Goal: Task Accomplishment & Management: Use online tool/utility

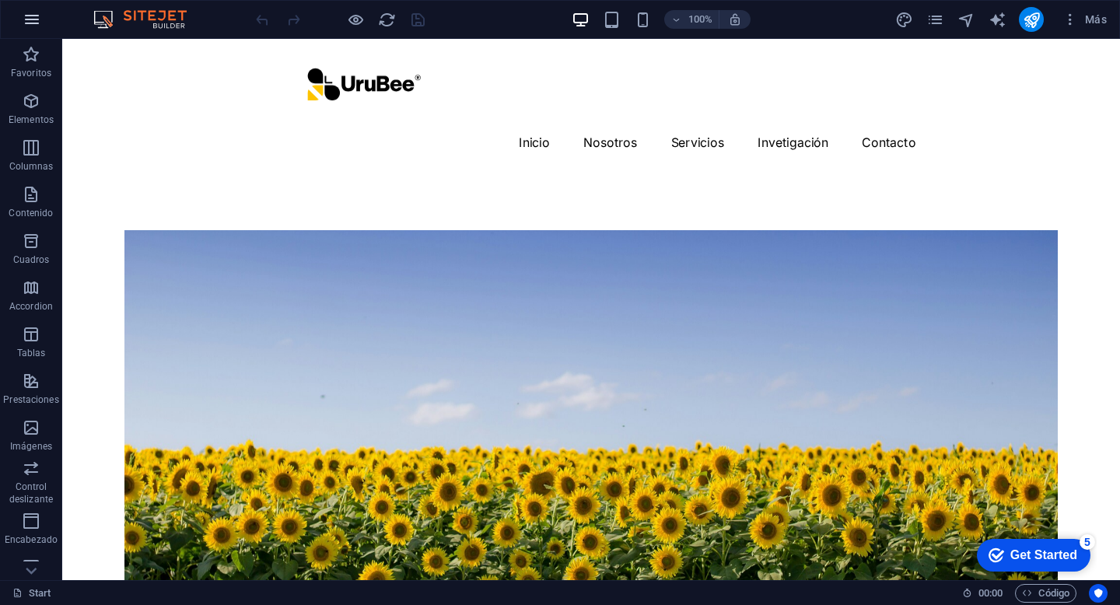
click at [26, 17] on icon "button" at bounding box center [32, 19] width 19 height 19
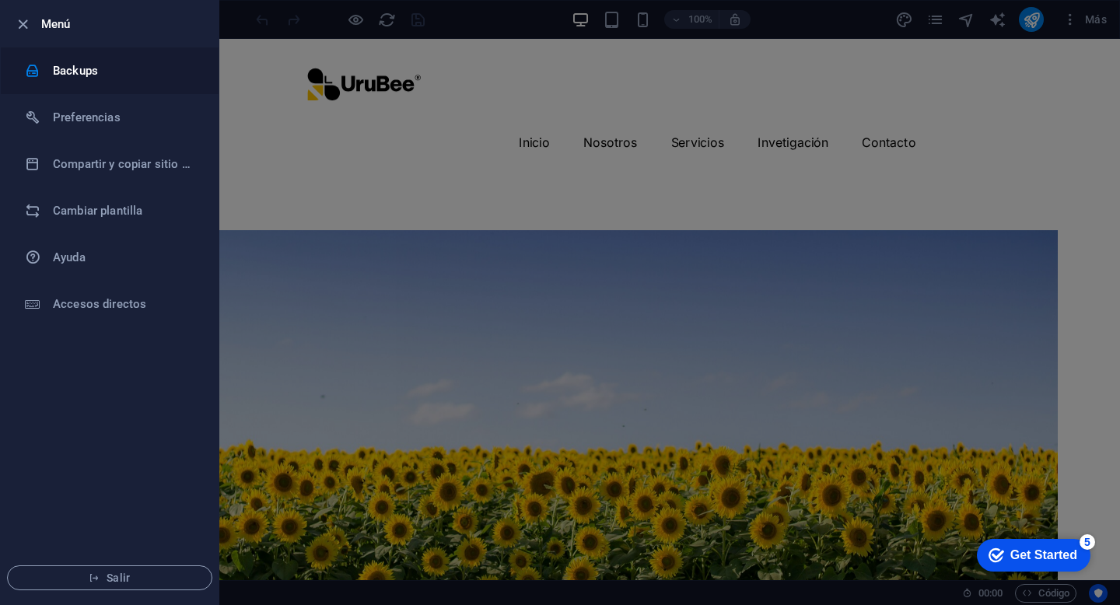
click at [79, 67] on h6 "Backups" at bounding box center [125, 70] width 144 height 19
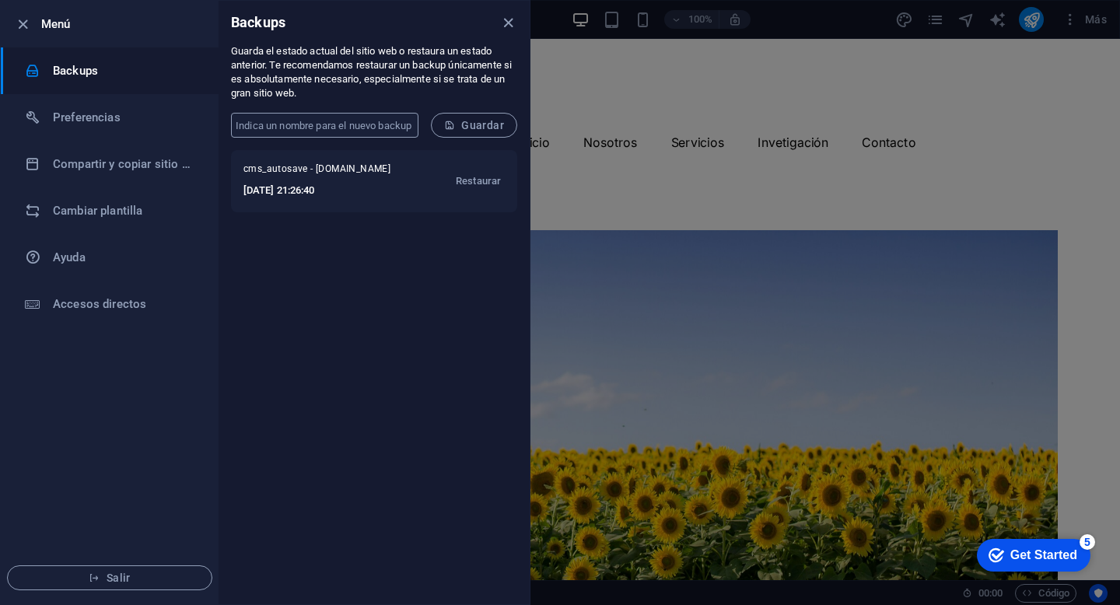
click at [333, 131] on input "text" at bounding box center [325, 125] width 188 height 25
type input "Versión 01"
click at [469, 128] on span "Guardar" at bounding box center [474, 125] width 60 height 12
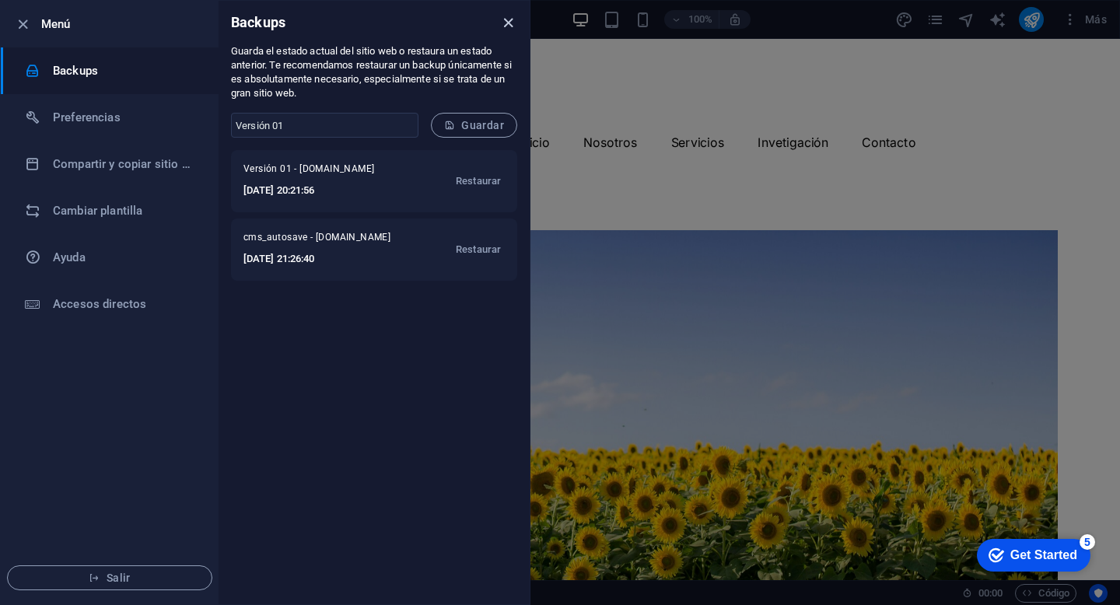
click at [510, 24] on icon "close" at bounding box center [509, 23] width 18 height 18
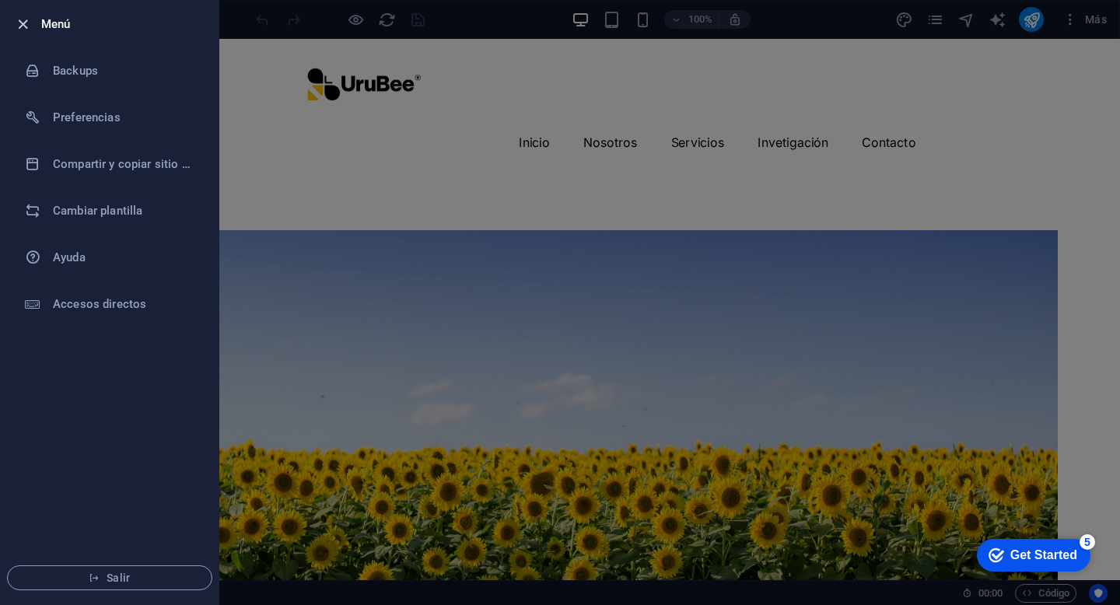
click at [23, 23] on icon "button" at bounding box center [23, 25] width 18 height 18
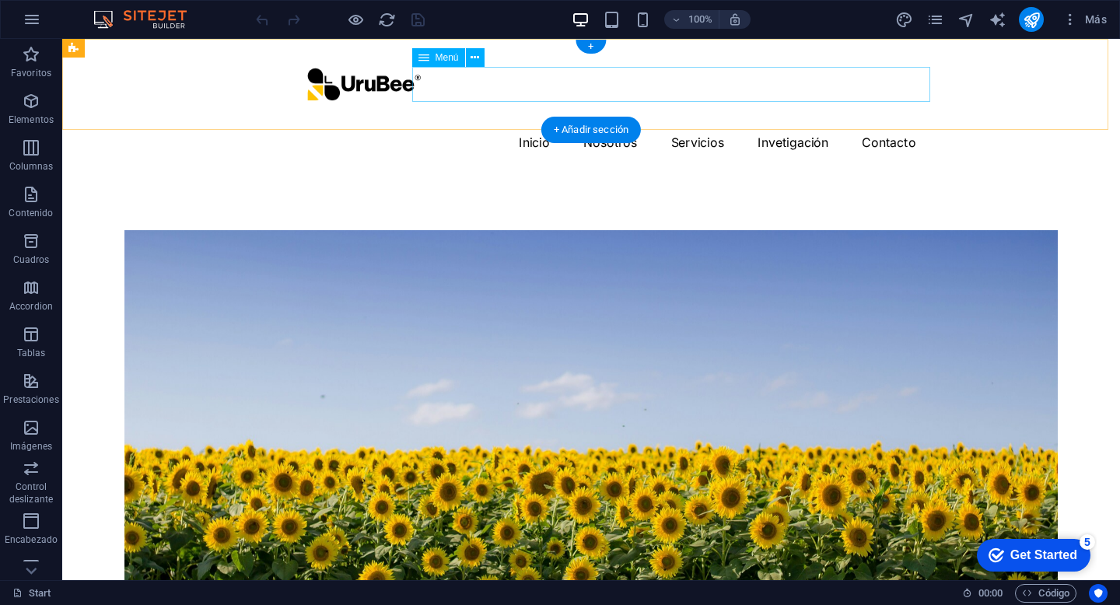
click at [607, 125] on nav "Inicio Nosotros Servicios Invetigación Contacto" at bounding box center [591, 142] width 672 height 35
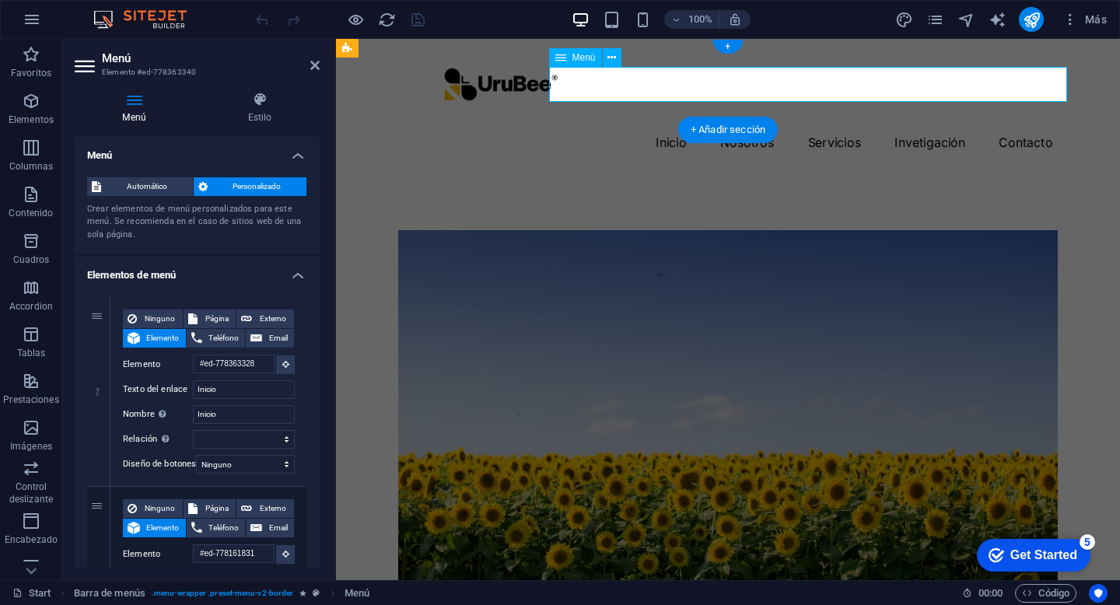
click at [753, 125] on nav "Inicio Nosotros Servicios Invetigación Contacto" at bounding box center [728, 142] width 672 height 35
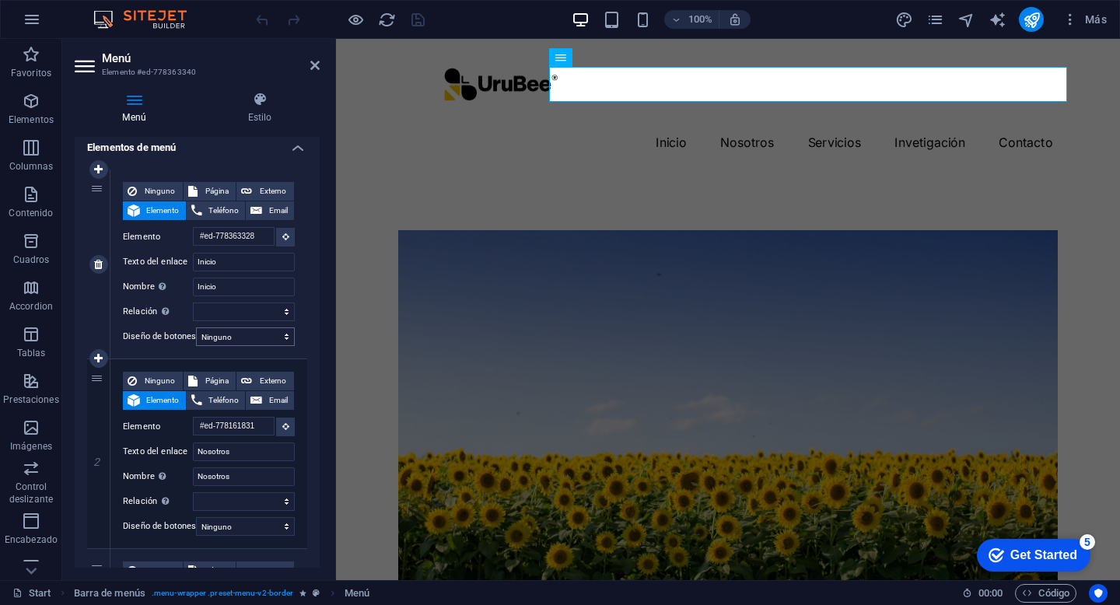
scroll to position [197, 0]
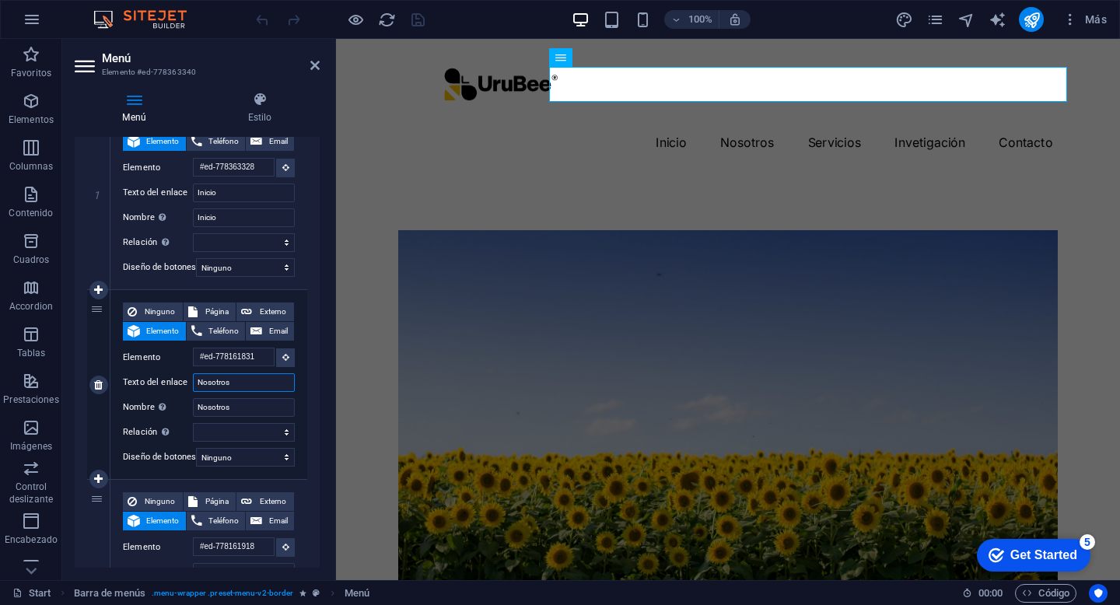
click at [217, 384] on input "Nosotros" at bounding box center [244, 382] width 102 height 19
type input "Servicio"
select select
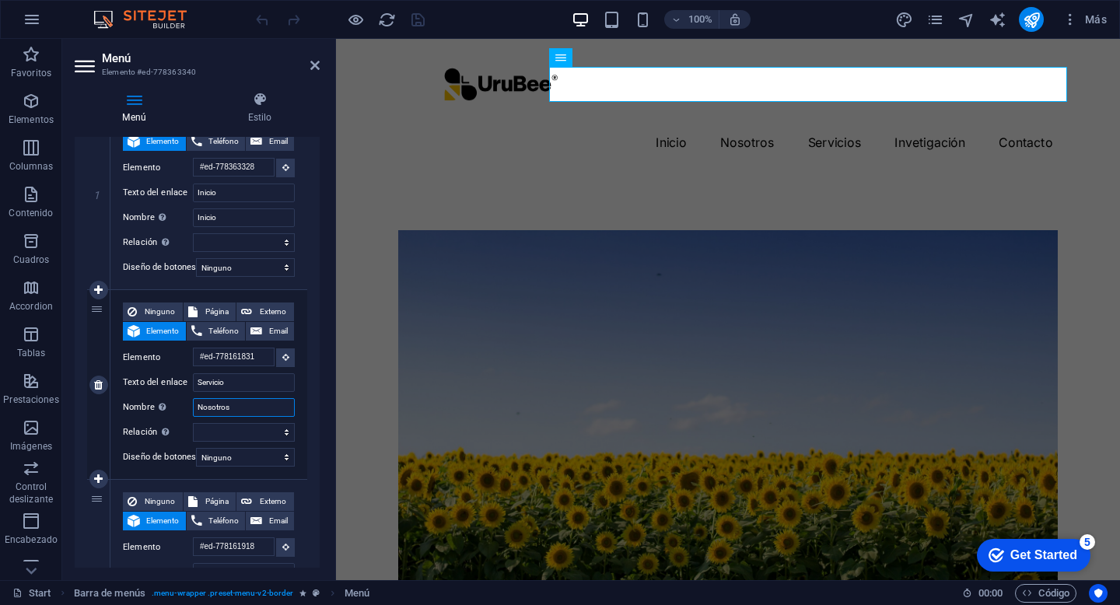
select select
type input "Serv"
select select
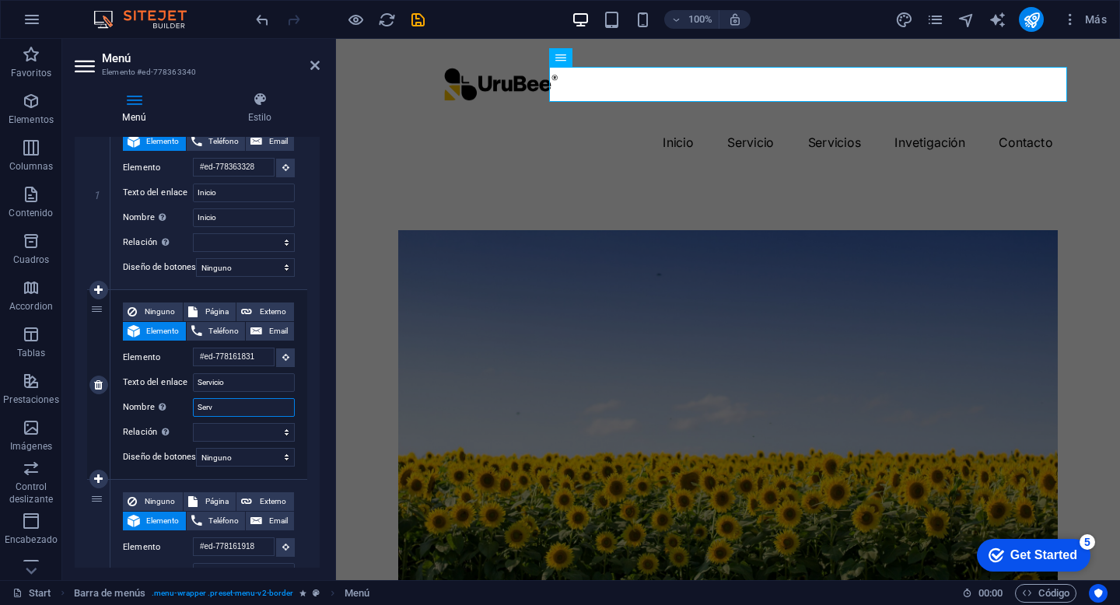
select select
type input "Servicio"
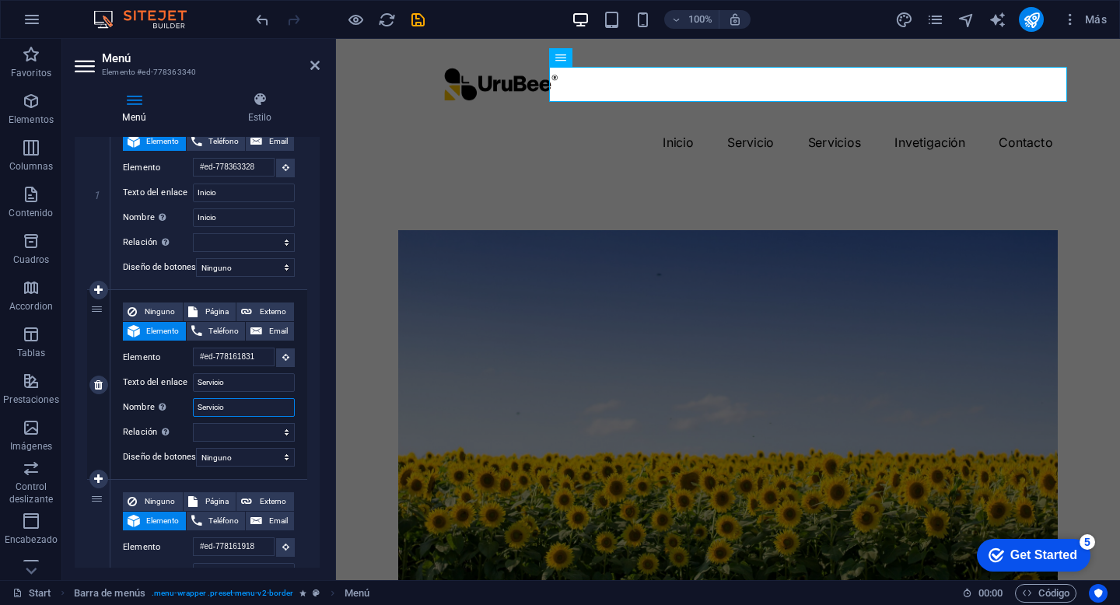
select select
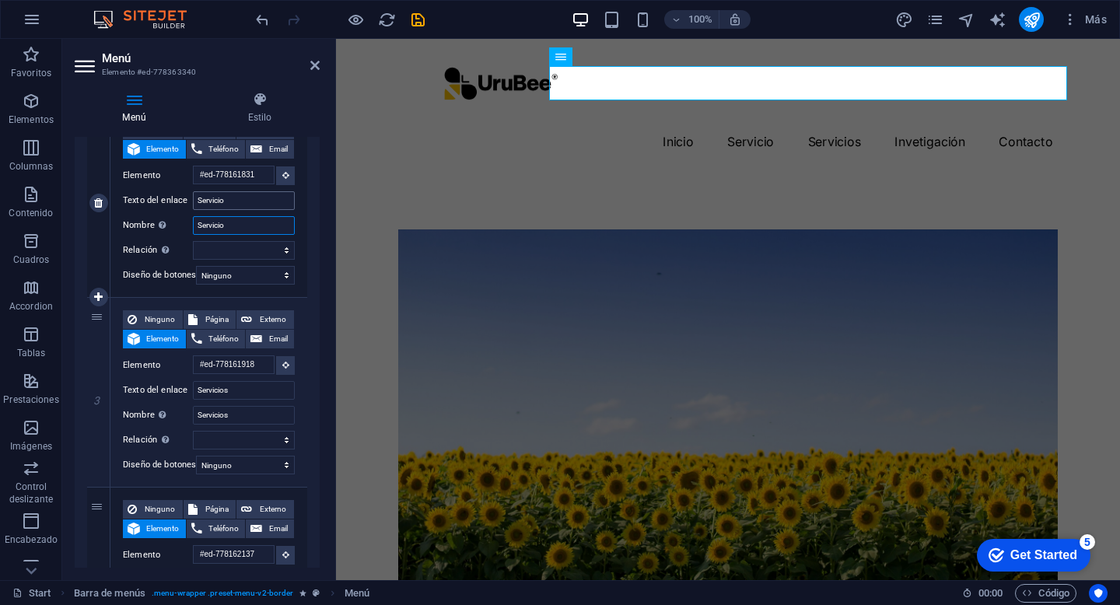
scroll to position [400, 0]
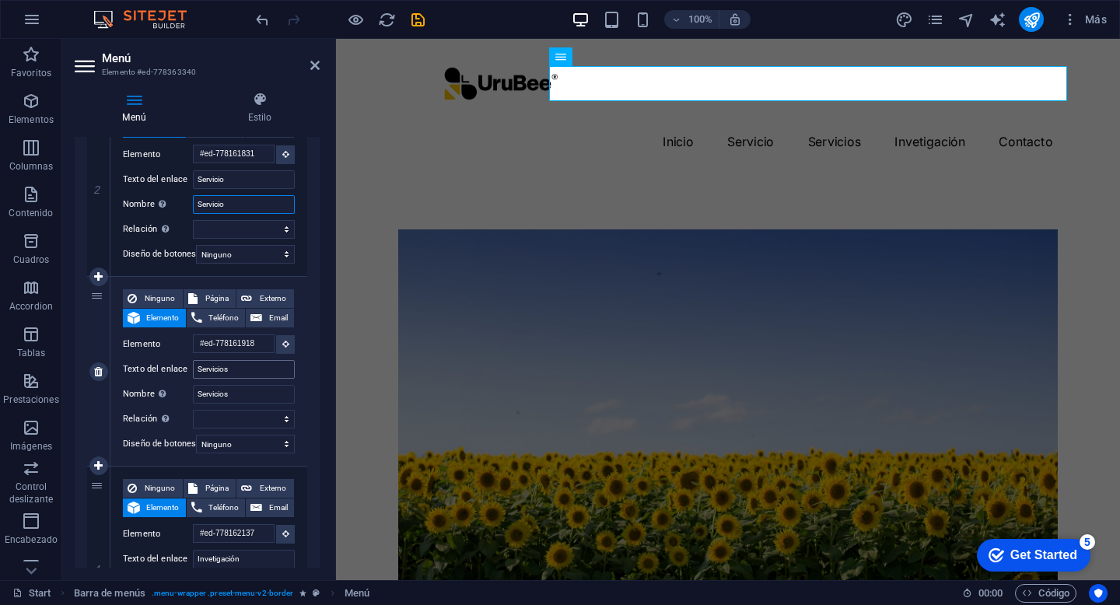
type input "Servicio"
click at [247, 368] on input "Servicios" at bounding box center [244, 369] width 102 height 19
type input "Casos de éxito"
select select
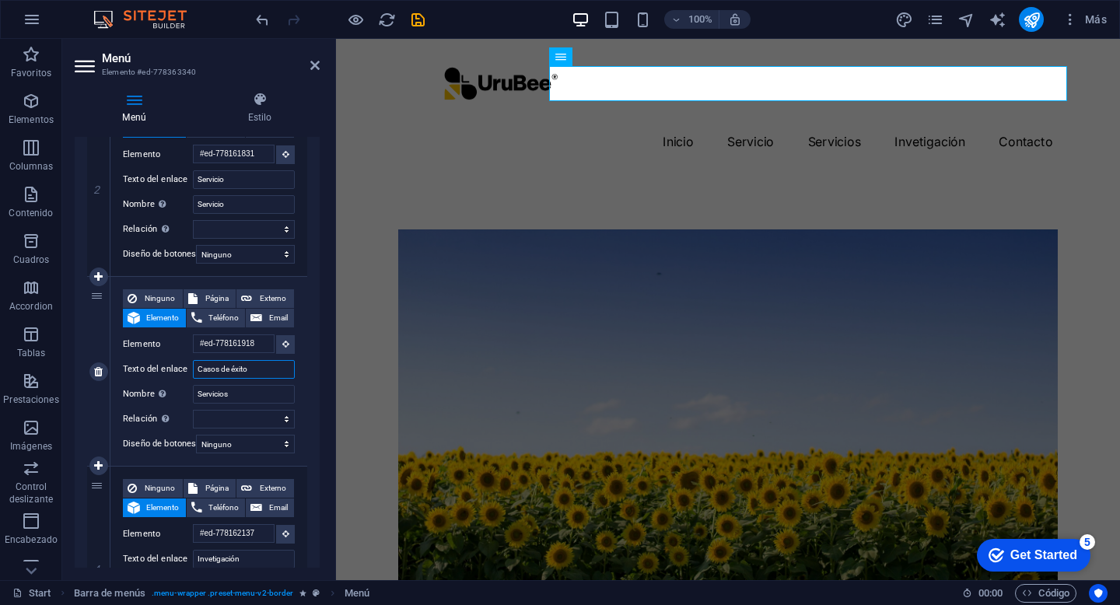
select select
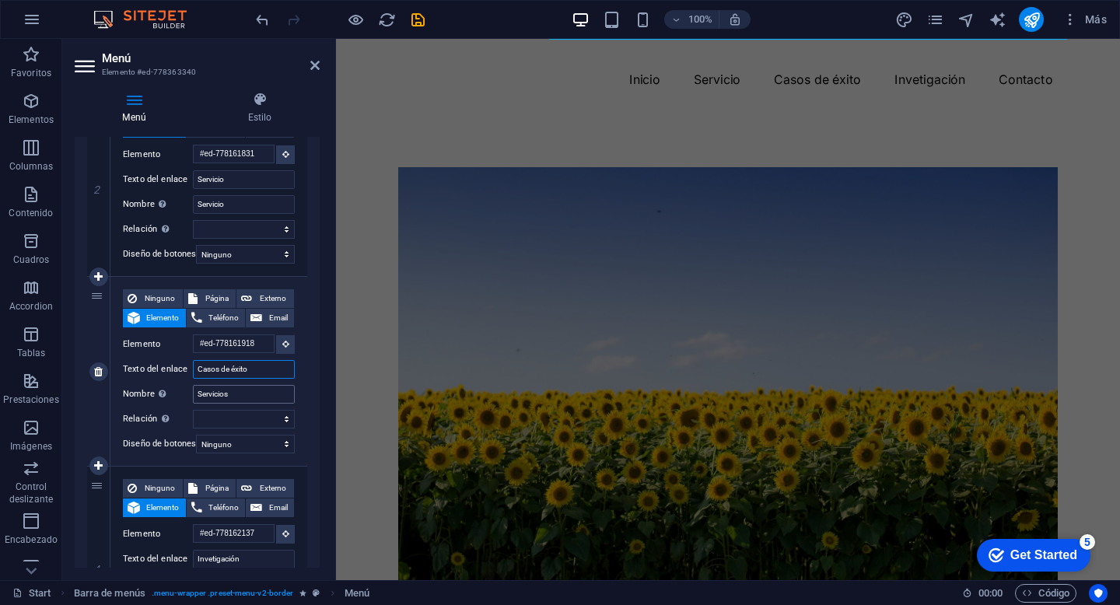
scroll to position [60, 0]
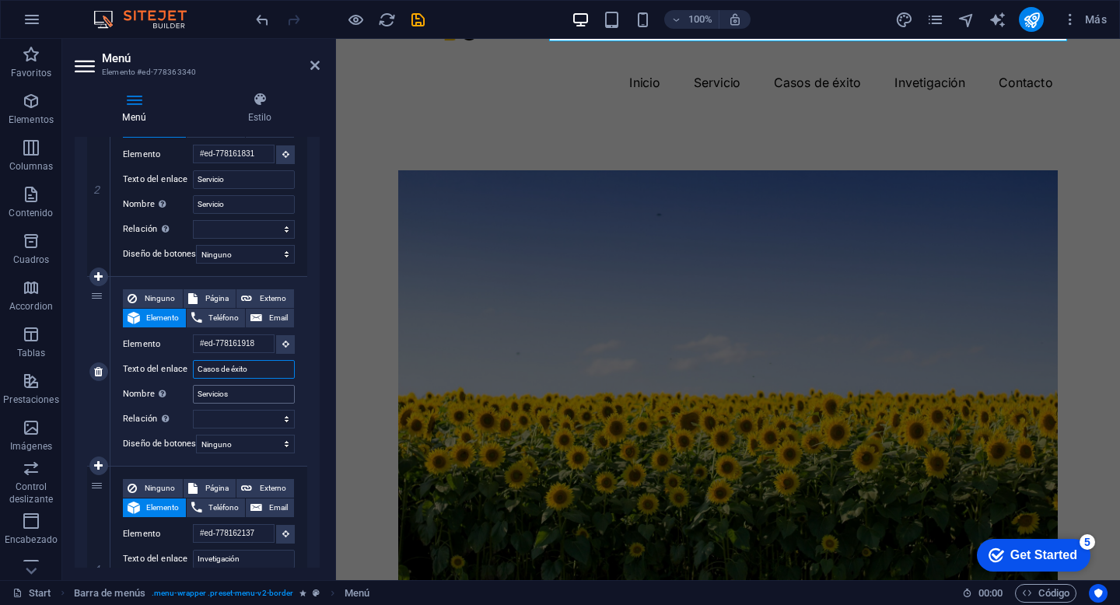
type input "Casos de éxito"
click at [220, 391] on input "Servicios" at bounding box center [244, 394] width 102 height 19
paste input "Casos de éxito"
type input "Casos de éxito"
select select
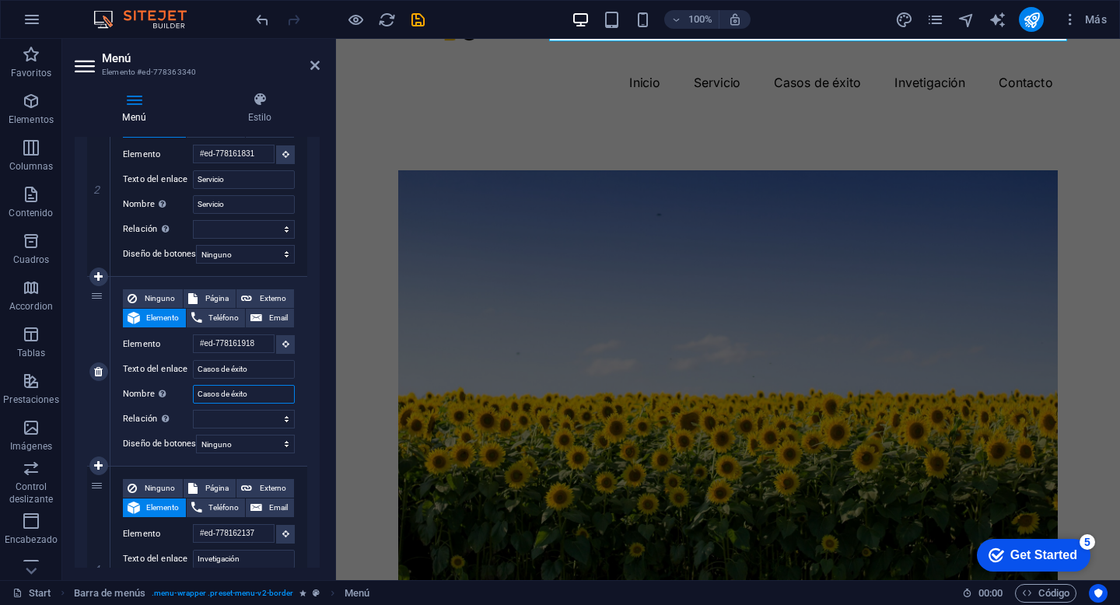
select select
type input "Casos de éxito"
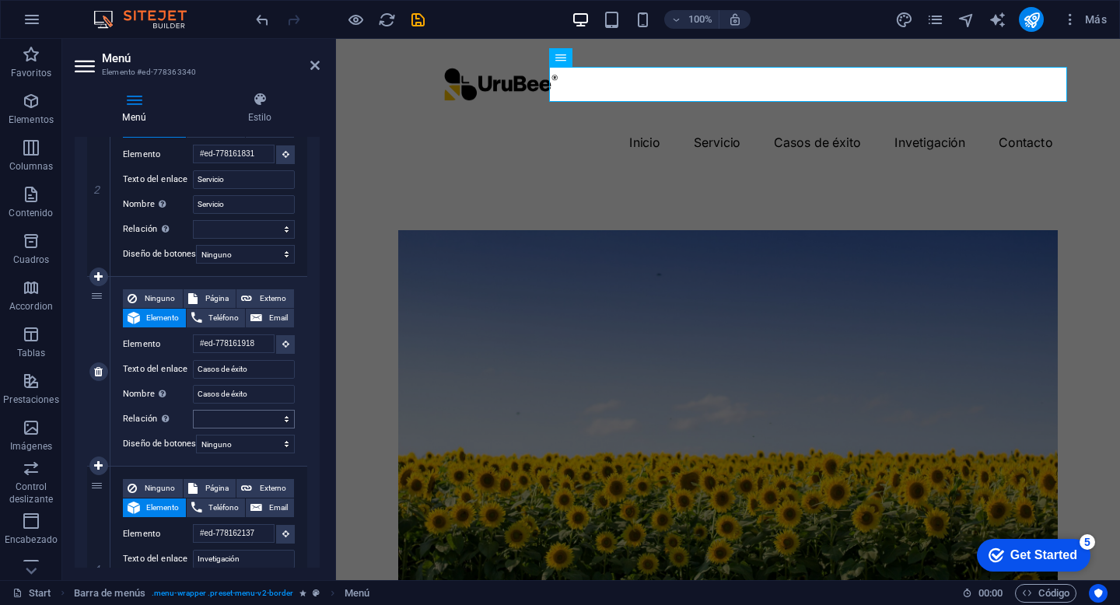
scroll to position [521, 0]
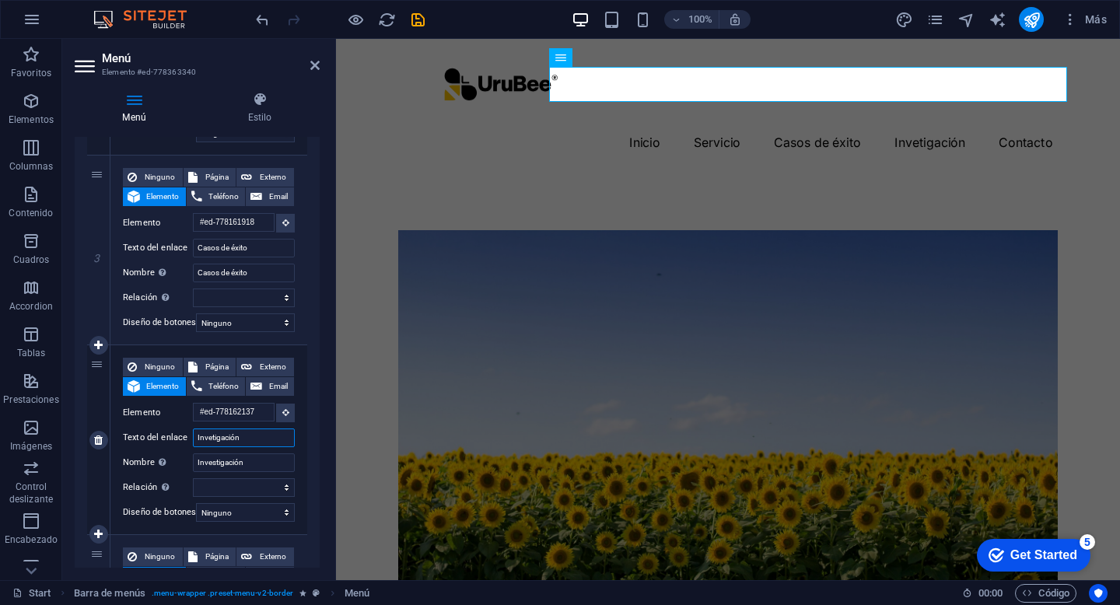
click at [226, 441] on input "Invetigación" at bounding box center [244, 438] width 102 height 19
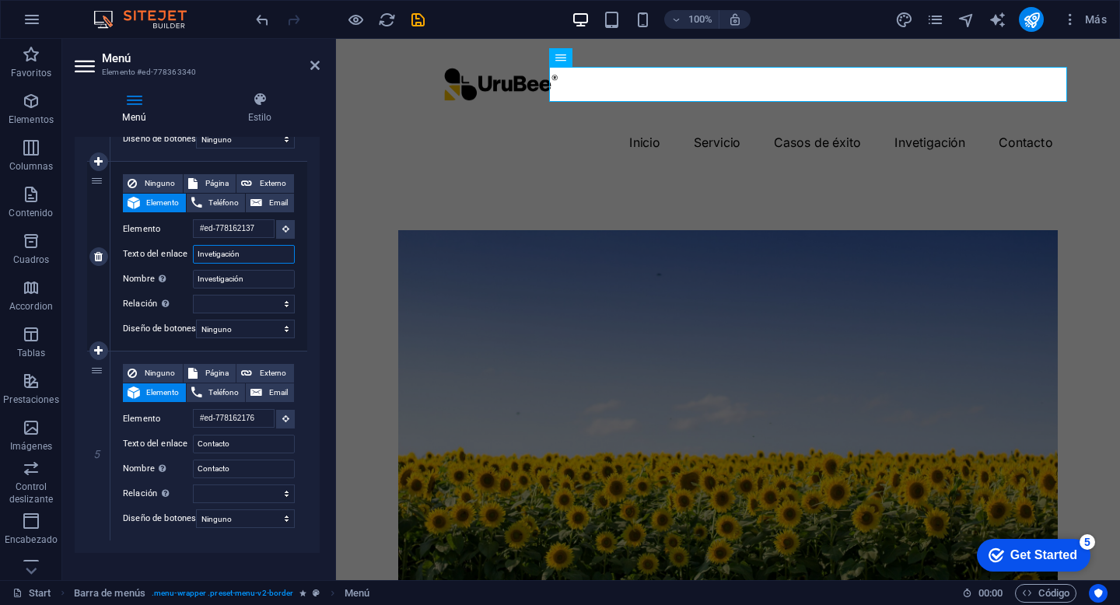
scroll to position [727, 0]
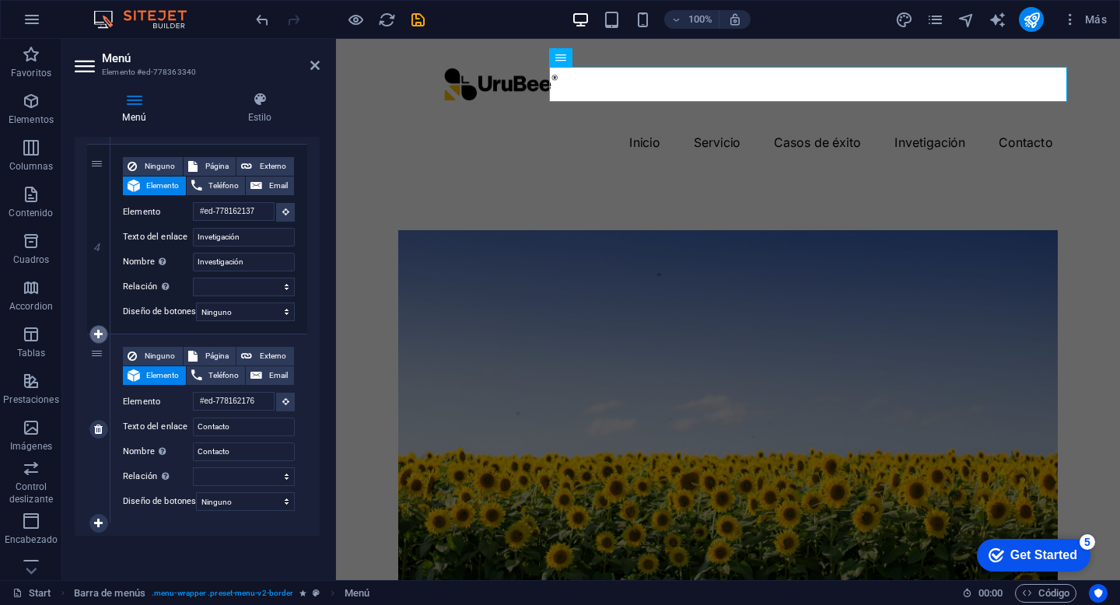
click at [100, 329] on icon at bounding box center [98, 334] width 9 height 11
select select
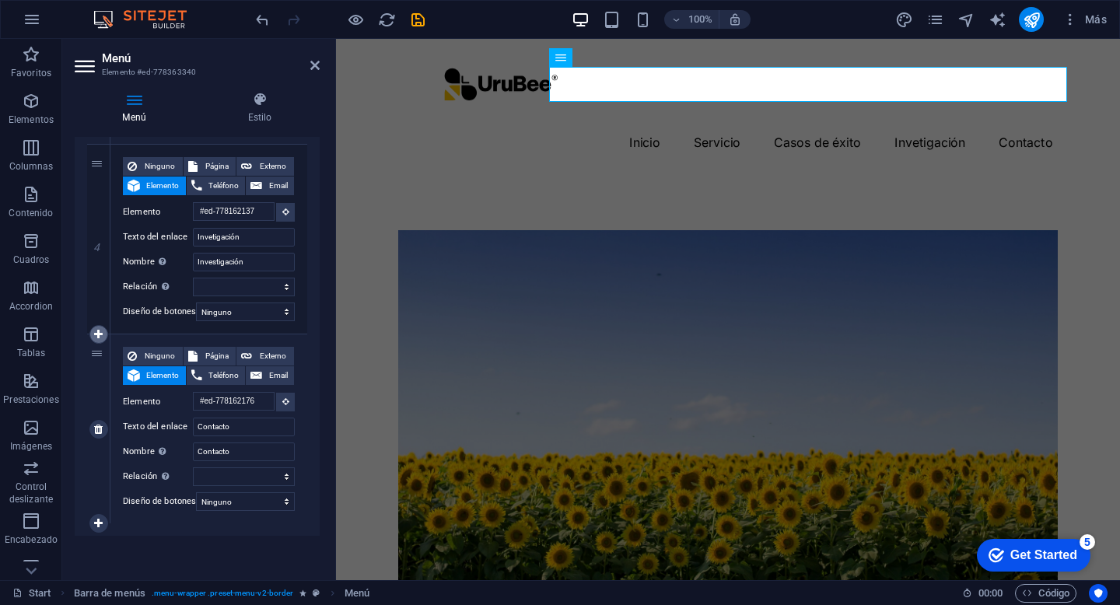
select select
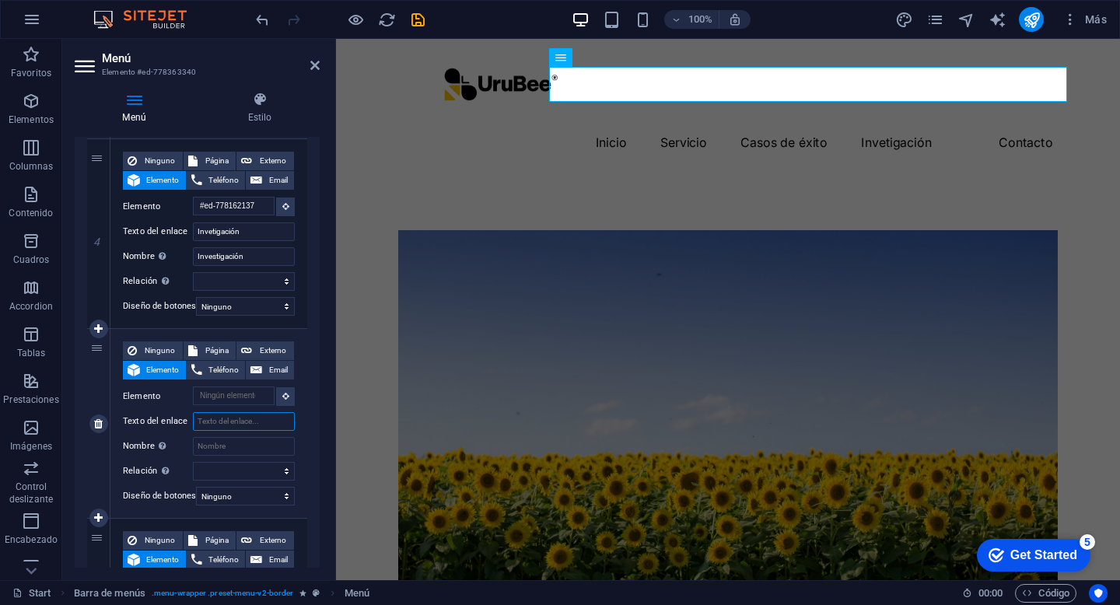
click at [226, 415] on input "Texto del enlace" at bounding box center [244, 421] width 102 height 19
type input "Clientes"
select select
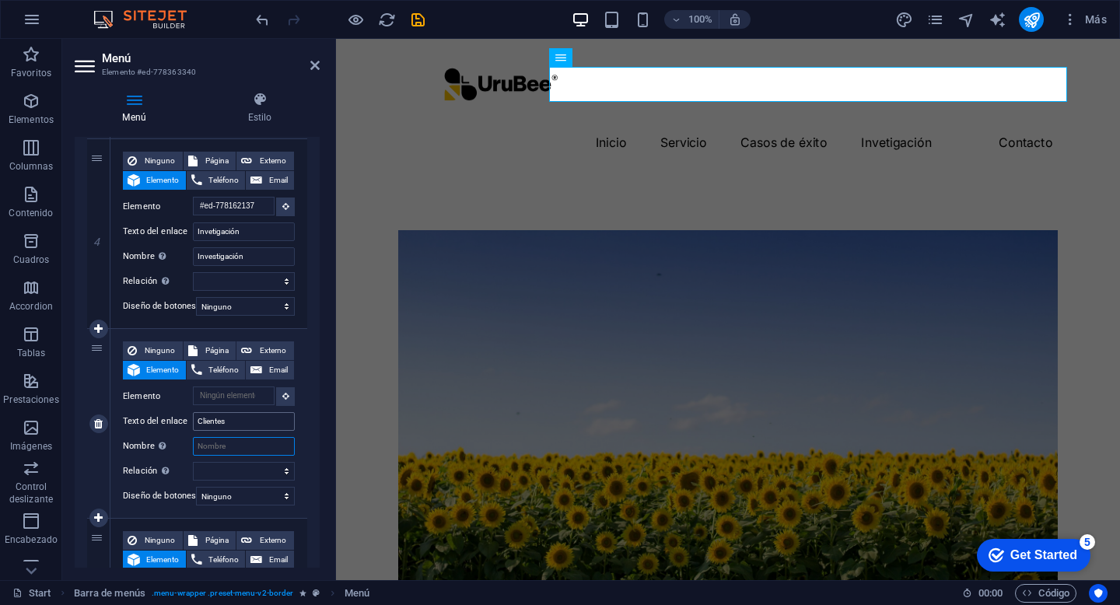
select select
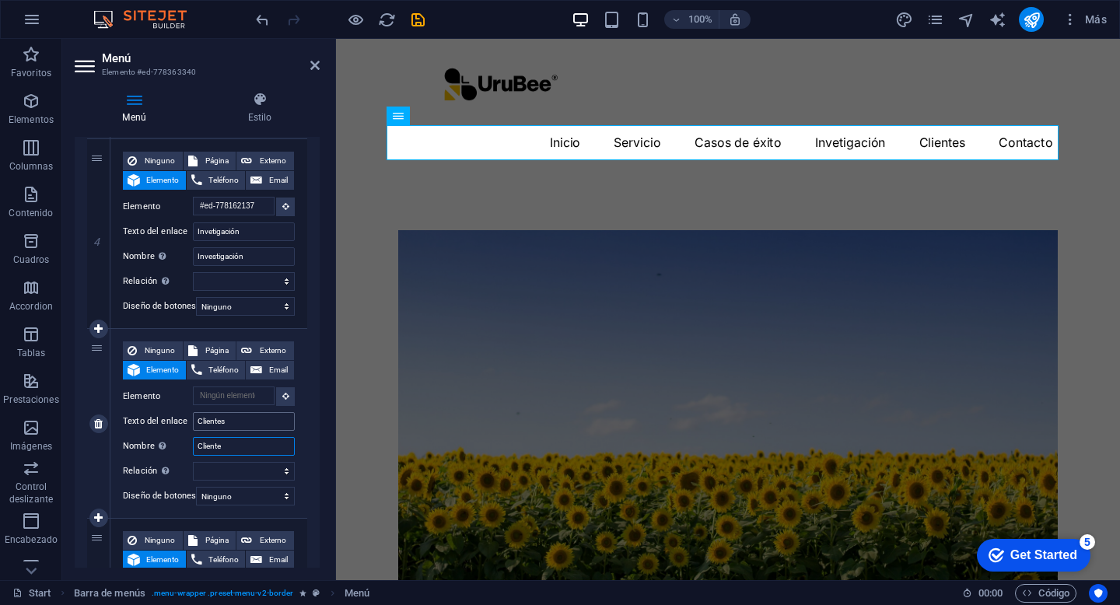
type input "Clientes"
select select
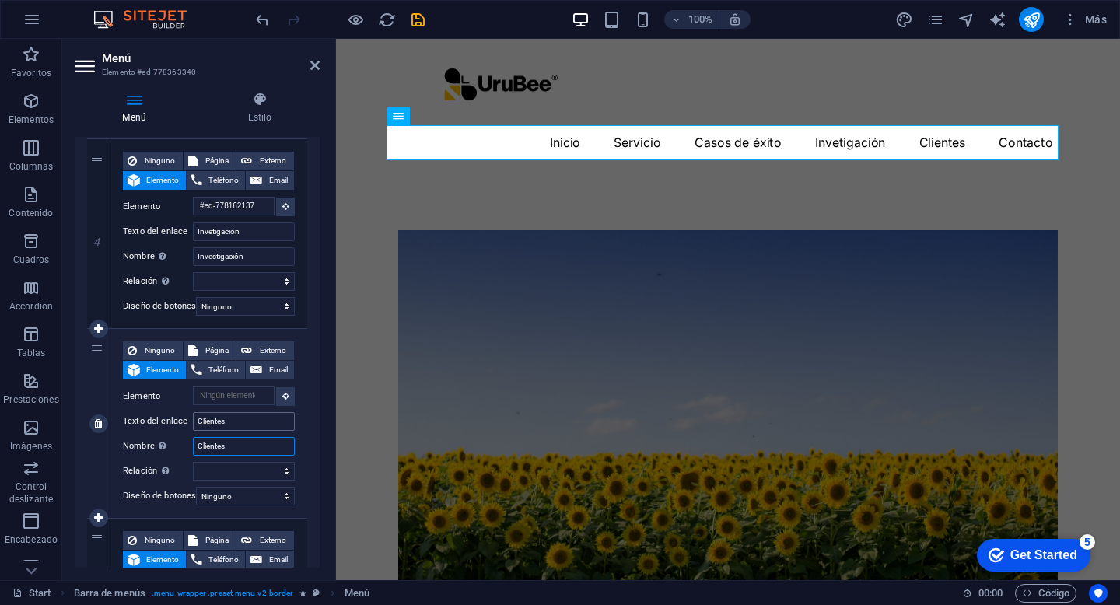
select select
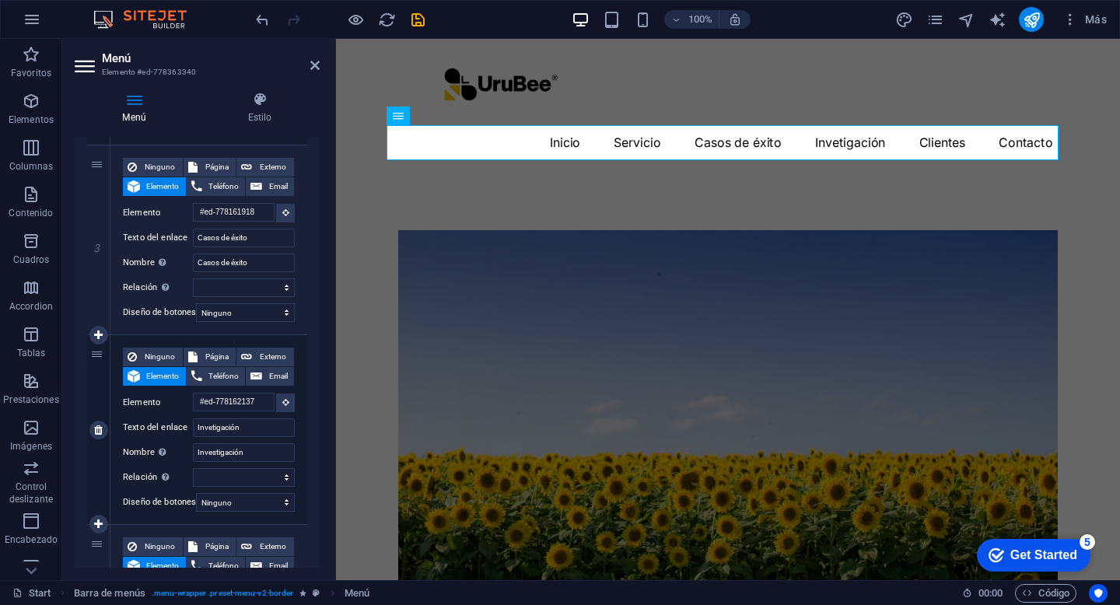
scroll to position [478, 0]
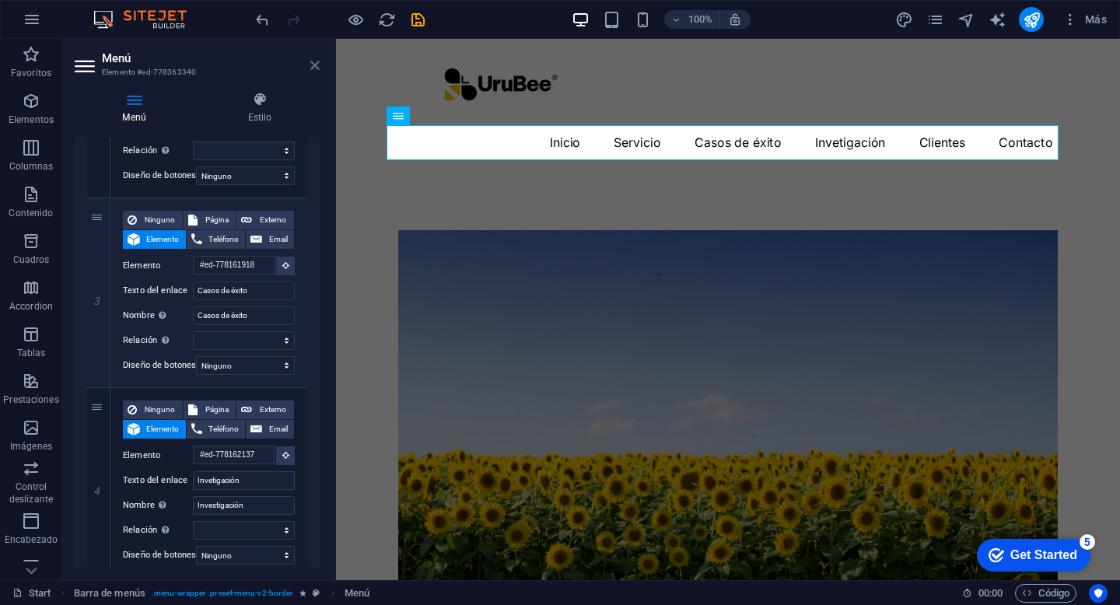
type input "Clientes"
click at [318, 59] on icon at bounding box center [314, 65] width 9 height 12
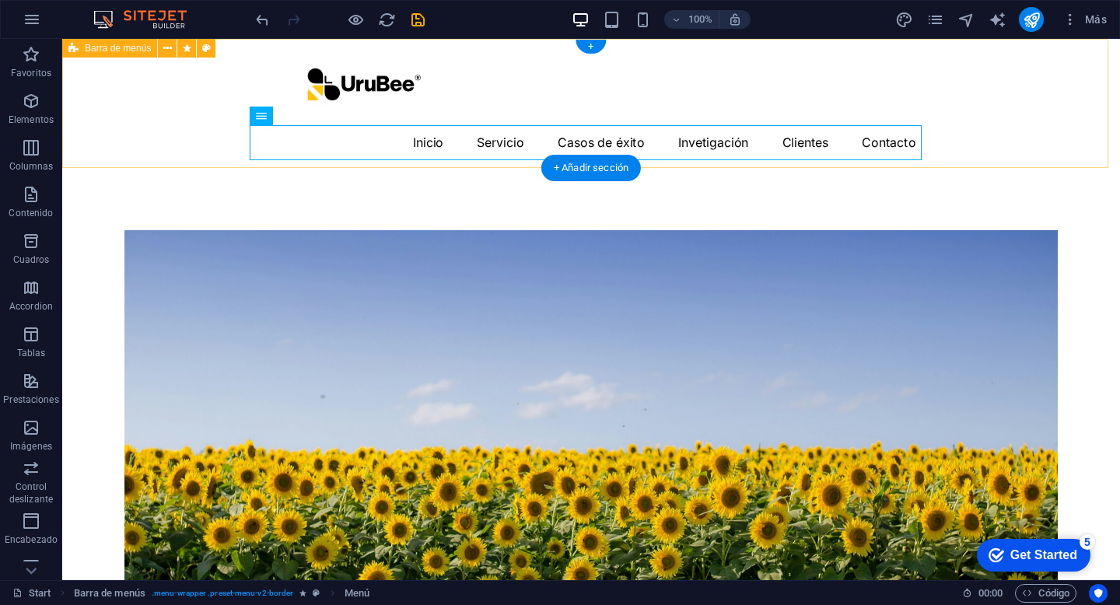
click at [161, 124] on div "Menu Inicio Servicio Casos de éxito Invetigación Clientes Contacto" at bounding box center [591, 103] width 1058 height 129
click at [436, 141] on nav "Inicio Servicio Casos de éxito Invetigación Clientes Contacto" at bounding box center [591, 142] width 672 height 35
click at [427, 141] on nav "Inicio Servicio Casos de éxito Invetigación Clientes Contacto" at bounding box center [591, 142] width 672 height 35
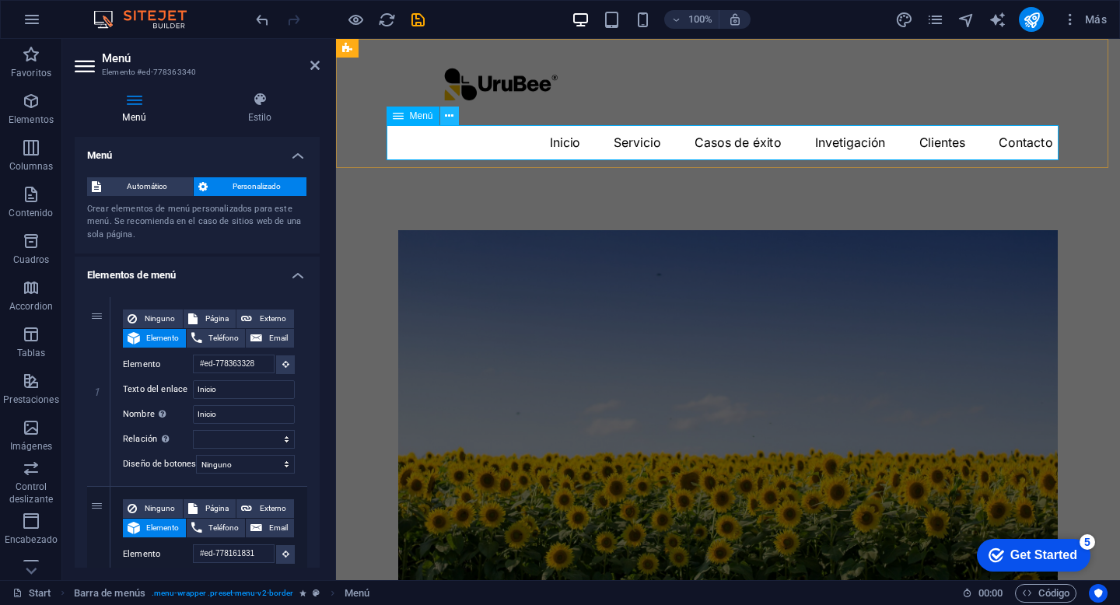
click at [450, 121] on icon at bounding box center [449, 116] width 9 height 16
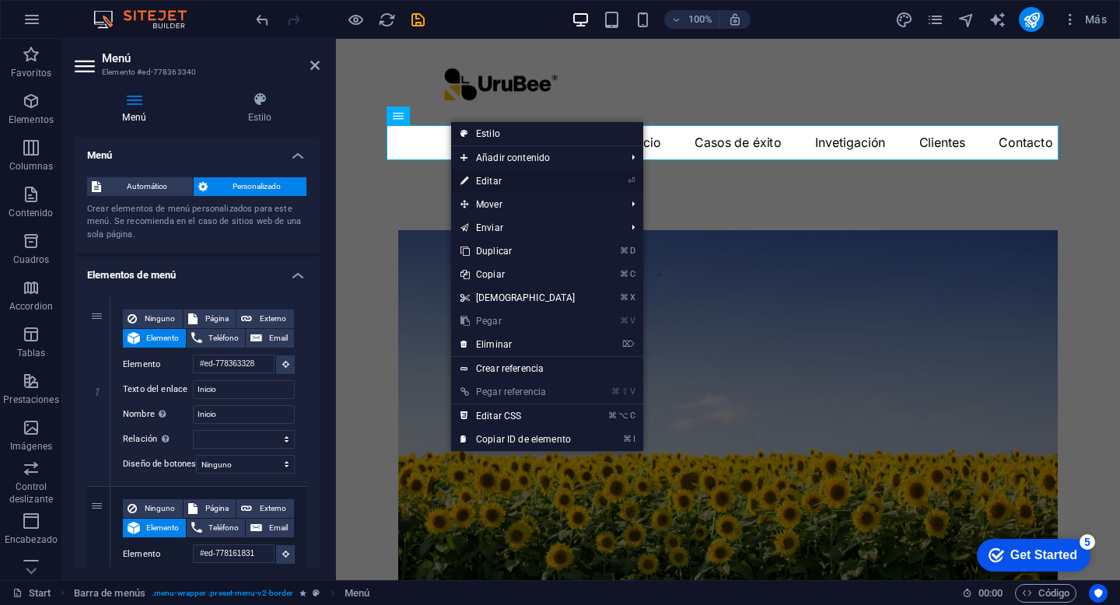
click at [507, 184] on link "⏎ Editar" at bounding box center [518, 181] width 134 height 23
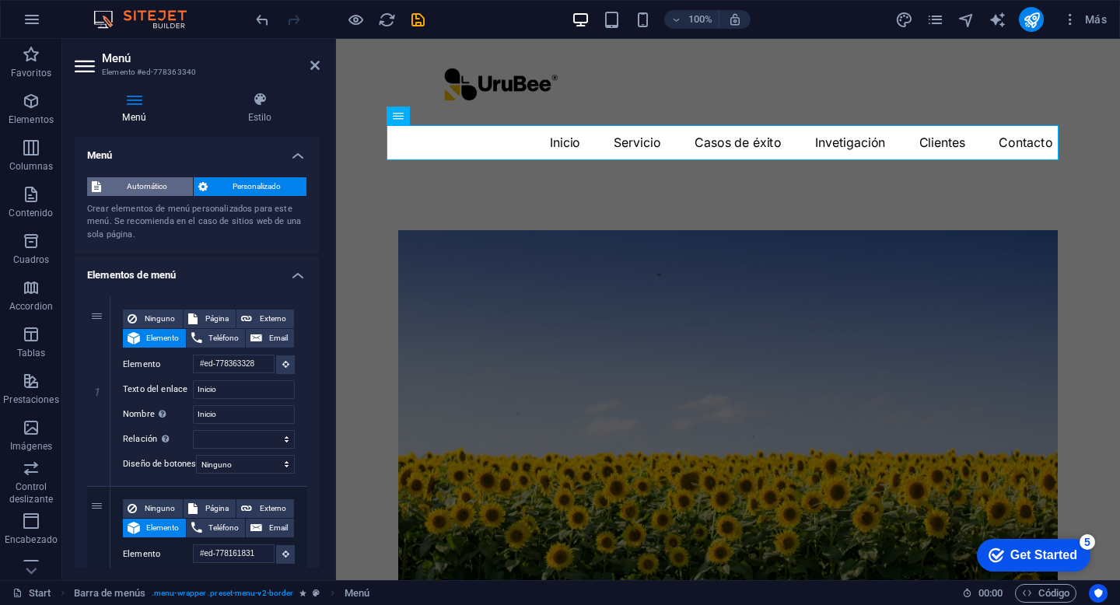
click at [153, 185] on span "Automático" at bounding box center [147, 186] width 82 height 19
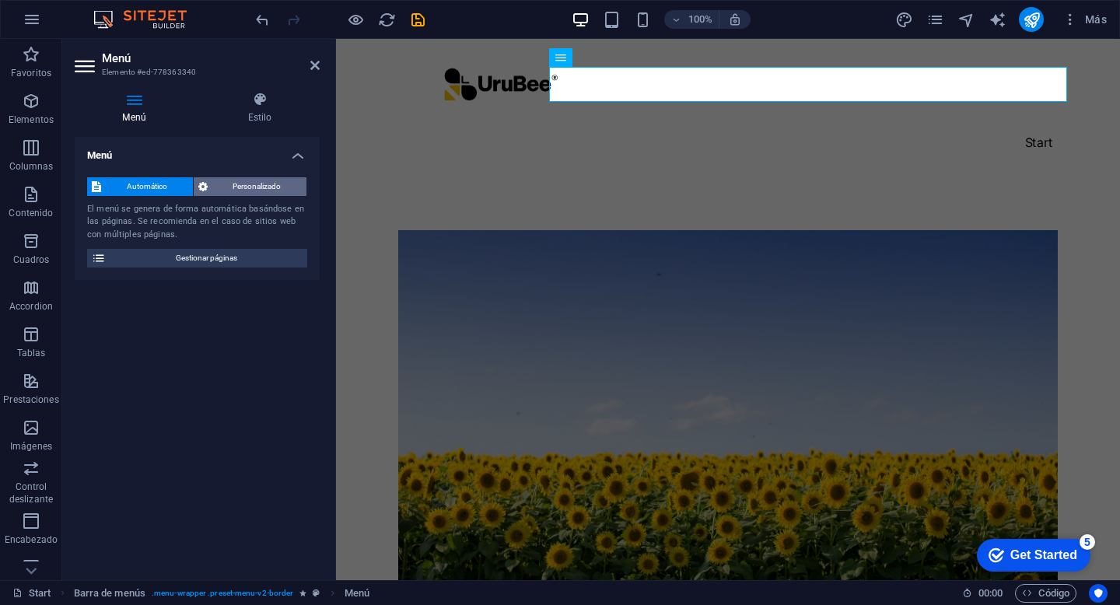
click at [250, 188] on span "Personalizado" at bounding box center [257, 186] width 90 height 19
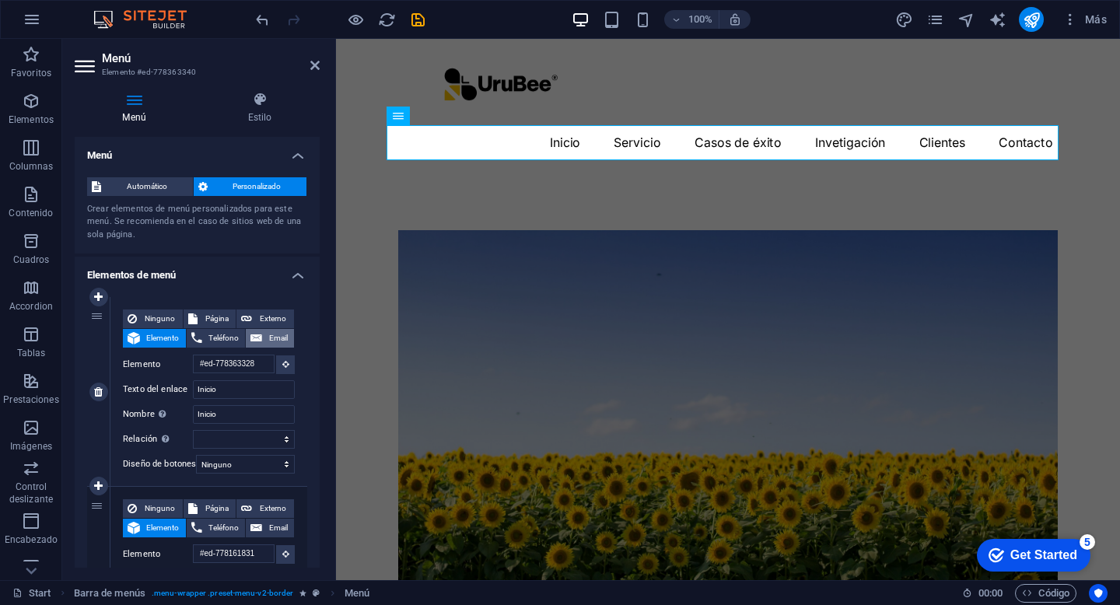
scroll to position [30, 0]
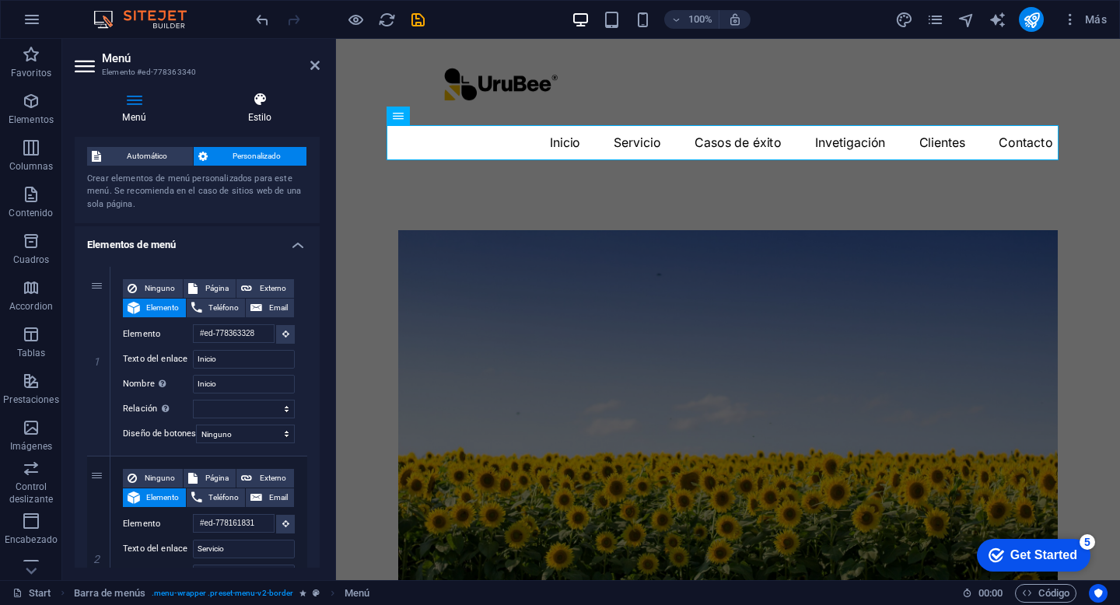
click at [266, 110] on h4 "Estilo" at bounding box center [260, 108] width 120 height 33
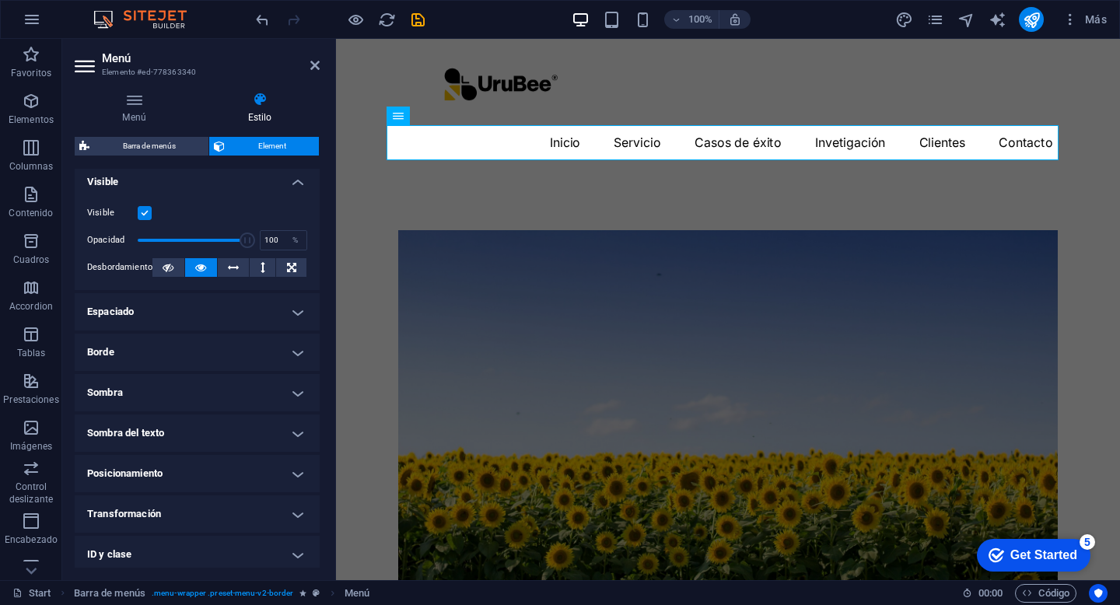
scroll to position [0, 0]
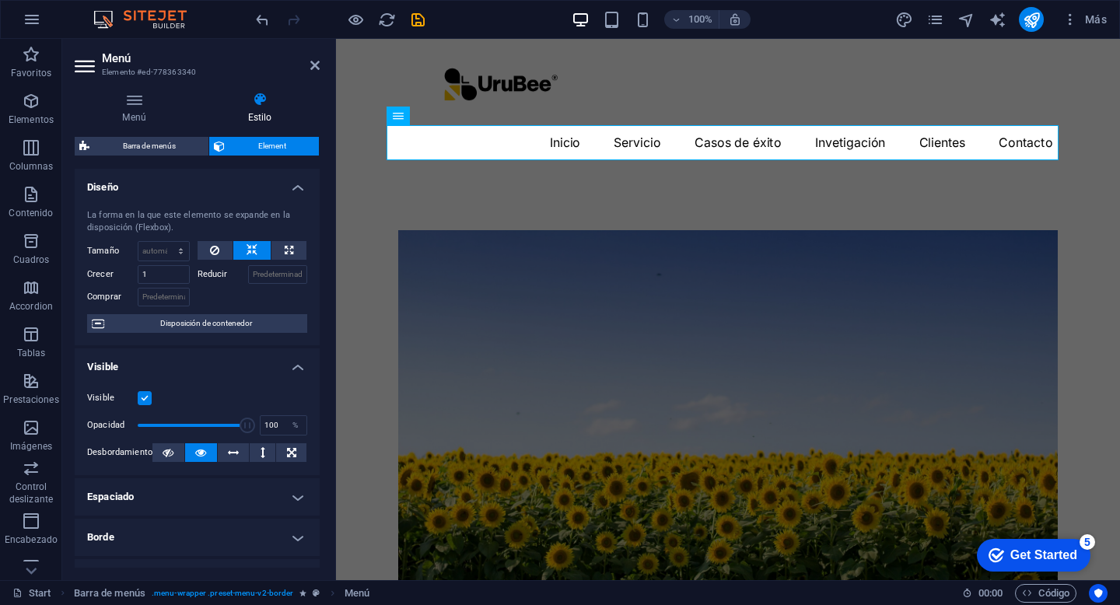
click at [282, 185] on h4 "Diseño" at bounding box center [197, 183] width 245 height 28
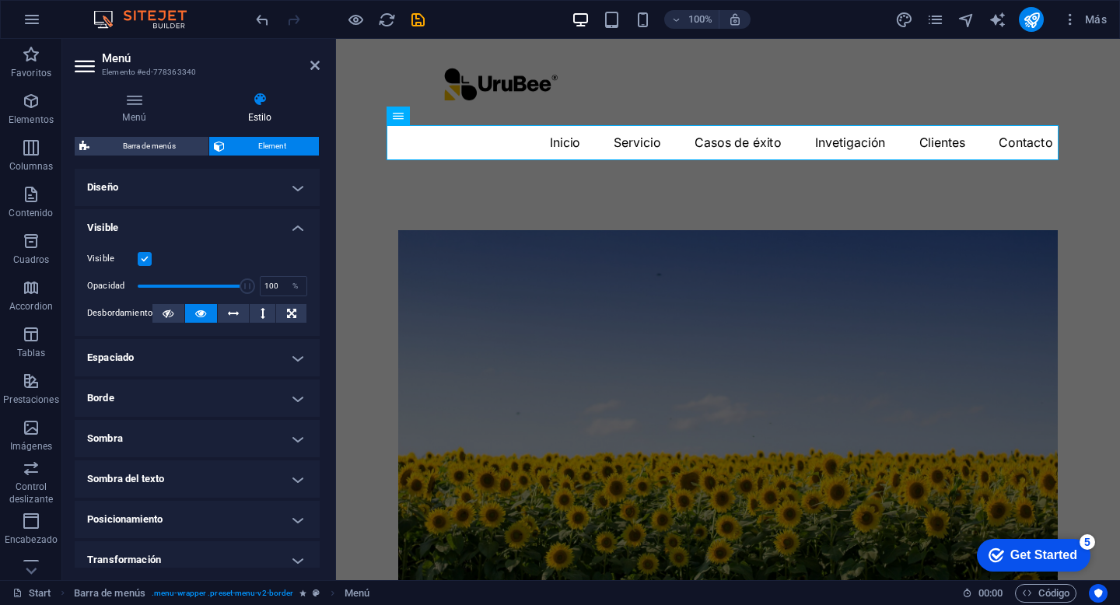
click at [275, 230] on h4 "Visible" at bounding box center [197, 223] width 245 height 28
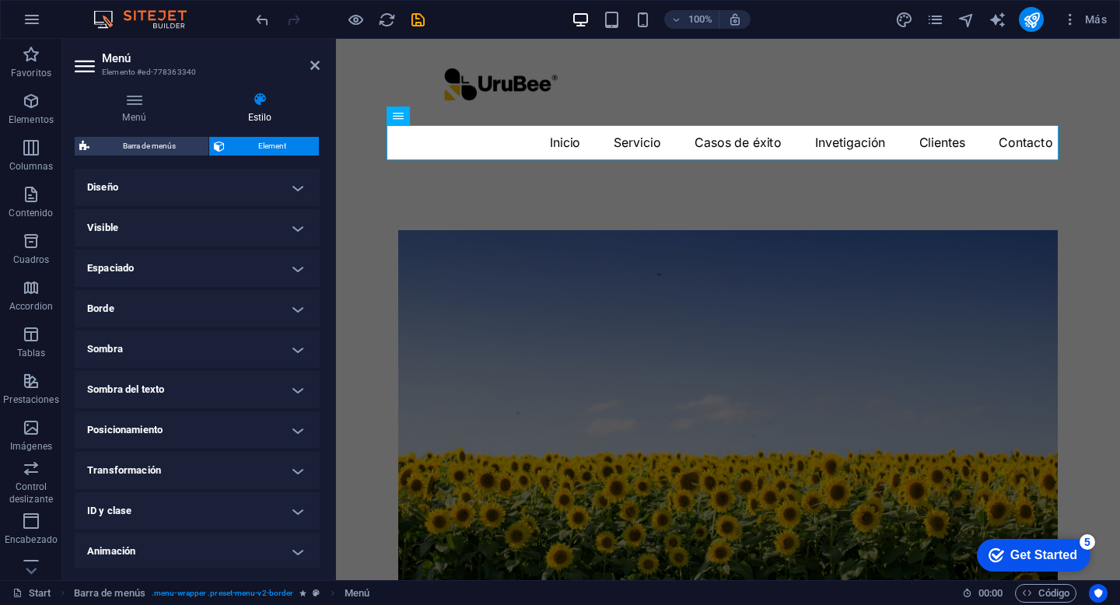
click at [277, 268] on h4 "Espaciado" at bounding box center [197, 268] width 245 height 37
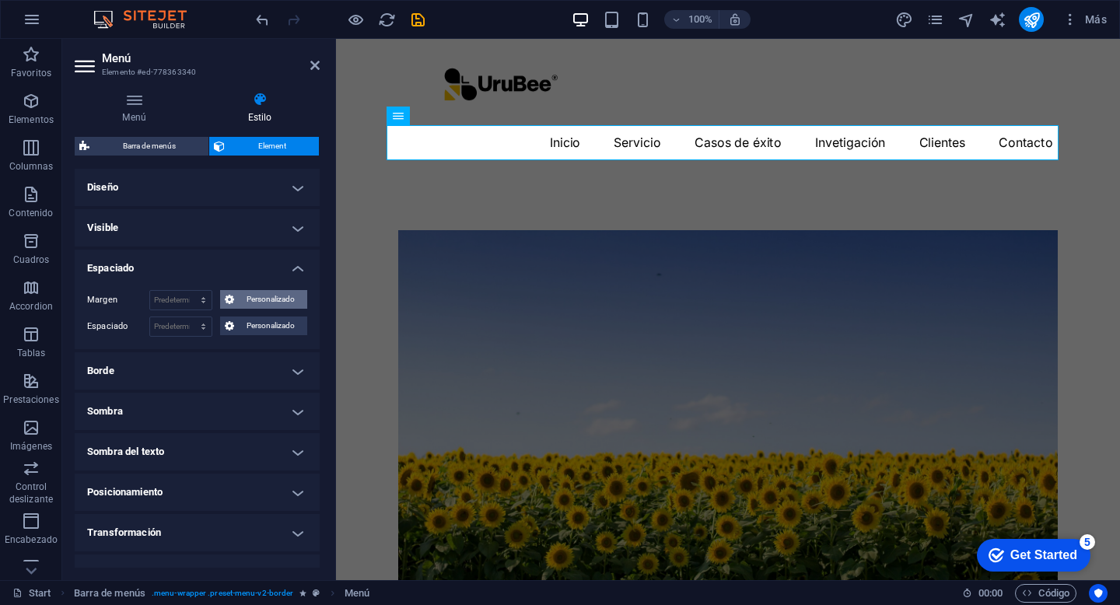
click at [239, 296] on span "Personalizado" at bounding box center [271, 299] width 64 height 19
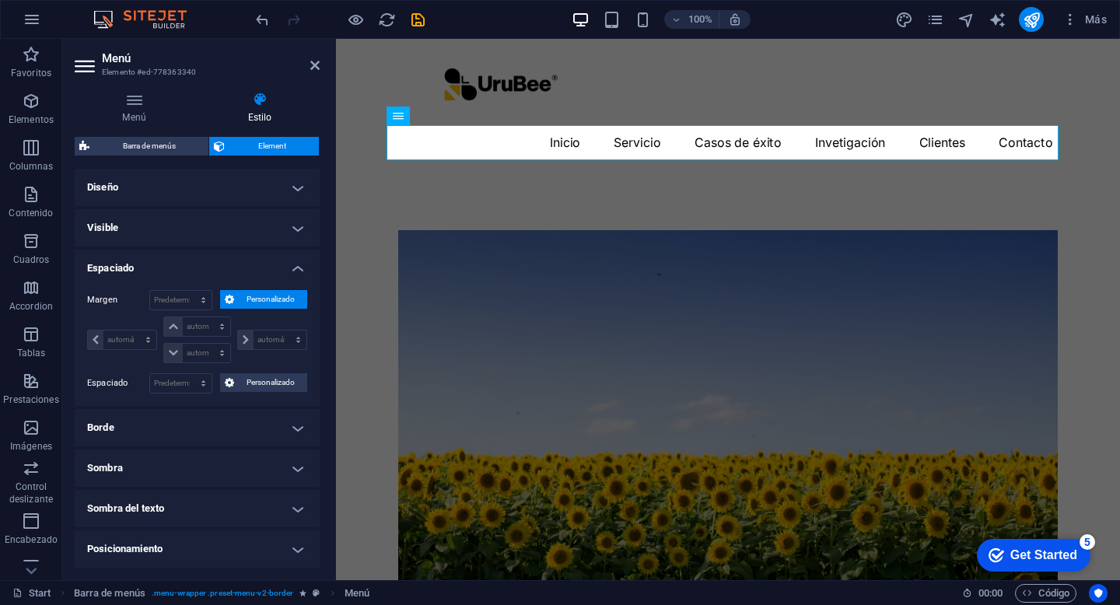
click at [239, 295] on span "Personalizado" at bounding box center [271, 299] width 64 height 19
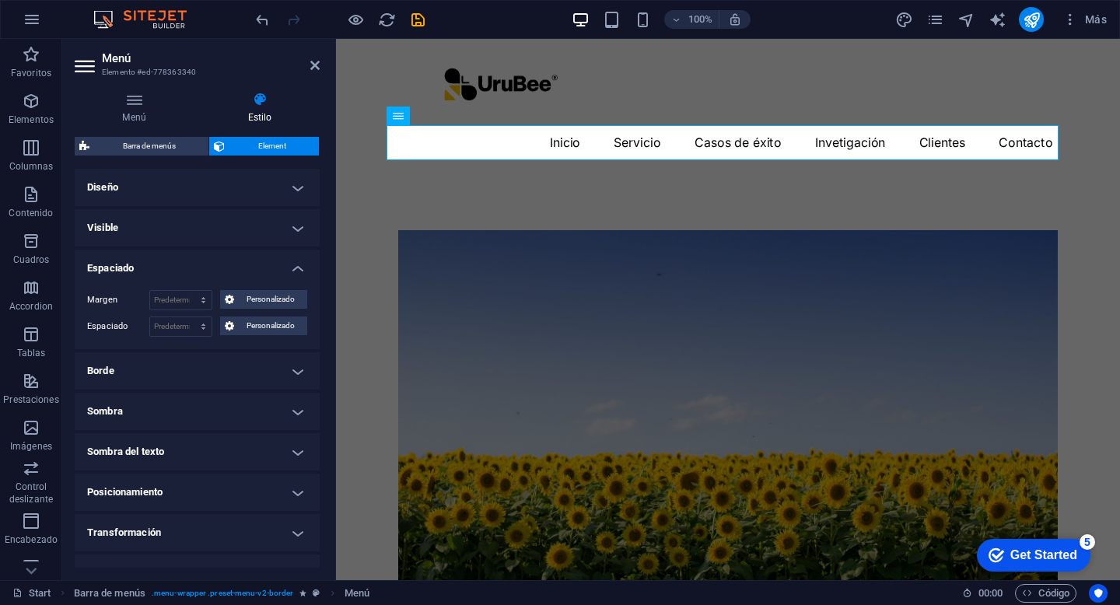
click at [246, 264] on h4 "Espaciado" at bounding box center [197, 264] width 245 height 28
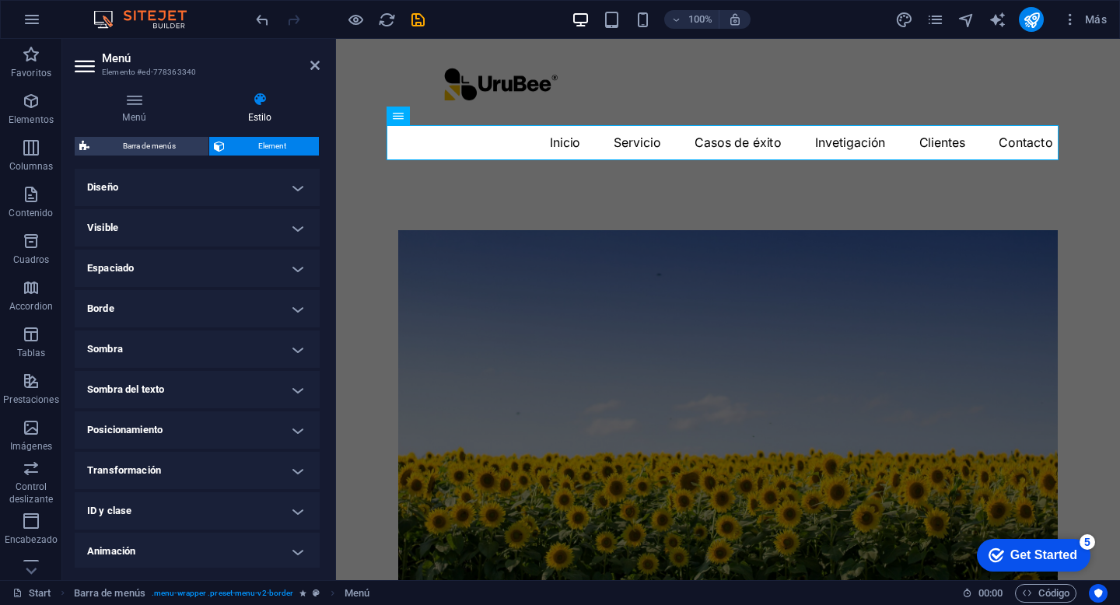
click at [230, 312] on h4 "Borde" at bounding box center [197, 308] width 245 height 37
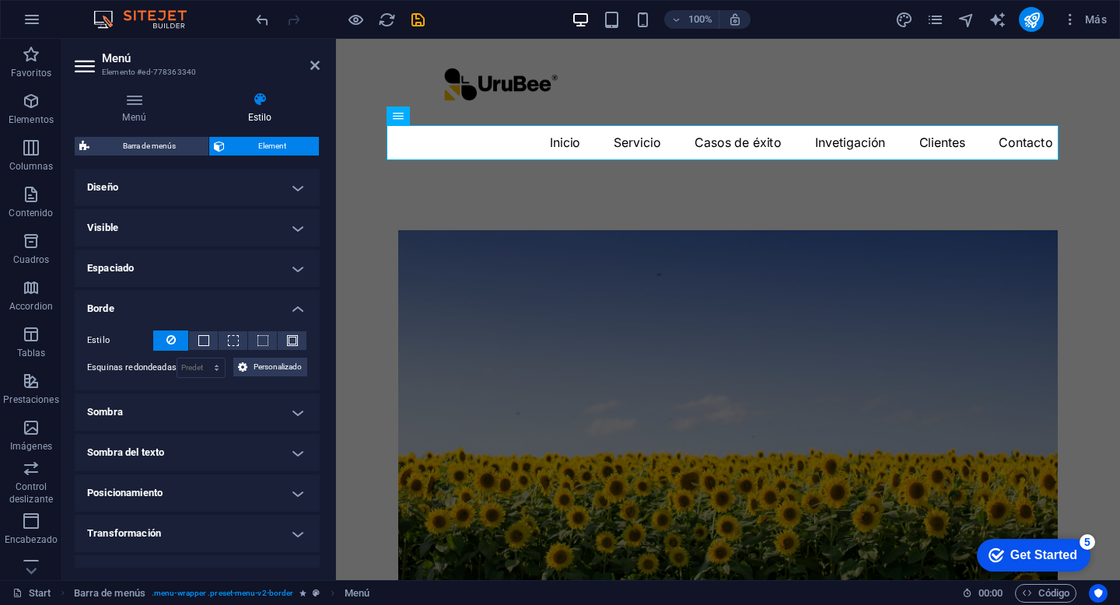
click at [230, 312] on h4 "Borde" at bounding box center [197, 304] width 245 height 28
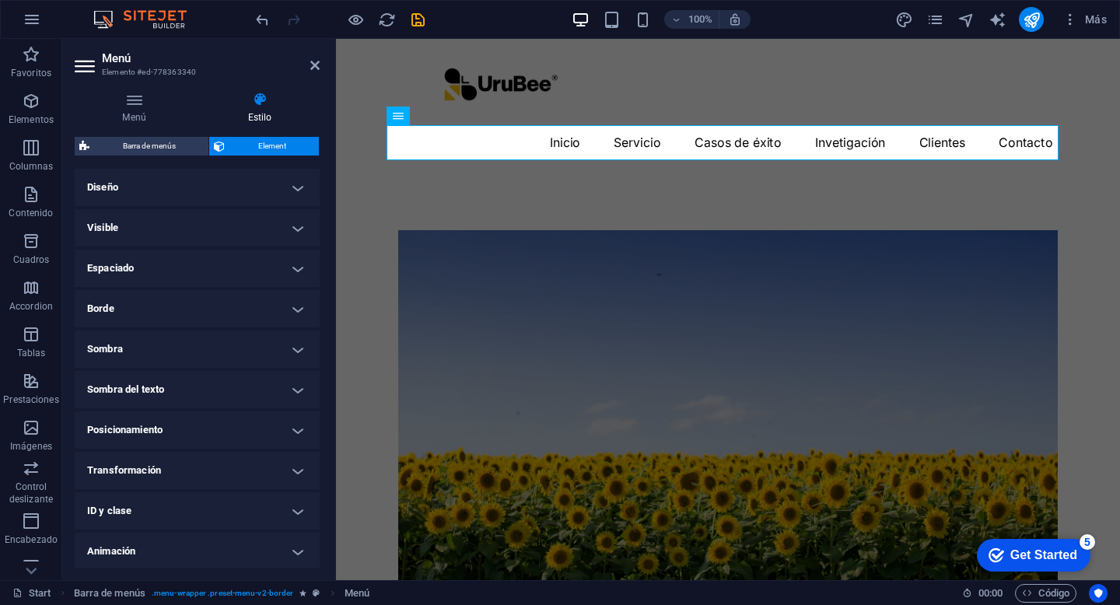
scroll to position [9, 0]
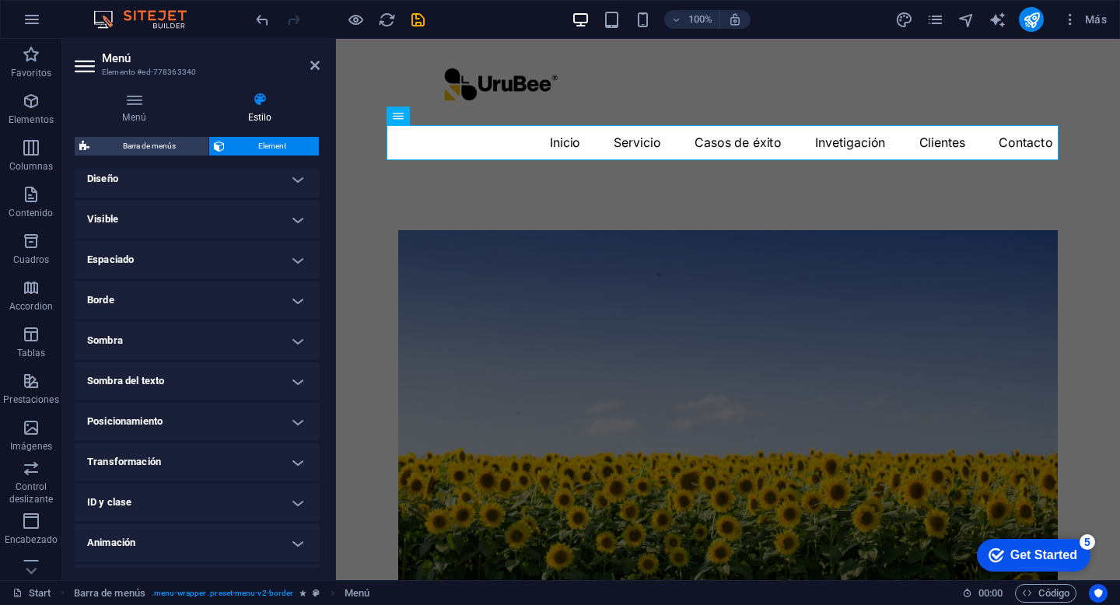
click at [255, 416] on h4 "Posicionamiento" at bounding box center [197, 421] width 245 height 37
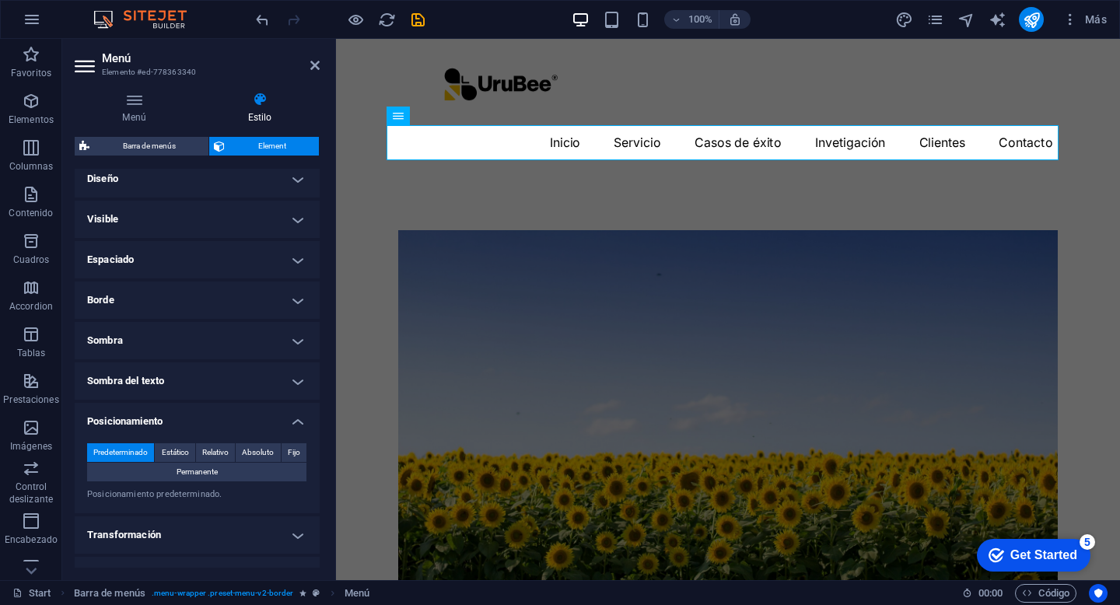
click at [253, 419] on h4 "Posicionamiento" at bounding box center [197, 417] width 245 height 28
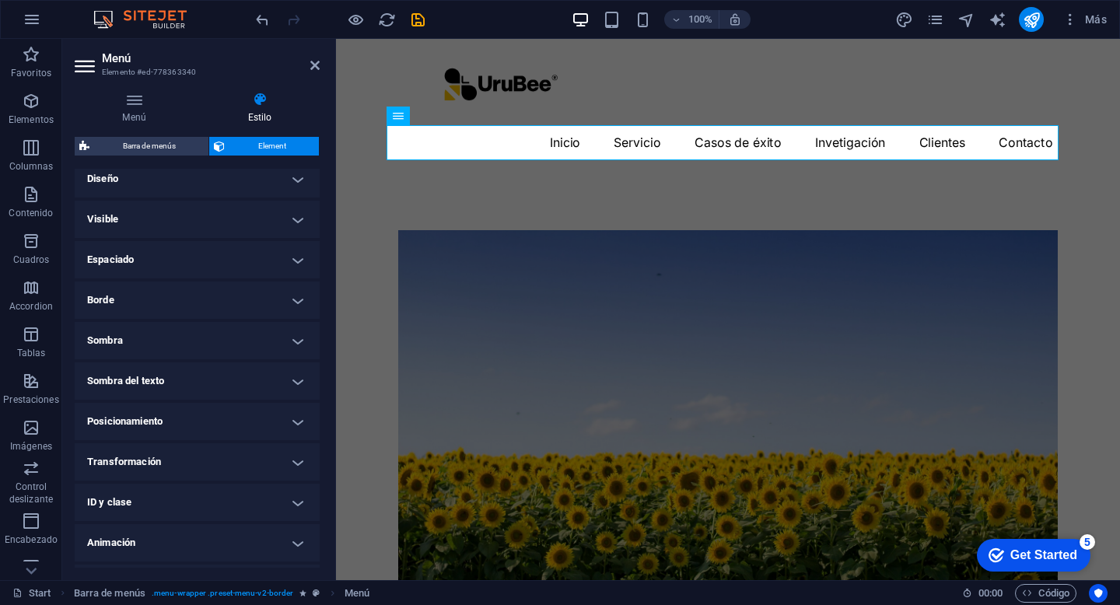
scroll to position [42, 0]
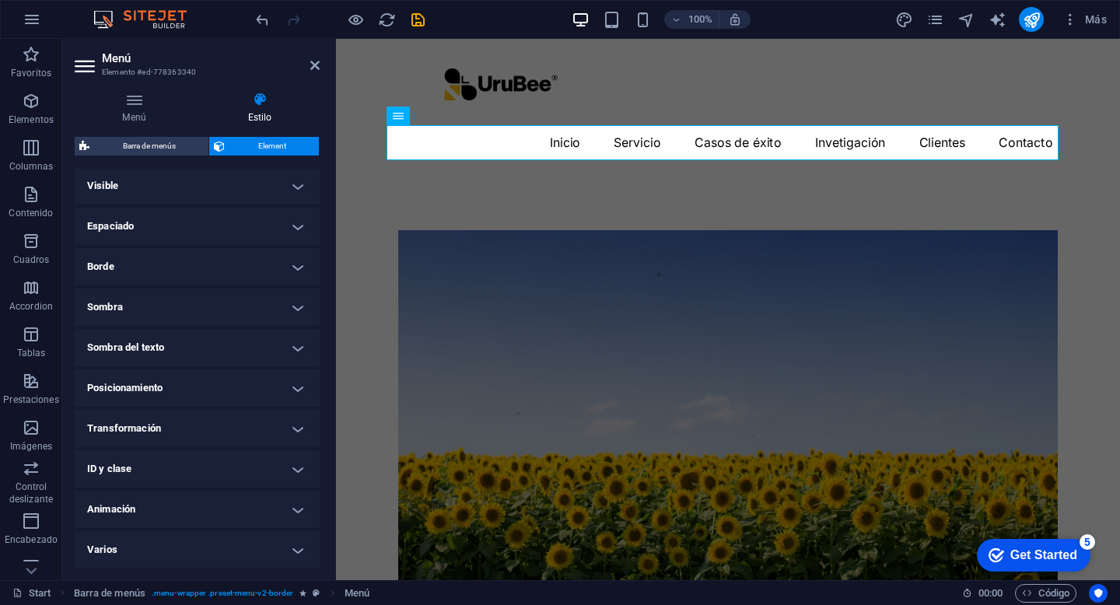
click at [243, 560] on h4 "Varios" at bounding box center [197, 549] width 245 height 37
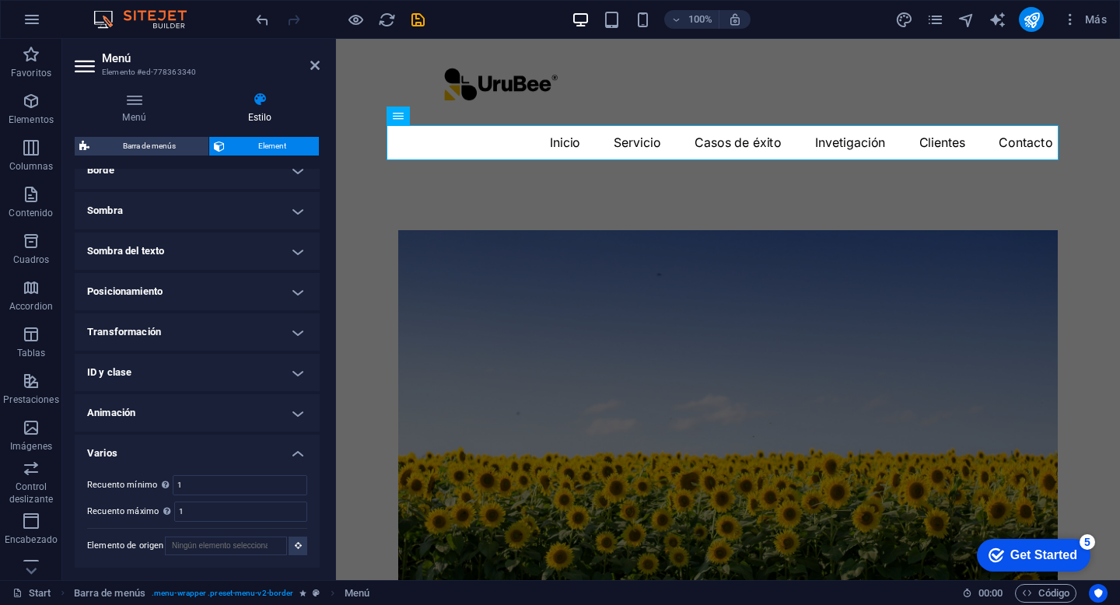
click at [243, 444] on h4 "Varios" at bounding box center [197, 449] width 245 height 28
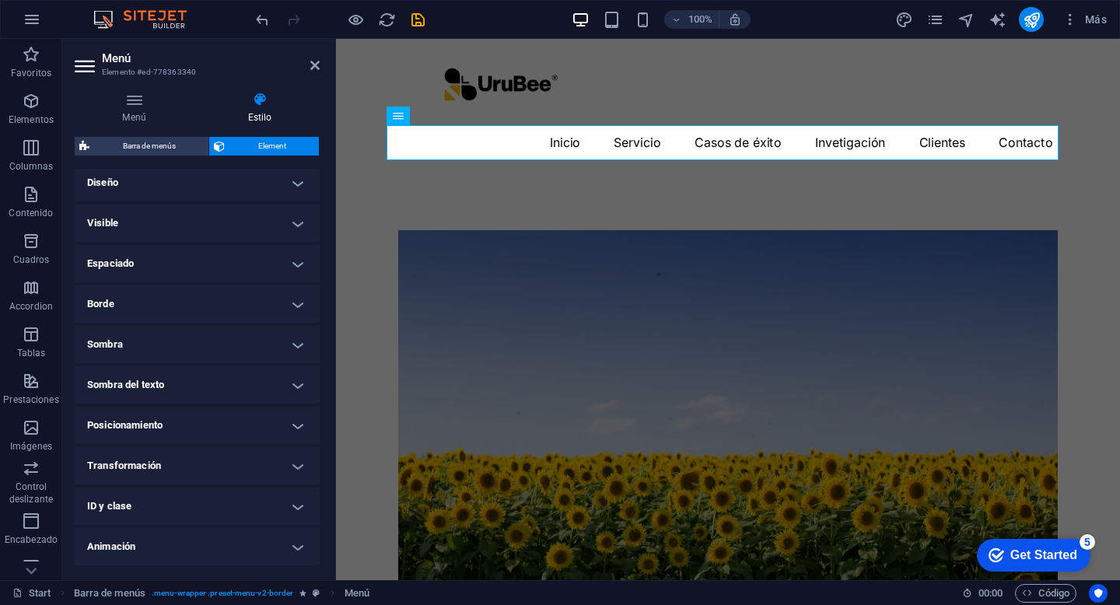
scroll to position [0, 0]
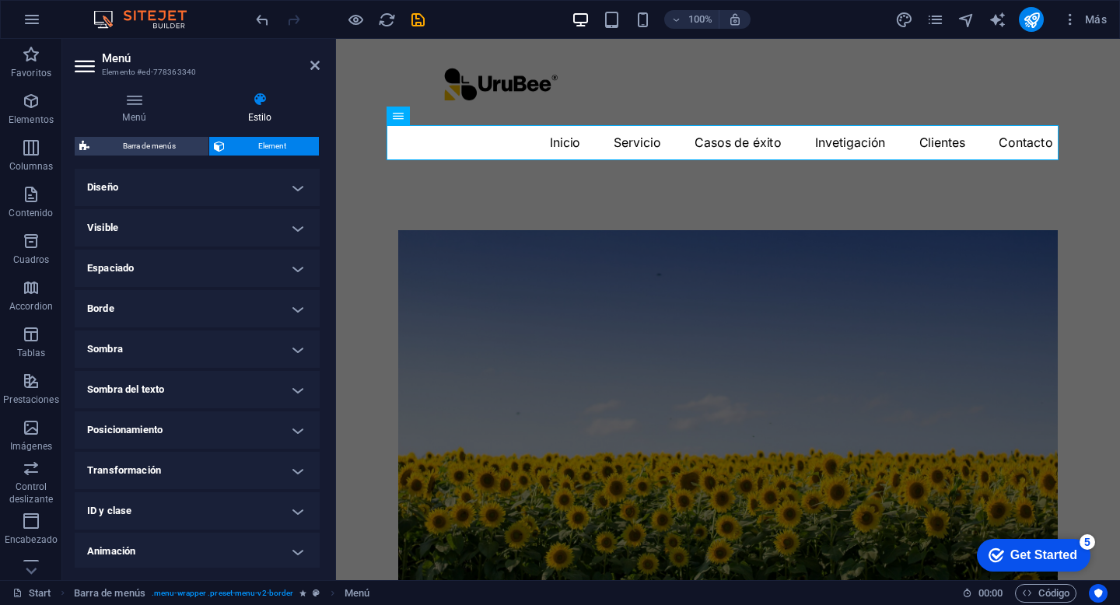
click at [202, 272] on h4 "Espaciado" at bounding box center [197, 268] width 245 height 37
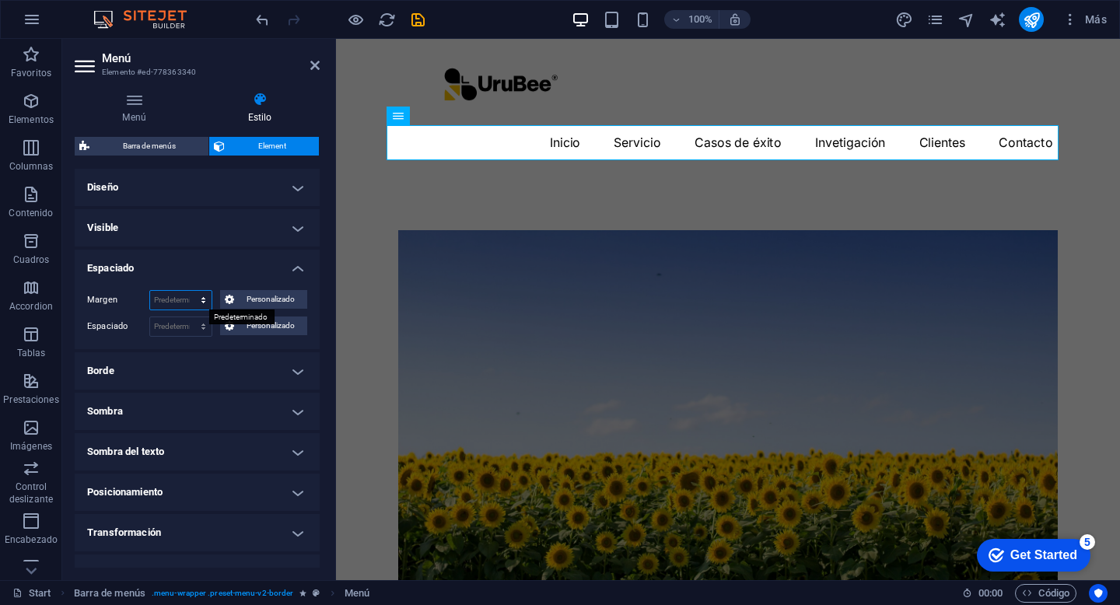
click at [178, 296] on select "Predeterminado automático px % rem vw vh Personalizado" at bounding box center [180, 300] width 61 height 19
select select "px"
click at [188, 291] on select "Predeterminado automático px % rem vw vh Personalizado" at bounding box center [180, 300] width 61 height 19
type input "5"
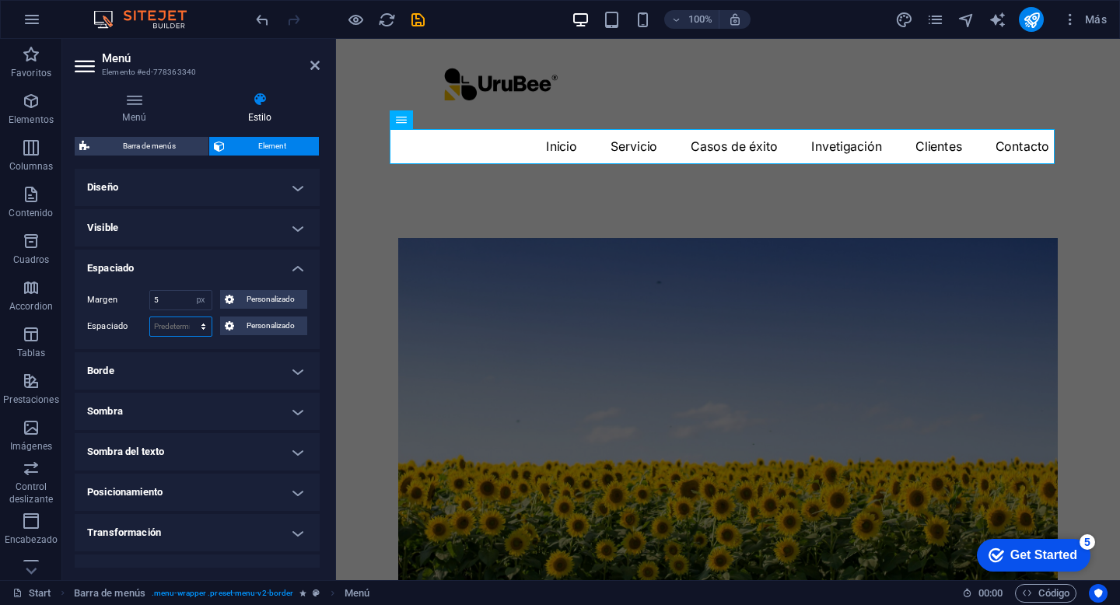
click at [181, 327] on select "Predeterminado px rem % vh vw Personalizado" at bounding box center [180, 326] width 61 height 19
select select "px"
click at [188, 317] on select "Predeterminado px rem % vh vw Personalizado" at bounding box center [180, 326] width 61 height 19
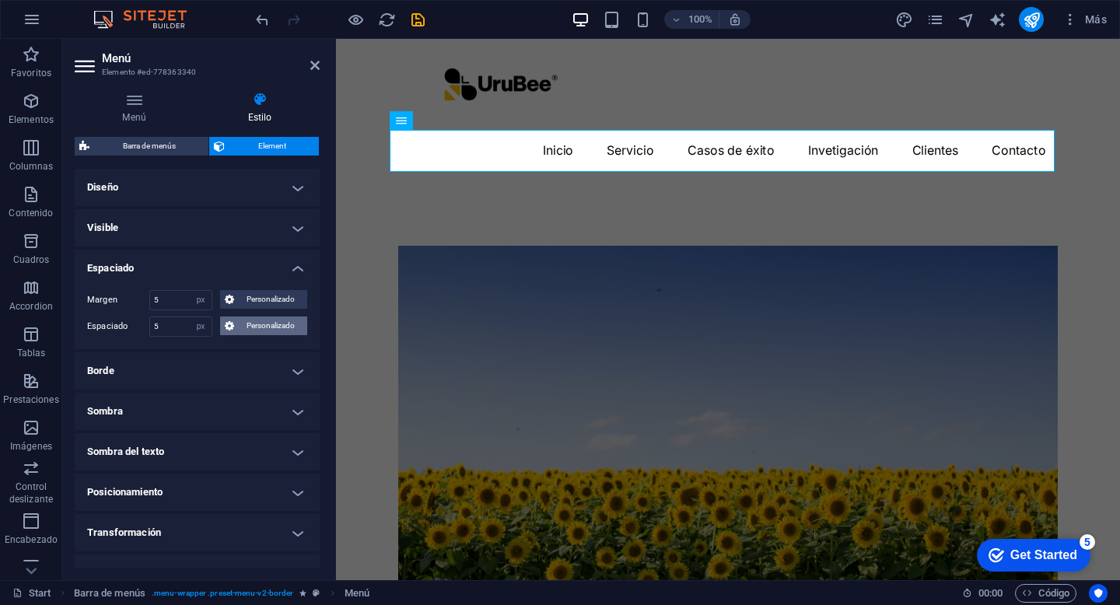
click at [257, 323] on span "Personalizado" at bounding box center [271, 326] width 64 height 19
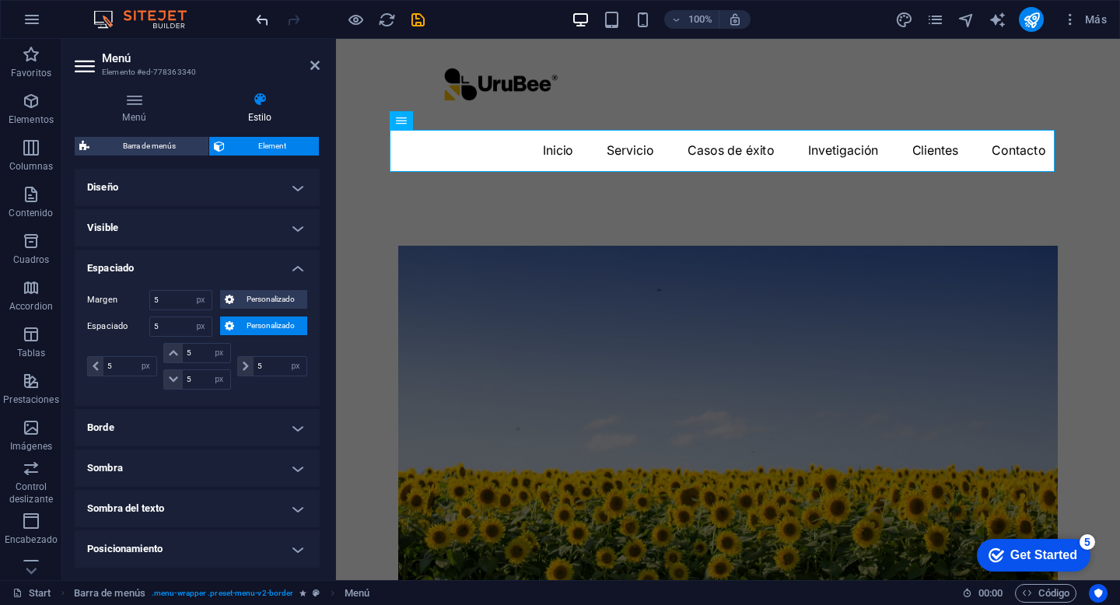
click at [265, 19] on icon "undo" at bounding box center [263, 20] width 18 height 18
type input "0"
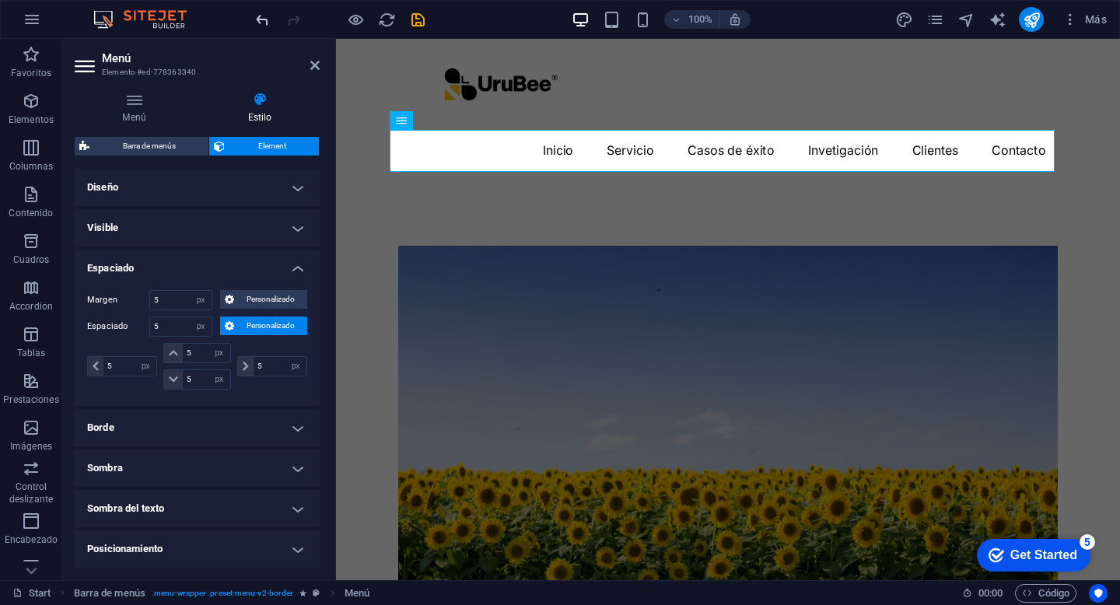
type input "0"
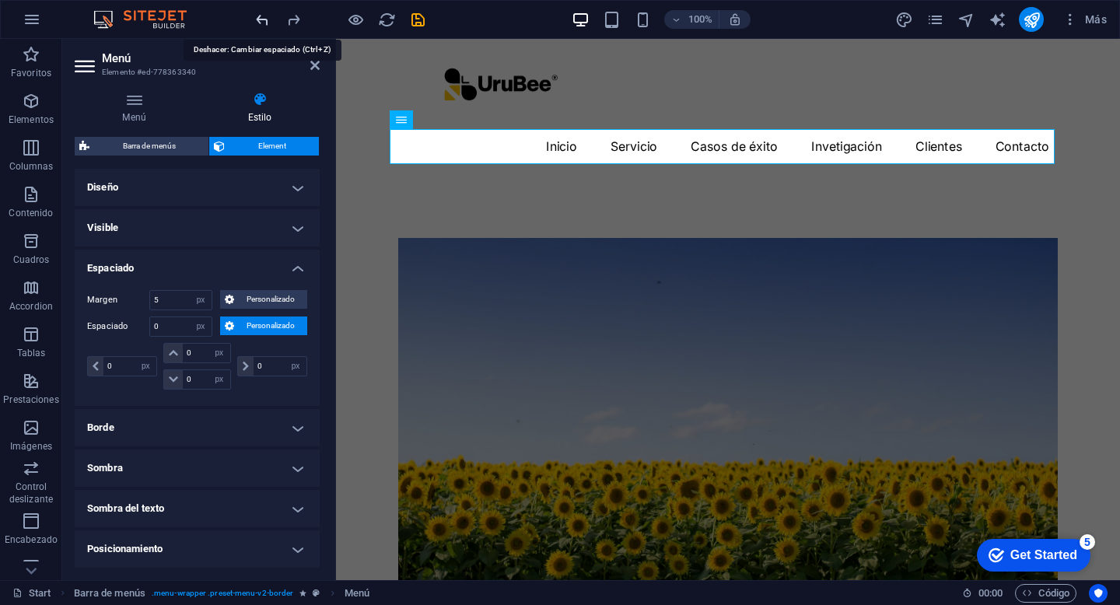
click at [265, 19] on icon "undo" at bounding box center [263, 20] width 18 height 18
select select "DISABLED_OPTION_VALUE"
click at [265, 19] on icon "undo" at bounding box center [263, 20] width 18 height 18
type input "0"
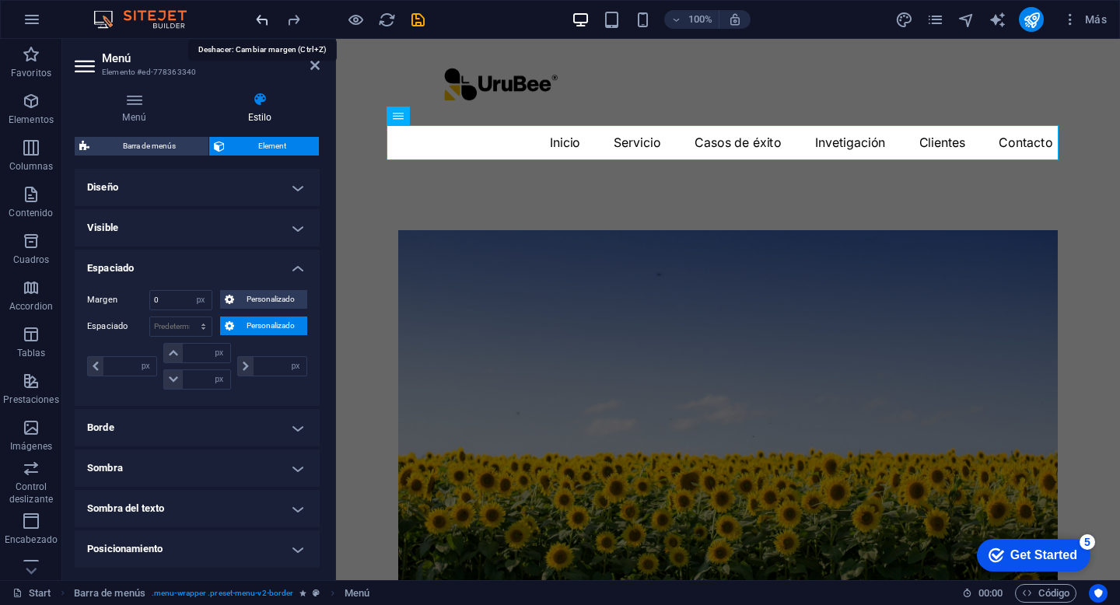
click at [265, 19] on icon "undo" at bounding box center [263, 20] width 18 height 18
select select "DISABLED_OPTION_VALUE"
click at [261, 274] on h4 "Espaciado" at bounding box center [197, 264] width 245 height 28
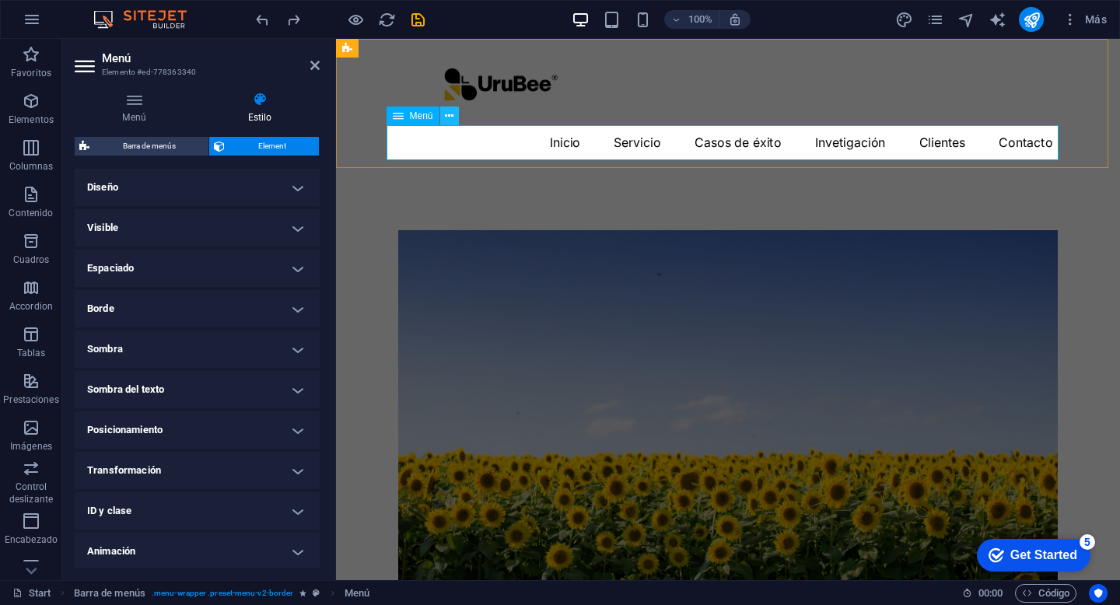
click at [454, 120] on icon at bounding box center [449, 116] width 9 height 16
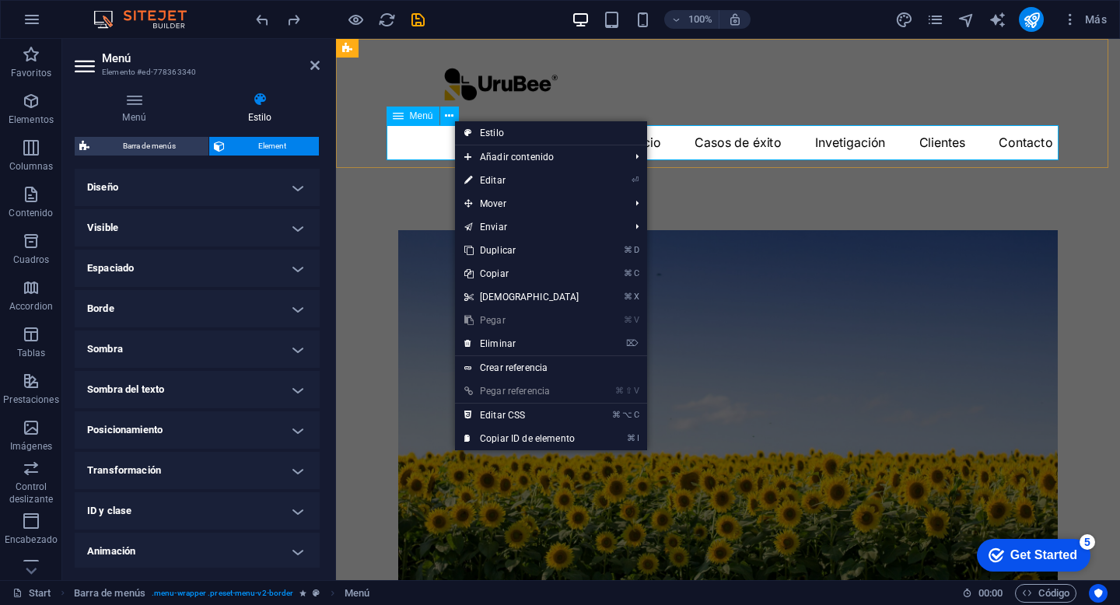
click at [432, 140] on nav "Inicio Servicio Casos de éxito Invetigación Clientes Contacto" at bounding box center [728, 142] width 672 height 35
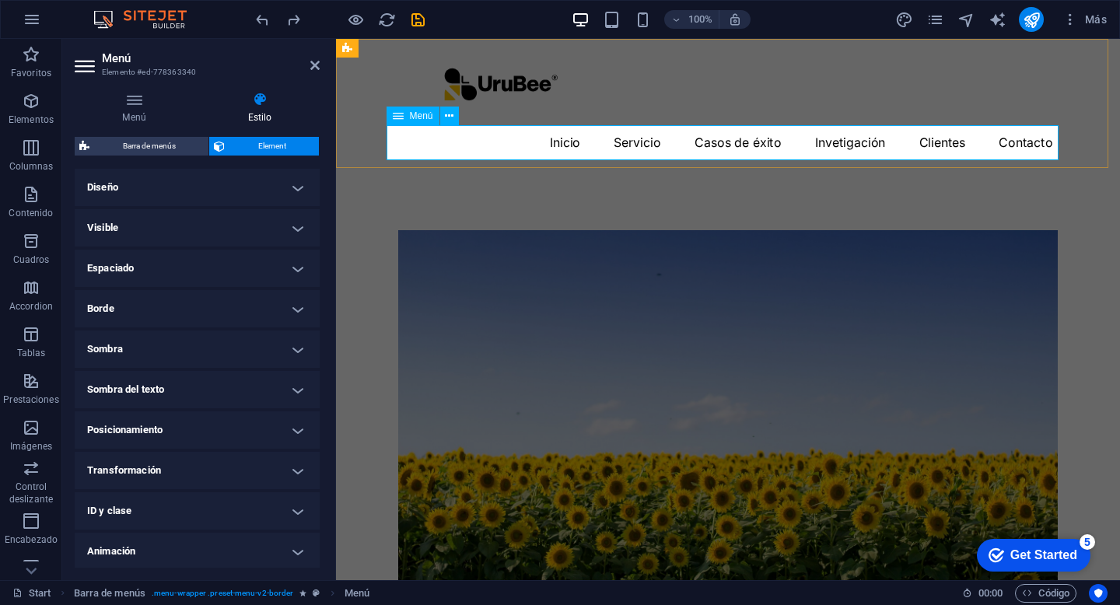
click at [559, 142] on nav "Inicio Servicio Casos de éxito Invetigación Clientes Contacto" at bounding box center [728, 142] width 672 height 35
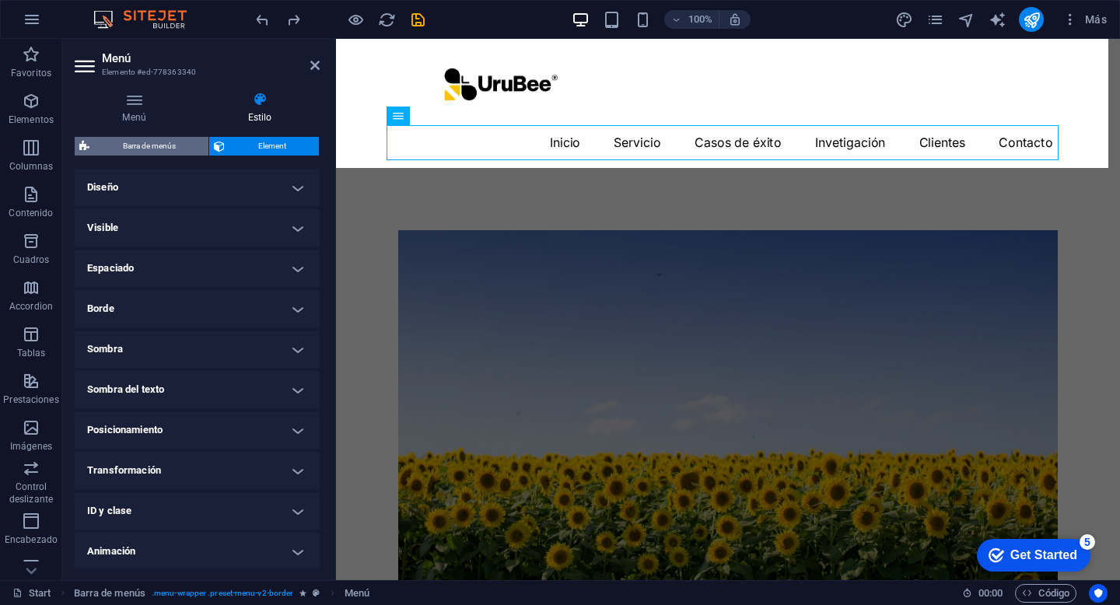
click at [174, 142] on span "Barra de menús" at bounding box center [149, 146] width 110 height 19
select select "rem"
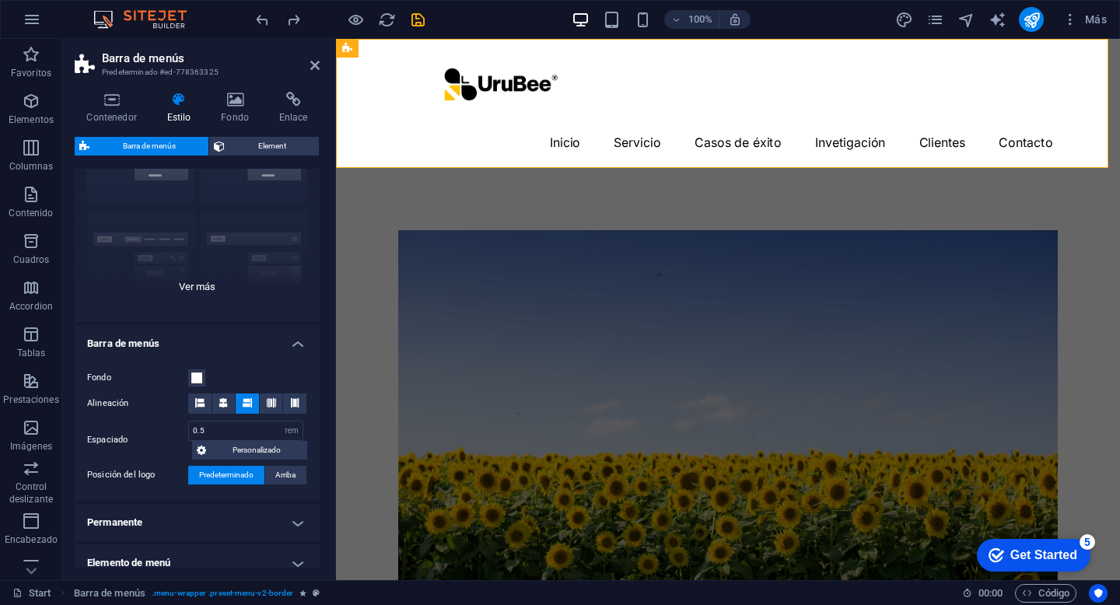
scroll to position [173, 0]
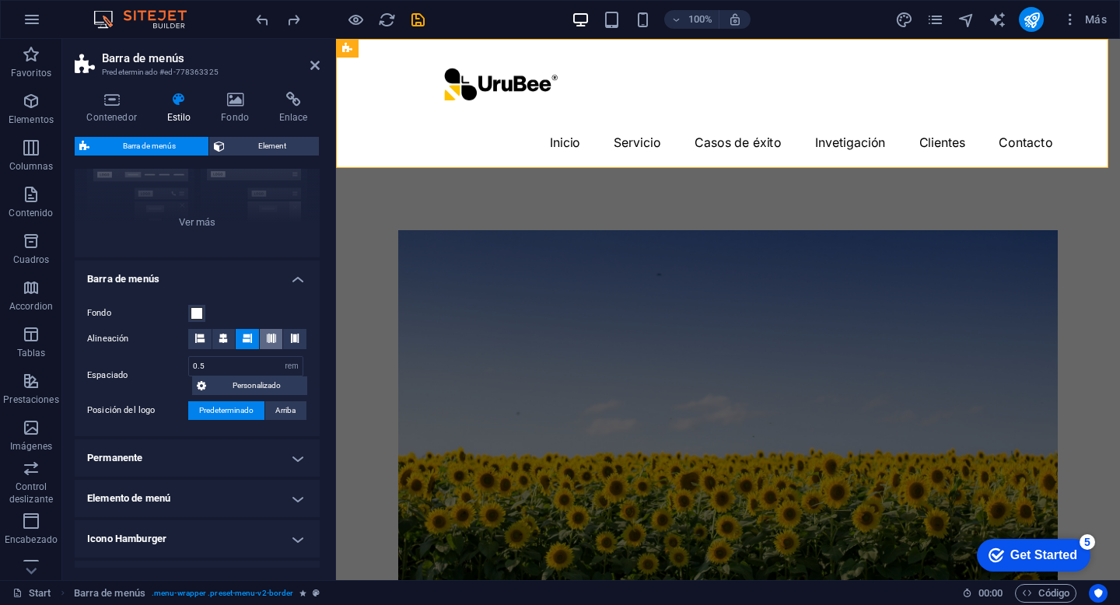
click at [268, 342] on icon at bounding box center [271, 338] width 9 height 9
click at [244, 342] on icon at bounding box center [247, 338] width 9 height 9
click at [224, 339] on icon at bounding box center [223, 338] width 9 height 9
click at [202, 337] on icon at bounding box center [199, 338] width 9 height 9
click at [245, 334] on icon at bounding box center [247, 338] width 9 height 9
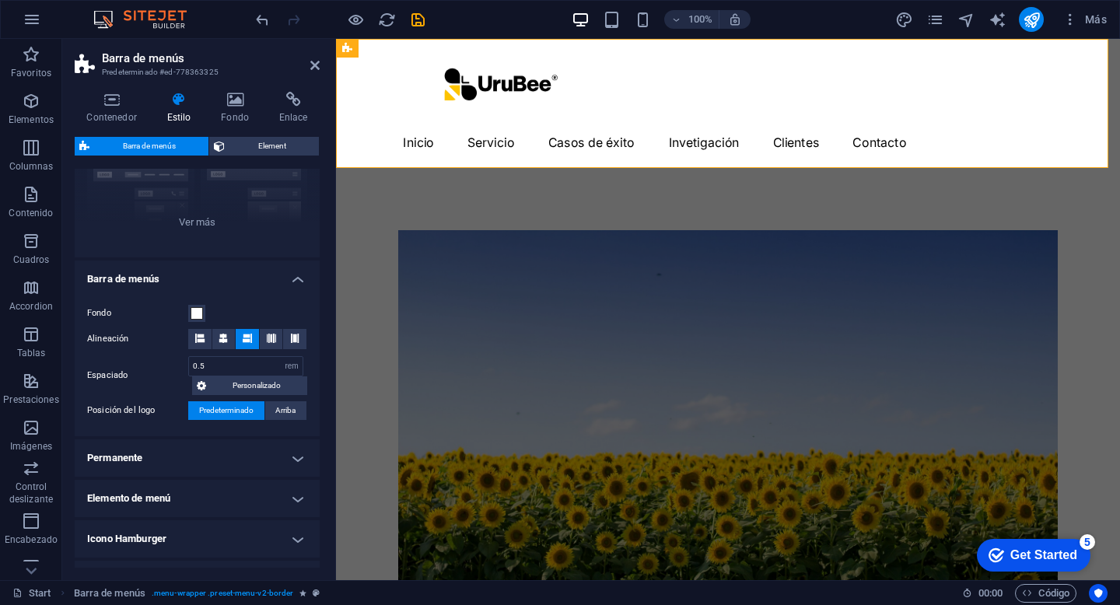
click at [247, 336] on icon at bounding box center [247, 338] width 9 height 9
click at [167, 276] on h4 "Barra de menús" at bounding box center [197, 275] width 245 height 28
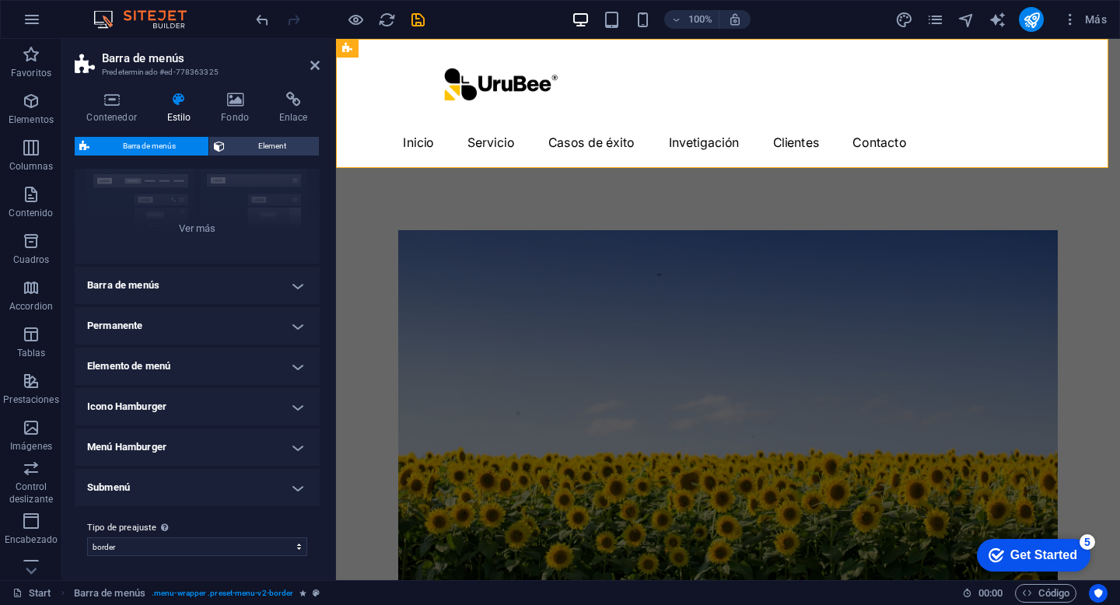
click at [167, 324] on h4 "Permanente" at bounding box center [197, 325] width 245 height 37
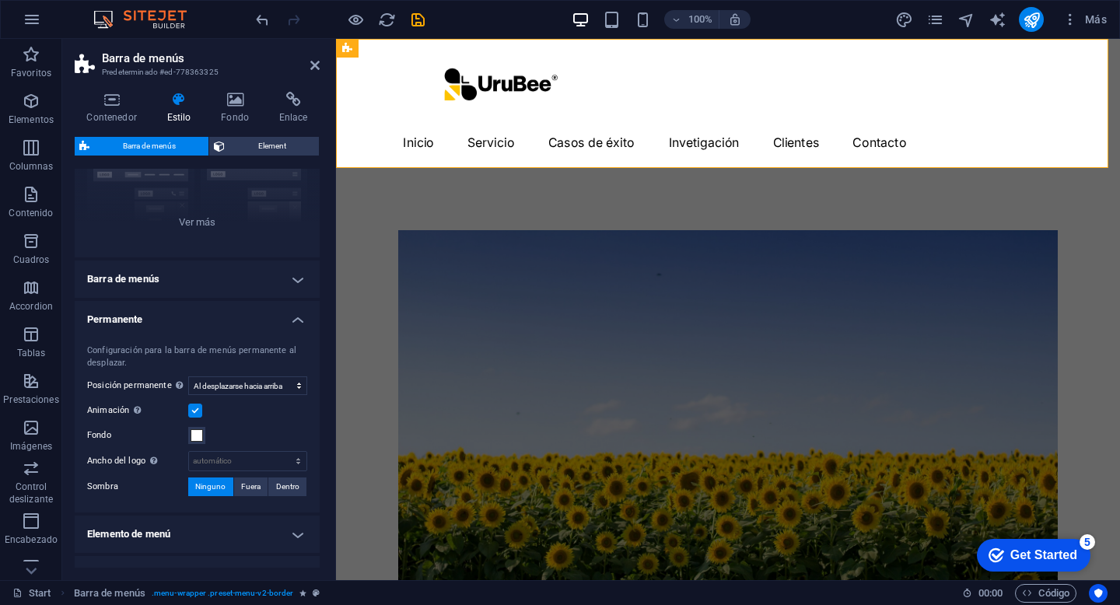
click at [171, 315] on h4 "Permanente" at bounding box center [197, 315] width 245 height 28
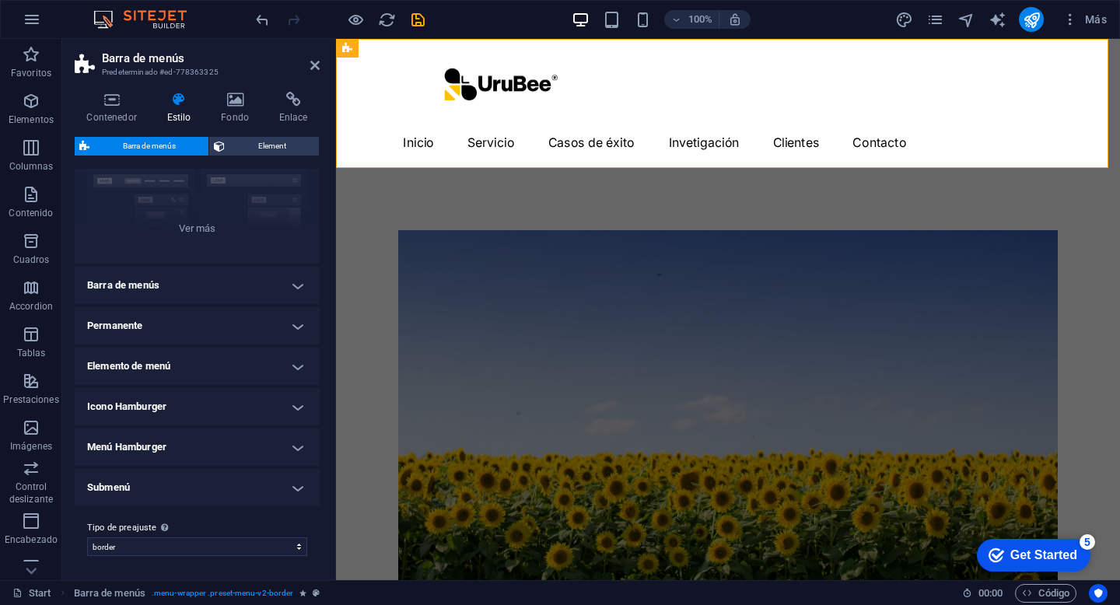
click at [321, 61] on aside "Barra de menús Predeterminado #ed-778363325 Contenedor Estilo Fondo Enlace Tama…" at bounding box center [199, 310] width 274 height 542
click at [316, 62] on icon at bounding box center [314, 65] width 9 height 12
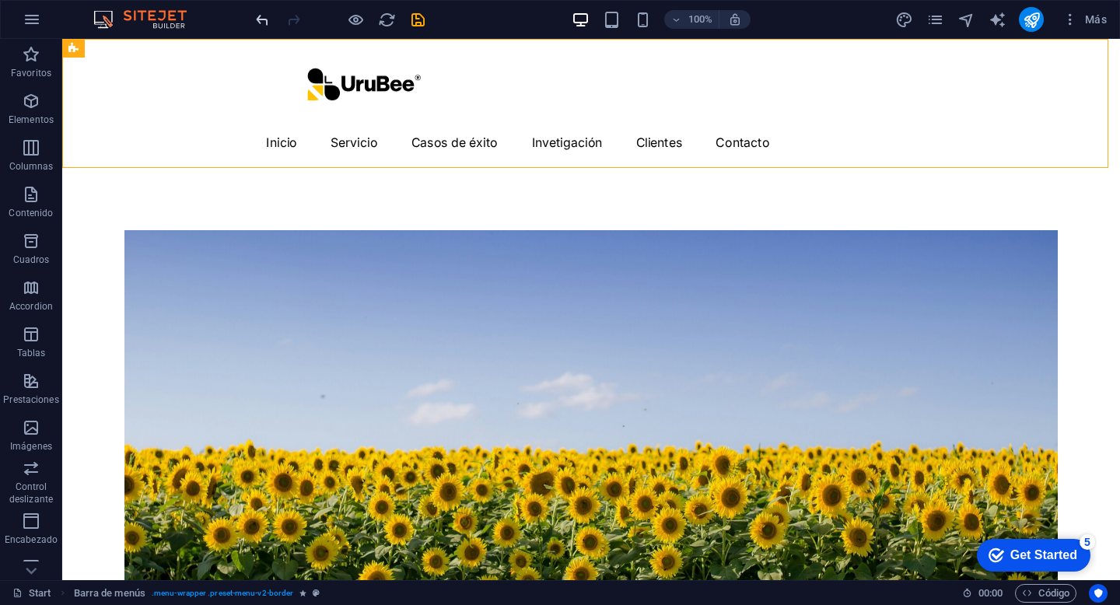
click at [259, 19] on icon "undo" at bounding box center [263, 20] width 18 height 18
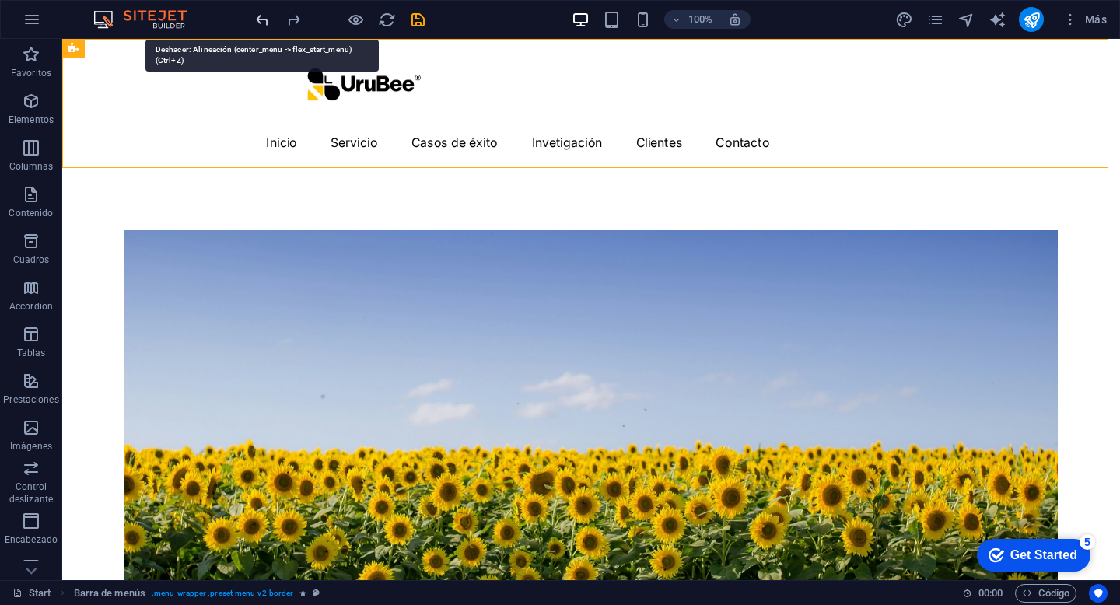
click at [260, 19] on icon "undo" at bounding box center [263, 20] width 18 height 18
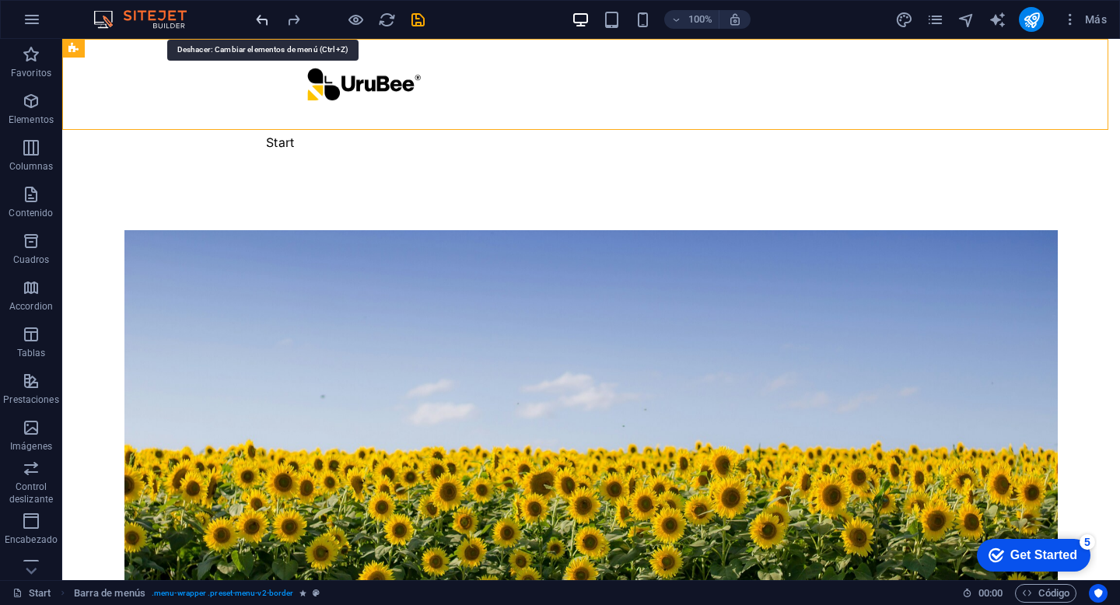
click at [260, 19] on icon "undo" at bounding box center [263, 20] width 18 height 18
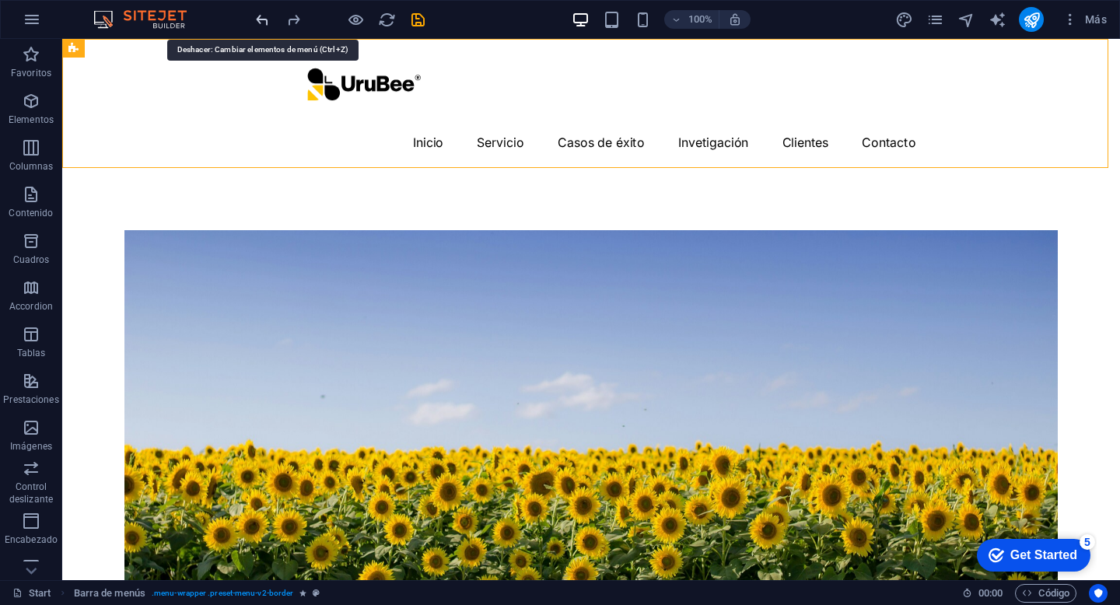
click at [260, 19] on icon "undo" at bounding box center [263, 20] width 18 height 18
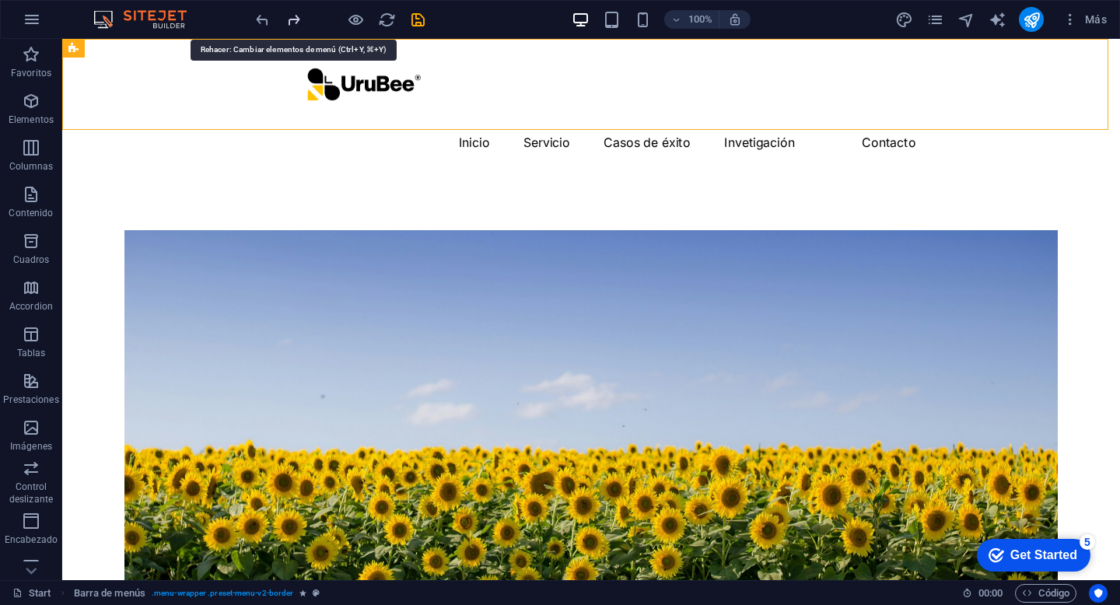
click at [293, 19] on icon "redo" at bounding box center [294, 20] width 18 height 18
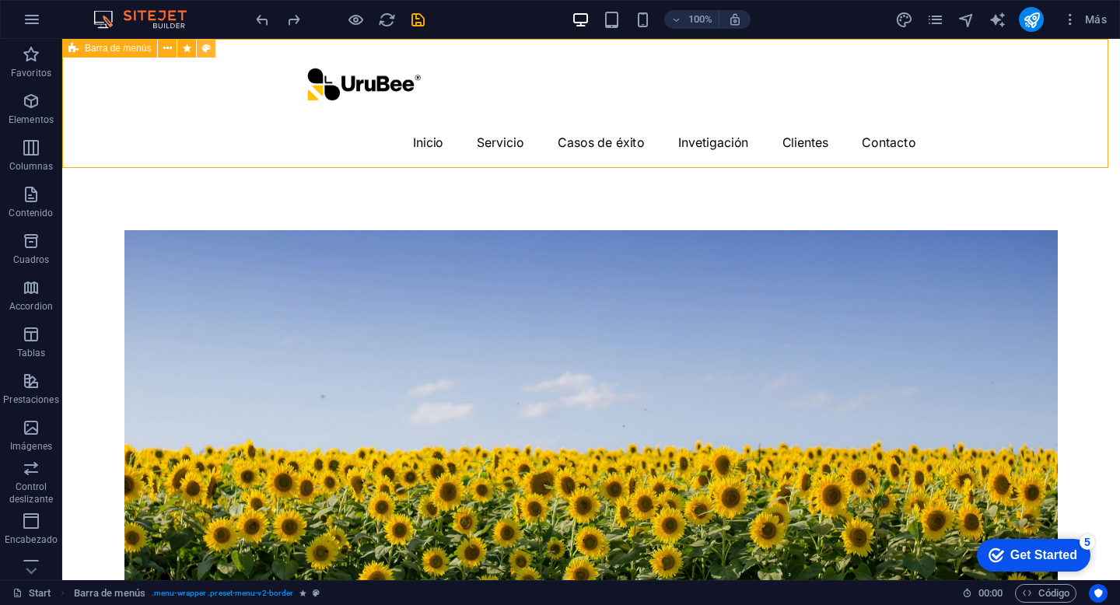
click at [211, 51] on button at bounding box center [206, 48] width 19 height 19
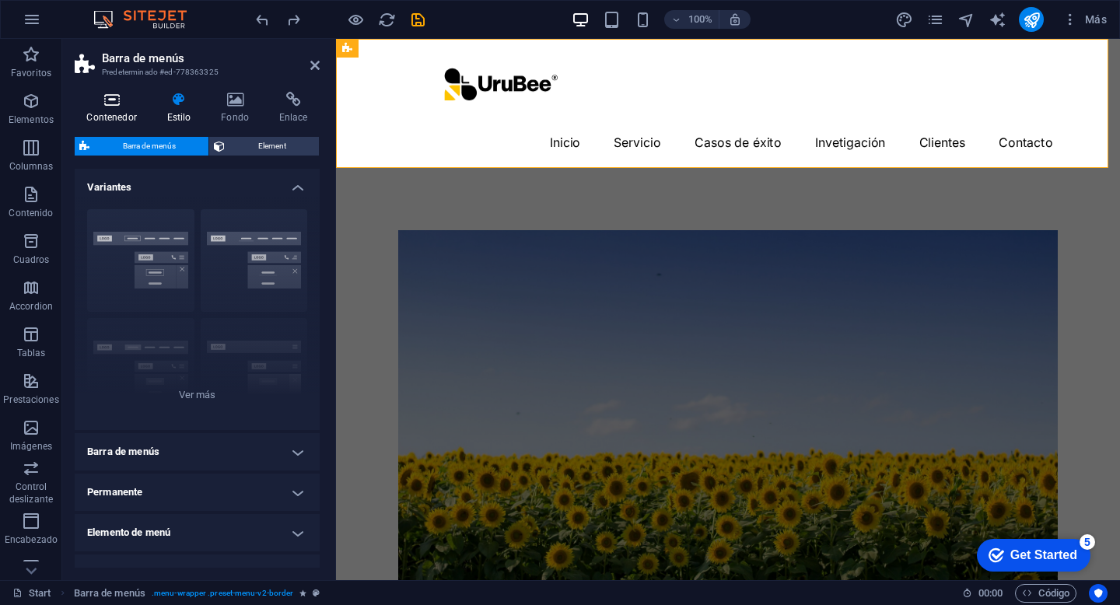
click at [120, 111] on h4 "Contenedor" at bounding box center [115, 108] width 80 height 33
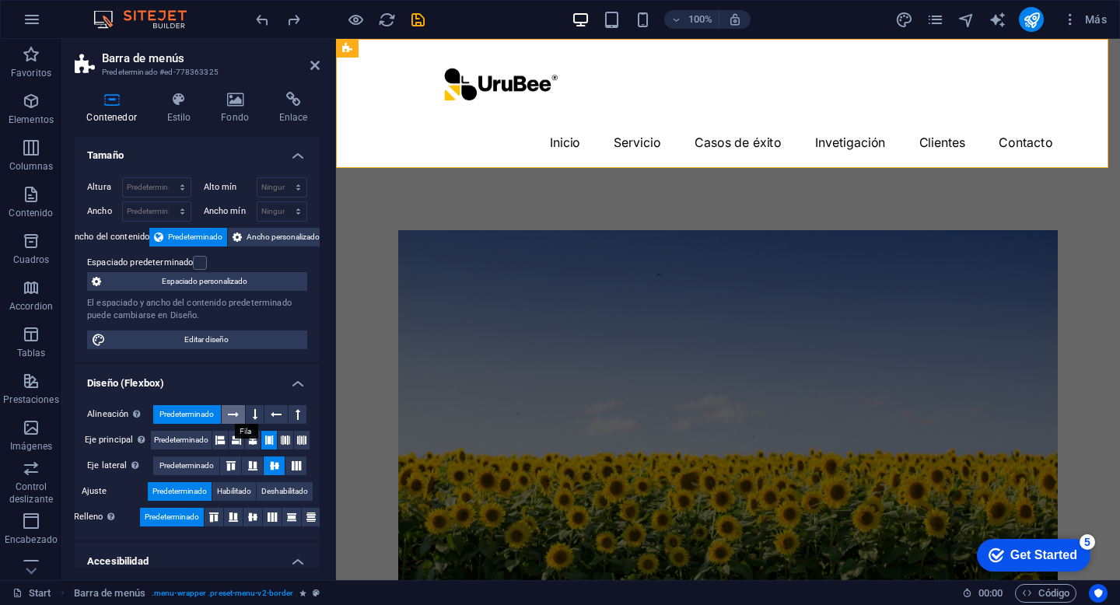
click at [230, 415] on icon at bounding box center [233, 414] width 11 height 19
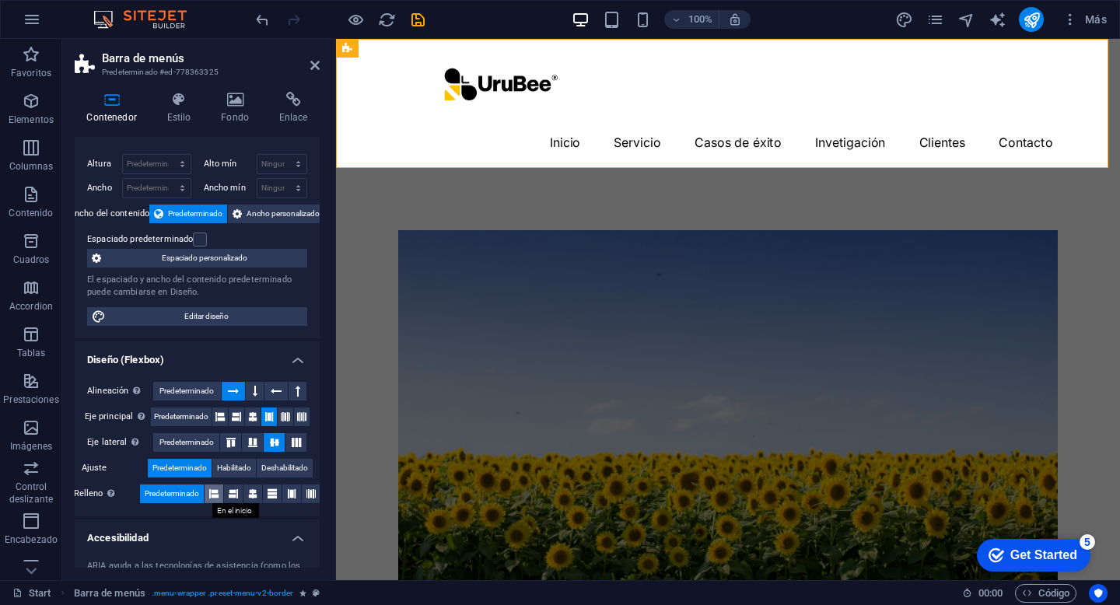
click at [214, 493] on icon at bounding box center [213, 494] width 9 height 19
click at [219, 415] on icon at bounding box center [220, 417] width 9 height 19
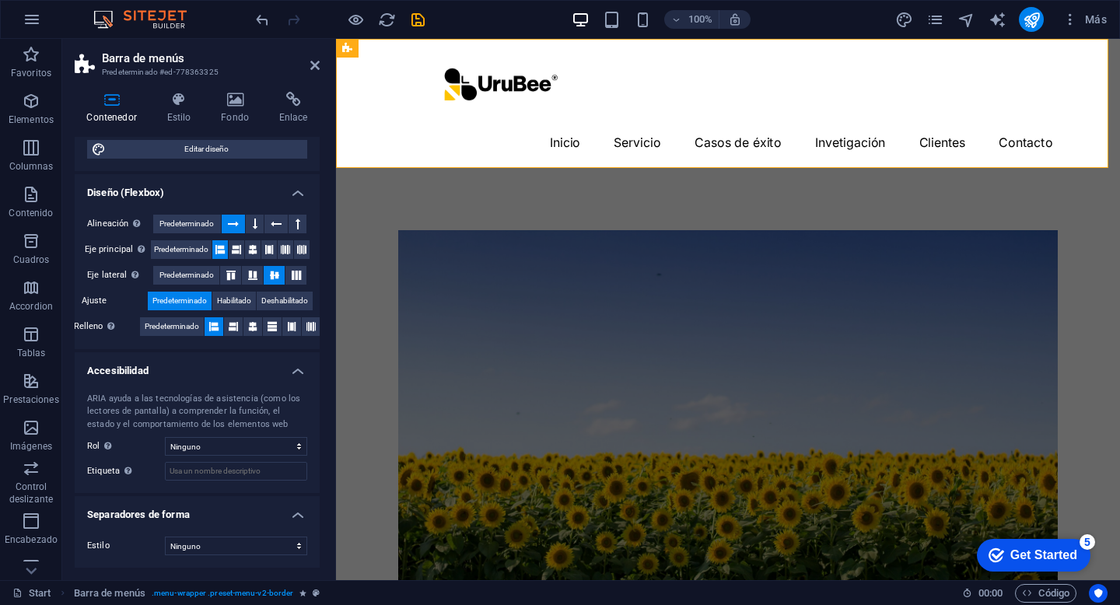
scroll to position [0, 0]
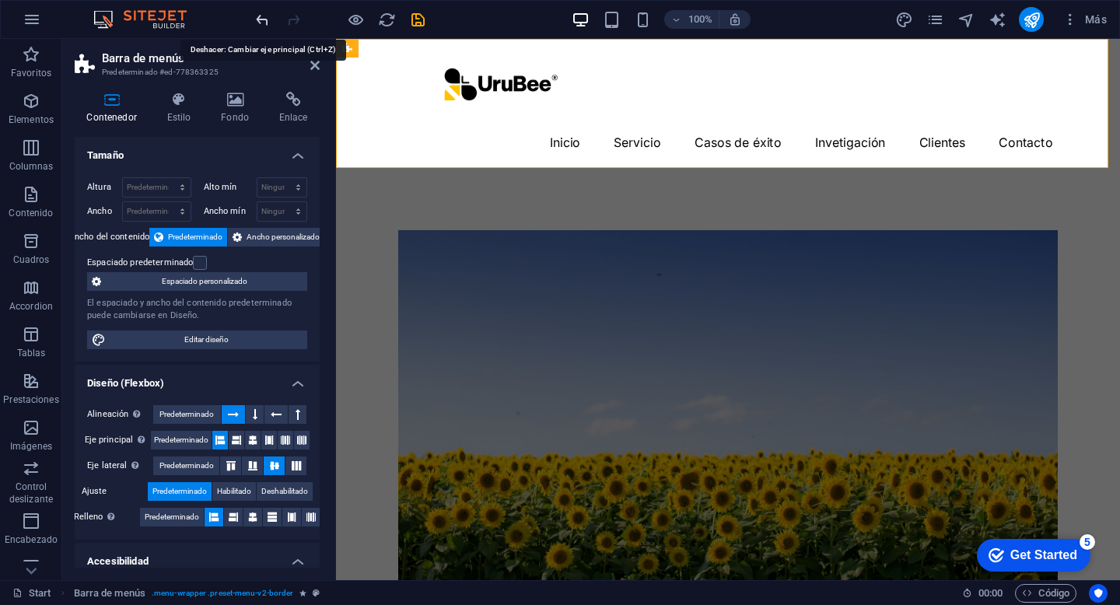
click at [258, 19] on icon "undo" at bounding box center [263, 20] width 18 height 18
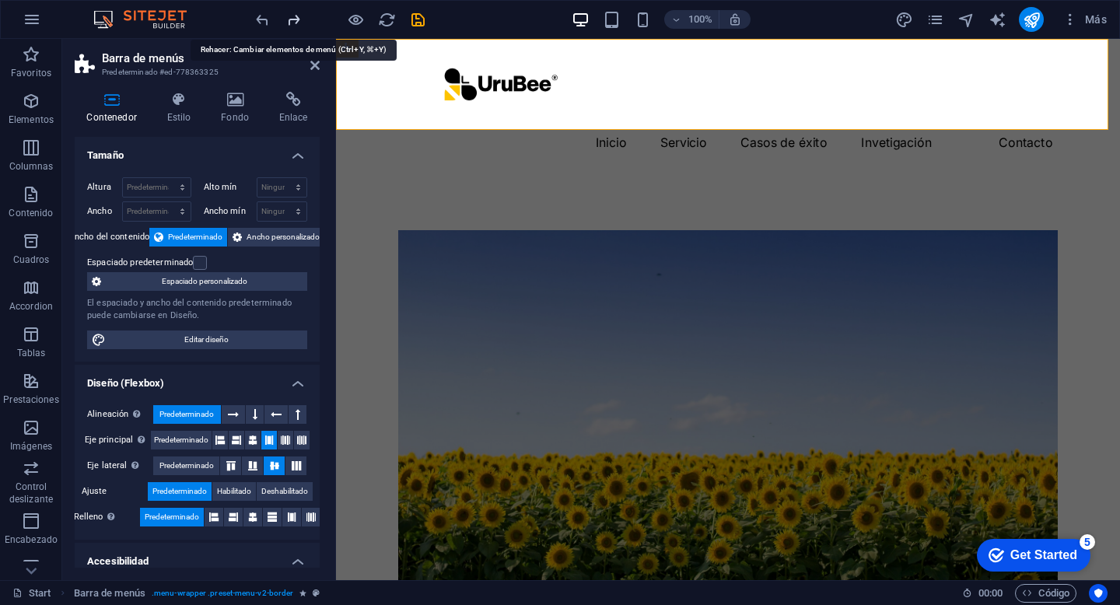
click at [300, 18] on icon "redo" at bounding box center [294, 20] width 18 height 18
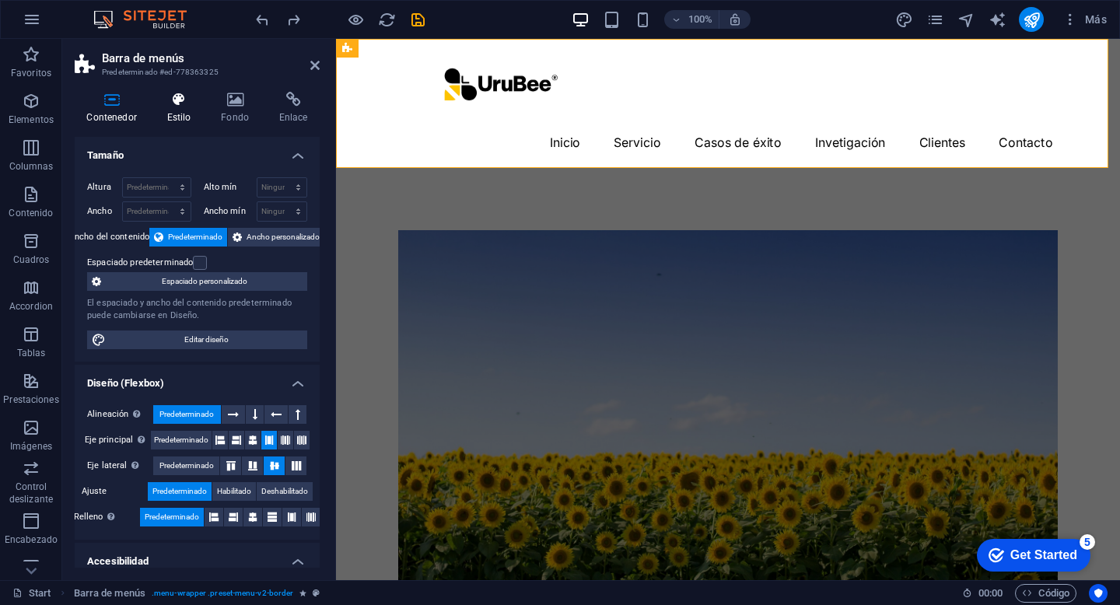
click at [181, 107] on icon at bounding box center [179, 100] width 48 height 16
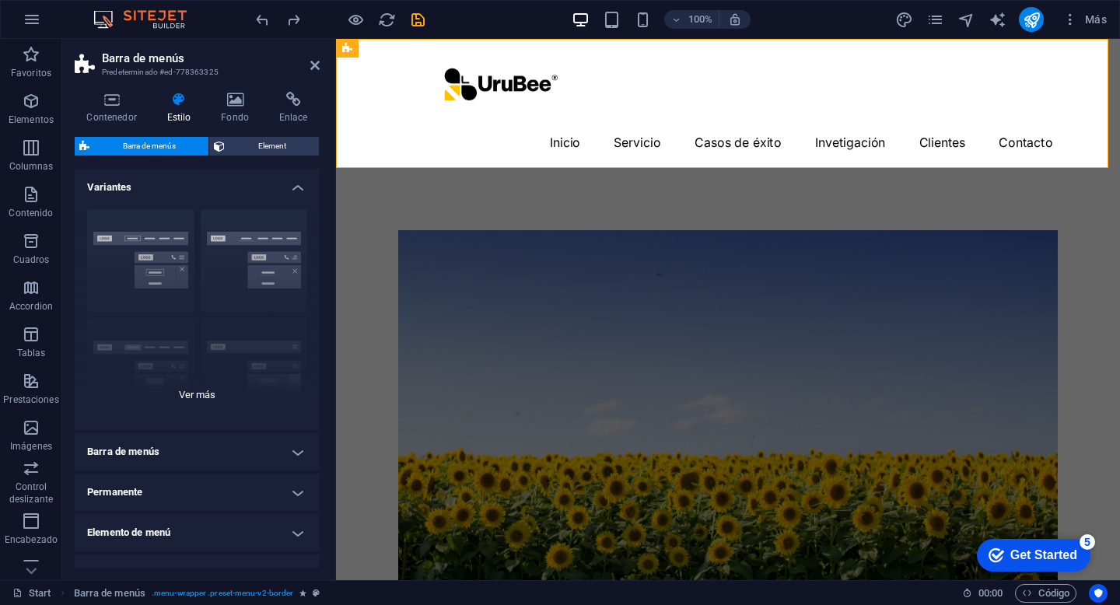
scroll to position [167, 0]
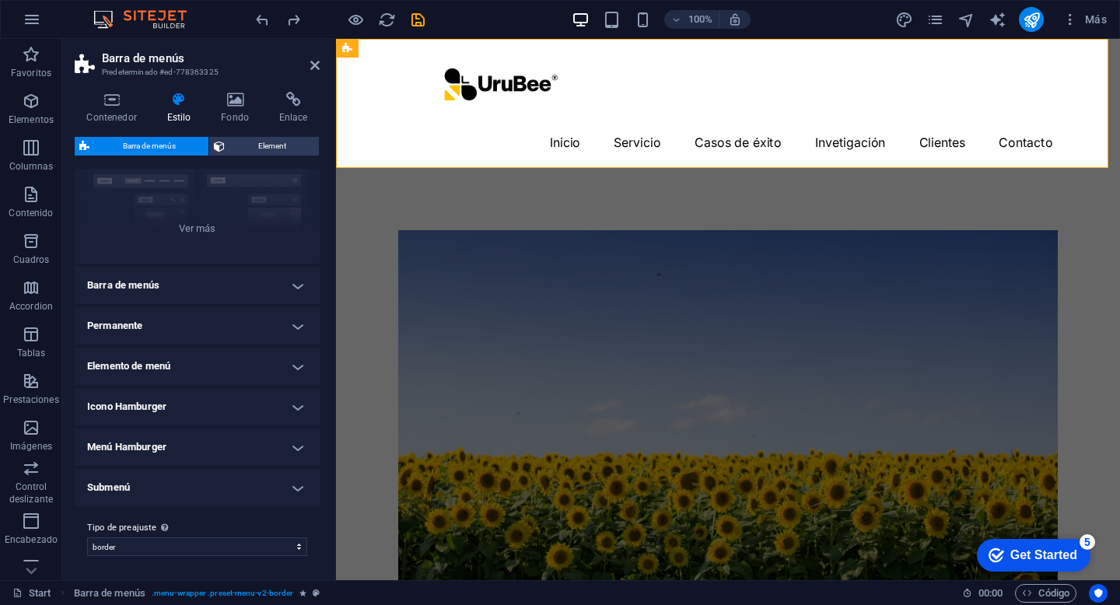
click at [184, 493] on h4 "Submenú" at bounding box center [197, 487] width 245 height 37
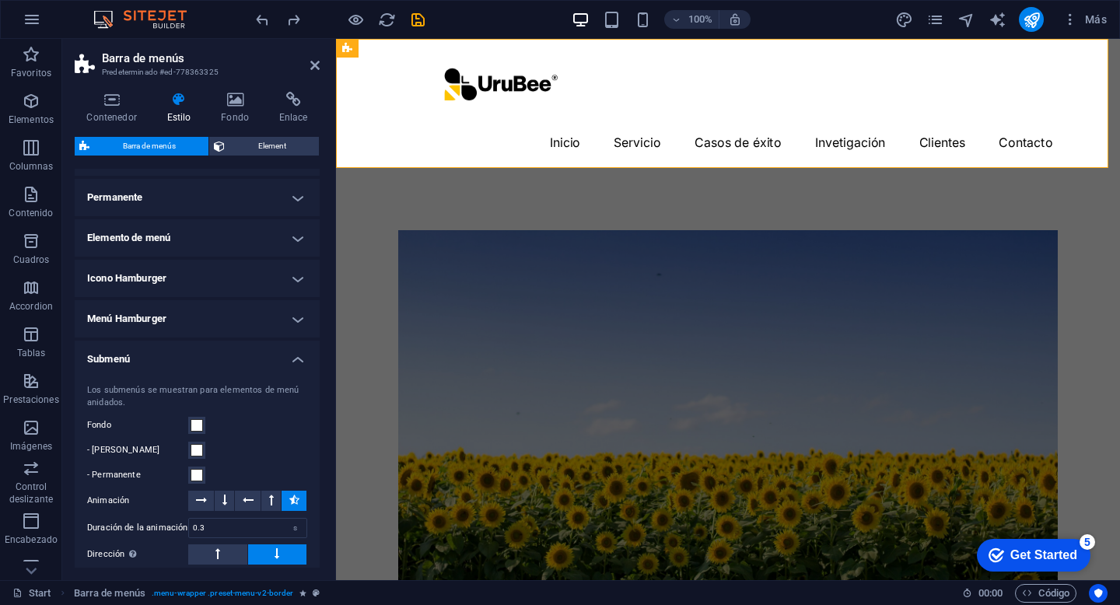
click at [198, 360] on h4 "Submenú" at bounding box center [197, 355] width 245 height 28
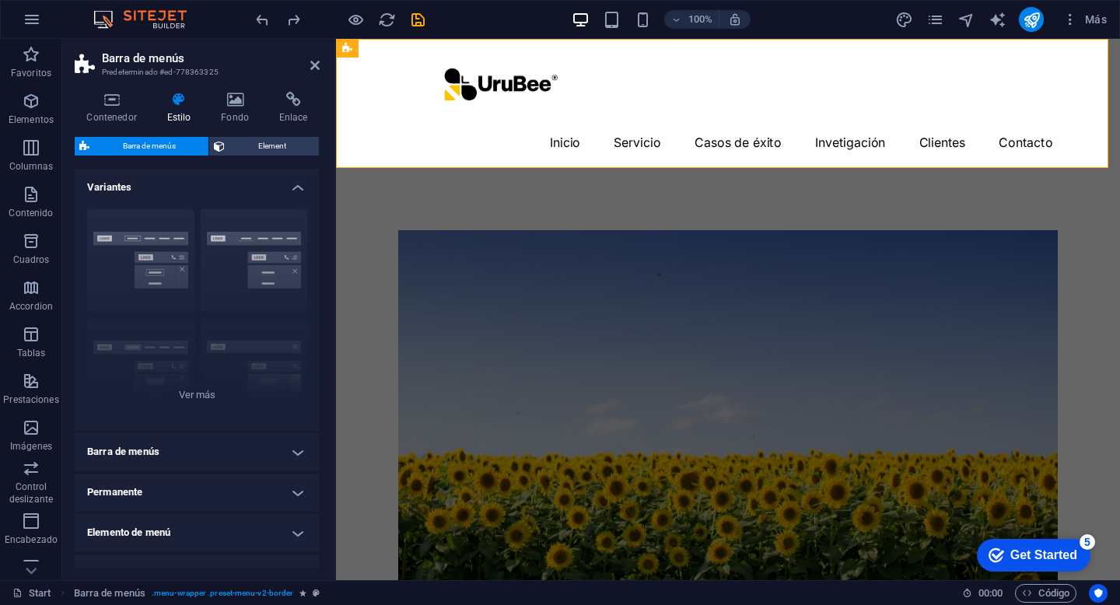
scroll to position [131, 0]
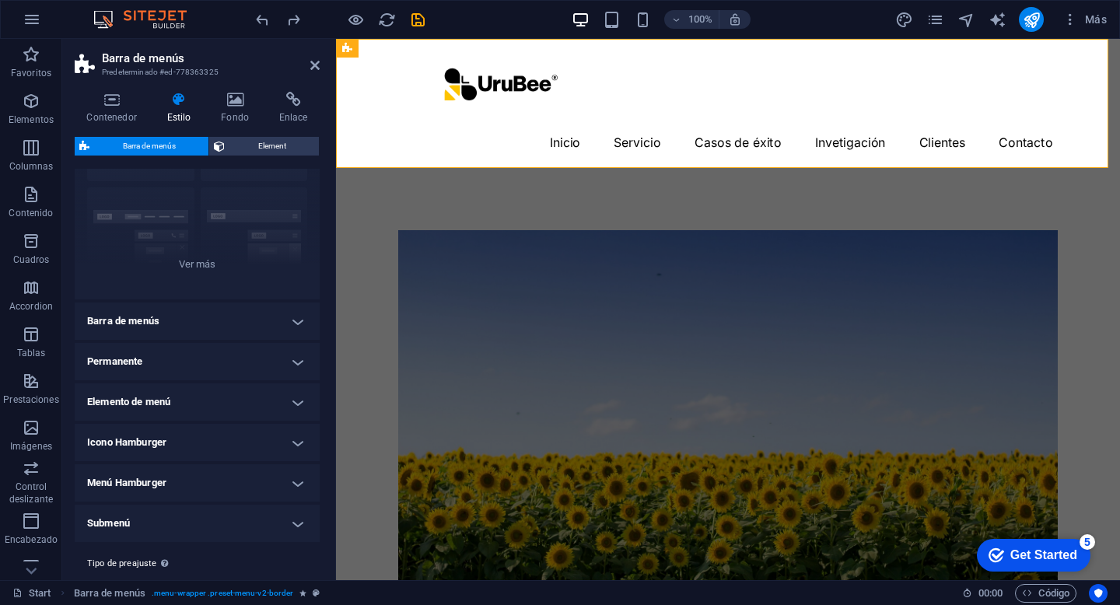
click at [182, 318] on h4 "Barra de menús" at bounding box center [197, 321] width 245 height 37
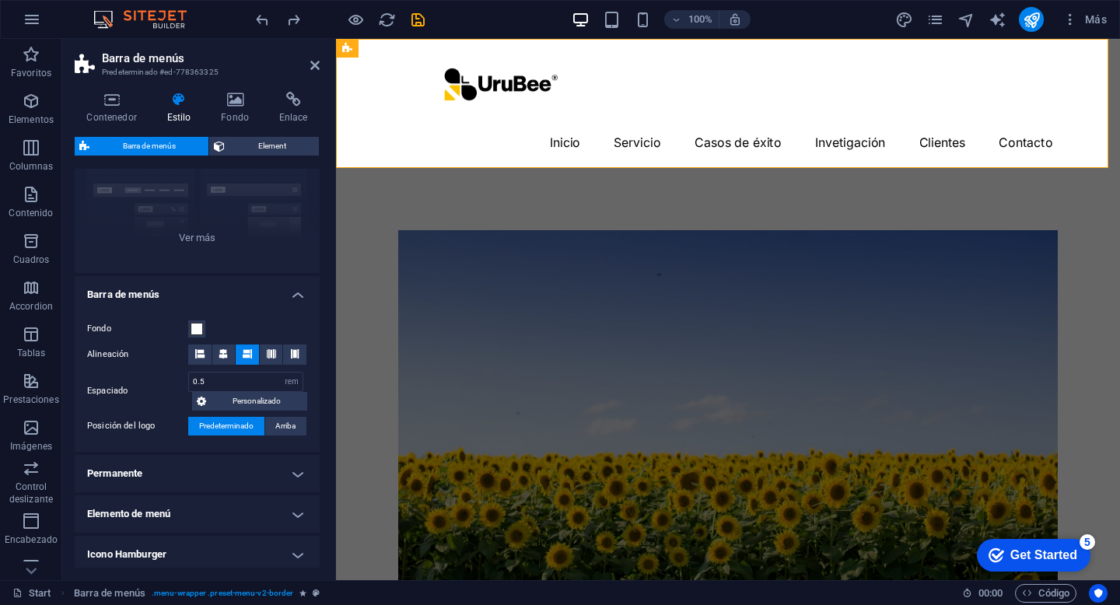
scroll to position [174, 0]
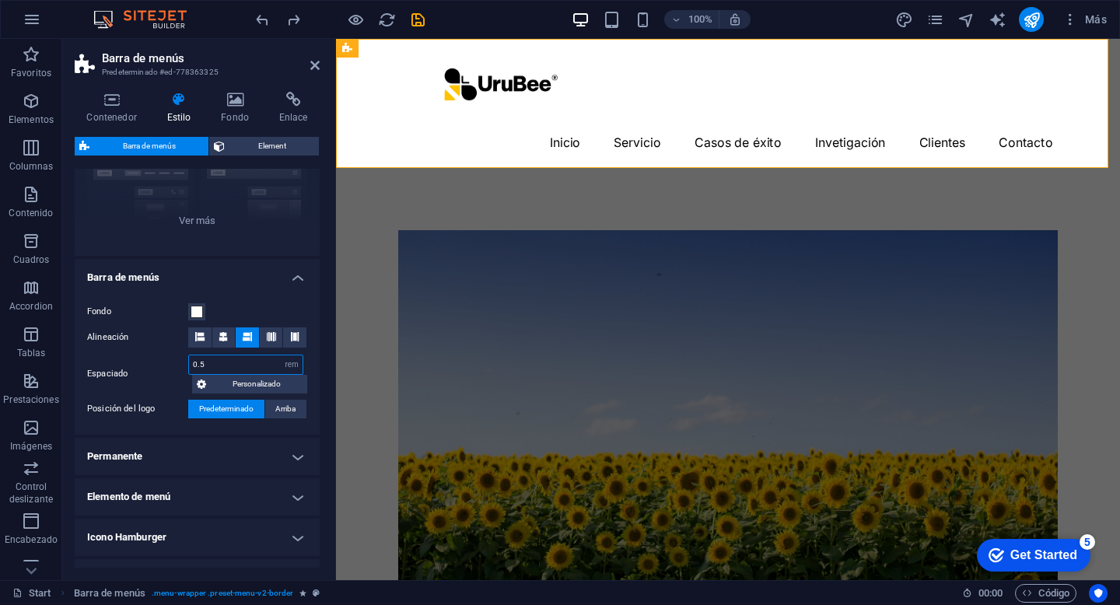
click at [211, 365] on input "0.5" at bounding box center [246, 365] width 114 height 19
click at [254, 359] on input "0.2" at bounding box center [246, 365] width 114 height 19
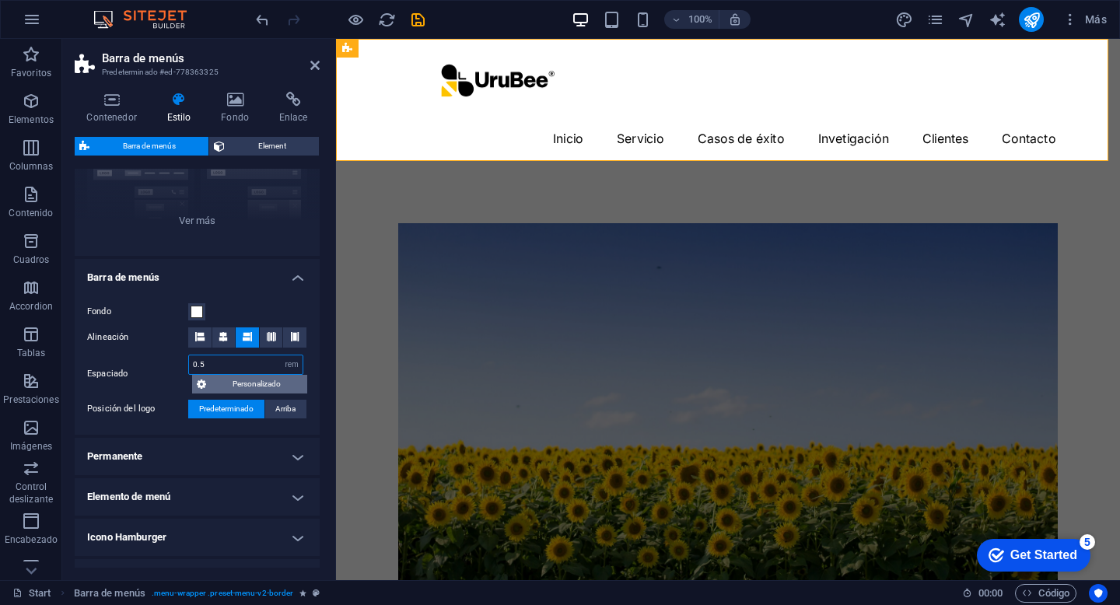
type input "0.5"
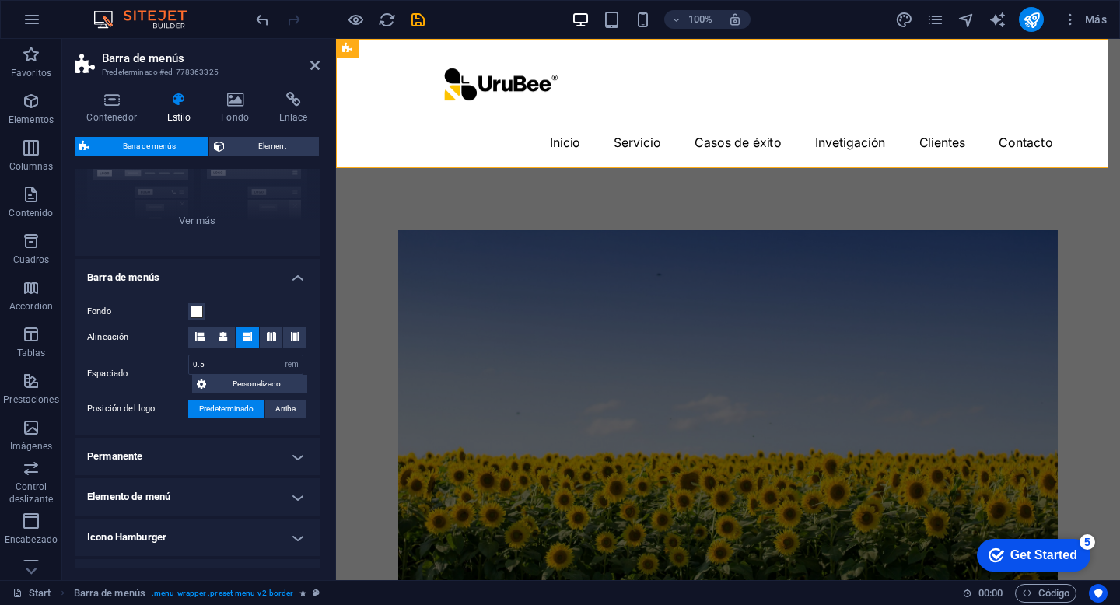
click at [171, 270] on h4 "Barra de menús" at bounding box center [197, 273] width 245 height 28
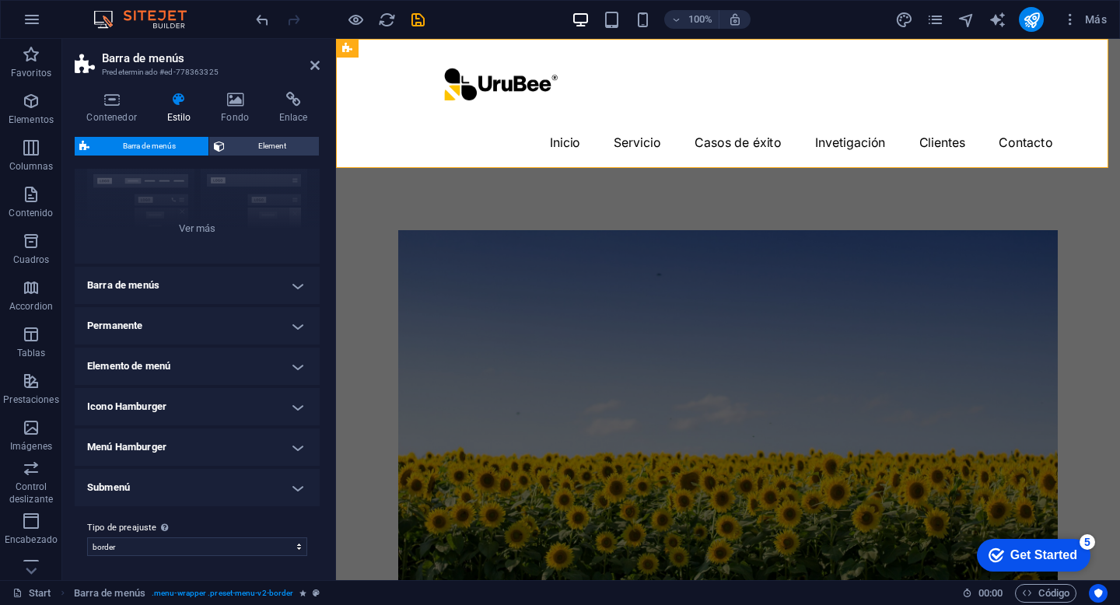
click at [177, 321] on h4 "Permanente" at bounding box center [197, 325] width 245 height 37
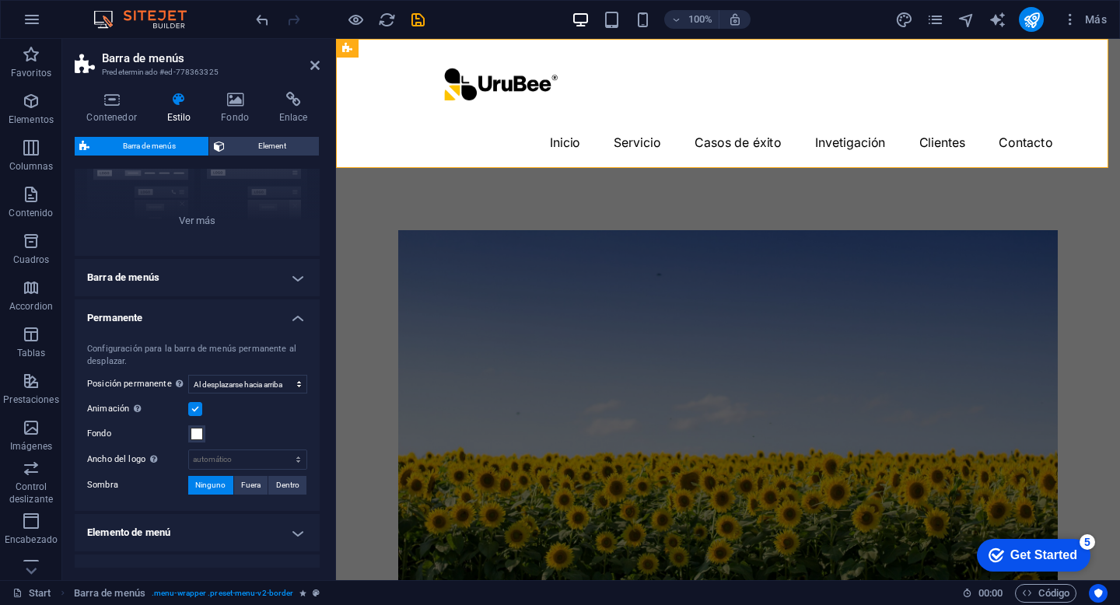
click at [182, 310] on h4 "Permanente" at bounding box center [197, 314] width 245 height 28
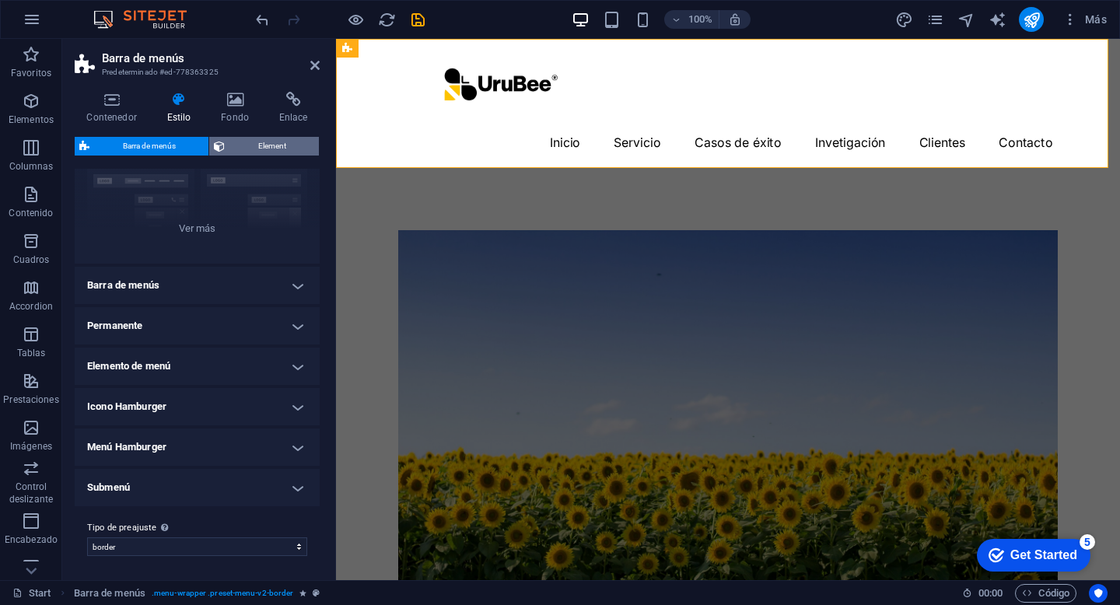
click at [260, 151] on span "Element" at bounding box center [272, 146] width 85 height 19
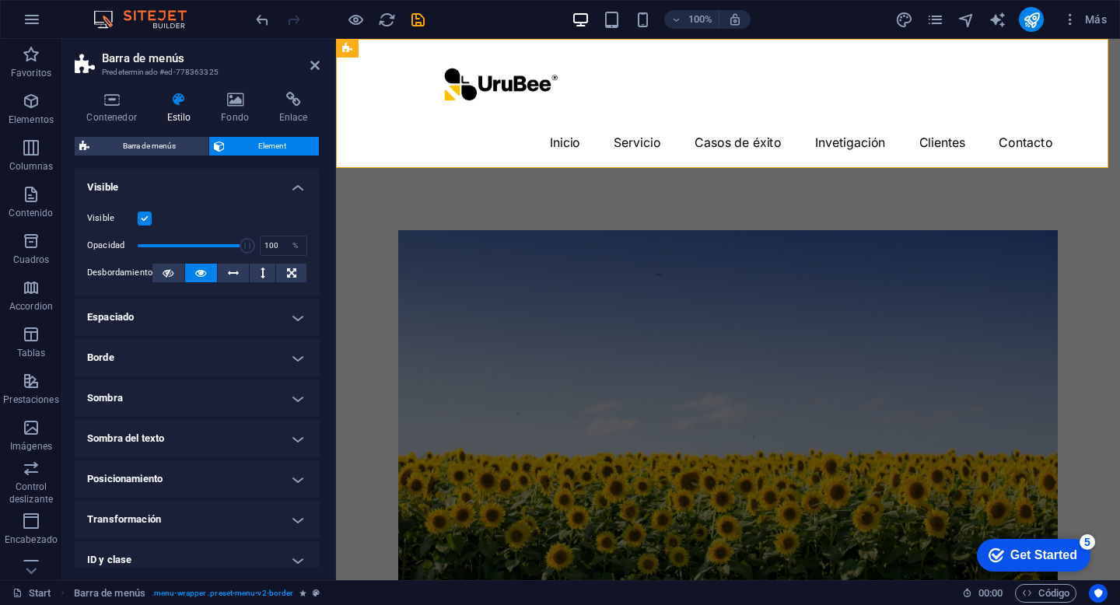
click at [146, 219] on label at bounding box center [145, 219] width 14 height 14
click at [0, 0] on input "Visible" at bounding box center [0, 0] width 0 height 0
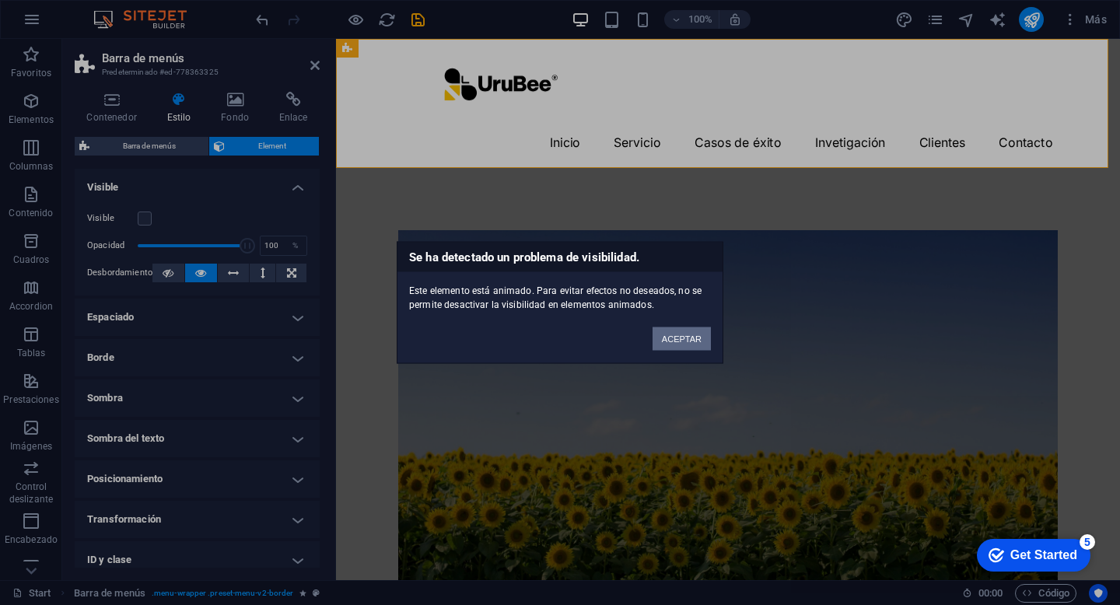
click at [678, 339] on button "ACEPTAR" at bounding box center [682, 339] width 58 height 23
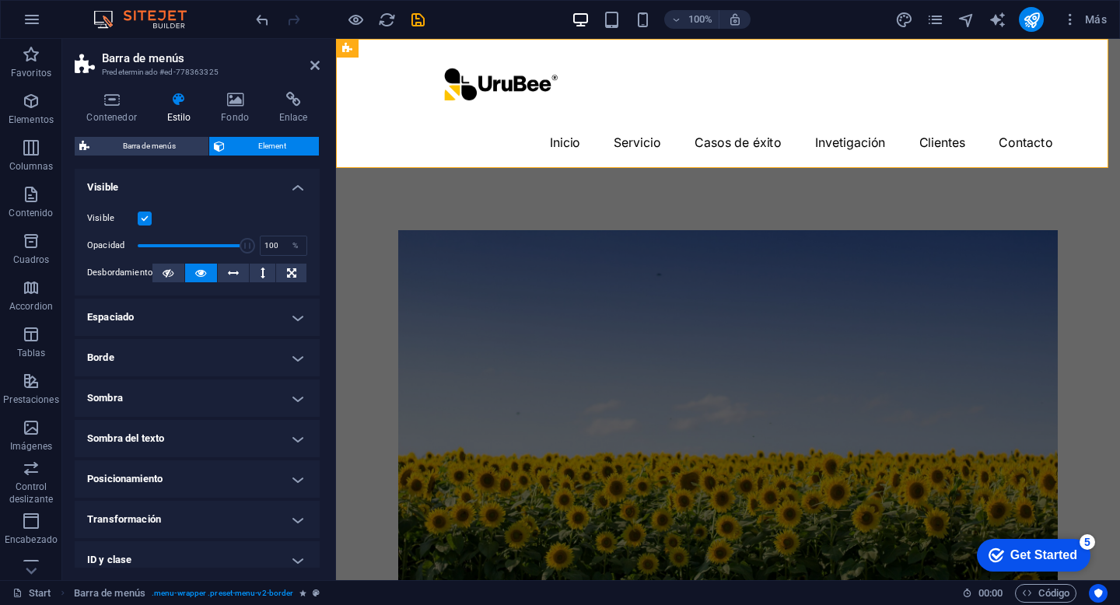
click at [207, 320] on h4 "Espaciado" at bounding box center [197, 317] width 245 height 37
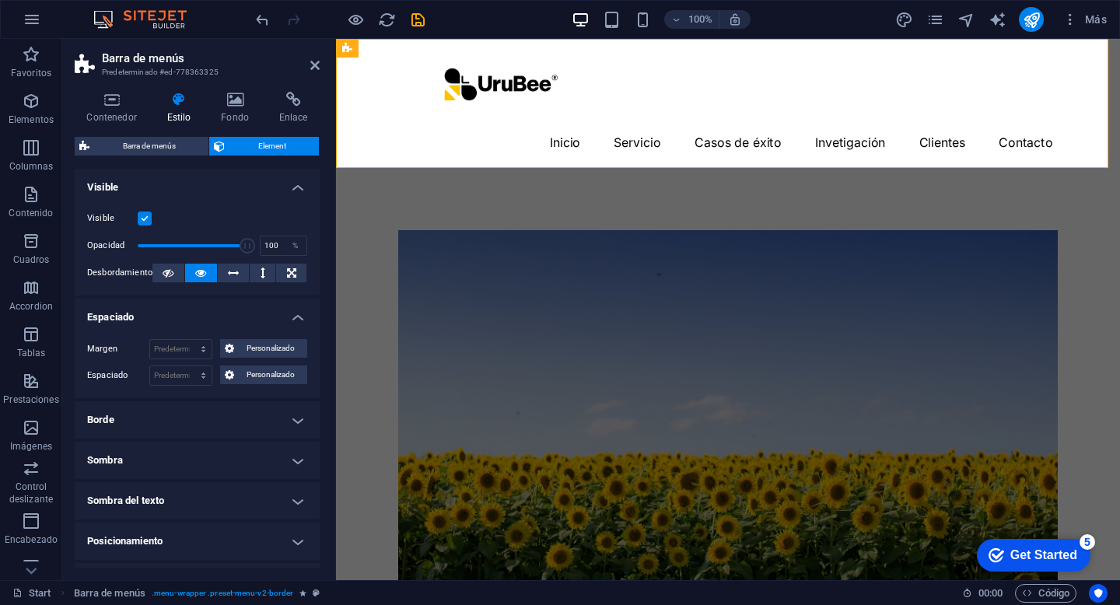
click at [209, 189] on h4 "Visible" at bounding box center [197, 183] width 245 height 28
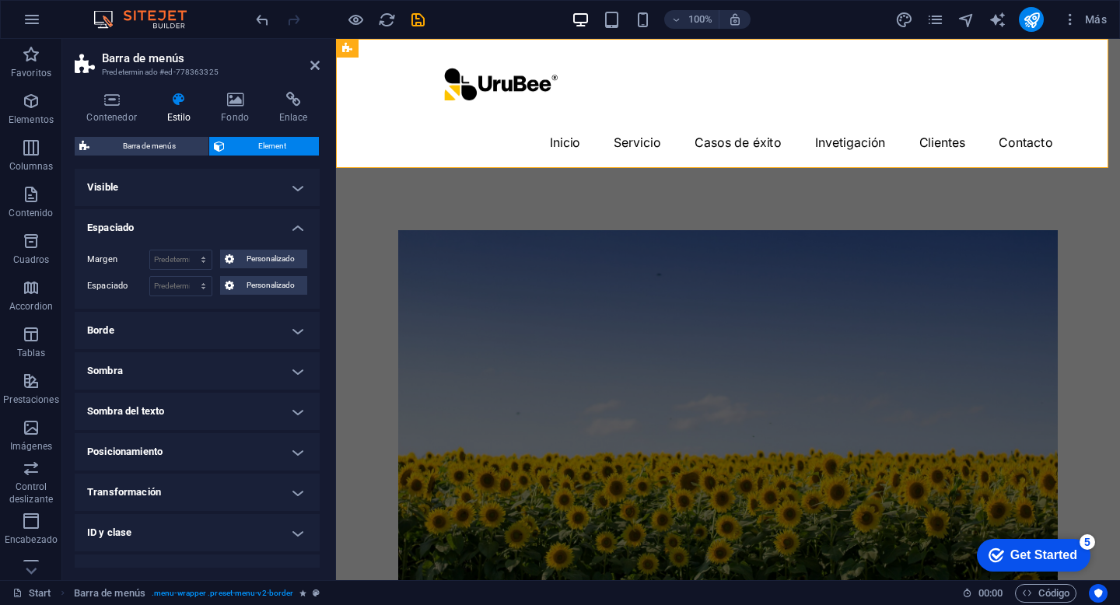
click at [202, 230] on h4 "Espaciado" at bounding box center [197, 223] width 245 height 28
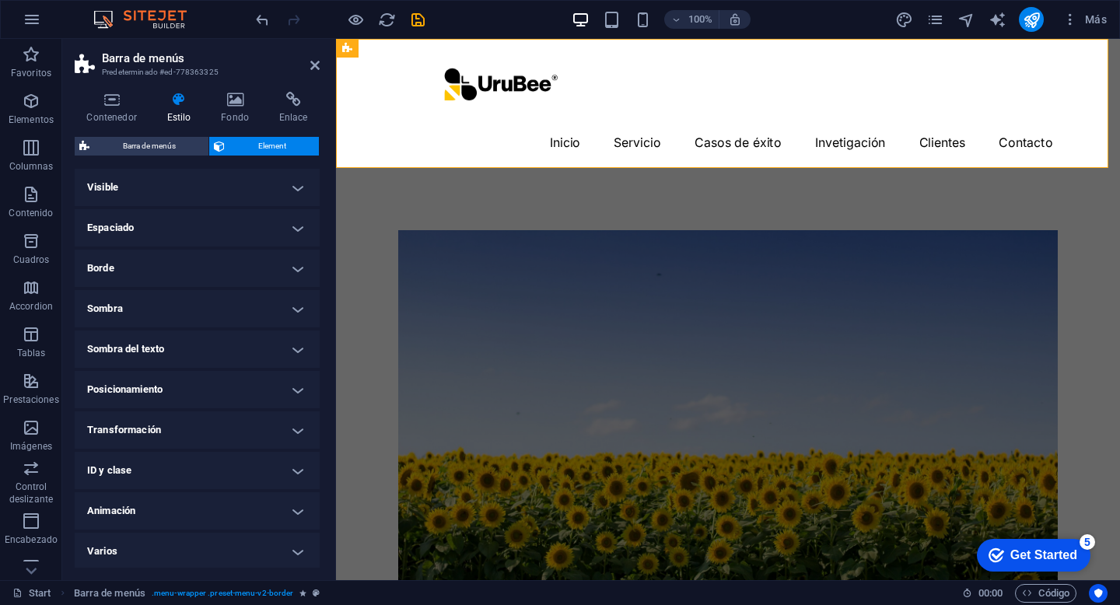
click at [195, 268] on h4 "Borde" at bounding box center [197, 268] width 245 height 37
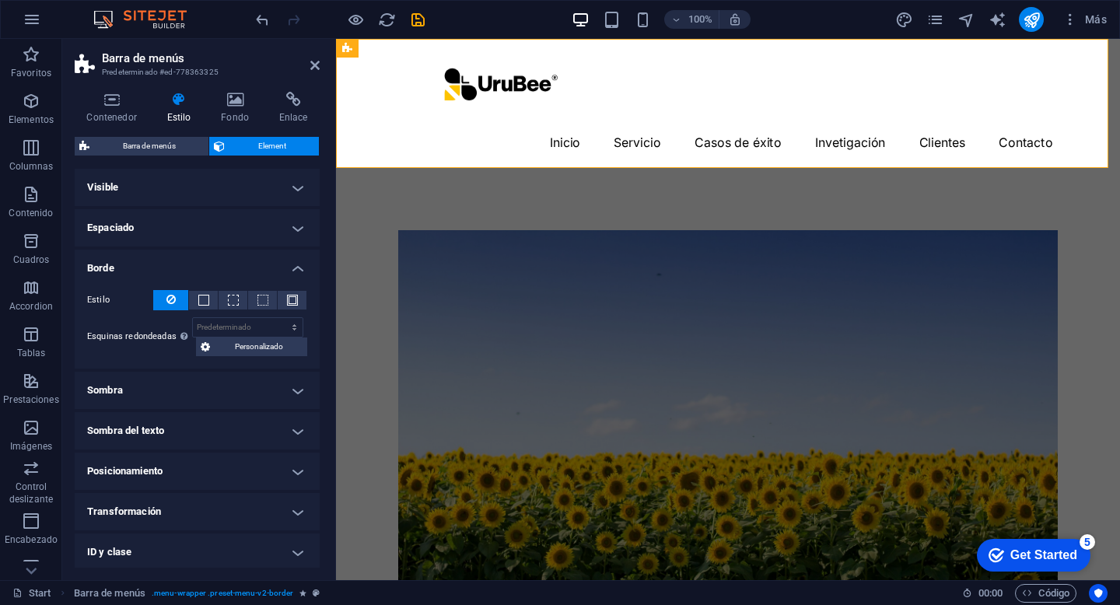
click at [195, 268] on h4 "Borde" at bounding box center [197, 264] width 245 height 28
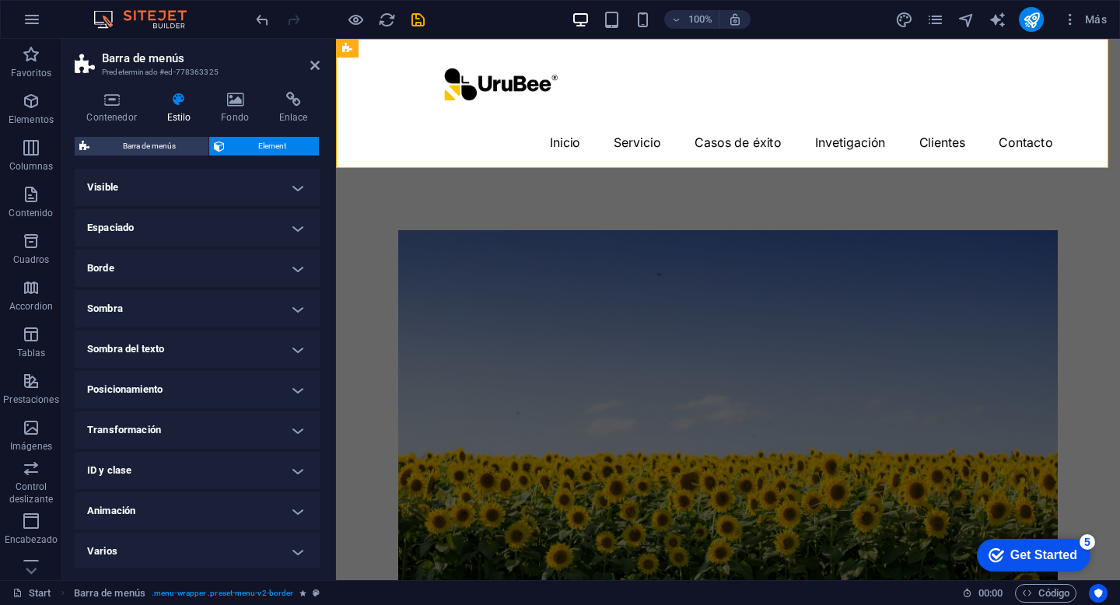
scroll to position [2, 0]
click at [450, 120] on icon at bounding box center [449, 116] width 9 height 16
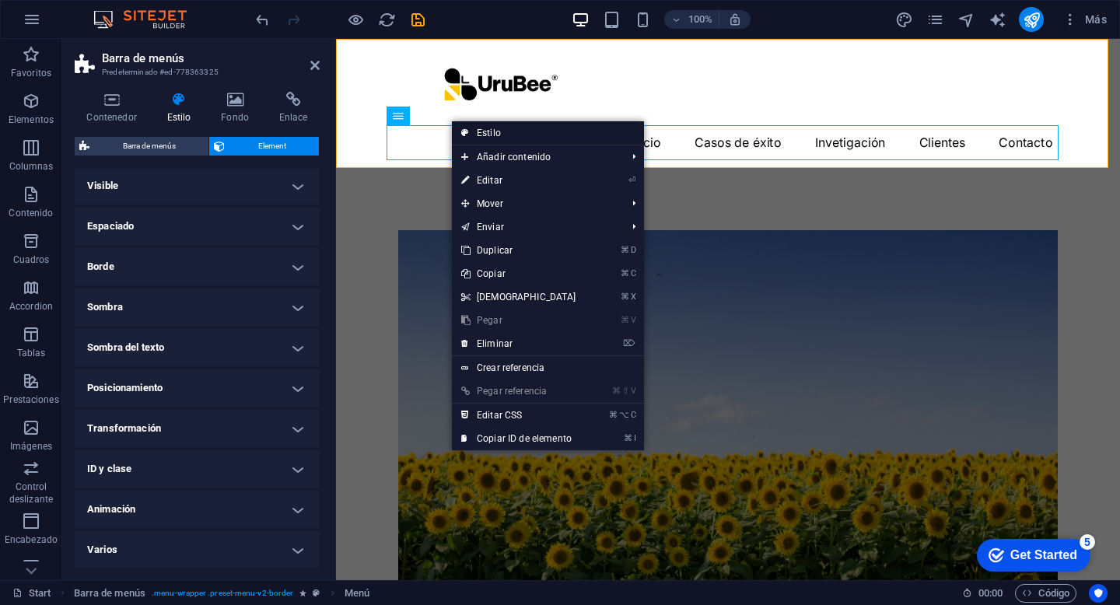
click at [472, 131] on link "Estilo" at bounding box center [548, 132] width 192 height 23
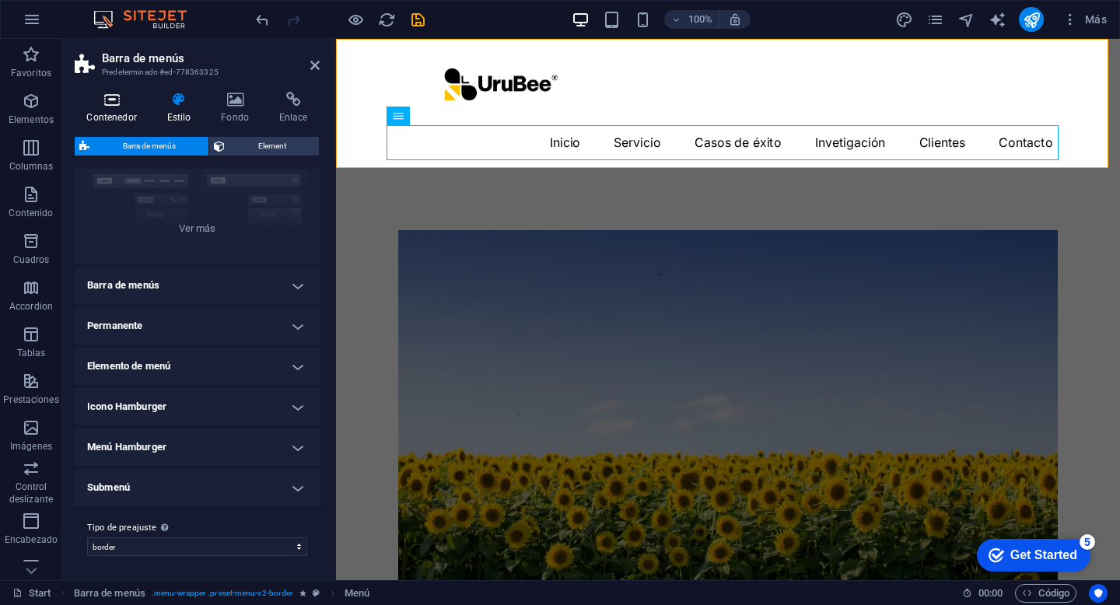
click at [124, 115] on h4 "Contenedor" at bounding box center [115, 108] width 80 height 33
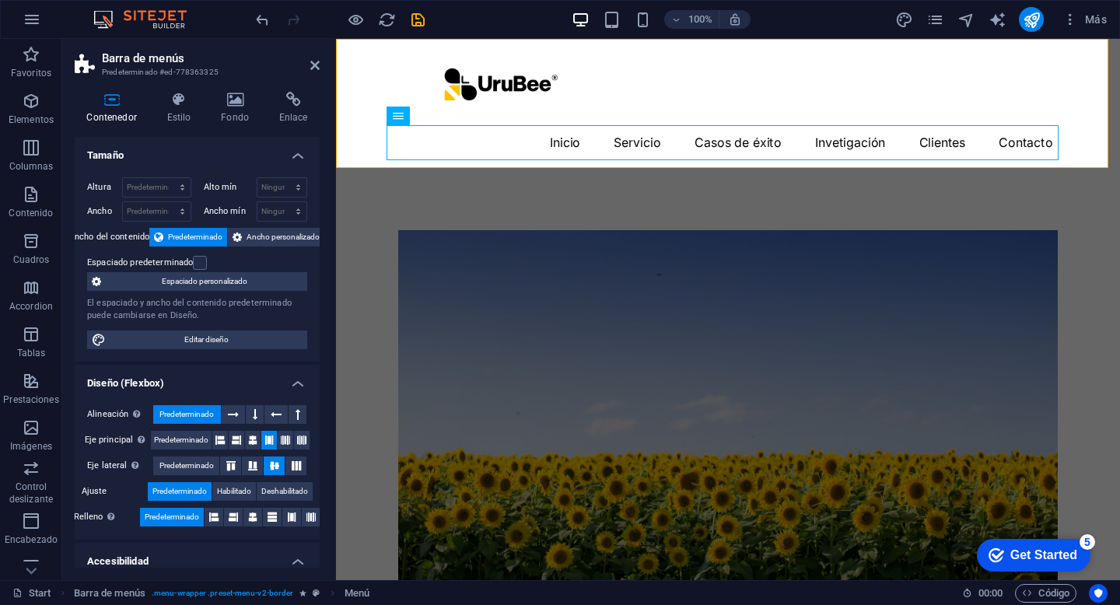
click at [321, 62] on aside "Barra de menús Predeterminado #ed-778363325 Contenedor Estilo Fondo Enlace Tama…" at bounding box center [199, 310] width 274 height 542
click at [313, 68] on icon at bounding box center [314, 65] width 9 height 12
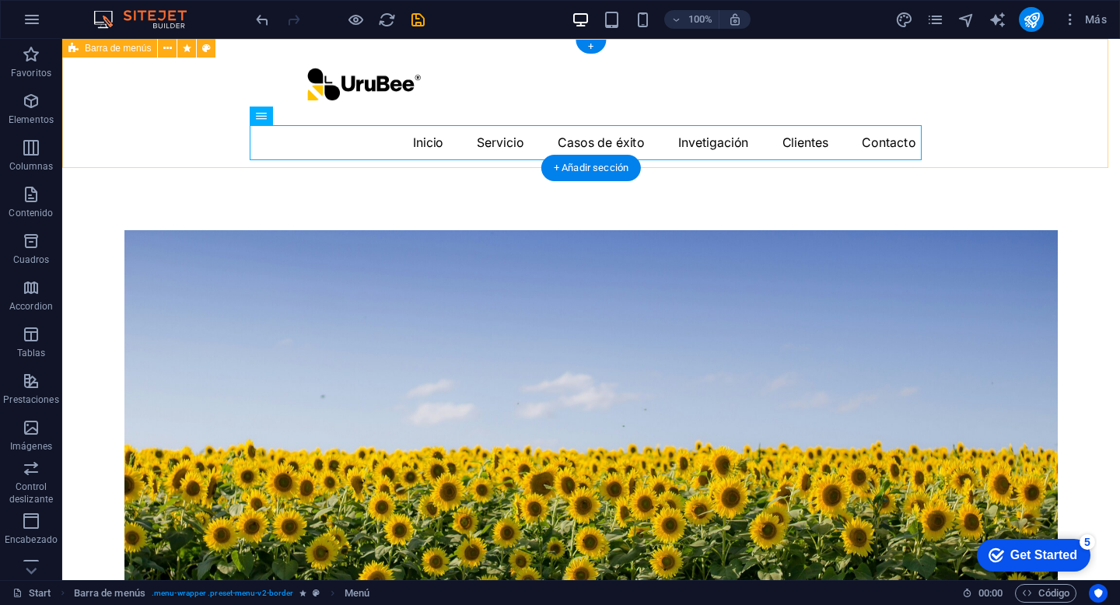
click at [564, 91] on div "Menu Inicio Servicio Casos de éxito Invetigación Clientes Contacto" at bounding box center [591, 103] width 1058 height 129
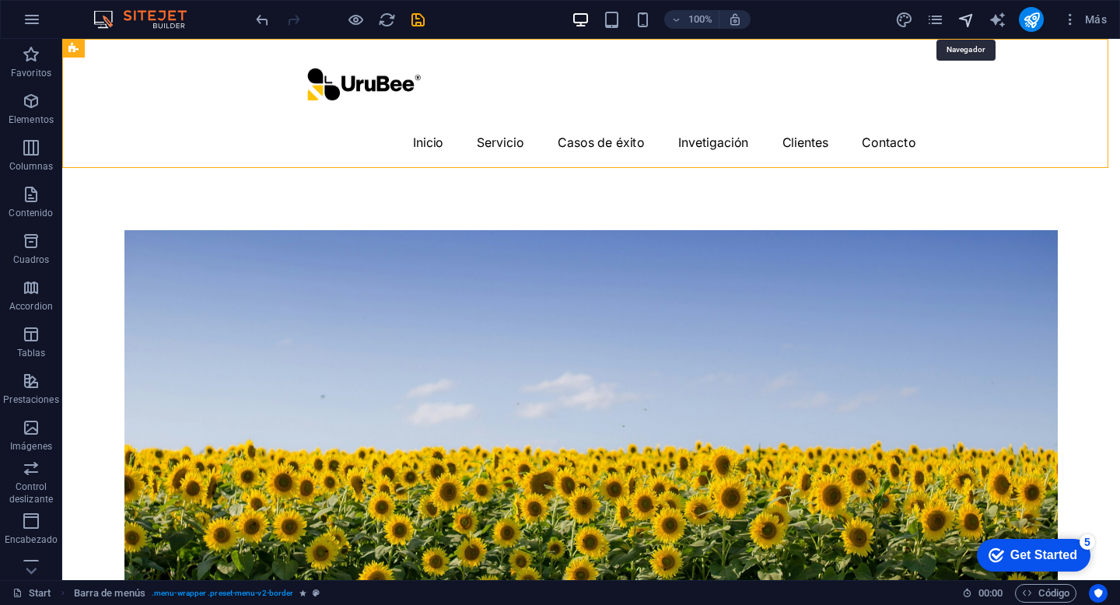
click at [970, 24] on icon "navigator" at bounding box center [967, 20] width 18 height 18
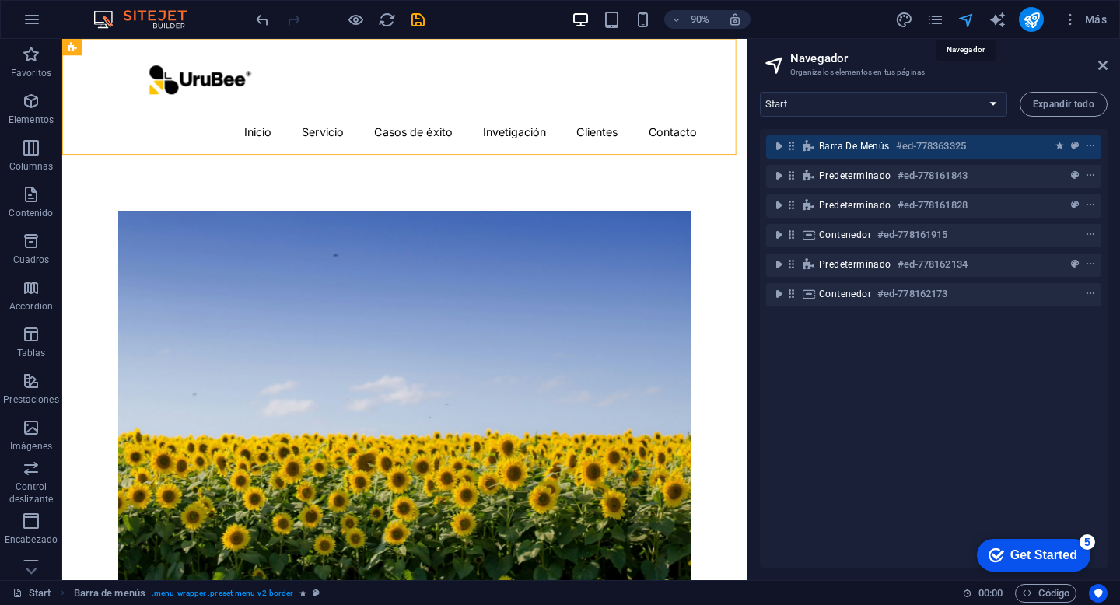
click at [970, 21] on icon "navigator" at bounding box center [967, 20] width 18 height 18
click at [1101, 61] on icon at bounding box center [1103, 65] width 9 height 12
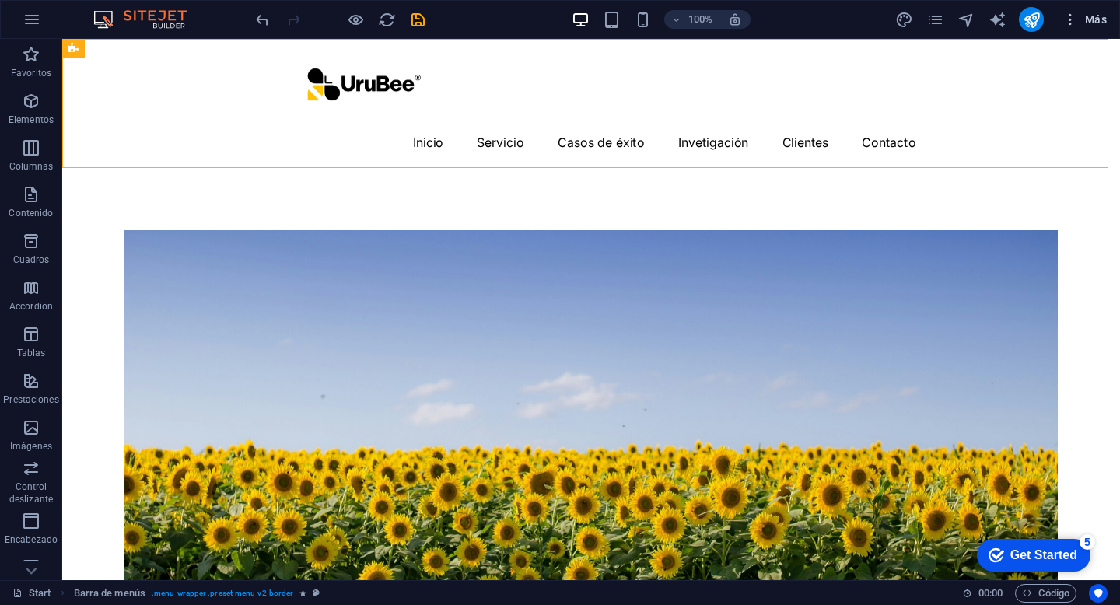
click at [1088, 26] on span "Más" at bounding box center [1085, 20] width 44 height 16
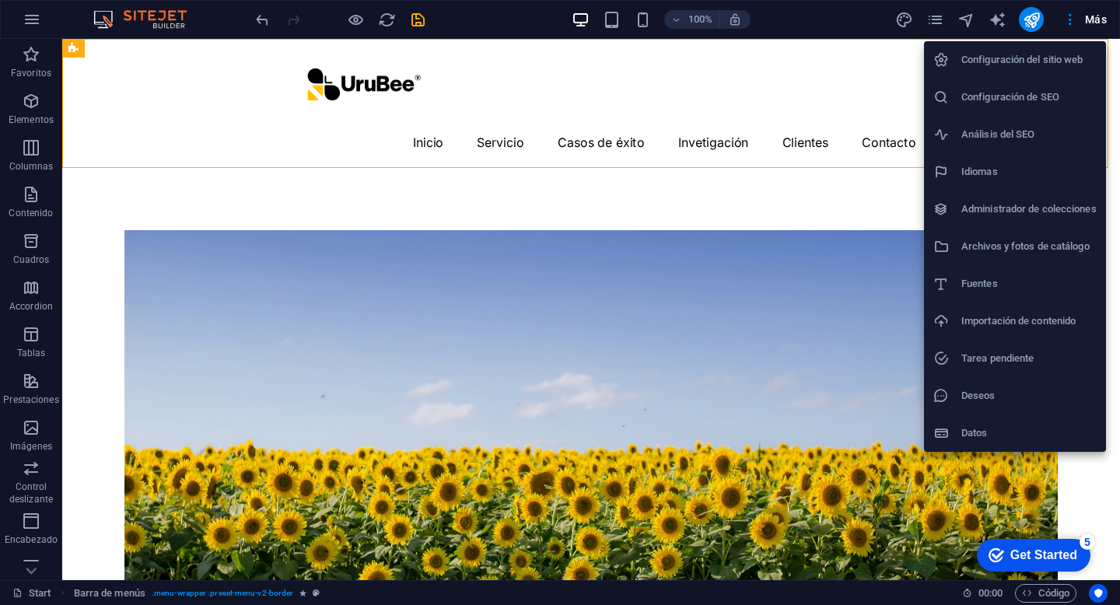
click at [819, 56] on div at bounding box center [560, 302] width 1120 height 605
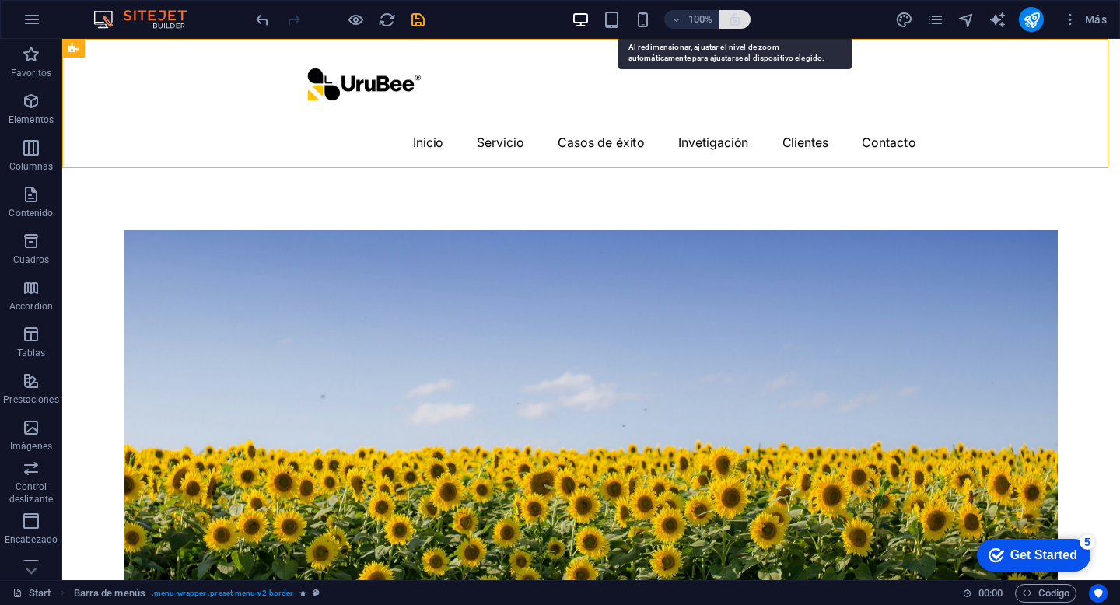
click at [736, 23] on icon "button" at bounding box center [735, 19] width 14 height 14
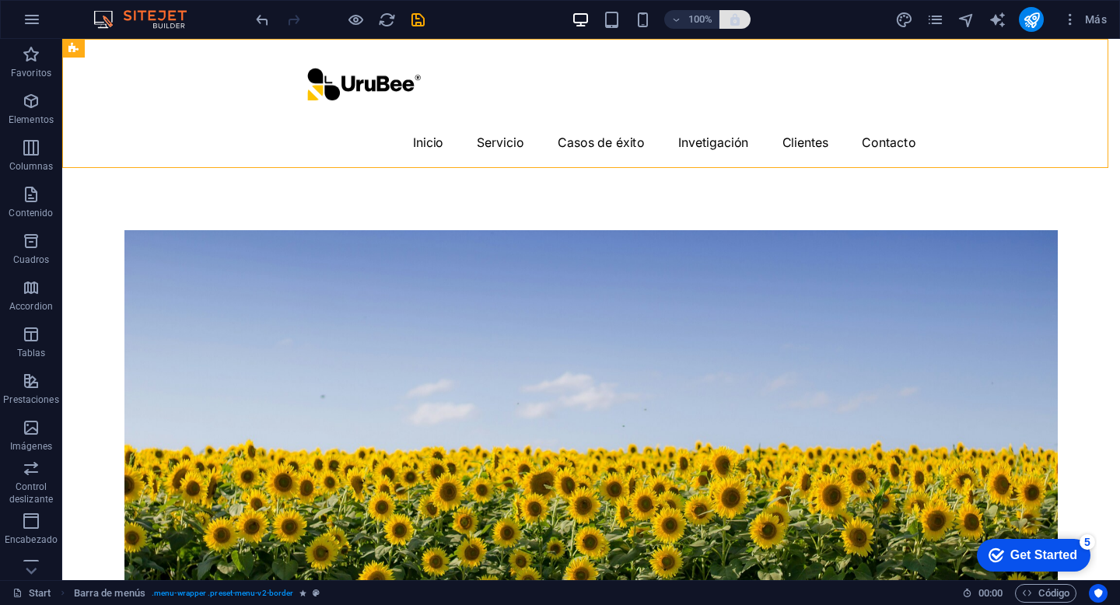
click at [731, 25] on icon "button" at bounding box center [735, 19] width 14 height 14
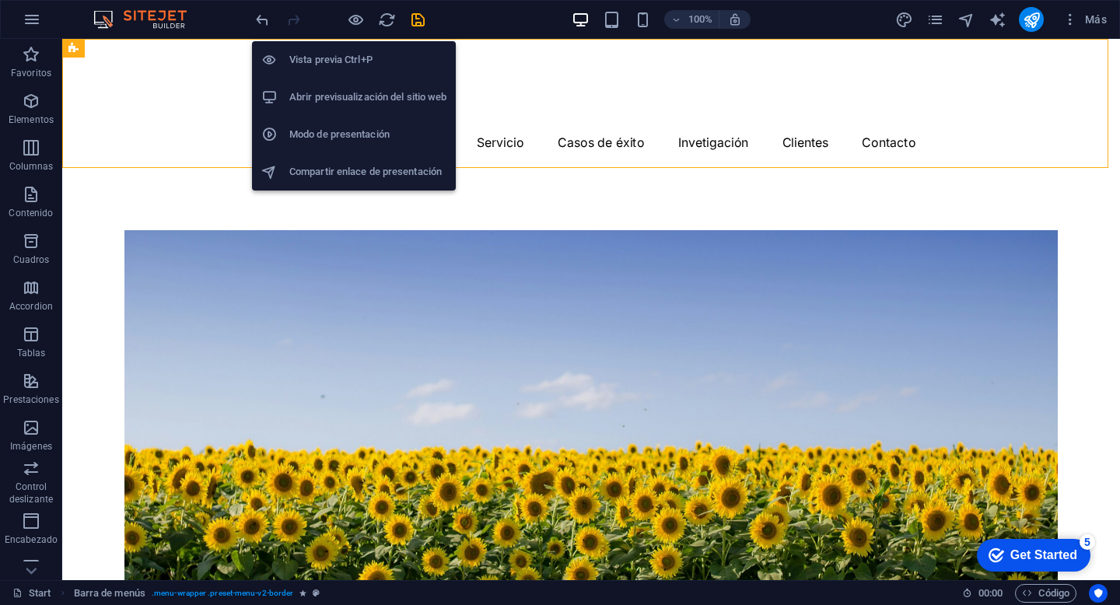
click at [353, 53] on h6 "Vista previa Ctrl+P" at bounding box center [367, 60] width 157 height 19
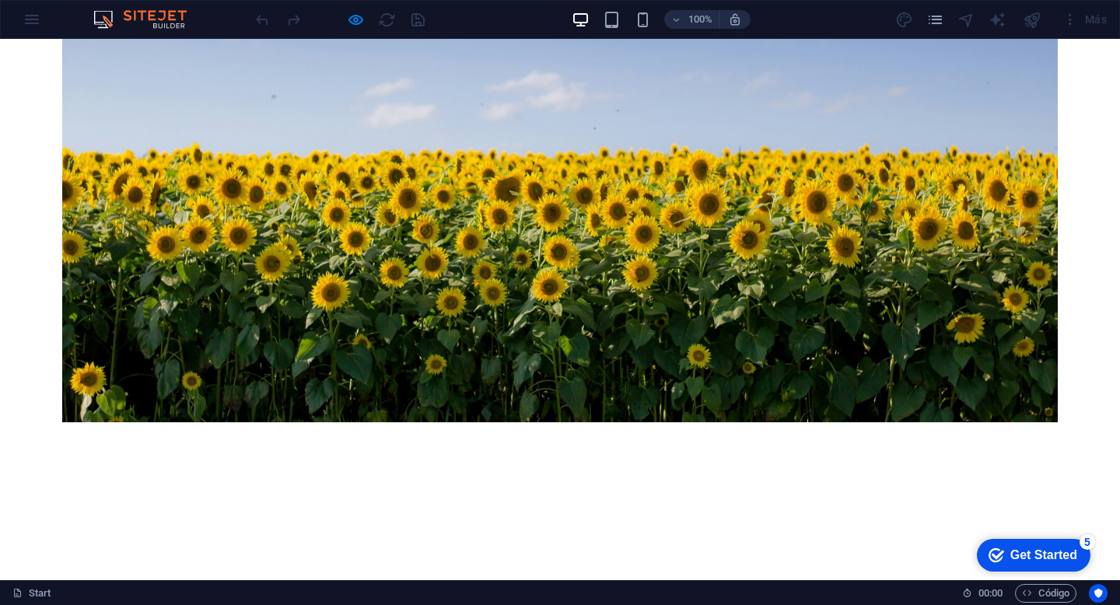
scroll to position [0, 0]
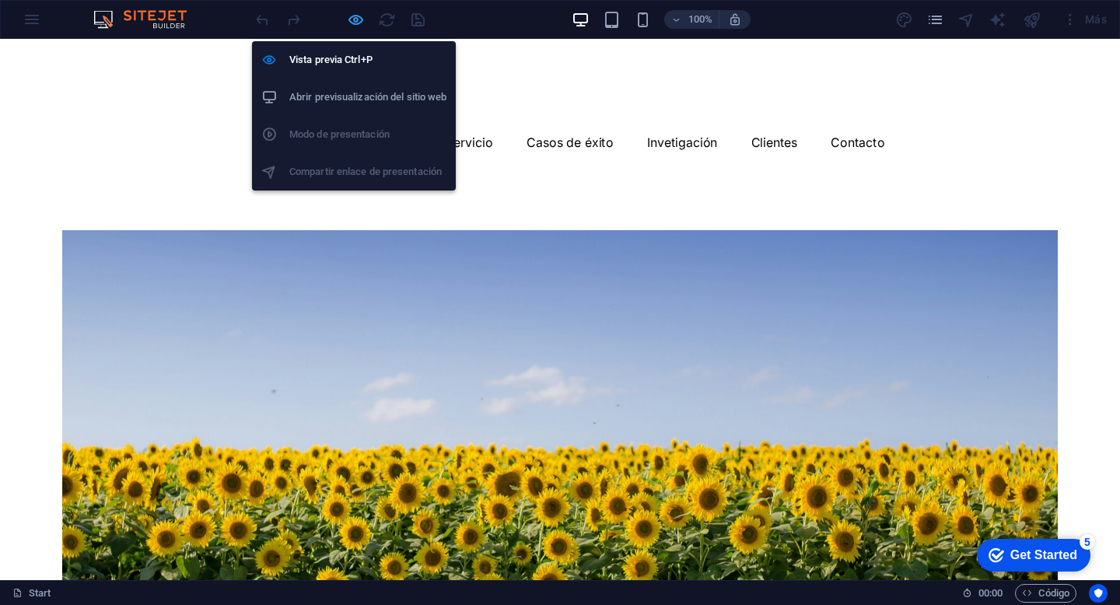
click at [356, 25] on icon "button" at bounding box center [356, 20] width 18 height 18
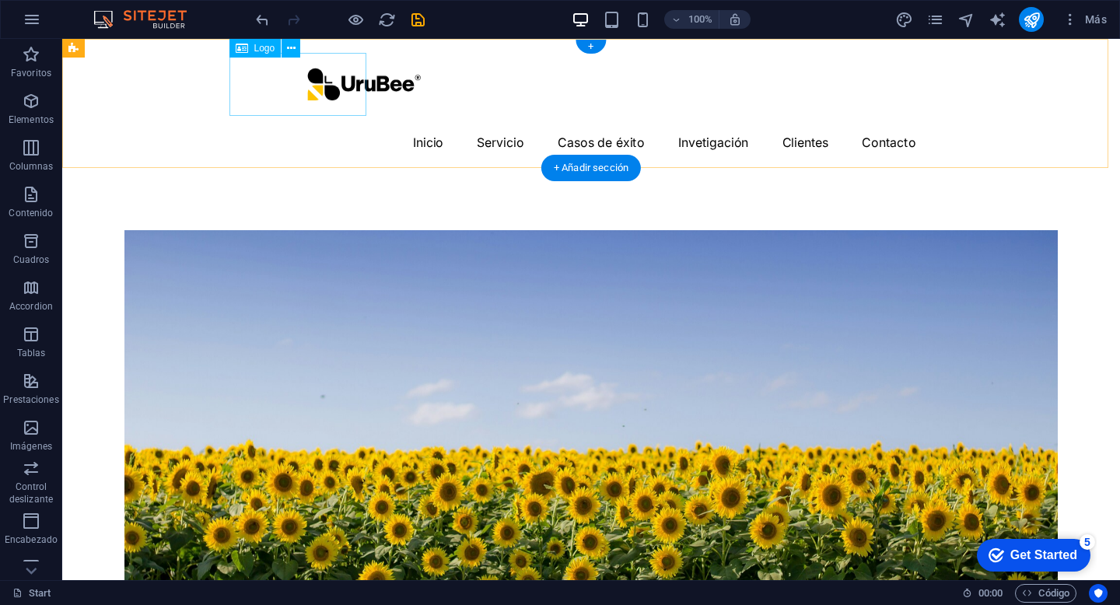
click at [328, 93] on div at bounding box center [592, 84] width 598 height 63
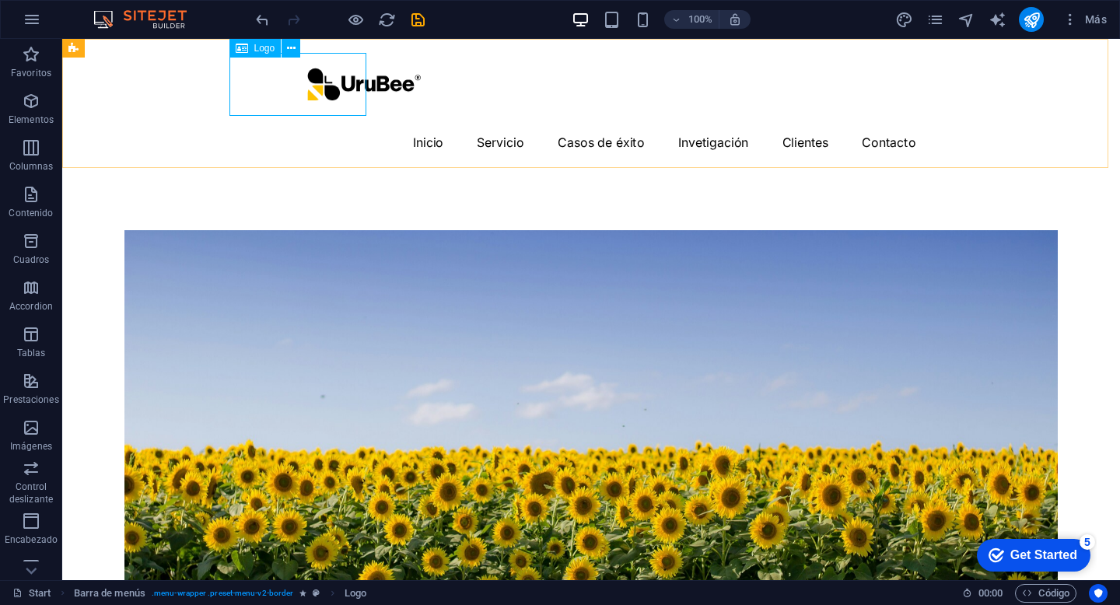
click at [301, 51] on div "Logo" at bounding box center [271, 48] width 82 height 19
click at [294, 50] on icon at bounding box center [291, 48] width 9 height 16
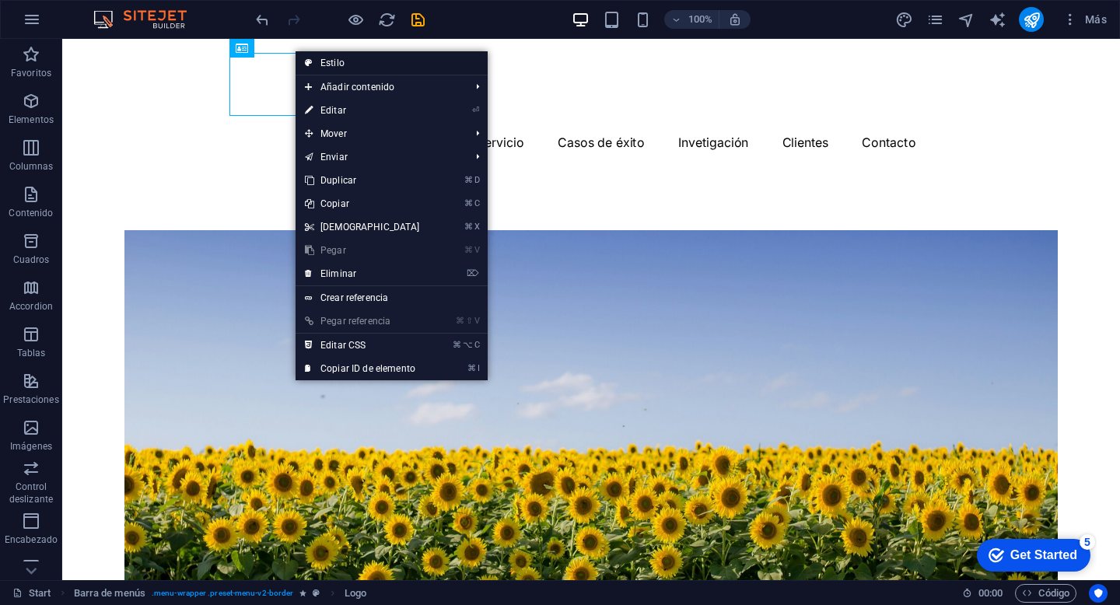
click at [314, 59] on link "Estilo" at bounding box center [392, 62] width 192 height 23
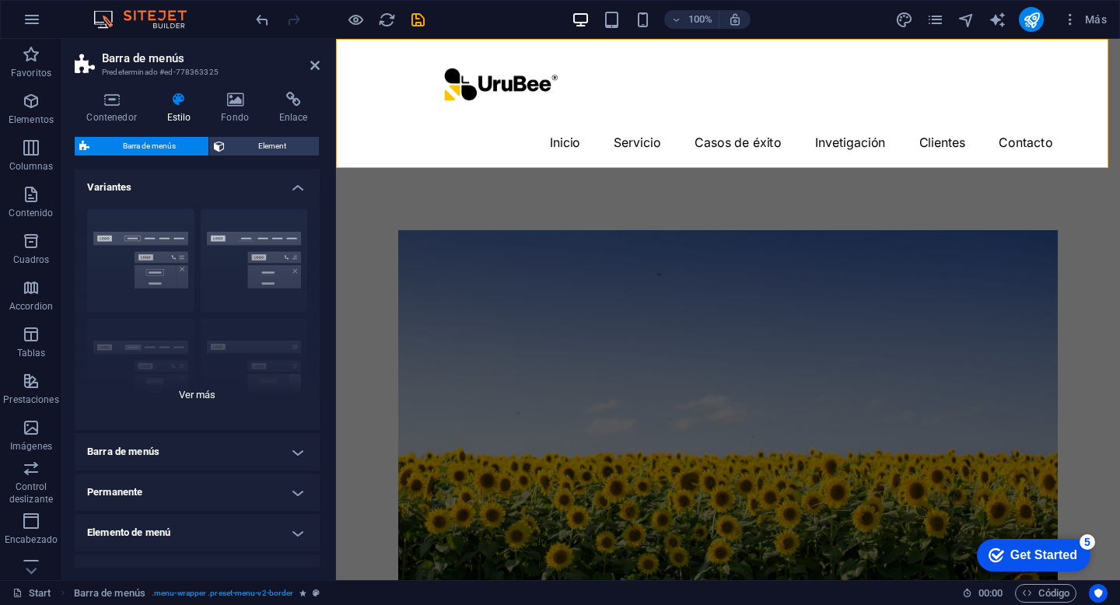
scroll to position [5, 0]
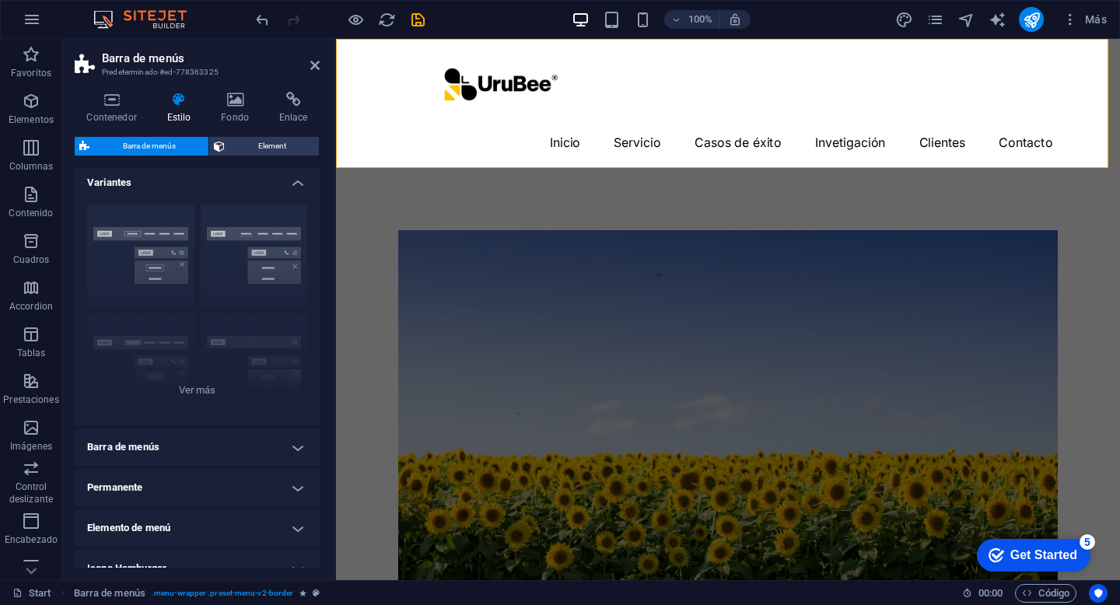
click at [291, 179] on h4 "Variantes" at bounding box center [197, 178] width 245 height 28
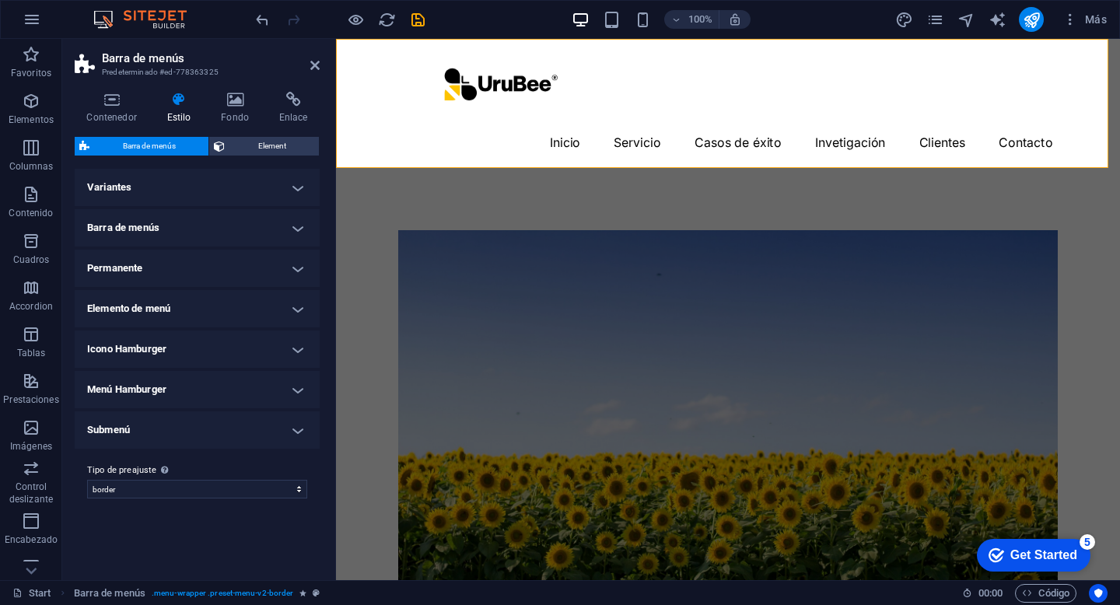
click at [265, 223] on h4 "Barra de menús" at bounding box center [197, 227] width 245 height 37
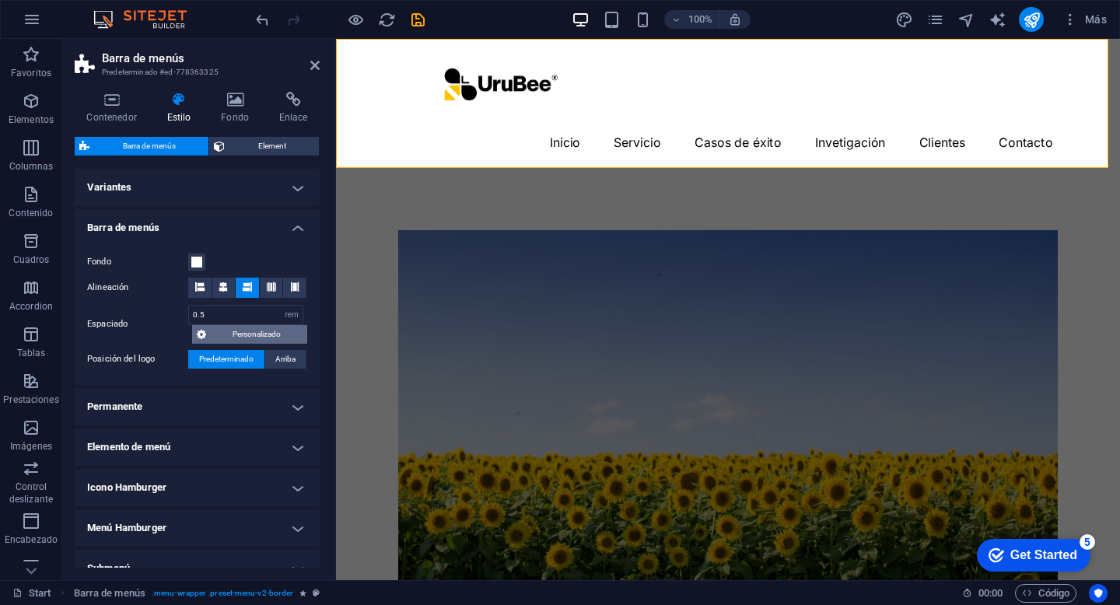
click at [222, 335] on span "Personalizado" at bounding box center [257, 334] width 92 height 19
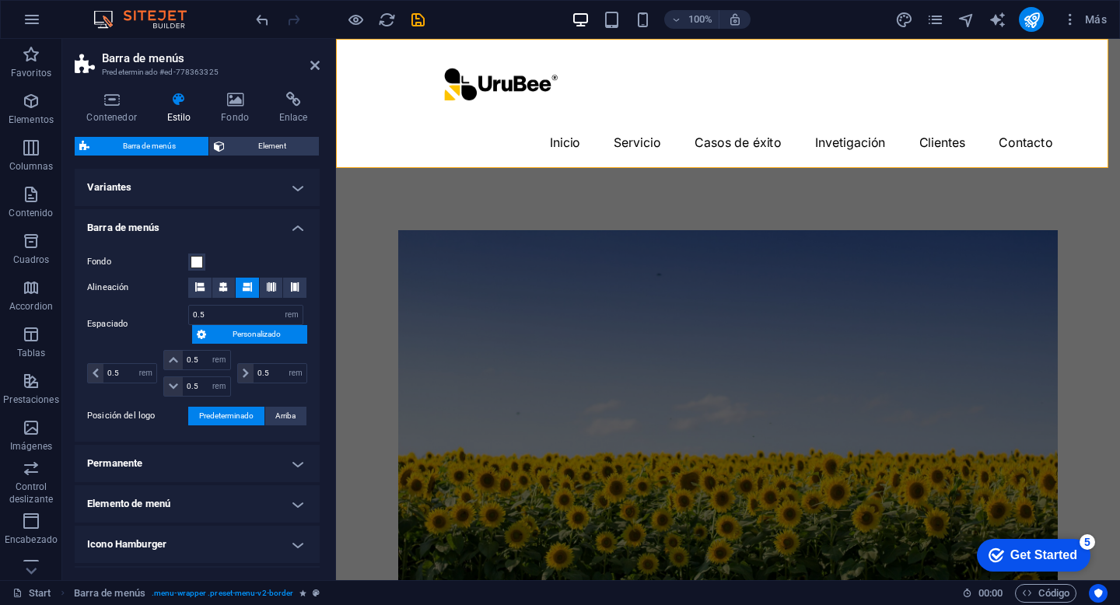
click at [226, 331] on span "Personalizado" at bounding box center [257, 334] width 92 height 19
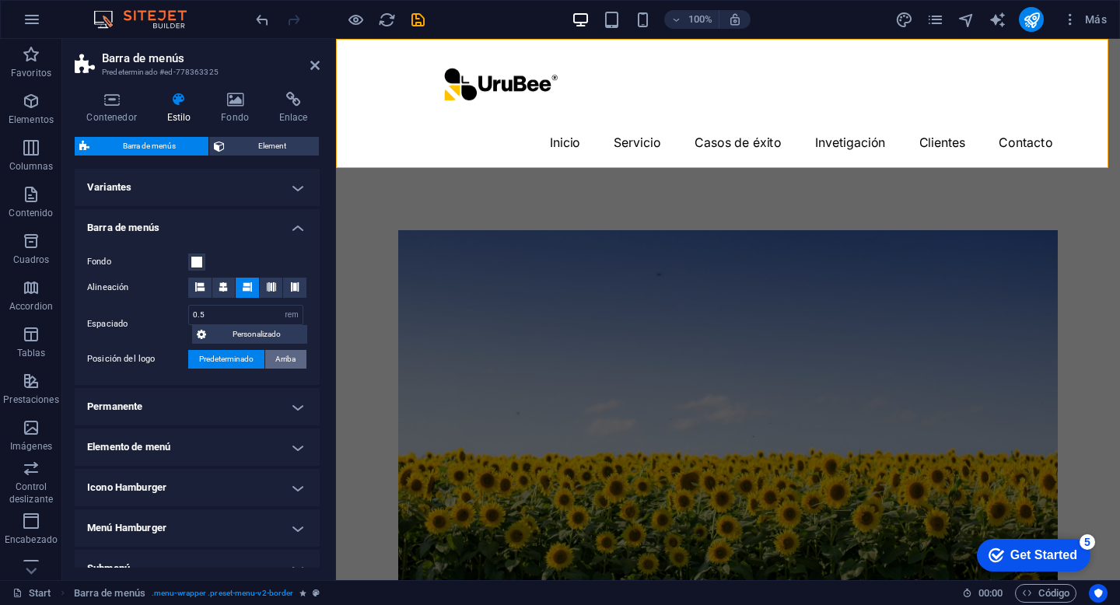
click at [281, 359] on span "Arriba" at bounding box center [285, 359] width 20 height 19
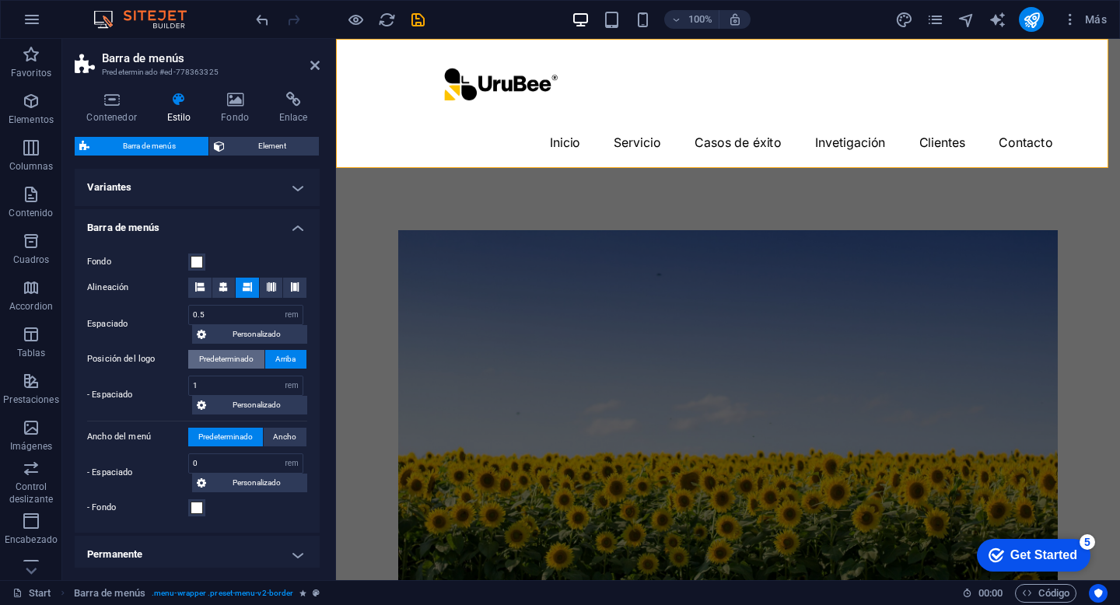
click at [232, 362] on span "Predeterminado" at bounding box center [226, 359] width 54 height 19
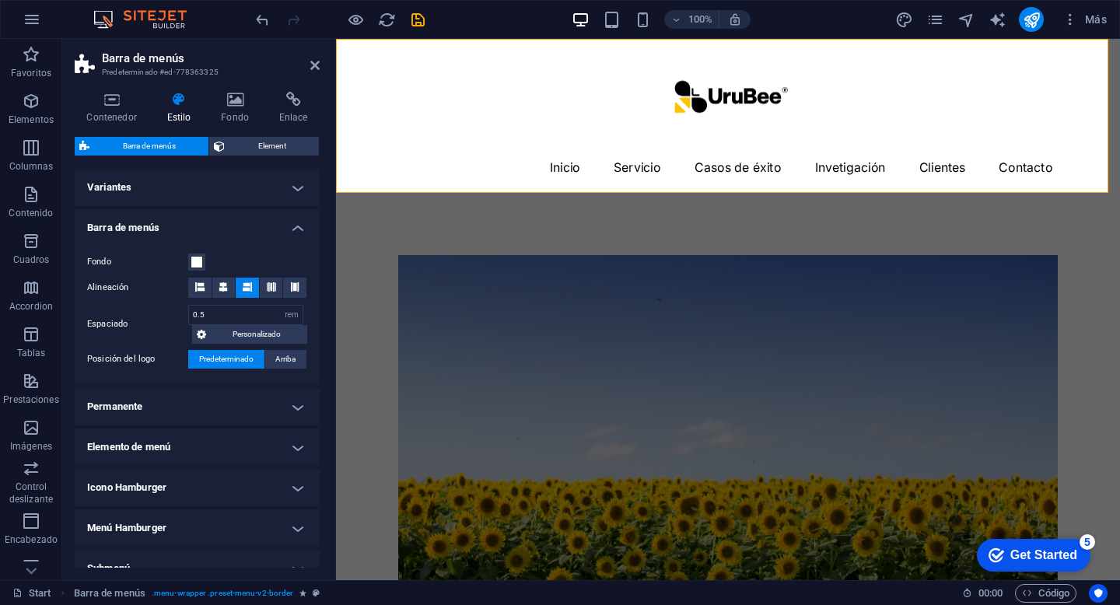
click at [210, 362] on span "Predeterminado" at bounding box center [226, 359] width 54 height 19
click at [268, 19] on icon "undo" at bounding box center [263, 20] width 18 height 18
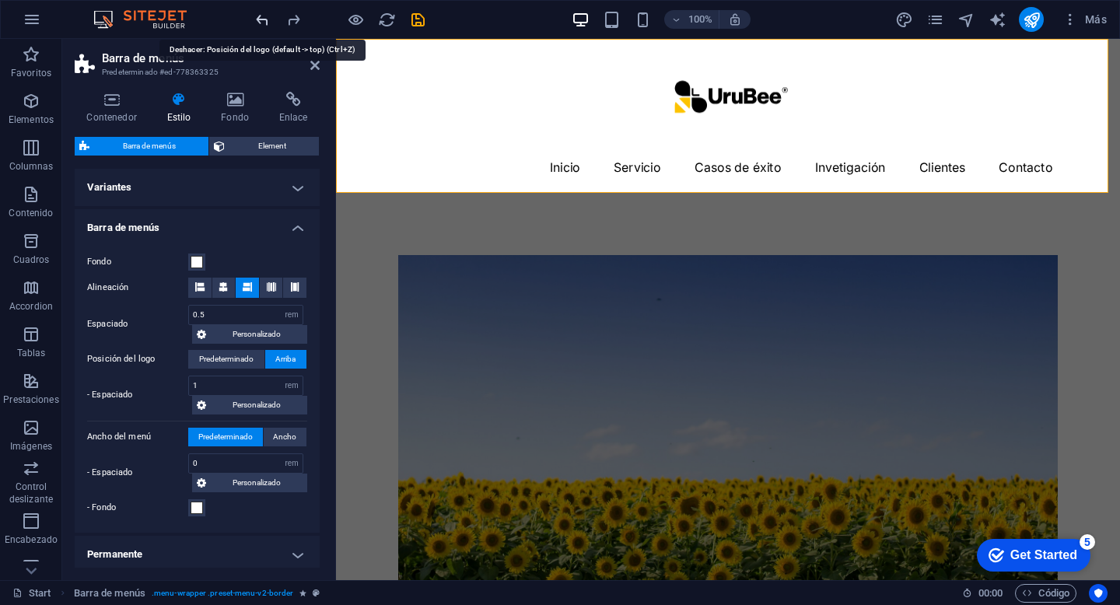
click at [265, 19] on icon "undo" at bounding box center [263, 20] width 18 height 18
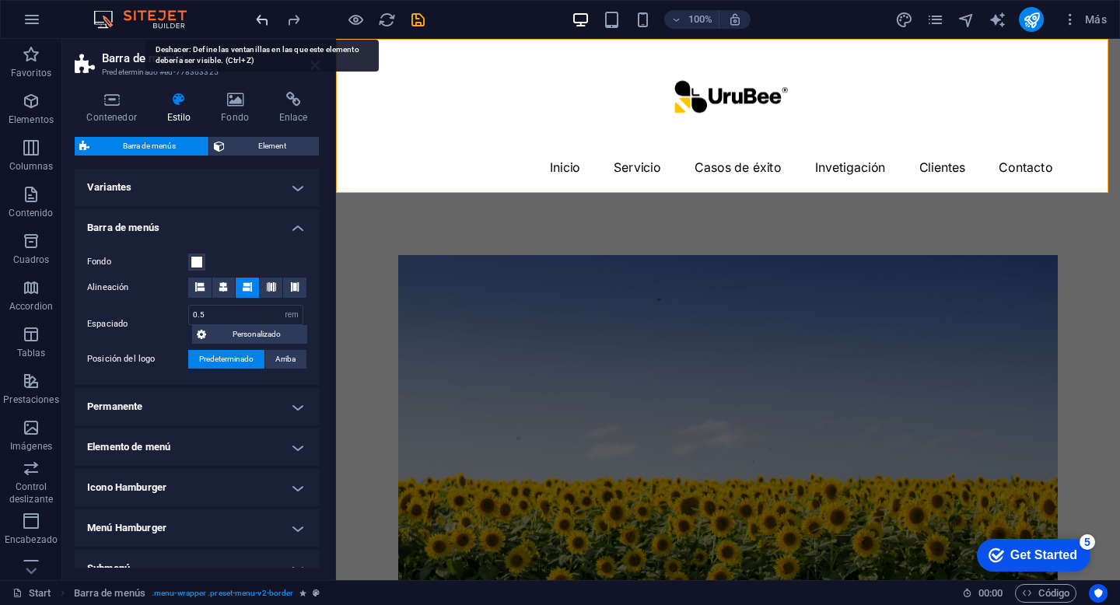
click at [265, 19] on icon "undo" at bounding box center [263, 20] width 18 height 18
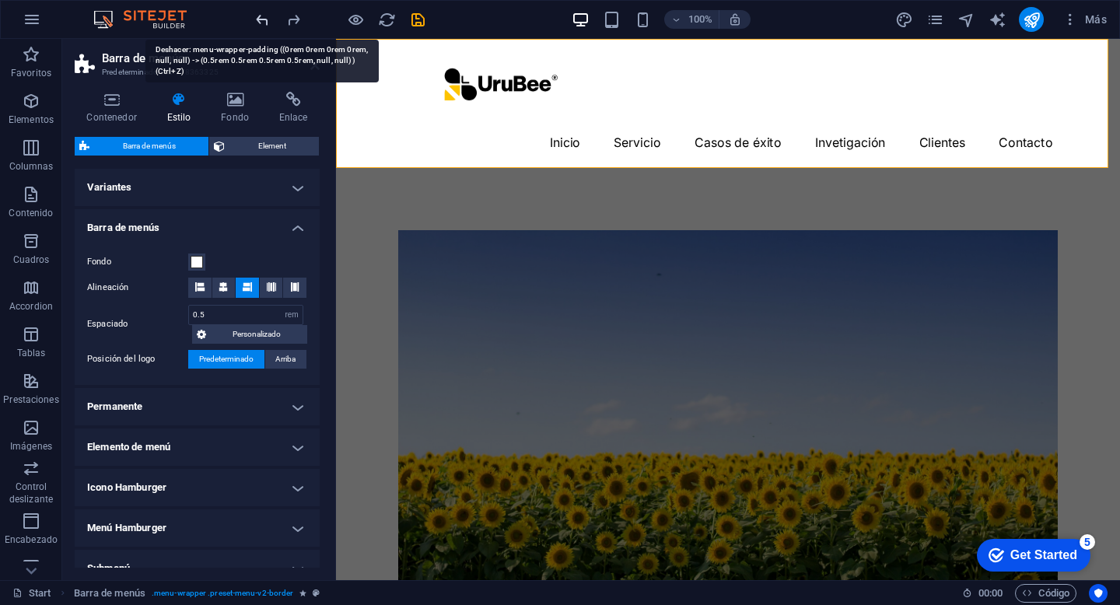
click at [265, 19] on icon "undo" at bounding box center [263, 20] width 18 height 18
type input "0.5"
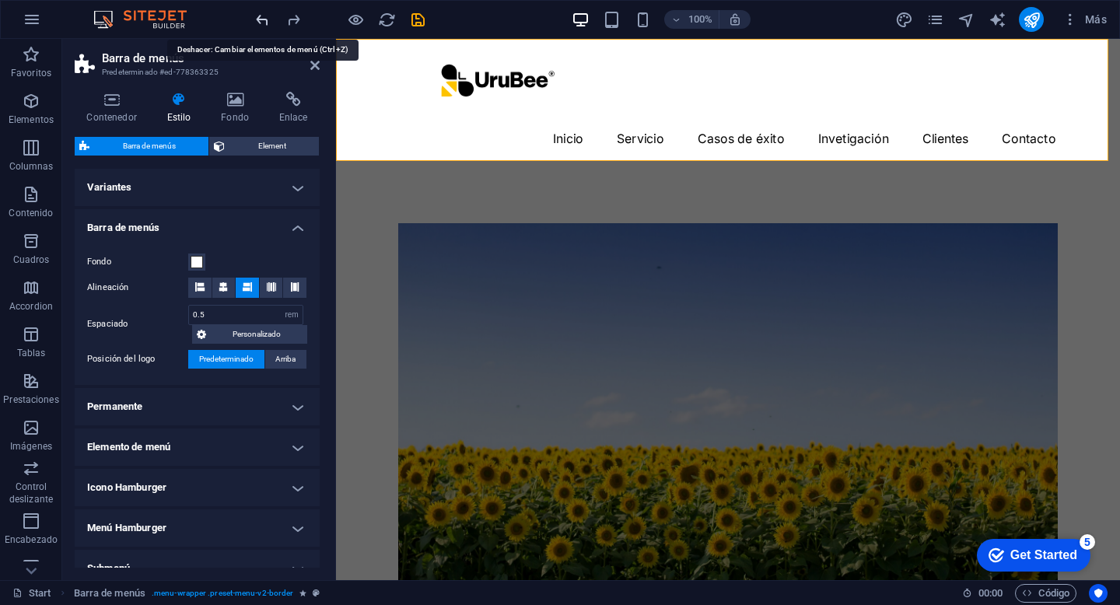
click at [265, 19] on icon "undo" at bounding box center [263, 20] width 18 height 18
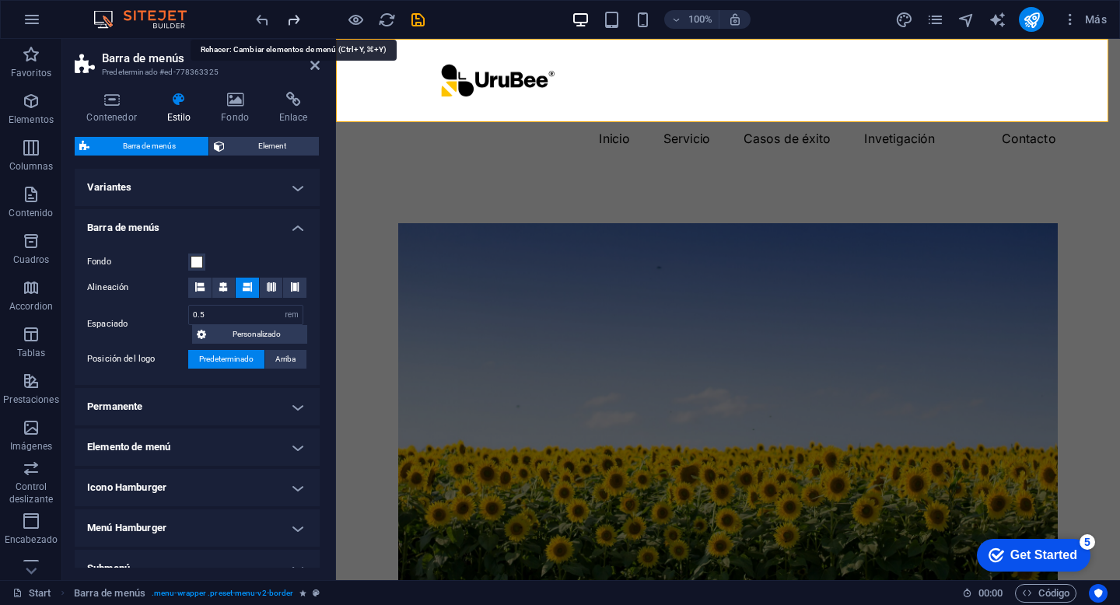
click at [295, 20] on icon "redo" at bounding box center [294, 20] width 18 height 18
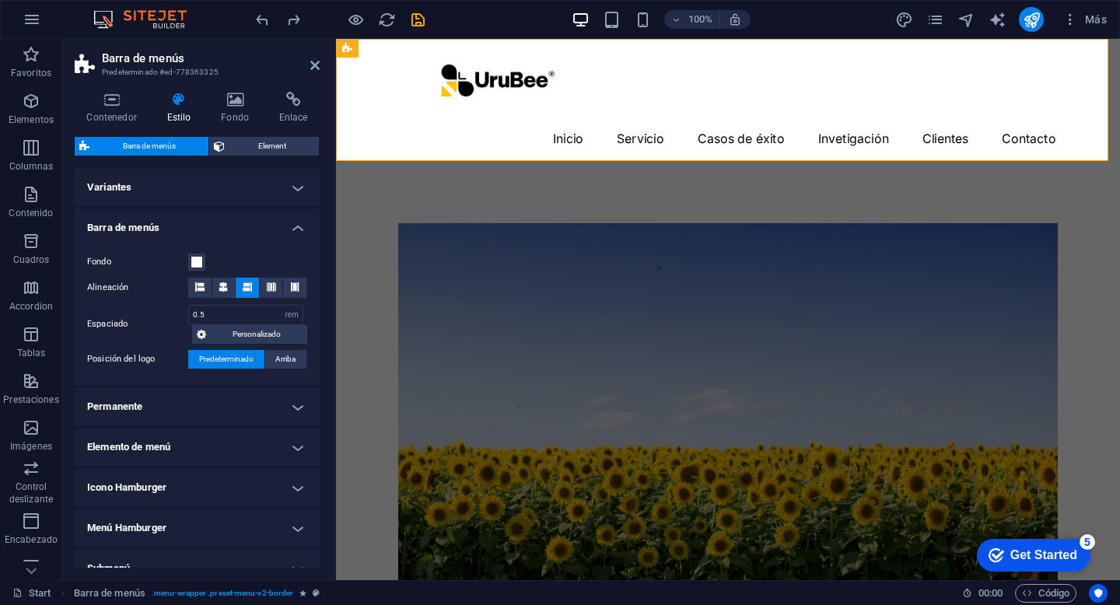
click at [203, 229] on h4 "Barra de menús" at bounding box center [197, 223] width 245 height 28
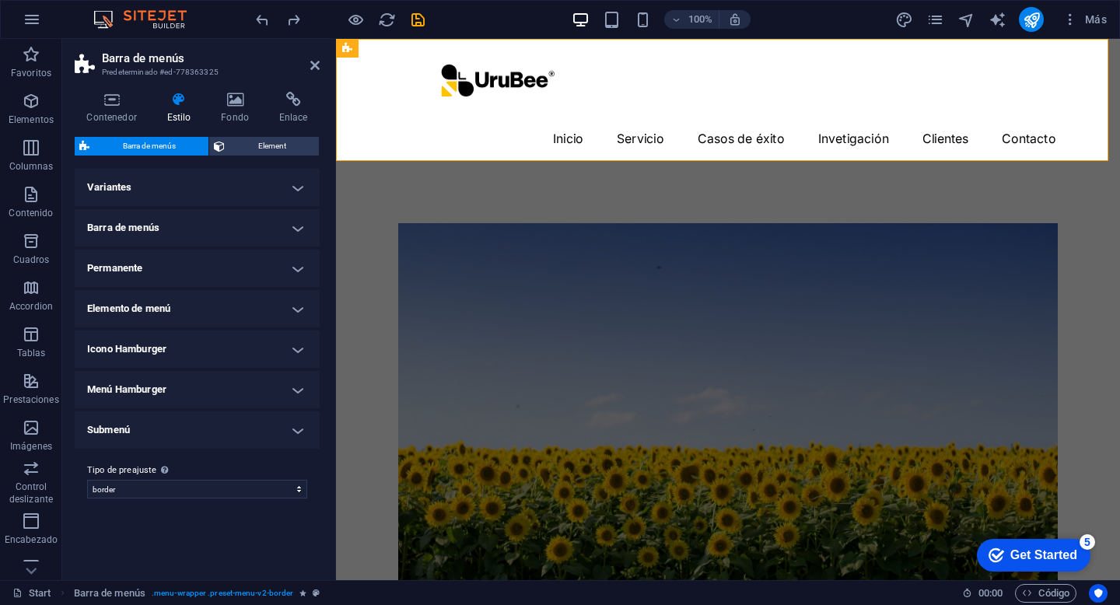
click at [193, 271] on h4 "Permanente" at bounding box center [197, 268] width 245 height 37
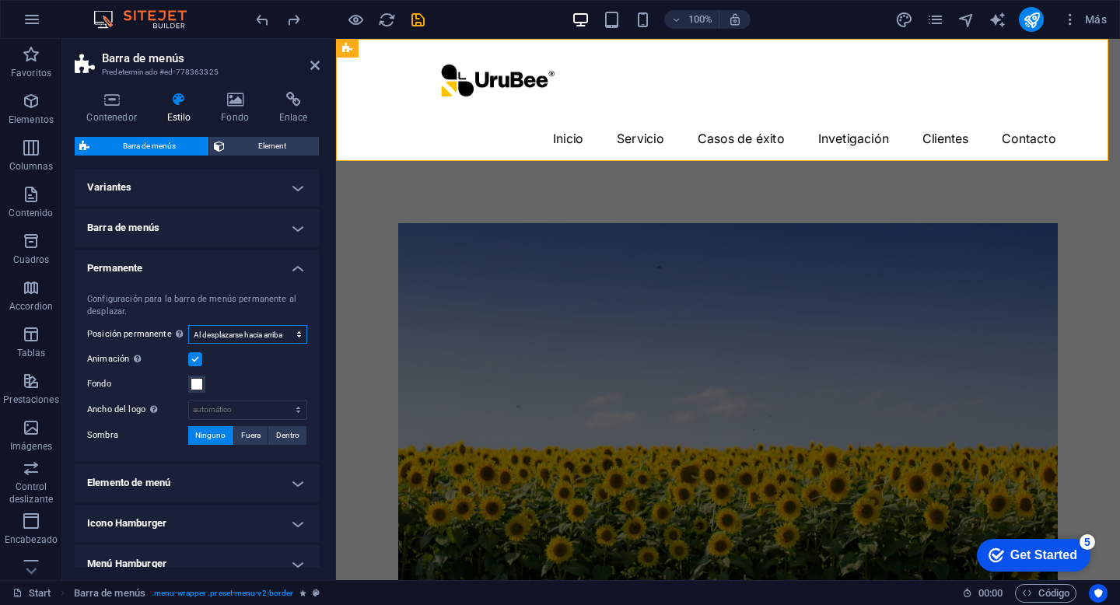
click at [260, 338] on select "Deshabilitado Instantáneo Tras el menú Tras el banner Al desplazarse hacia arri…" at bounding box center [247, 334] width 119 height 19
click at [207, 272] on h4 "Permanente" at bounding box center [197, 264] width 245 height 28
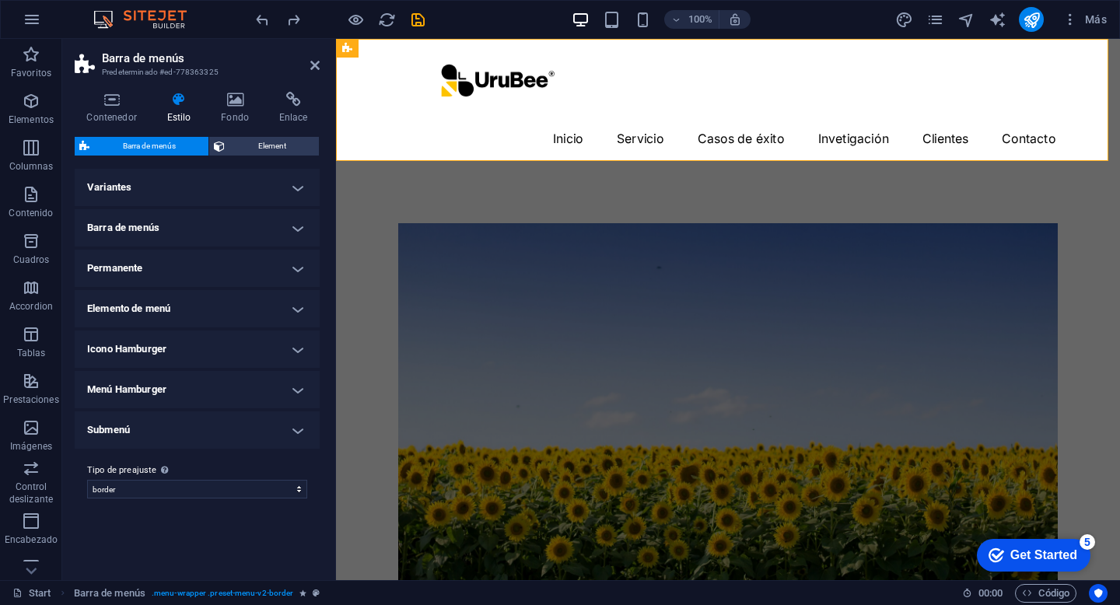
click at [202, 278] on h4 "Permanente" at bounding box center [197, 268] width 245 height 37
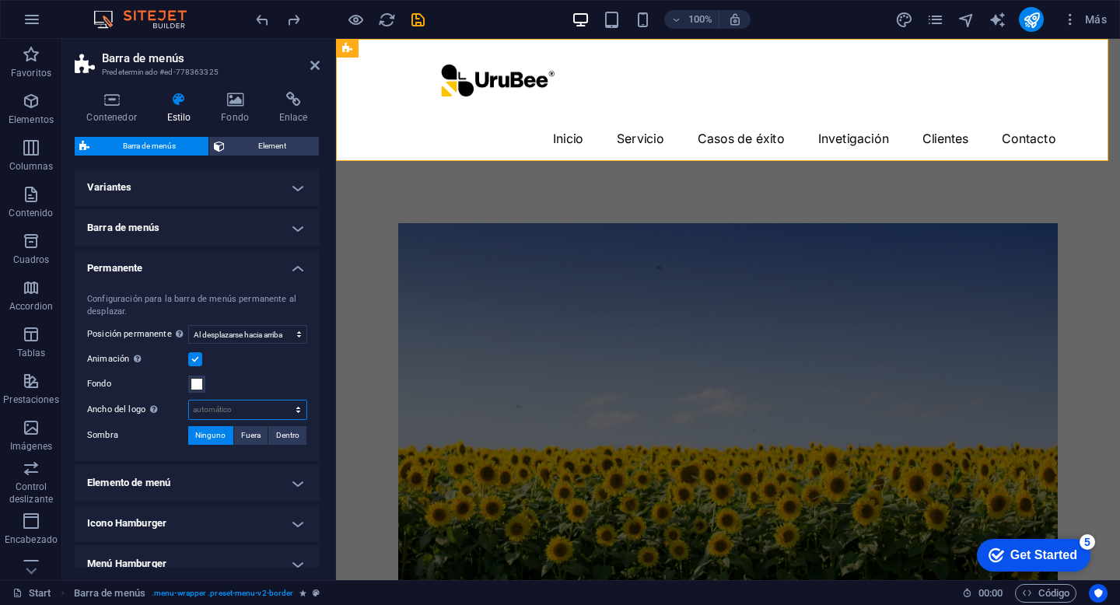
click at [253, 405] on select "automático px rem % vh vw" at bounding box center [247, 410] width 117 height 19
select select "px"
click at [282, 401] on select "automático px rem % vh vw" at bounding box center [247, 410] width 117 height 19
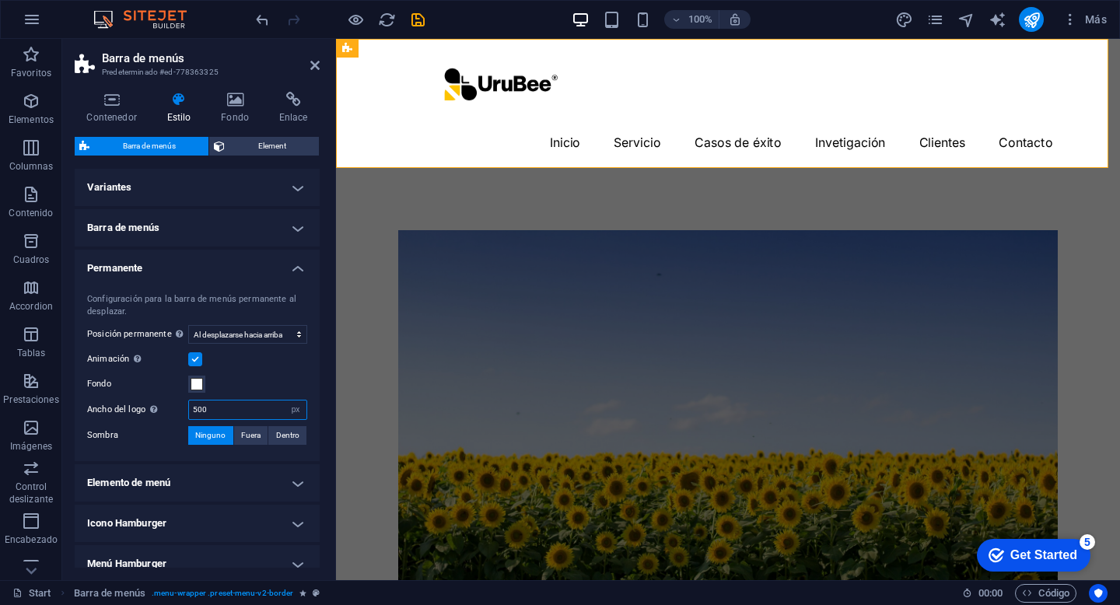
click at [222, 411] on input "500" at bounding box center [247, 410] width 117 height 19
type input "800"
click at [286, 405] on select "automático px rem % vh vw" at bounding box center [296, 410] width 22 height 19
click at [247, 412] on input "800" at bounding box center [247, 410] width 117 height 19
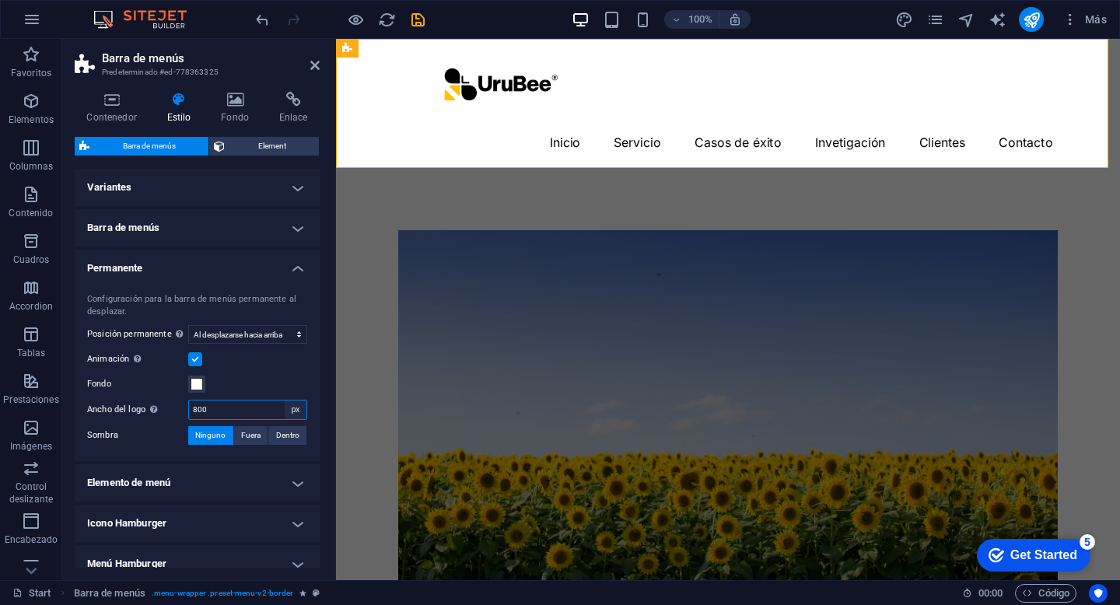
click at [282, 408] on div "800 automático px rem % vh vw" at bounding box center [247, 410] width 119 height 20
click at [286, 408] on select "automático px rem % vh vw" at bounding box center [296, 410] width 22 height 19
select select "auto"
click at [285, 401] on select "automático px rem % vh vw" at bounding box center [296, 410] width 22 height 19
select select "DISABLED_OPTION_VALUE"
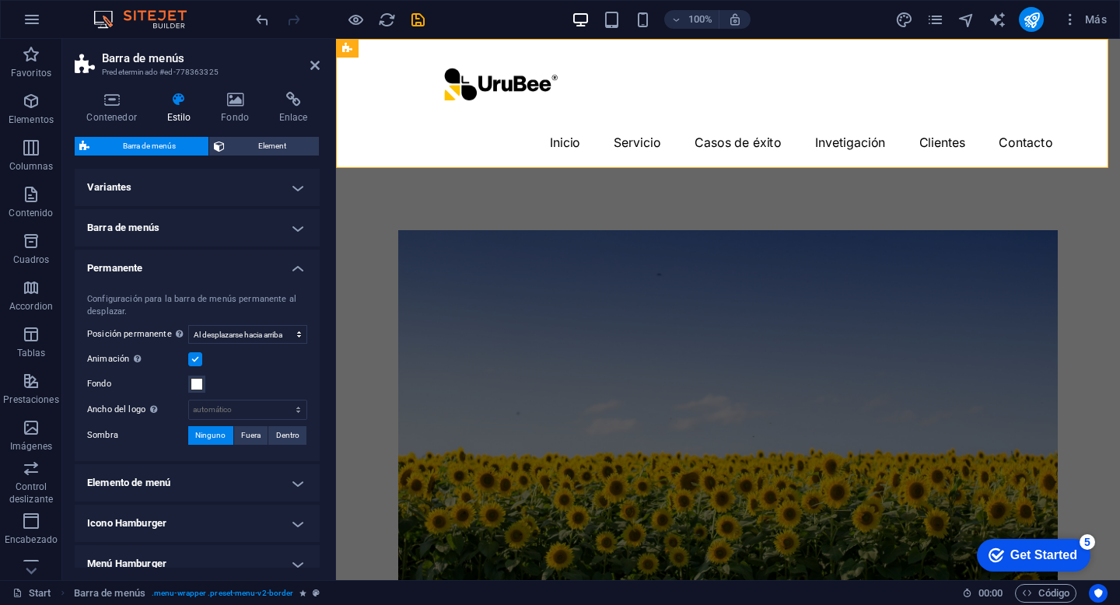
click at [263, 377] on div "Fondo" at bounding box center [197, 384] width 220 height 19
click at [253, 261] on h4 "Permanente" at bounding box center [197, 264] width 245 height 28
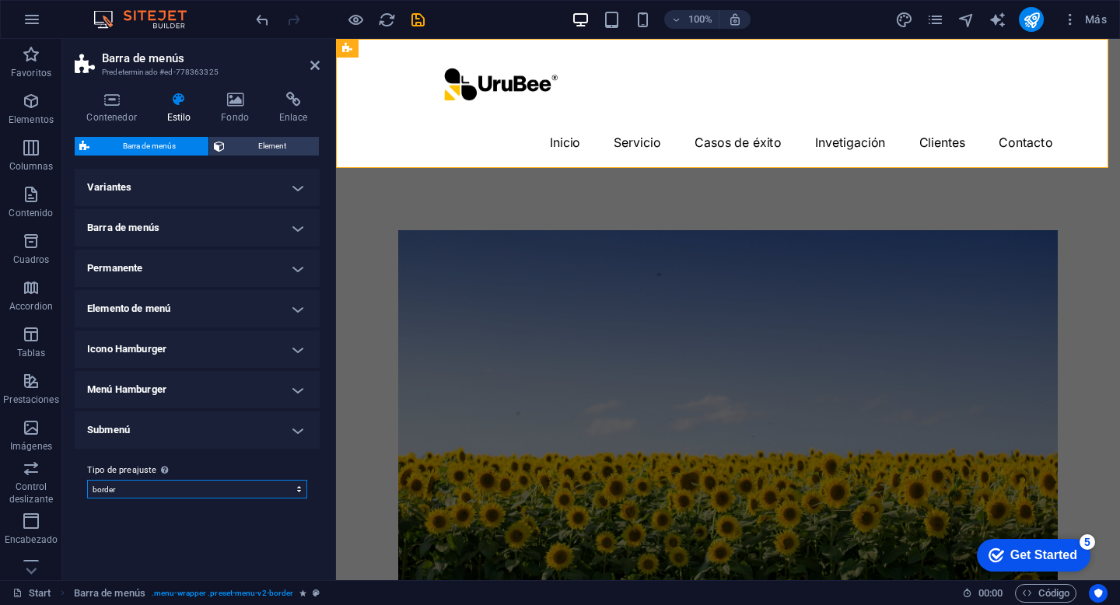
click at [199, 485] on select "border Añadir tipo de preajuste" at bounding box center [197, 489] width 220 height 19
click at [251, 142] on span "Element" at bounding box center [272, 146] width 85 height 19
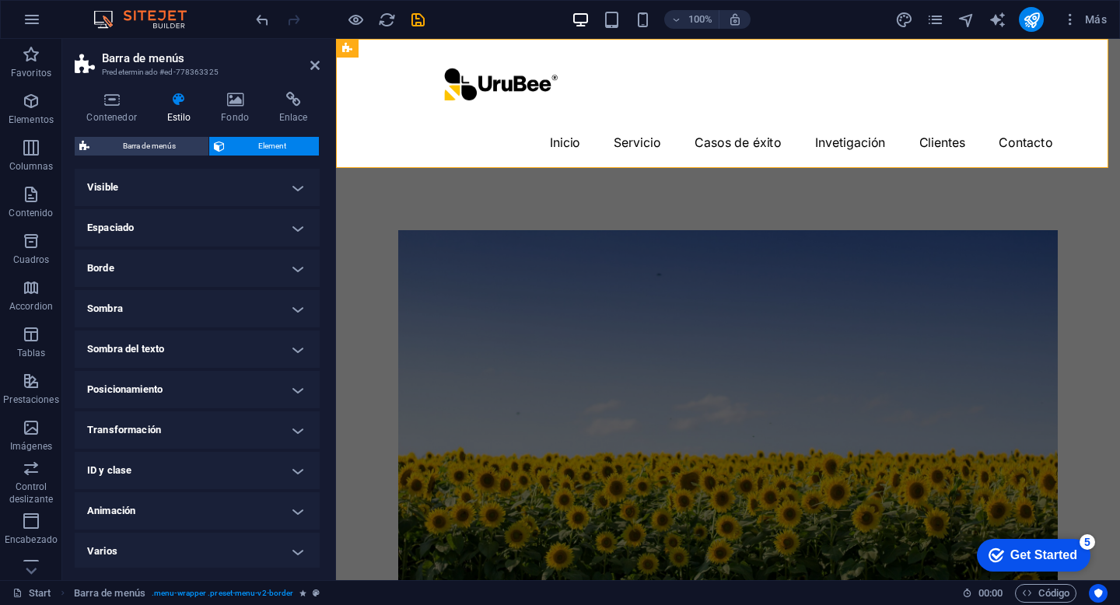
click at [241, 231] on h4 "Espaciado" at bounding box center [197, 227] width 245 height 37
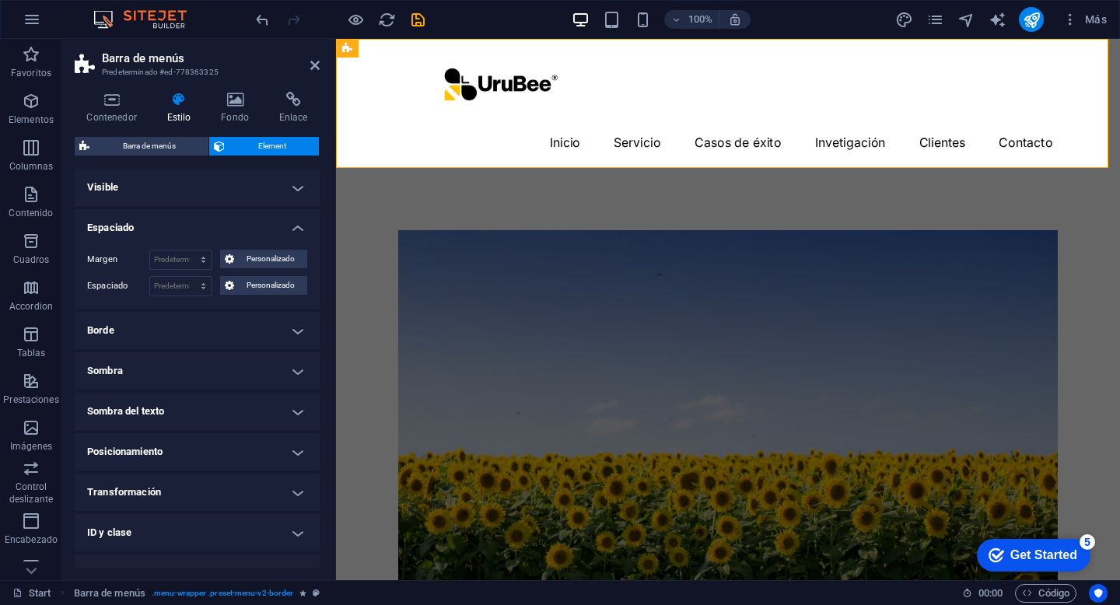
click at [242, 223] on h4 "Espaciado" at bounding box center [197, 223] width 245 height 28
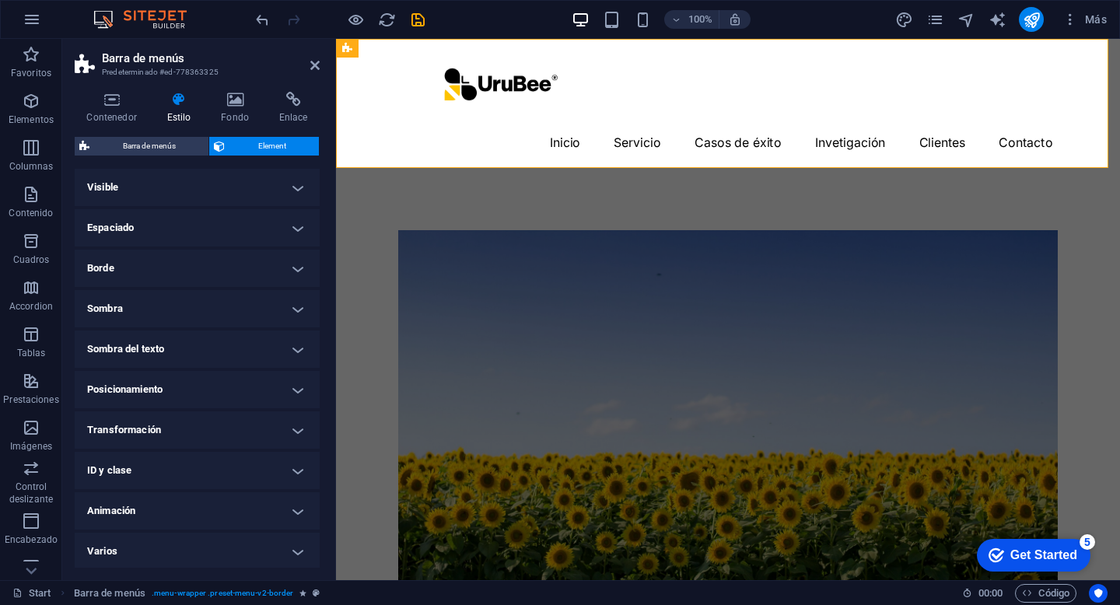
click at [224, 268] on h4 "Borde" at bounding box center [197, 268] width 245 height 37
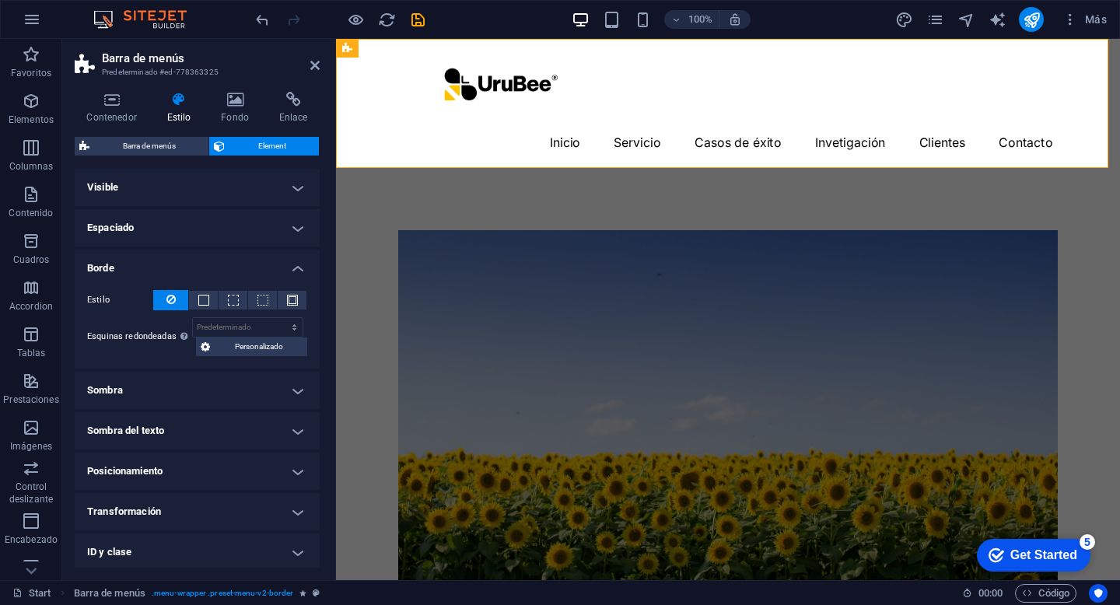
click at [224, 268] on h4 "Borde" at bounding box center [197, 264] width 245 height 28
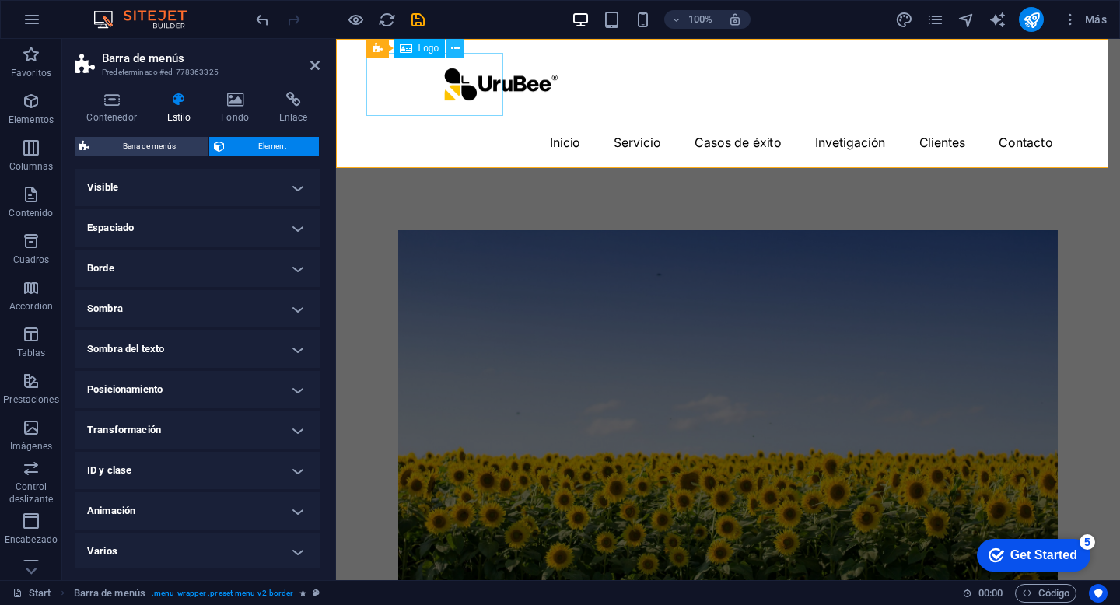
click at [454, 50] on icon at bounding box center [455, 48] width 9 height 16
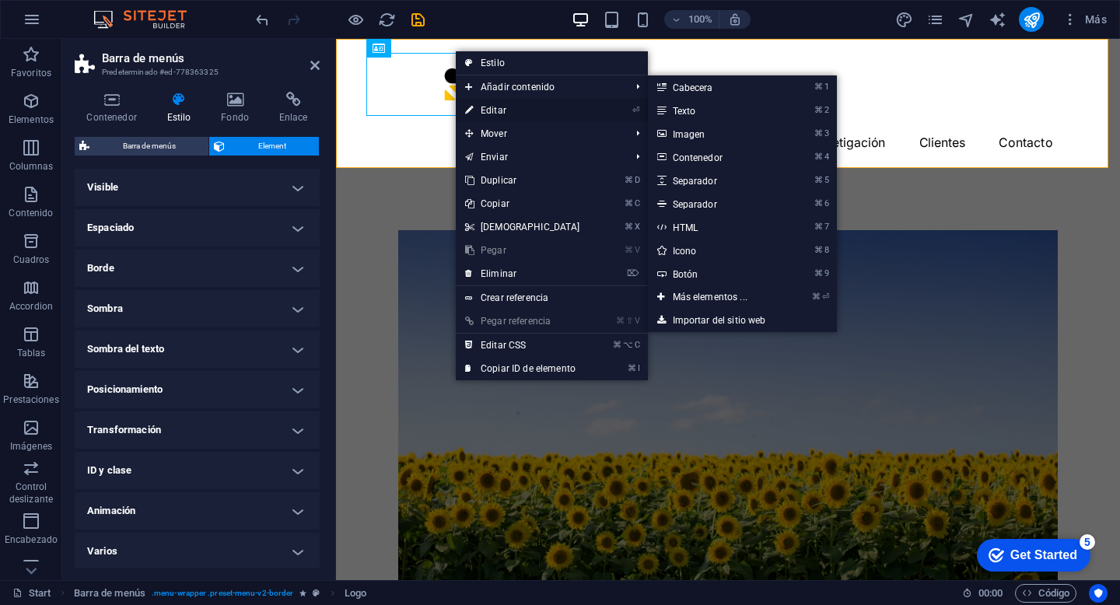
click at [485, 110] on link "⏎ Editar" at bounding box center [523, 110] width 134 height 23
select select "px"
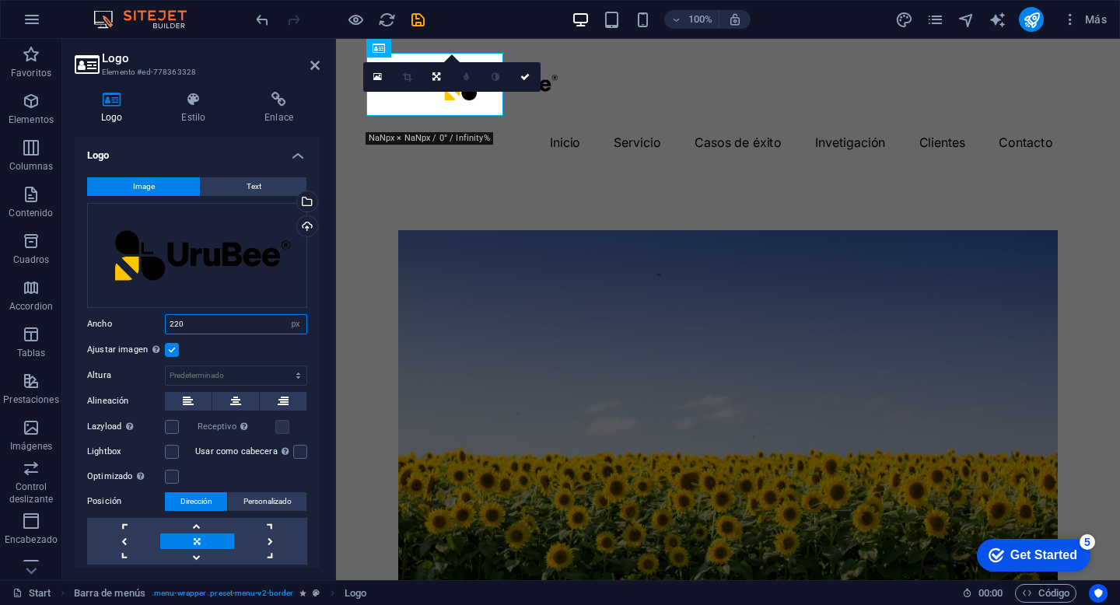
drag, startPoint x: 194, startPoint y: 319, endPoint x: 152, endPoint y: 318, distance: 41.2
click at [152, 318] on div "Ancho 220 Predeterminado automático px rem % em vh vw" at bounding box center [197, 324] width 220 height 20
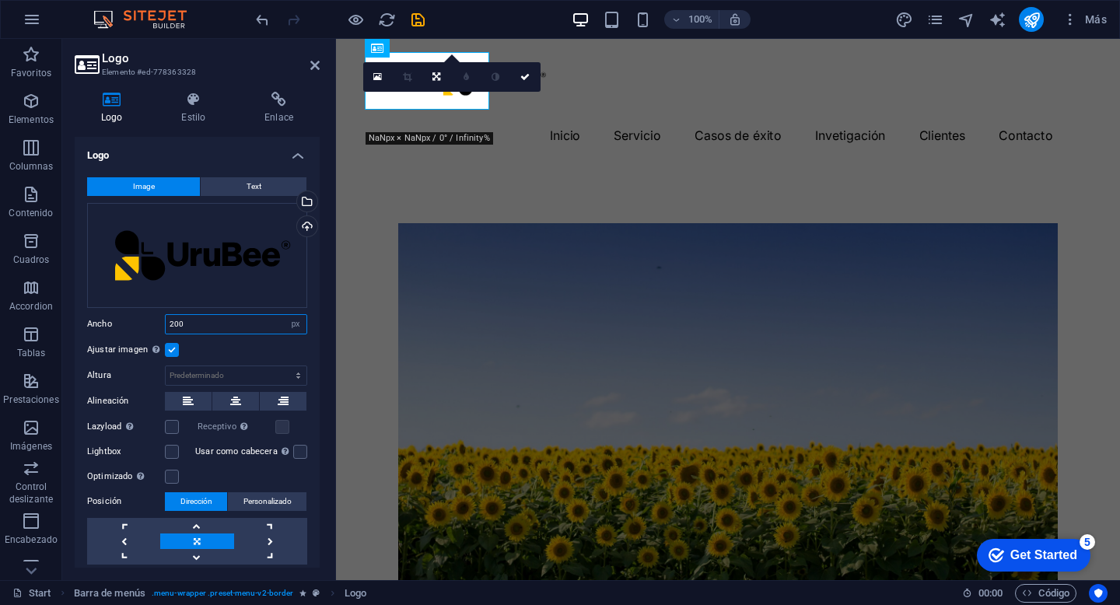
drag, startPoint x: 186, startPoint y: 321, endPoint x: 147, endPoint y: 320, distance: 38.9
click at [147, 320] on div "Ancho 200 Predeterminado automático px rem % em vh vw" at bounding box center [197, 324] width 220 height 20
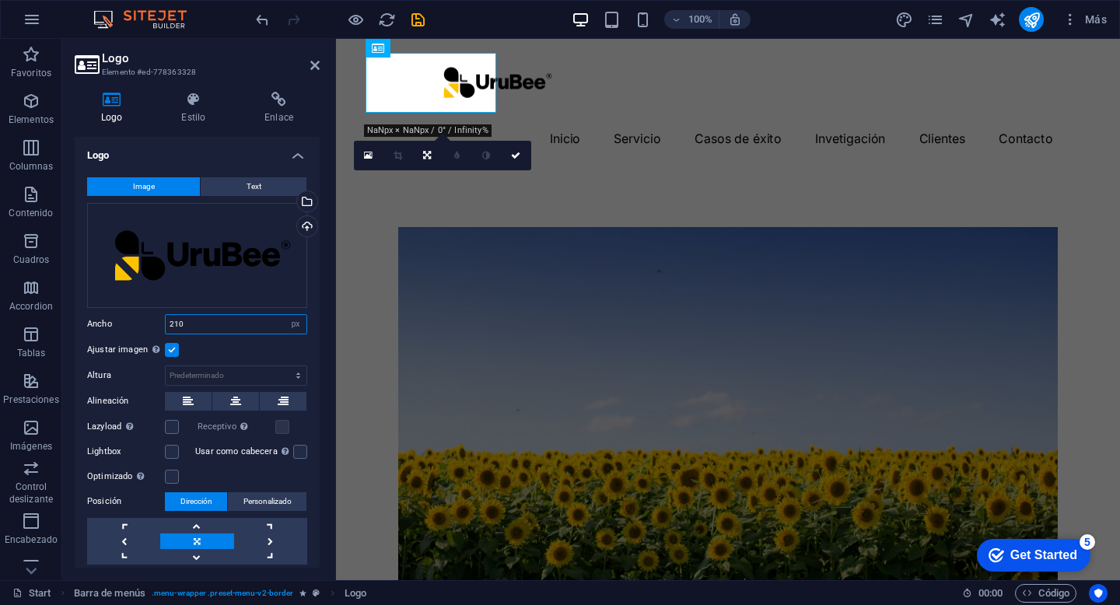
drag, startPoint x: 177, startPoint y: 314, endPoint x: 190, endPoint y: 317, distance: 12.8
click at [190, 317] on input "210" at bounding box center [236, 324] width 141 height 19
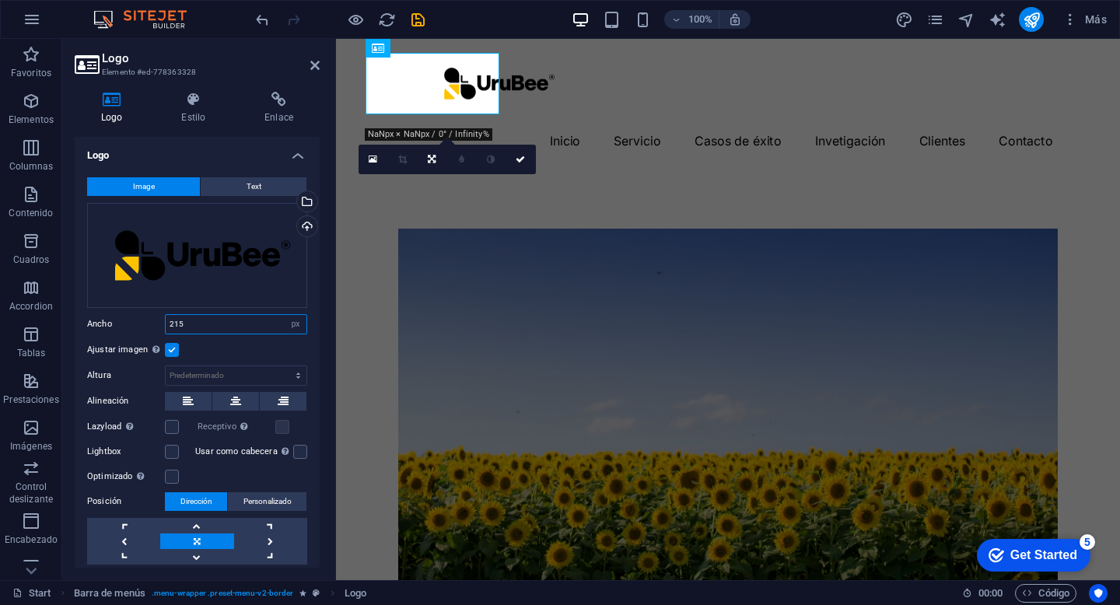
click at [190, 321] on input "215" at bounding box center [236, 324] width 141 height 19
type input "210"
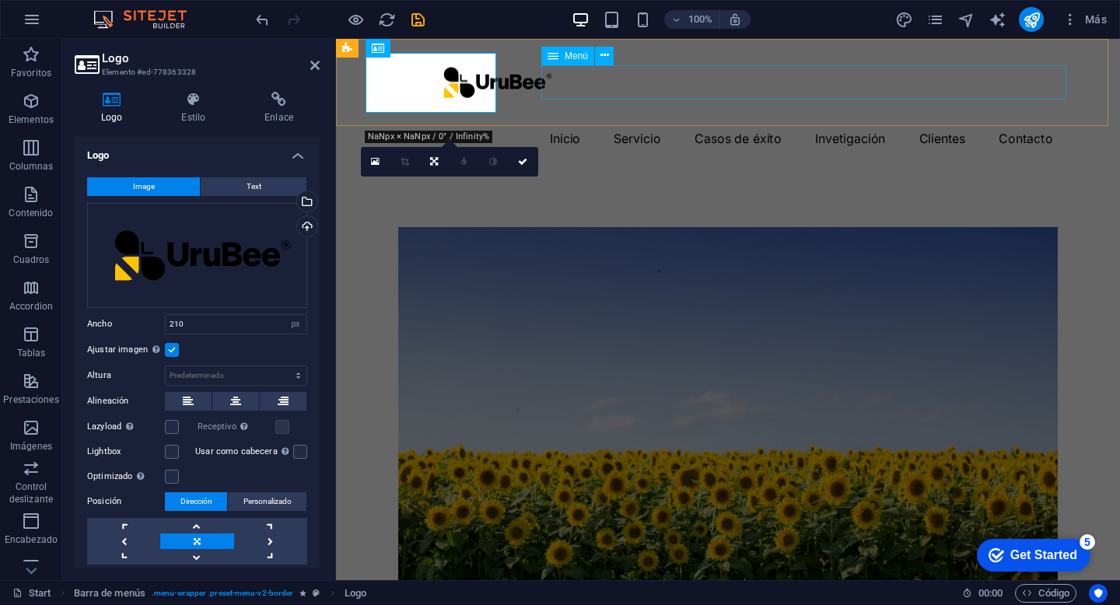
click at [594, 122] on nav "Inicio Servicio Casos de éxito Invetigación Clientes Contacto" at bounding box center [728, 139] width 672 height 35
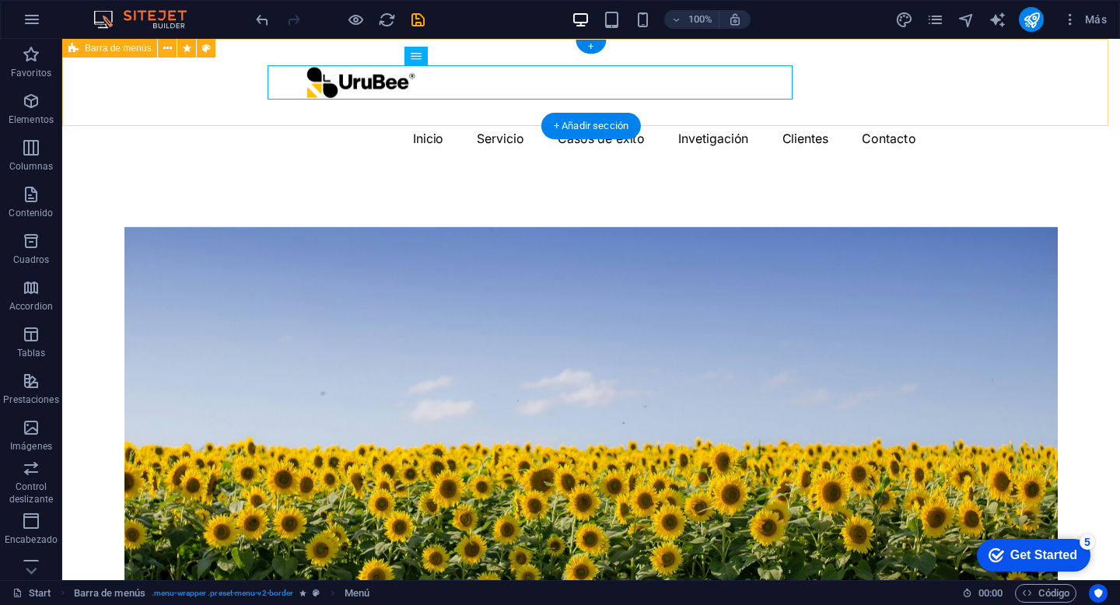
click at [602, 52] on div "Menu Inicio Servicio Casos de éxito Invetigación Clientes Contacto" at bounding box center [591, 102] width 1058 height 126
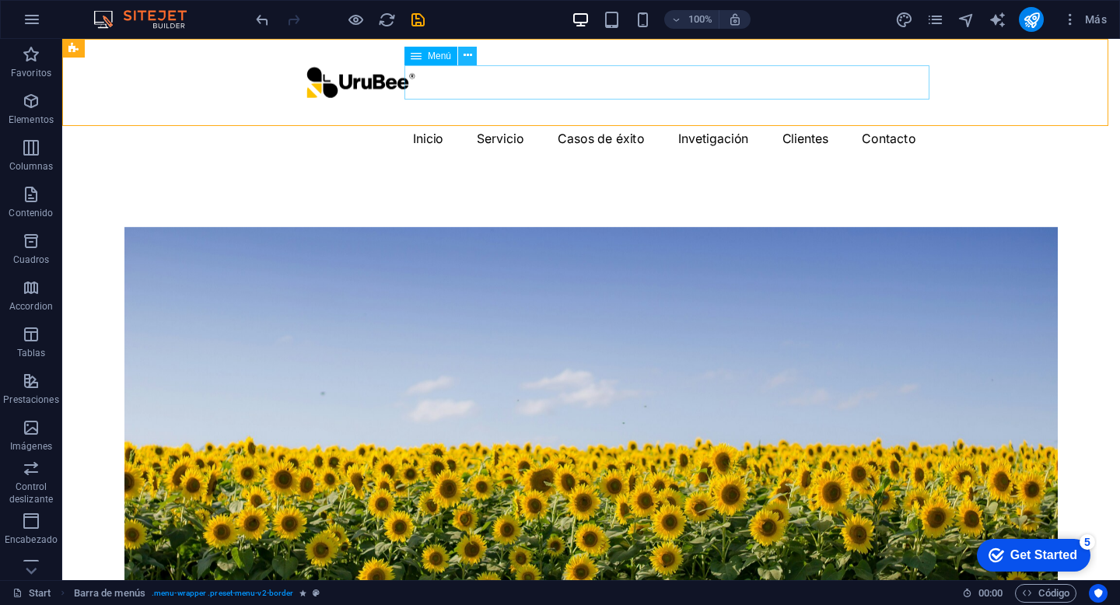
click at [468, 55] on icon at bounding box center [468, 55] width 9 height 16
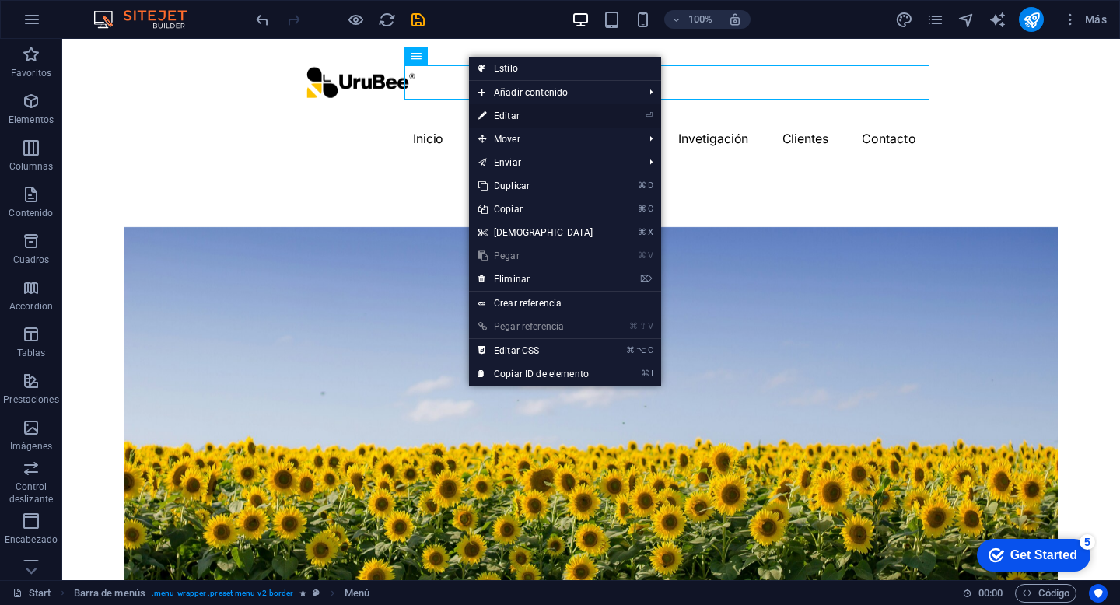
click at [505, 109] on link "⏎ Editar" at bounding box center [536, 115] width 134 height 23
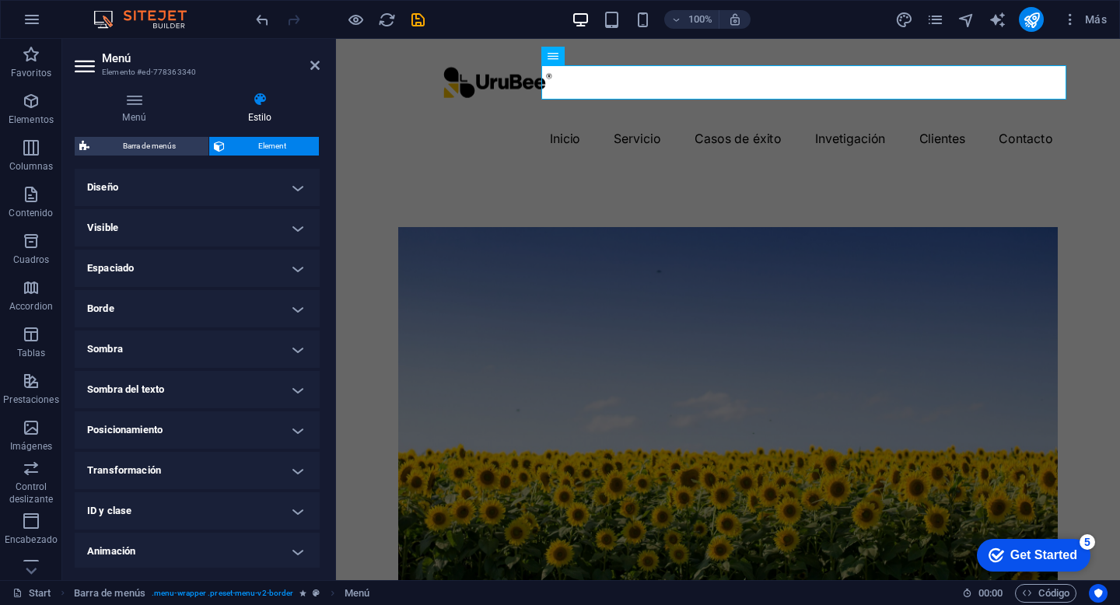
click at [201, 184] on h4 "Diseño" at bounding box center [197, 187] width 245 height 37
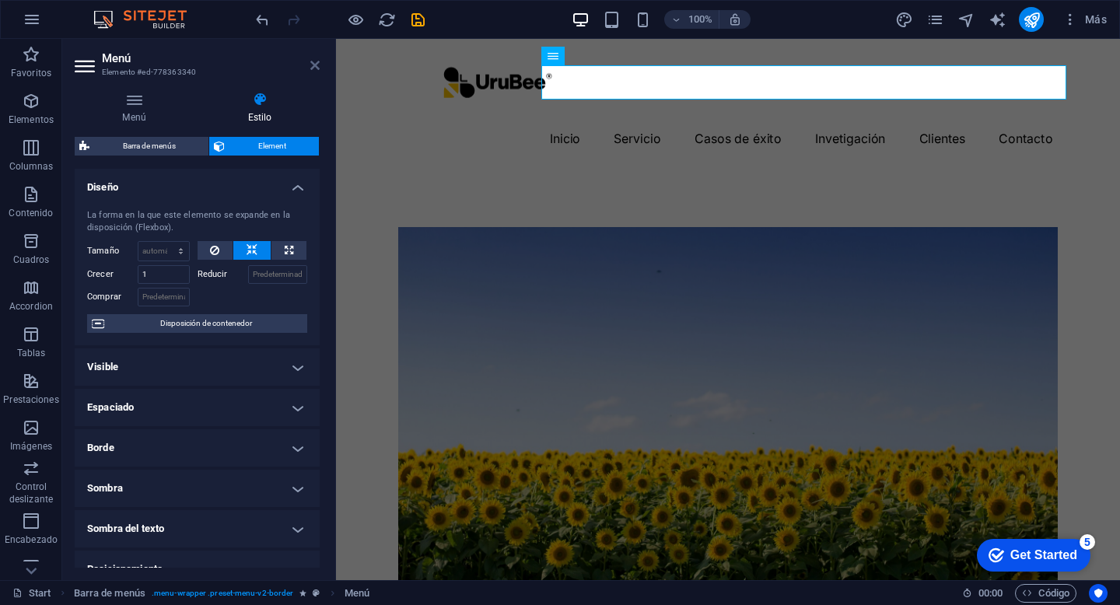
click at [314, 67] on icon at bounding box center [314, 65] width 9 height 12
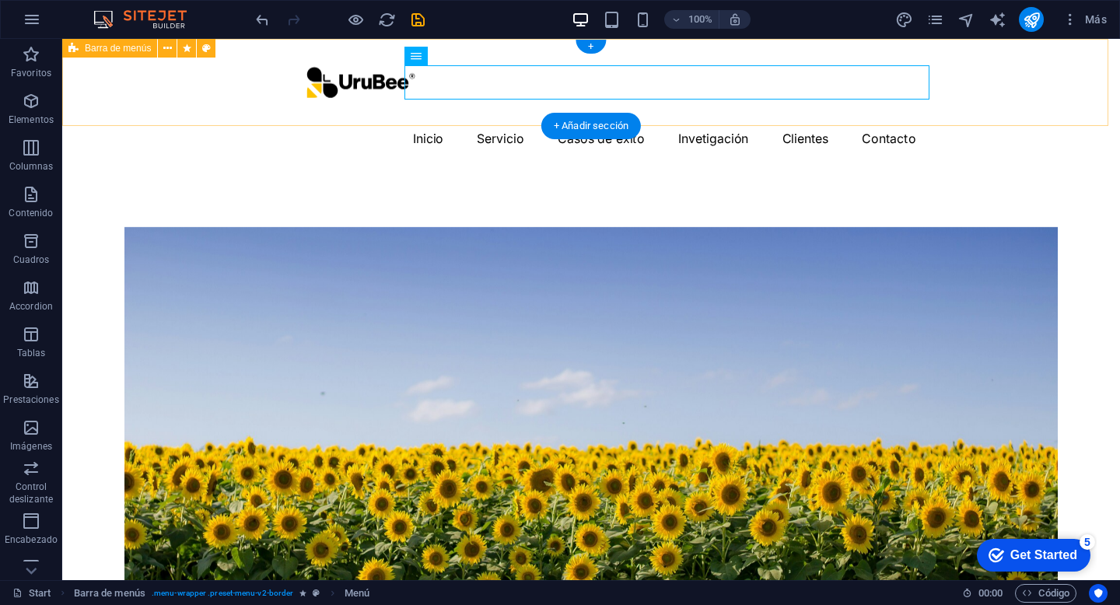
click at [997, 93] on div "Menu Inicio Servicio Casos de éxito Invetigación Clientes Contacto" at bounding box center [591, 102] width 1058 height 126
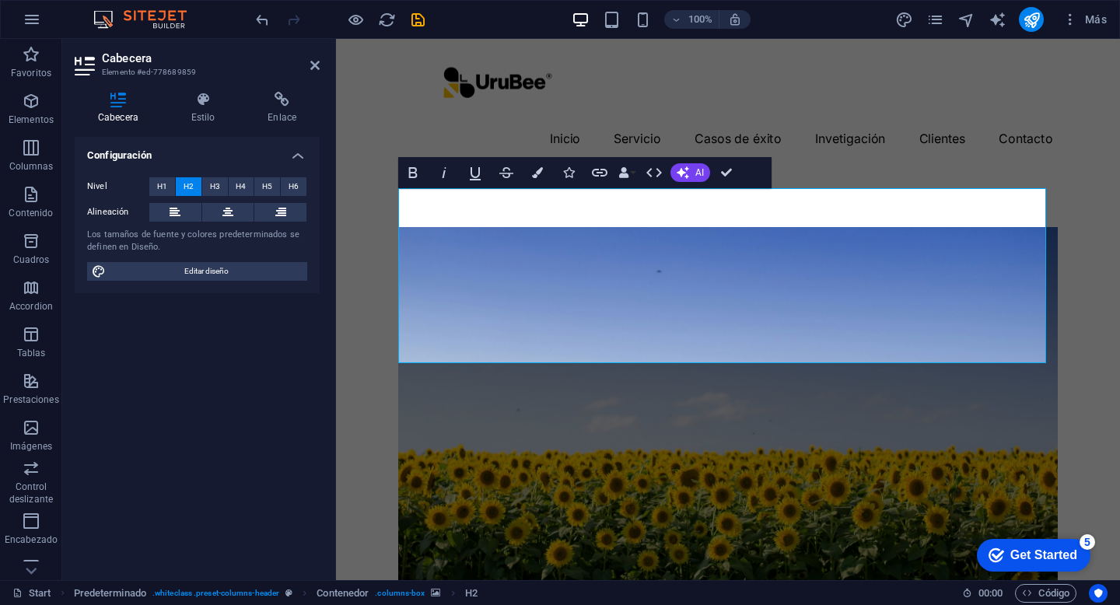
click at [454, 427] on figure at bounding box center [728, 470] width 660 height 487
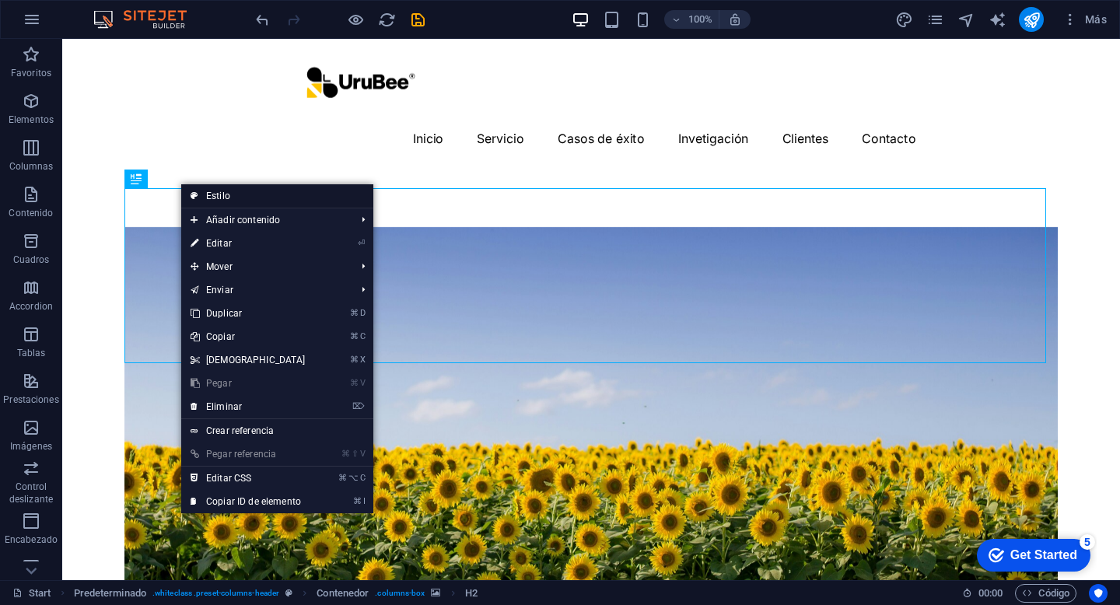
click at [195, 188] on icon at bounding box center [195, 195] width 8 height 23
select select "px"
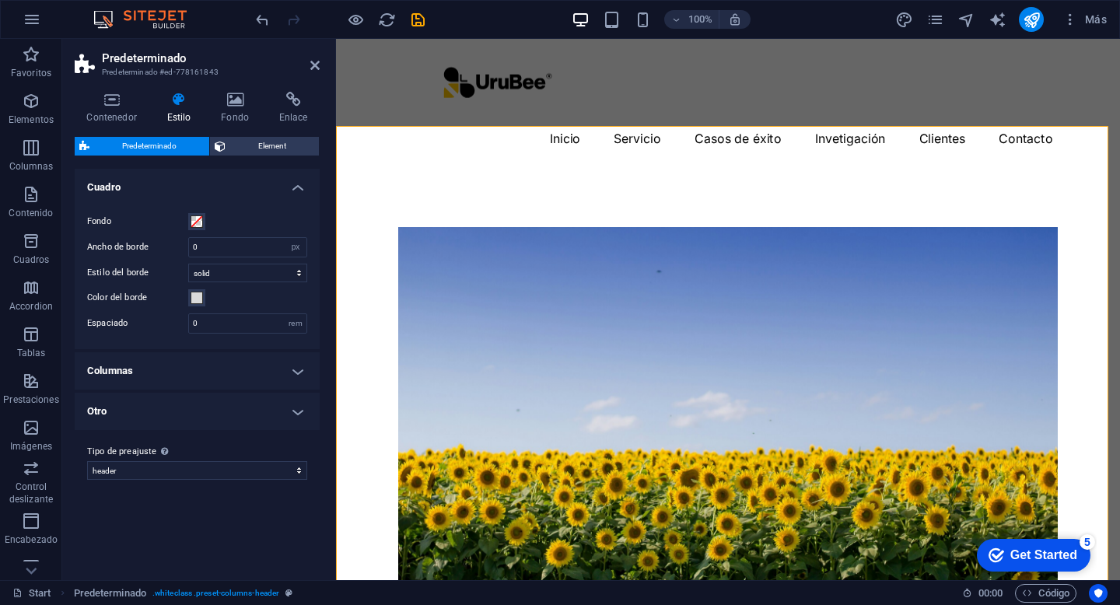
click at [135, 373] on h4 "Columnas" at bounding box center [197, 370] width 245 height 37
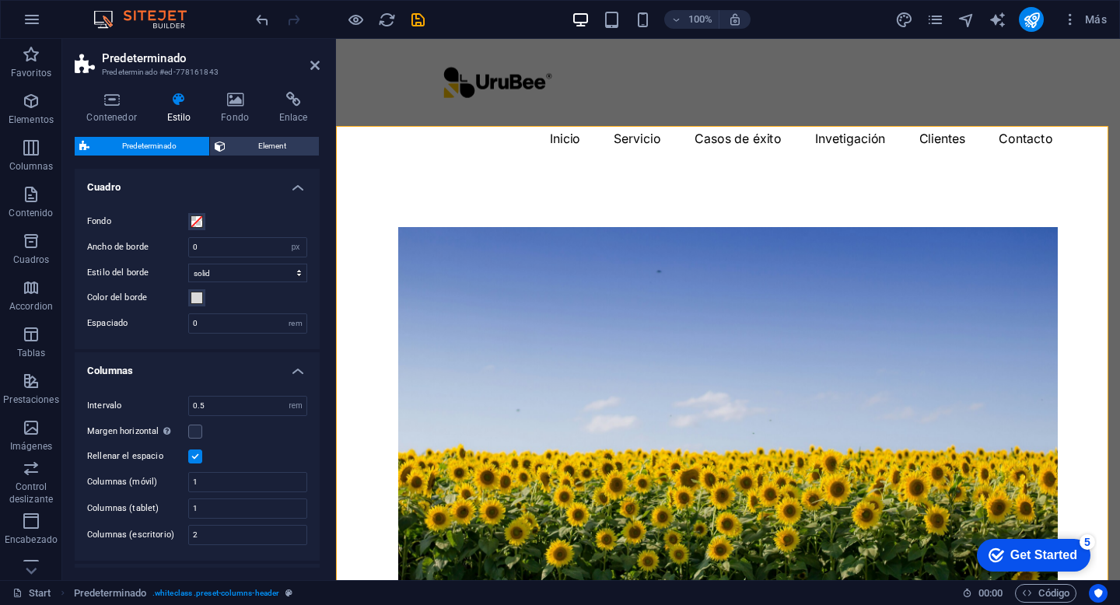
click at [138, 371] on h4 "Columnas" at bounding box center [197, 366] width 245 height 28
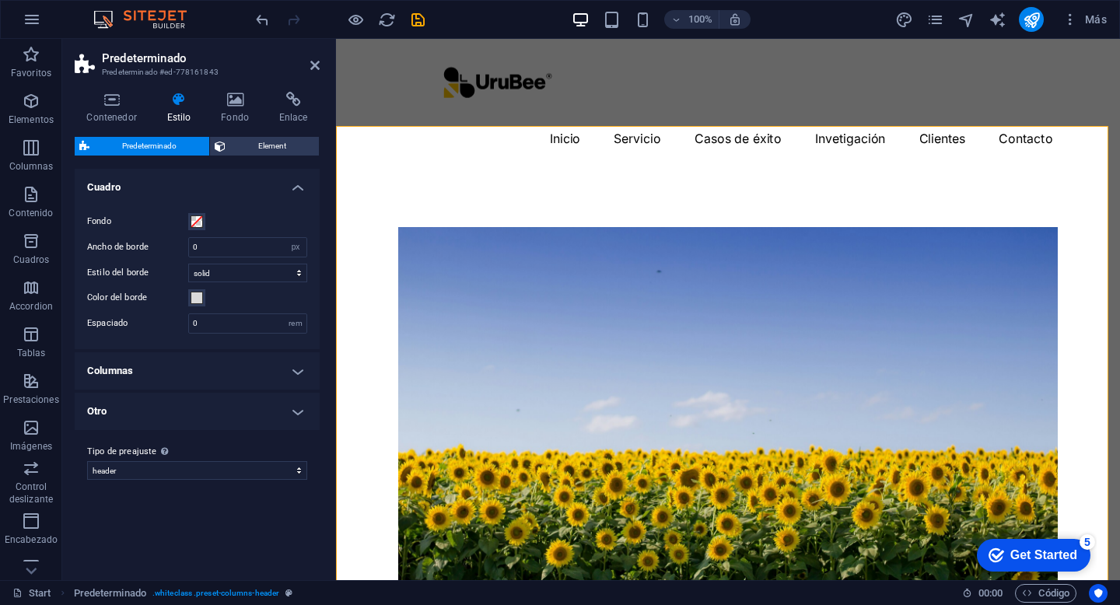
click at [138, 412] on h4 "Otro" at bounding box center [197, 411] width 245 height 37
click at [138, 412] on h4 "Otro" at bounding box center [197, 407] width 245 height 28
click at [258, 149] on span "Element" at bounding box center [272, 146] width 84 height 19
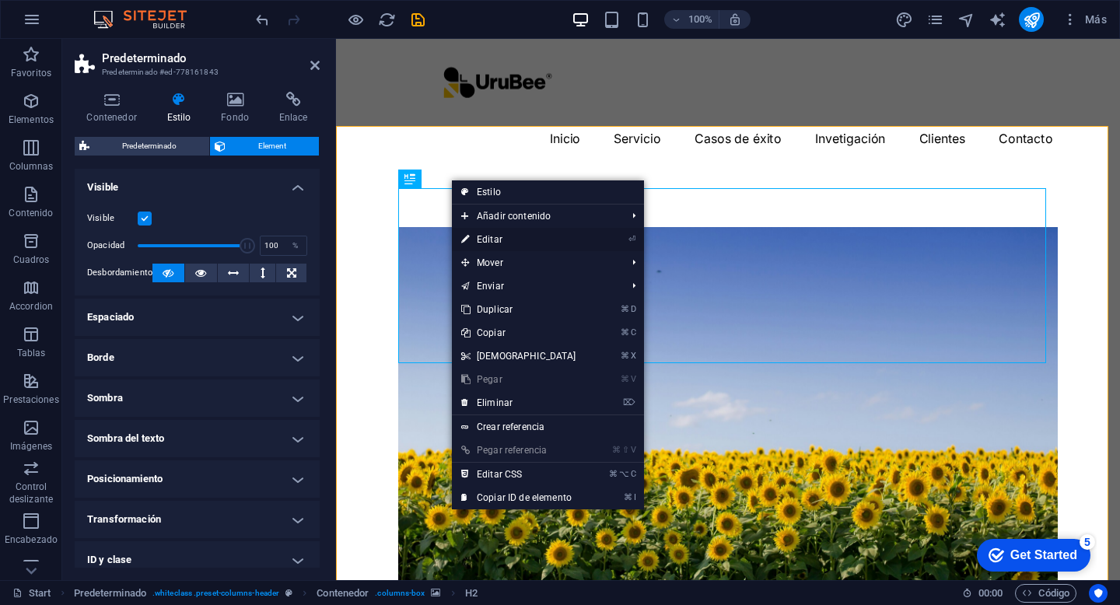
click at [495, 243] on link "⏎ Editar" at bounding box center [519, 239] width 134 height 23
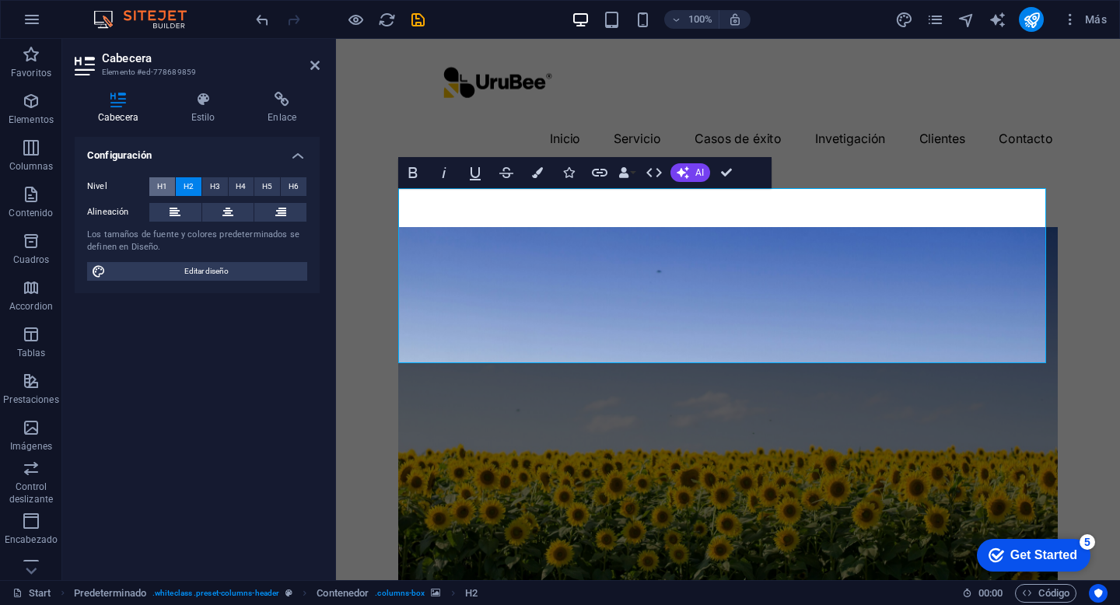
click at [165, 185] on span "H1" at bounding box center [162, 186] width 10 height 19
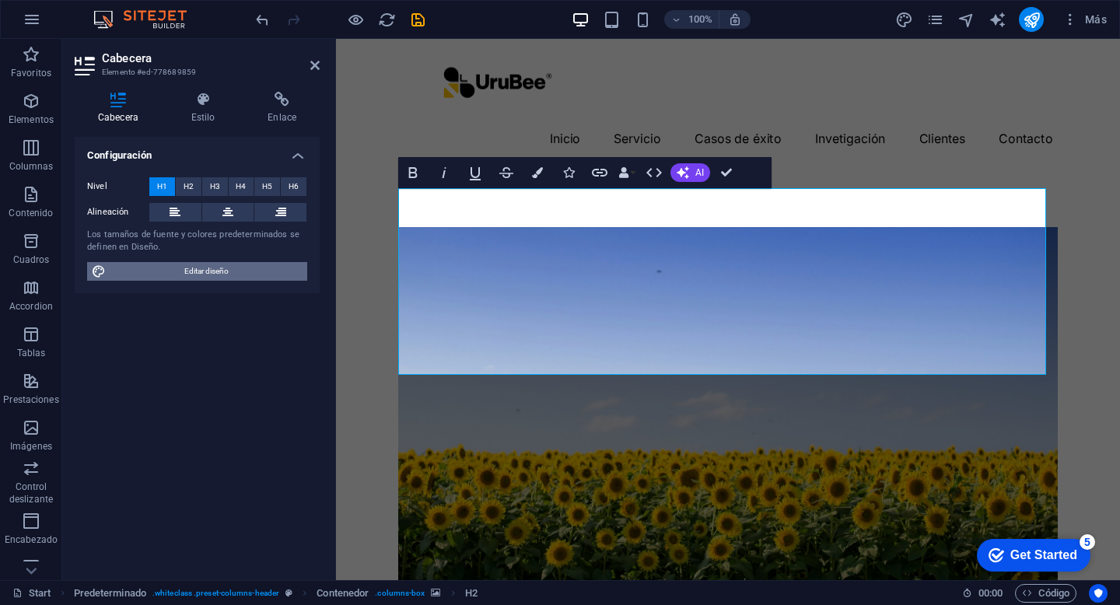
click at [172, 268] on span "Editar diseño" at bounding box center [206, 271] width 192 height 19
select select "rem"
select select "400"
select select "px"
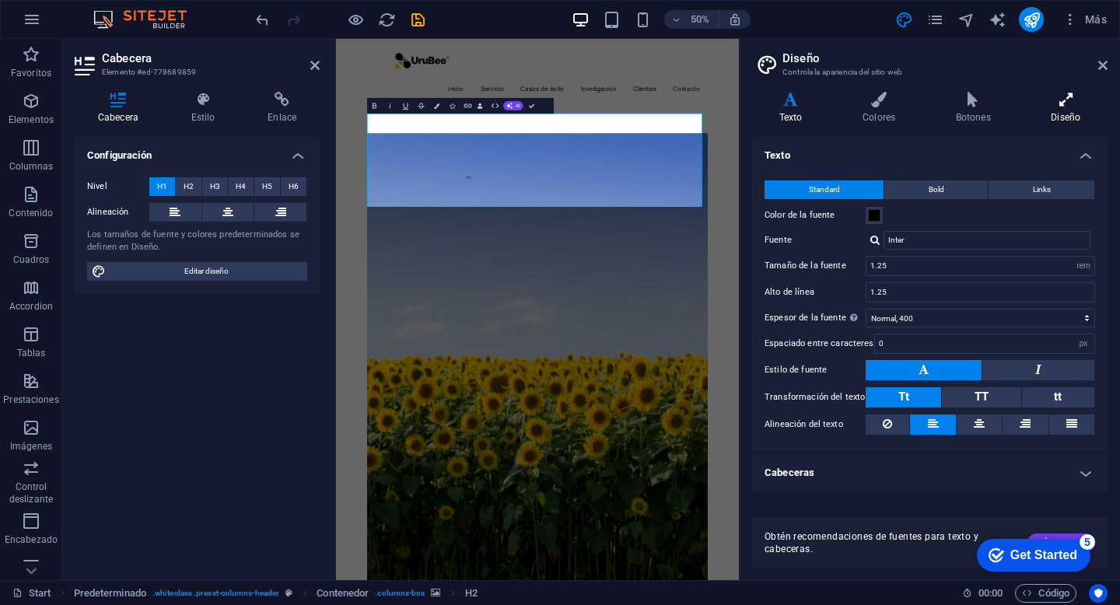
click at [1074, 107] on icon at bounding box center [1066, 100] width 83 height 16
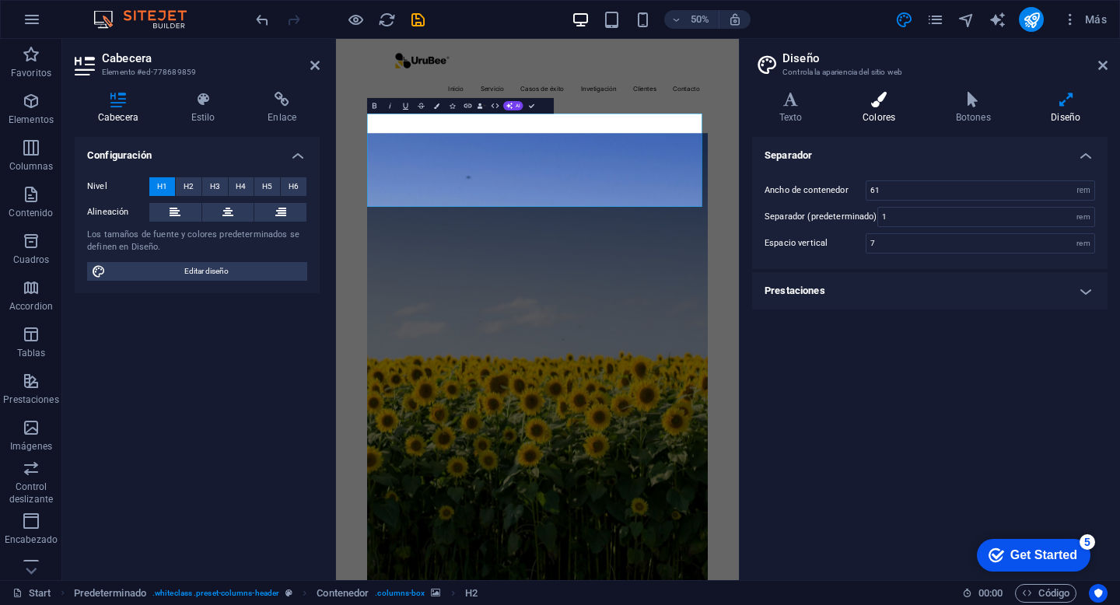
click at [869, 116] on h4 "Colores" at bounding box center [882, 108] width 93 height 33
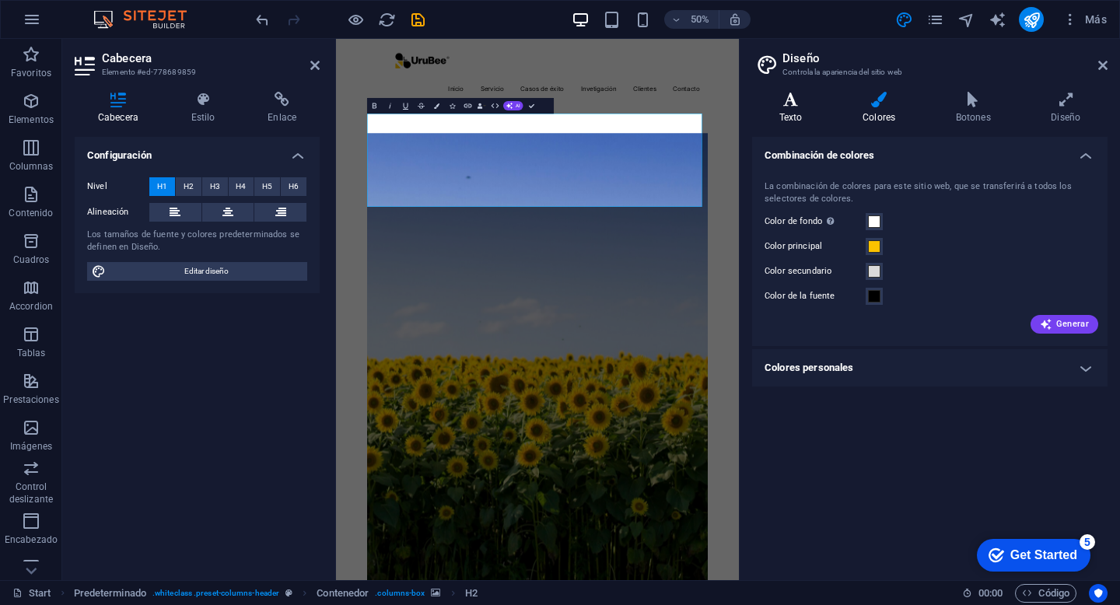
click at [794, 112] on h4 "Texto" at bounding box center [793, 108] width 83 height 33
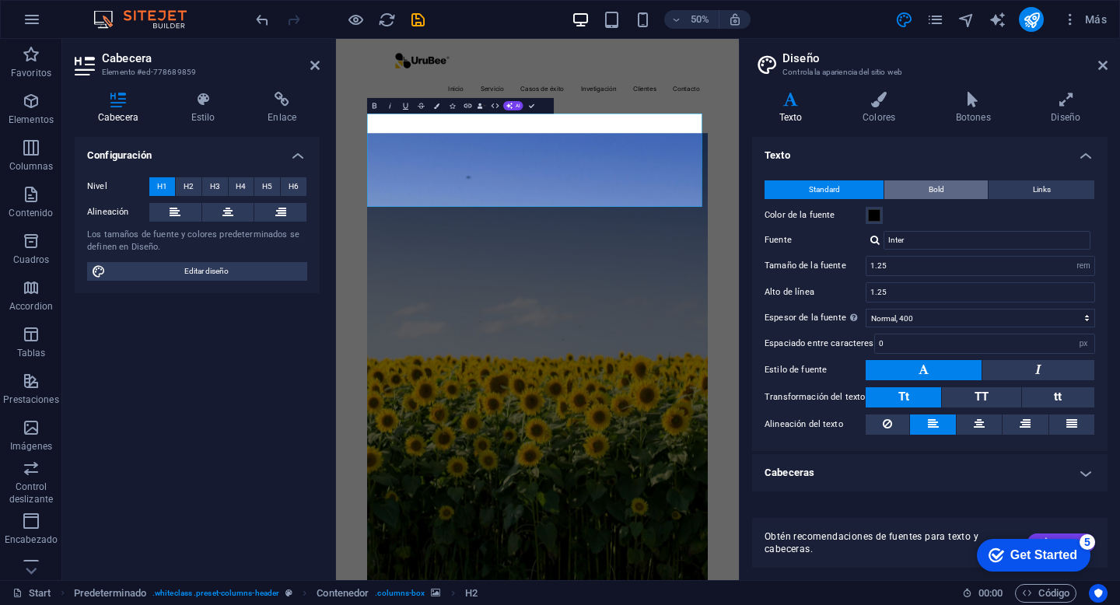
click at [936, 188] on span "Bold" at bounding box center [937, 190] width 16 height 19
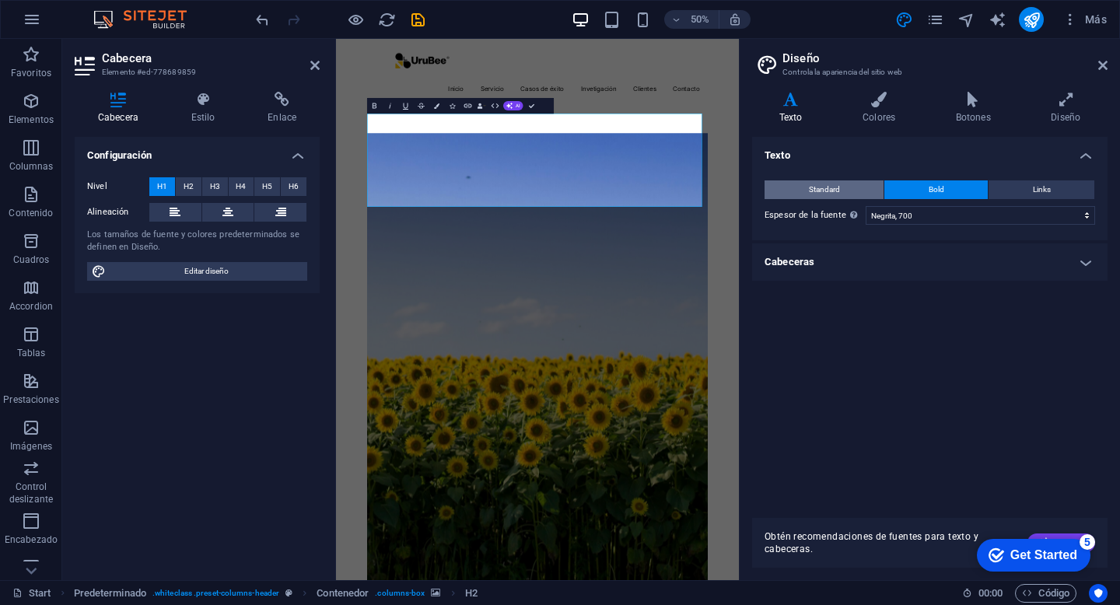
click at [835, 189] on span "Standard" at bounding box center [824, 190] width 31 height 19
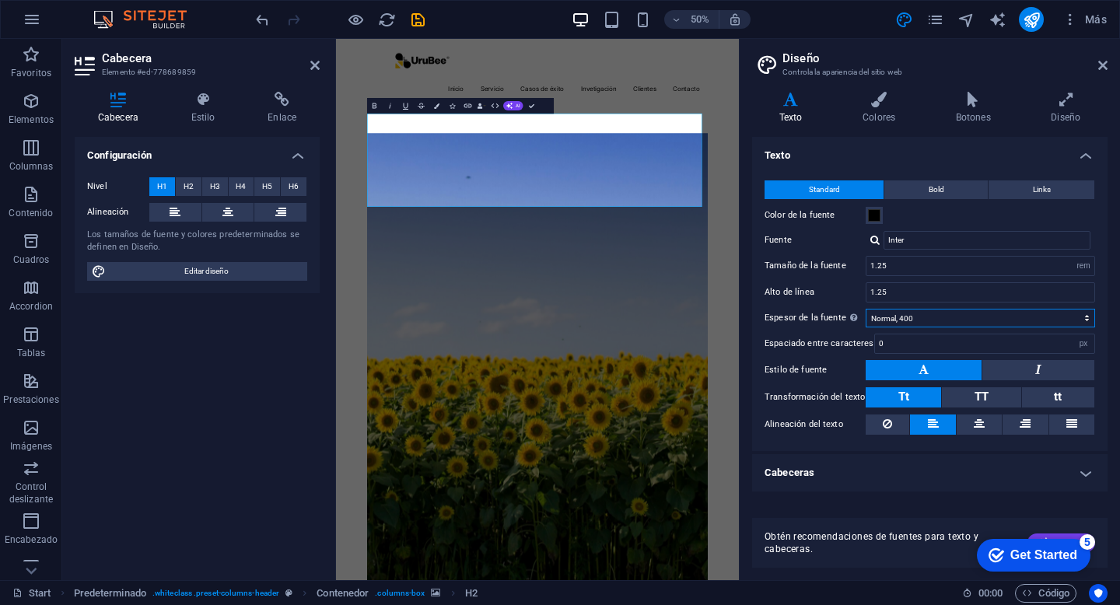
click at [1070, 316] on select "Fino, 100 Extra [PERSON_NAME], 200 [PERSON_NAME], 300 Normal, 400 Medio, 500 [D…" at bounding box center [981, 318] width 230 height 19
click at [866, 309] on select "Fino, 100 Extra [PERSON_NAME], 200 [PERSON_NAME], 300 Normal, 400 Medio, 500 [D…" at bounding box center [981, 318] width 230 height 19
click at [1036, 317] on select "Fino, 100 Extra [PERSON_NAME], 200 [PERSON_NAME], 300 Normal, 400 Medio, 500 [D…" at bounding box center [981, 318] width 230 height 19
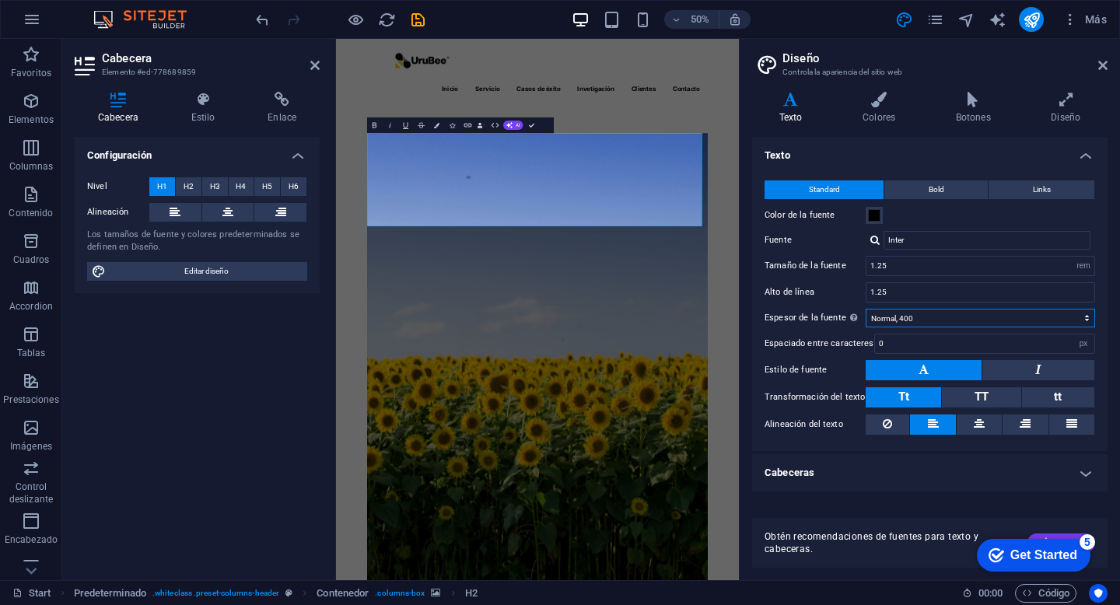
click at [866, 309] on select "Fino, 100 Extra [PERSON_NAME], 200 [PERSON_NAME], 300 Normal, 400 Medio, 500 [D…" at bounding box center [981, 318] width 230 height 19
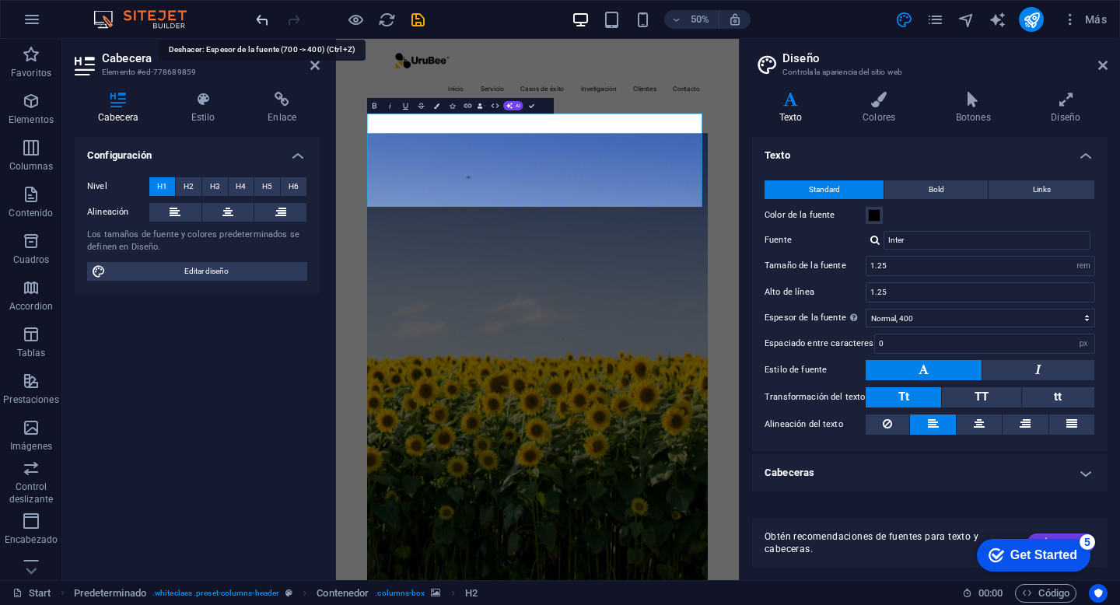
click at [265, 25] on icon "undo" at bounding box center [263, 20] width 18 height 18
click at [264, 23] on icon "undo" at bounding box center [263, 20] width 18 height 18
select select "400"
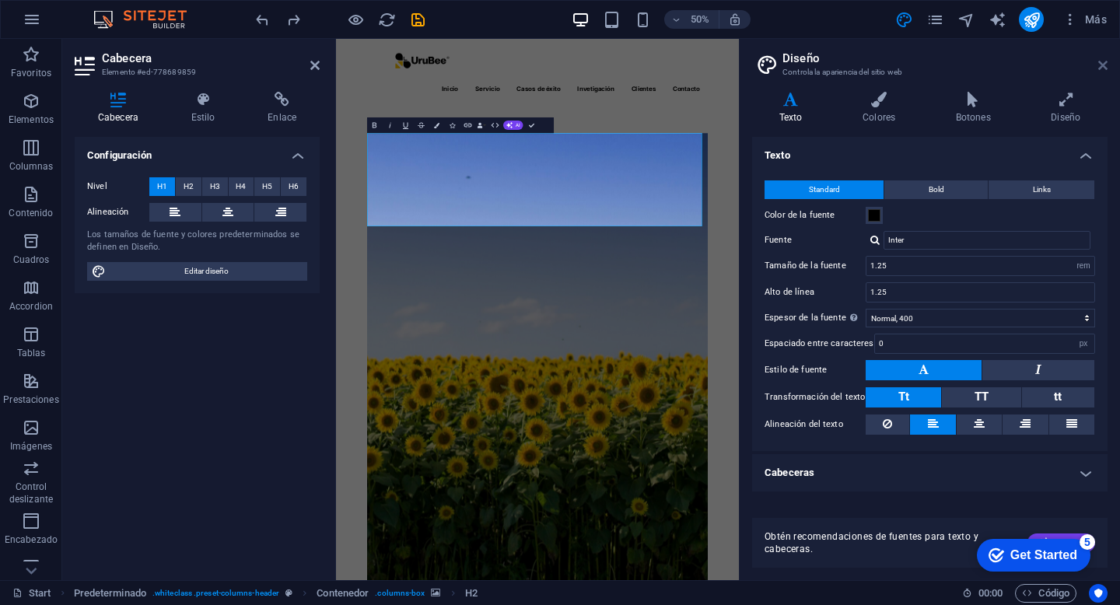
click at [1102, 65] on icon at bounding box center [1103, 65] width 9 height 12
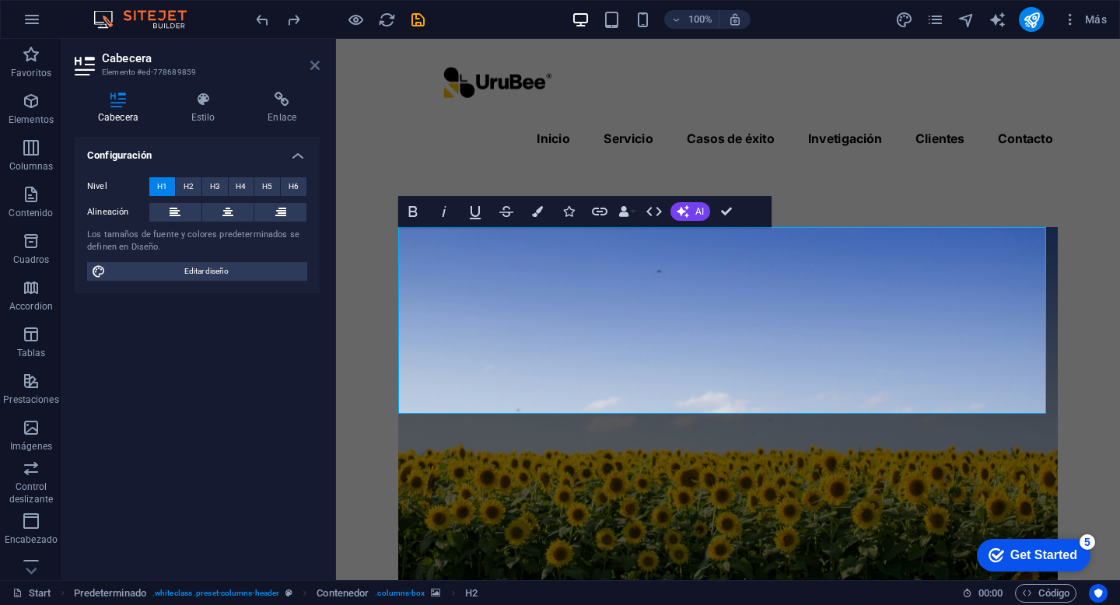
click at [316, 61] on icon at bounding box center [314, 65] width 9 height 12
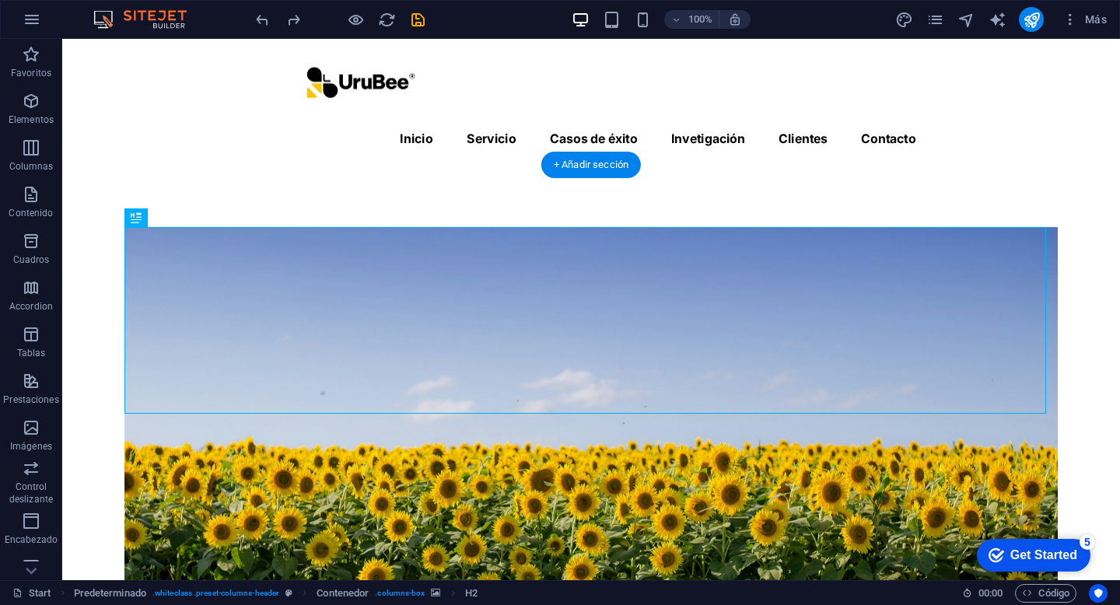
click at [675, 227] on figure at bounding box center [591, 470] width 934 height 487
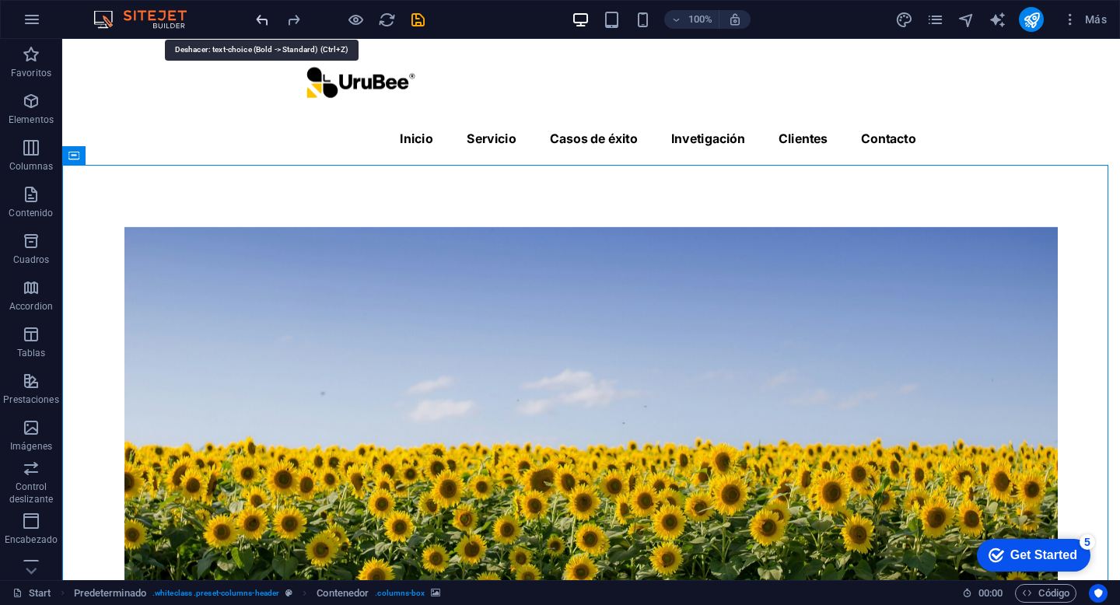
click at [267, 20] on icon "undo" at bounding box center [263, 20] width 18 height 18
click at [266, 19] on icon "undo" at bounding box center [263, 20] width 18 height 18
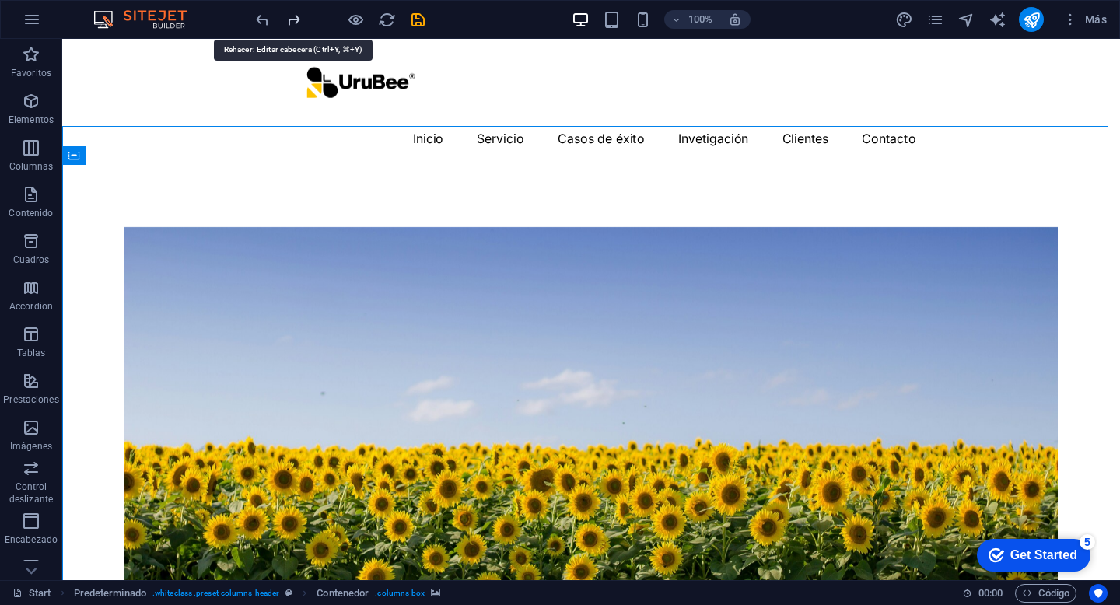
click at [298, 19] on icon "redo" at bounding box center [294, 20] width 18 height 18
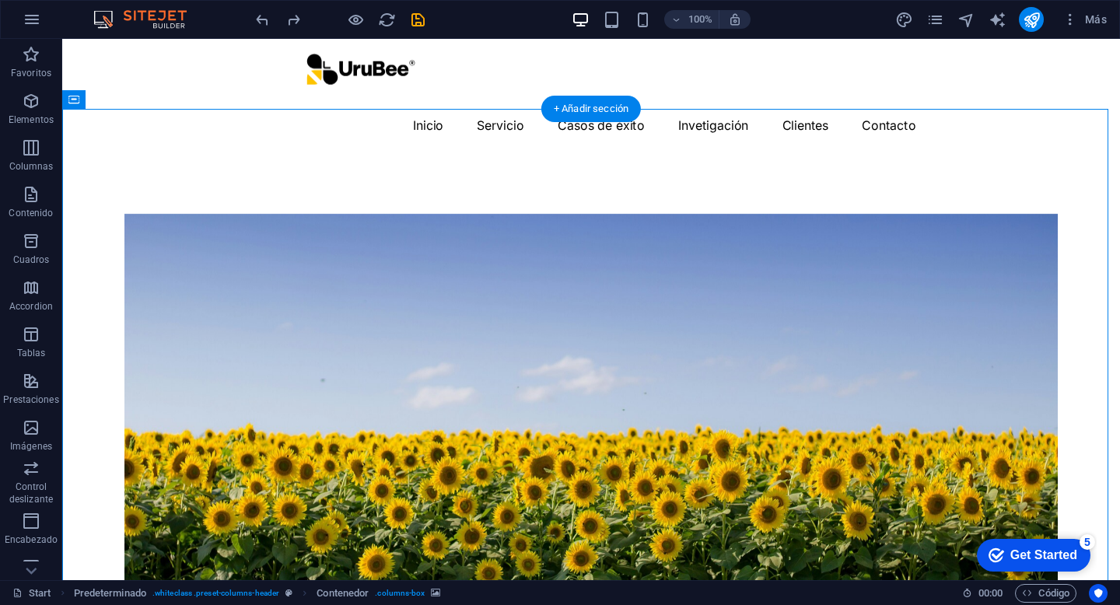
scroll to position [83, 0]
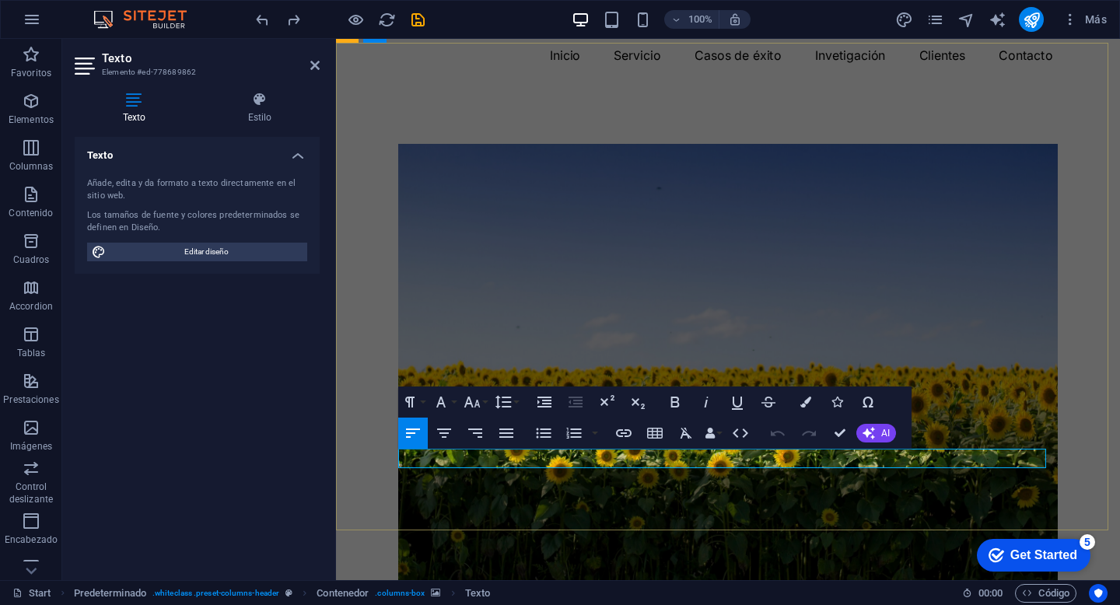
click at [676, 316] on figure at bounding box center [728, 387] width 660 height 487
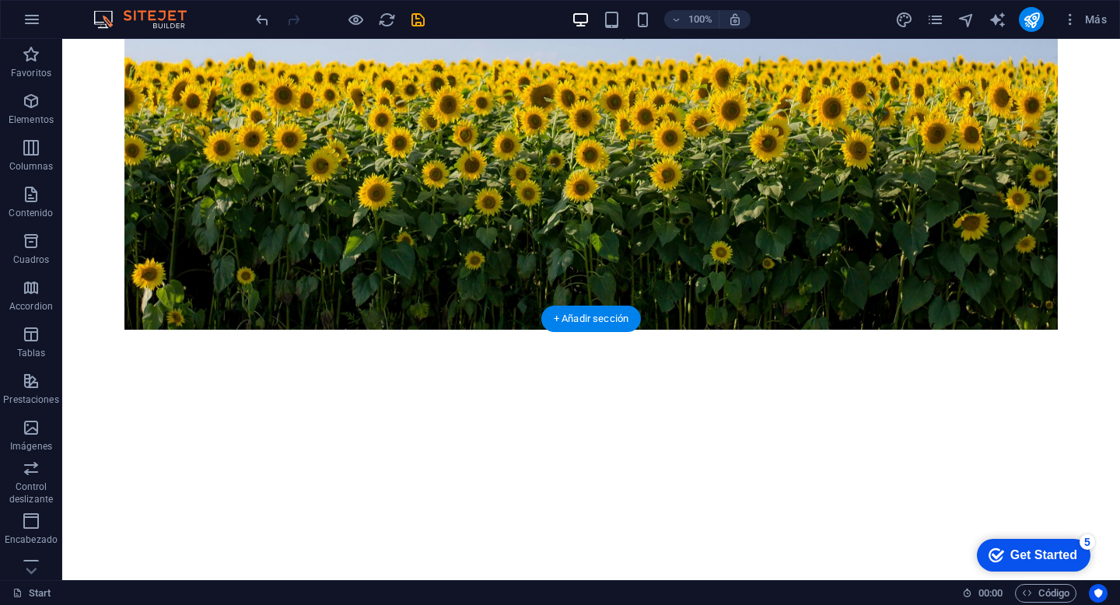
scroll to position [454, 0]
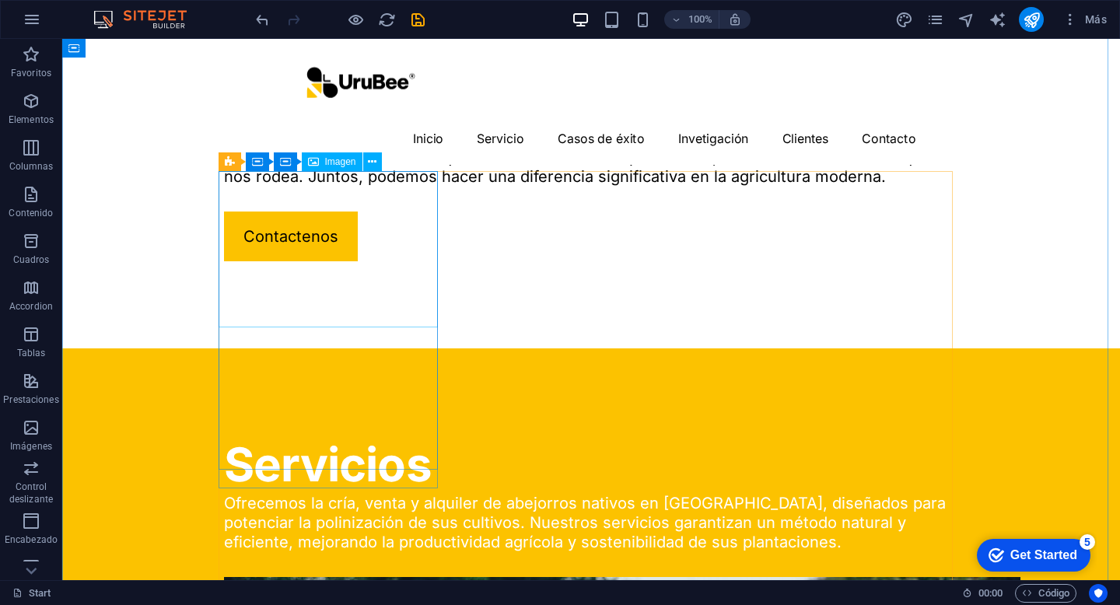
scroll to position [1117, 0]
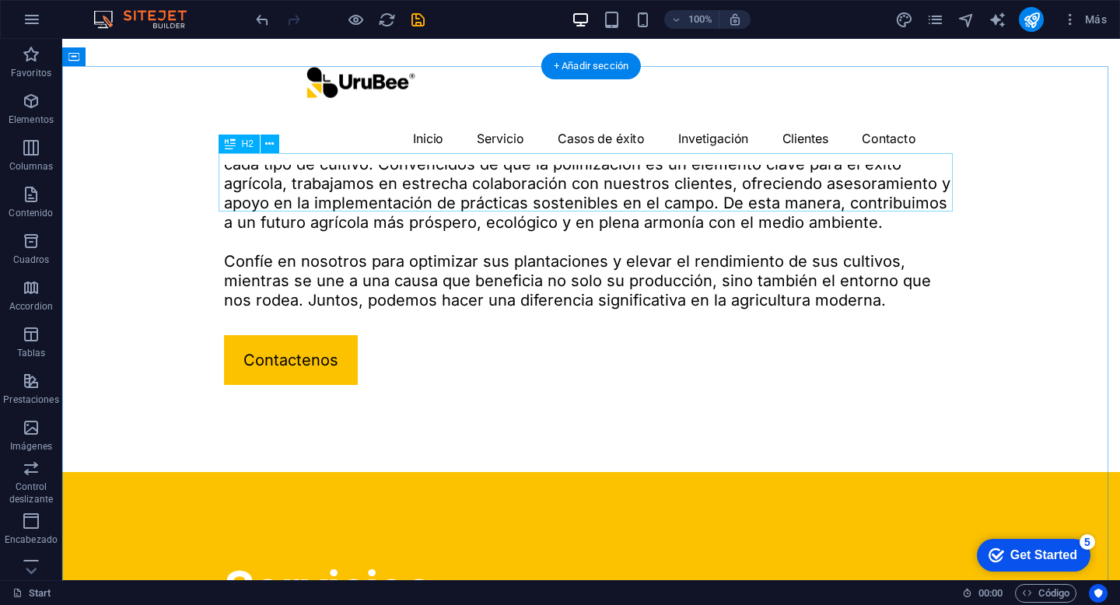
click at [362, 559] on div "Servicios" at bounding box center [591, 588] width 734 height 58
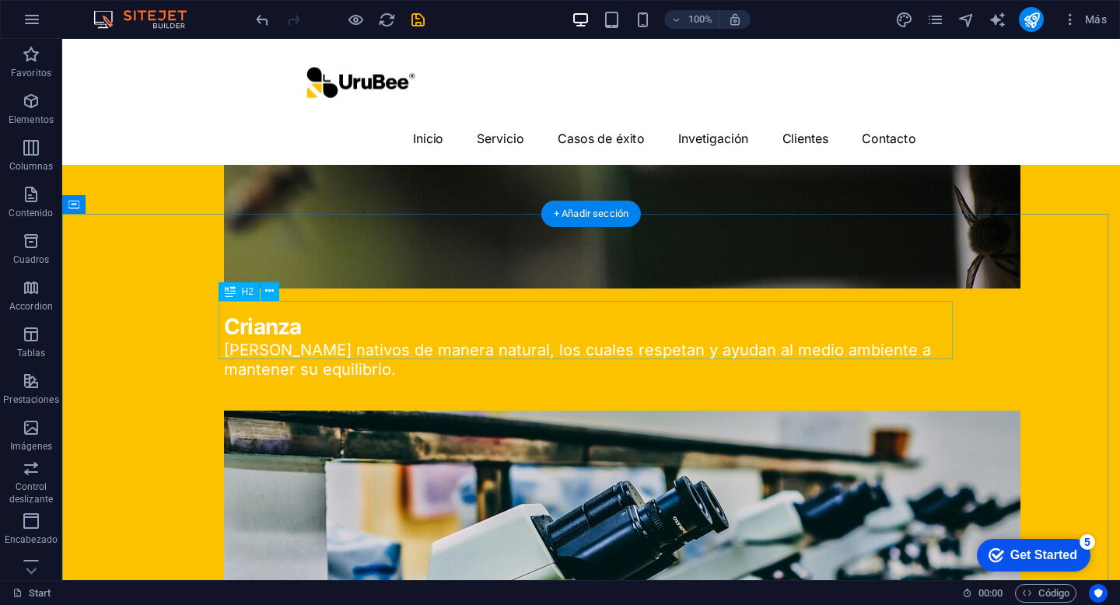
scroll to position [2627, 0]
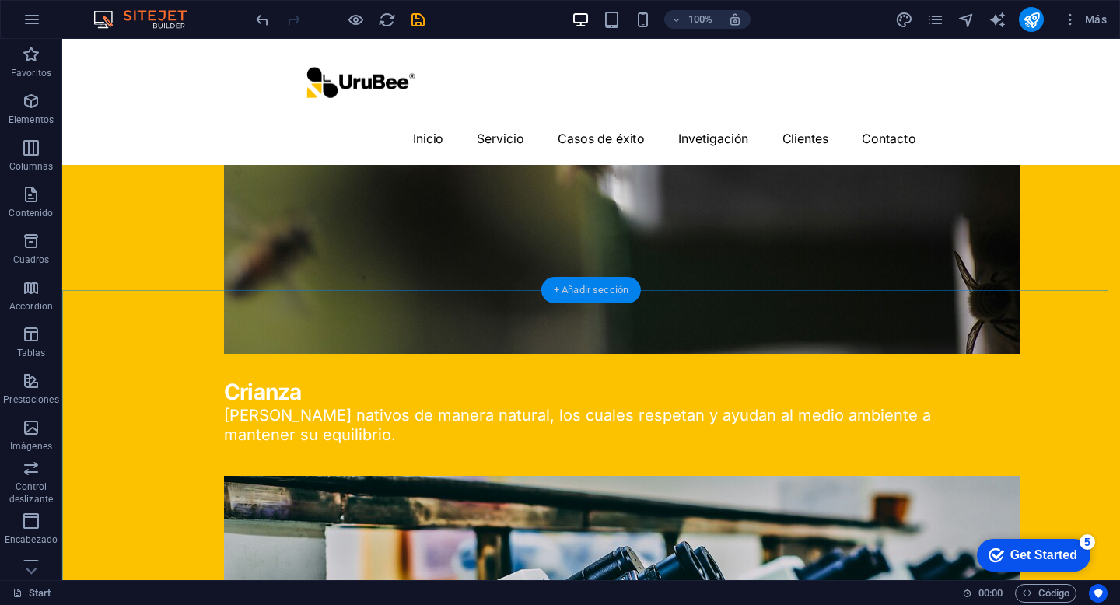
click at [602, 285] on div "+ Añadir sección" at bounding box center [592, 290] width 100 height 26
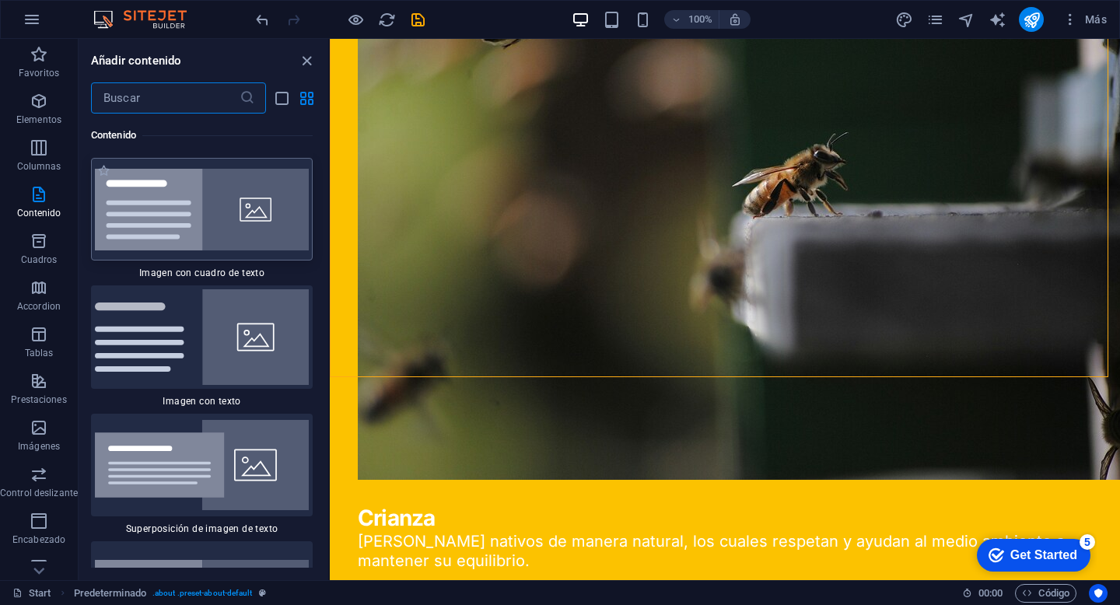
scroll to position [5859, 0]
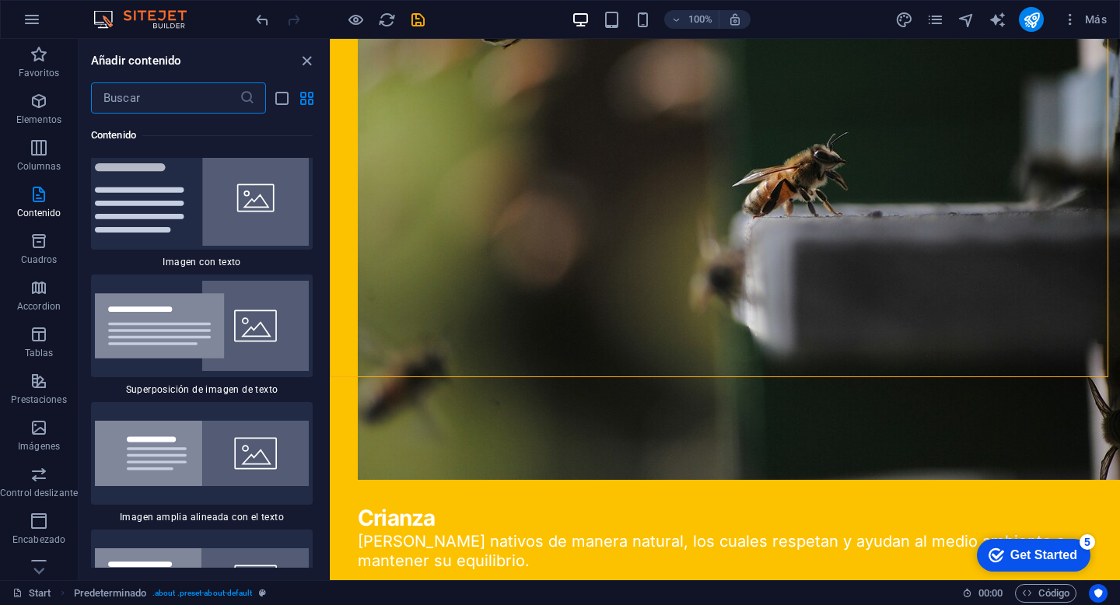
click at [160, 109] on input "text" at bounding box center [165, 97] width 149 height 31
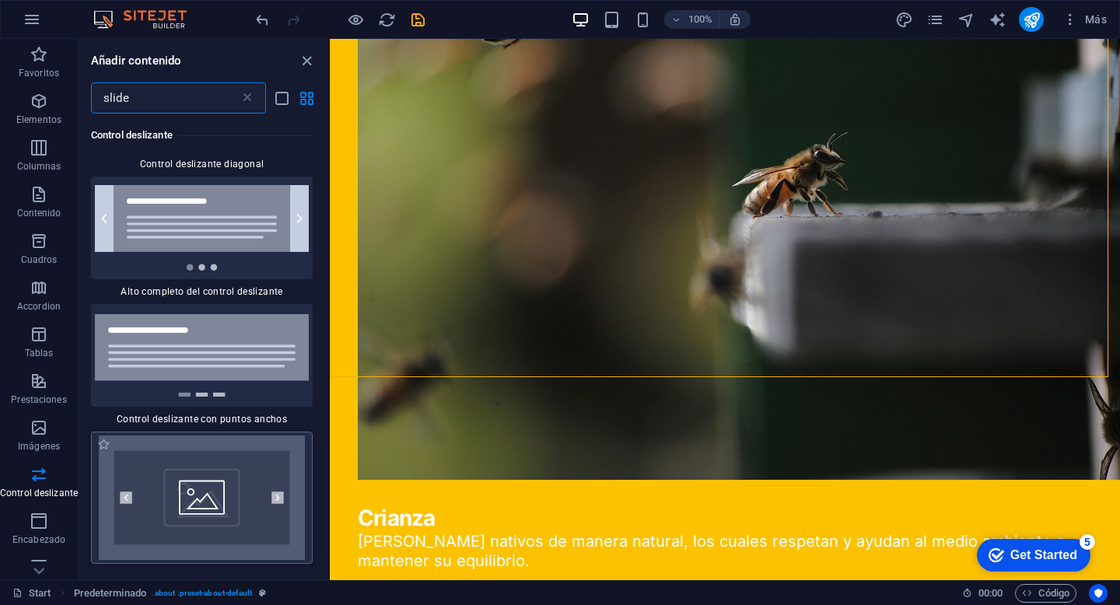
scroll to position [738, 0]
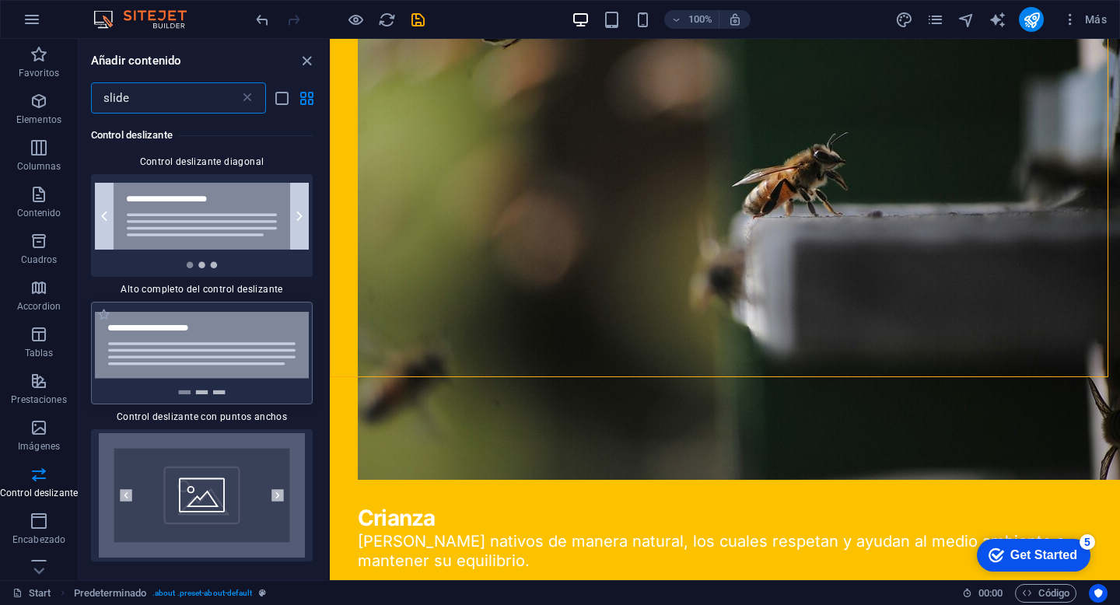
type input "slide"
click at [226, 342] on img at bounding box center [202, 353] width 214 height 82
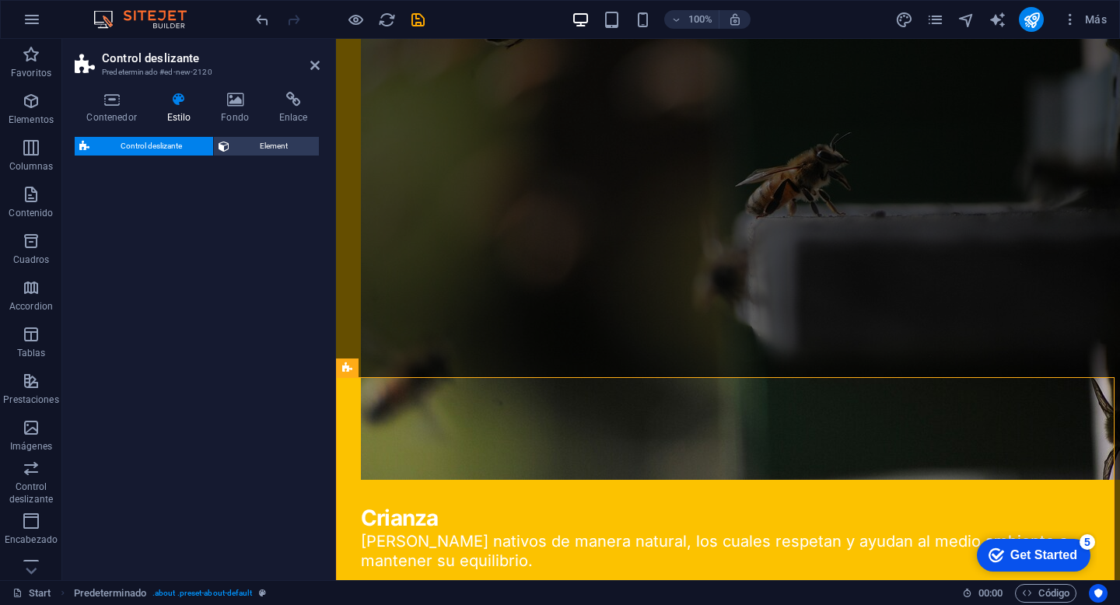
select select "rem"
select select "px"
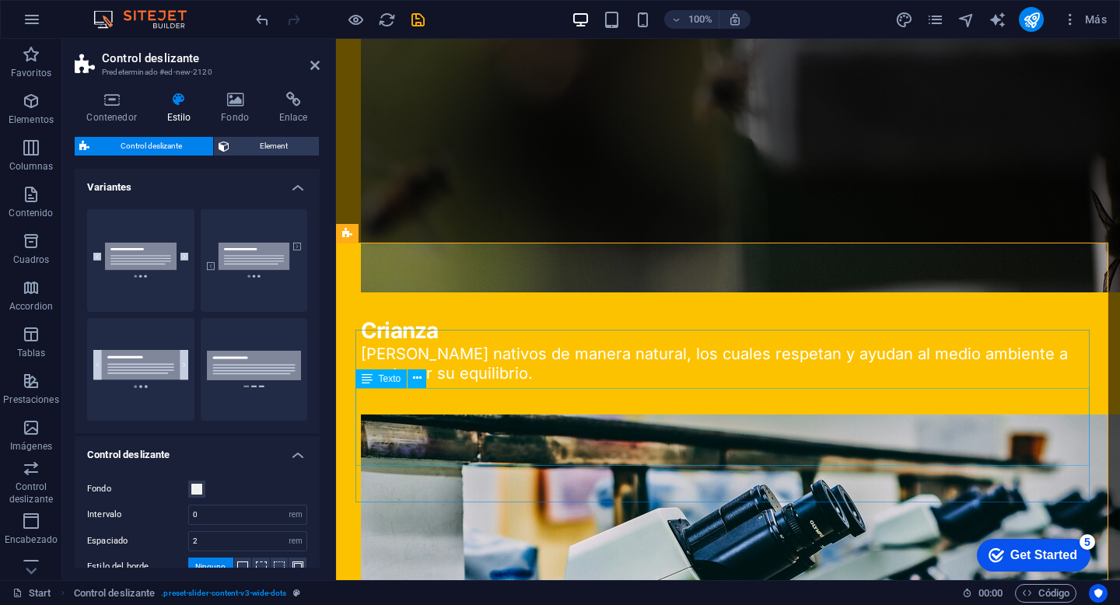
scroll to position [2831, 0]
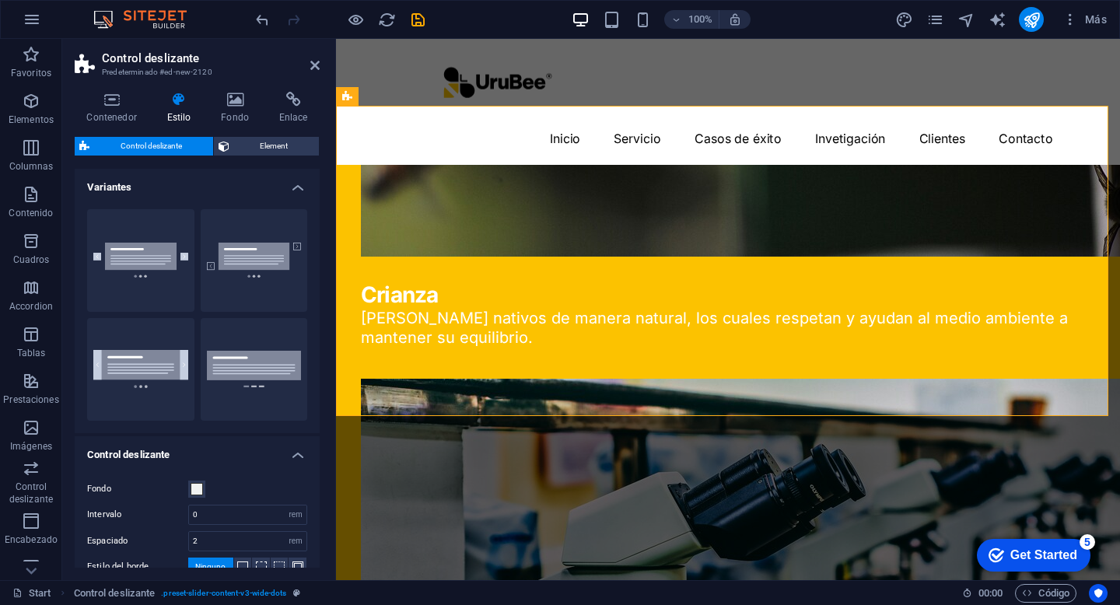
click at [321, 68] on aside "Control deslizante Predeterminado #ed-new-2120 Contenedor Estilo Fondo Enlace T…" at bounding box center [199, 310] width 274 height 542
drag, startPoint x: 317, startPoint y: 68, endPoint x: 256, endPoint y: 32, distance: 71.1
click at [317, 68] on icon at bounding box center [314, 65] width 9 height 12
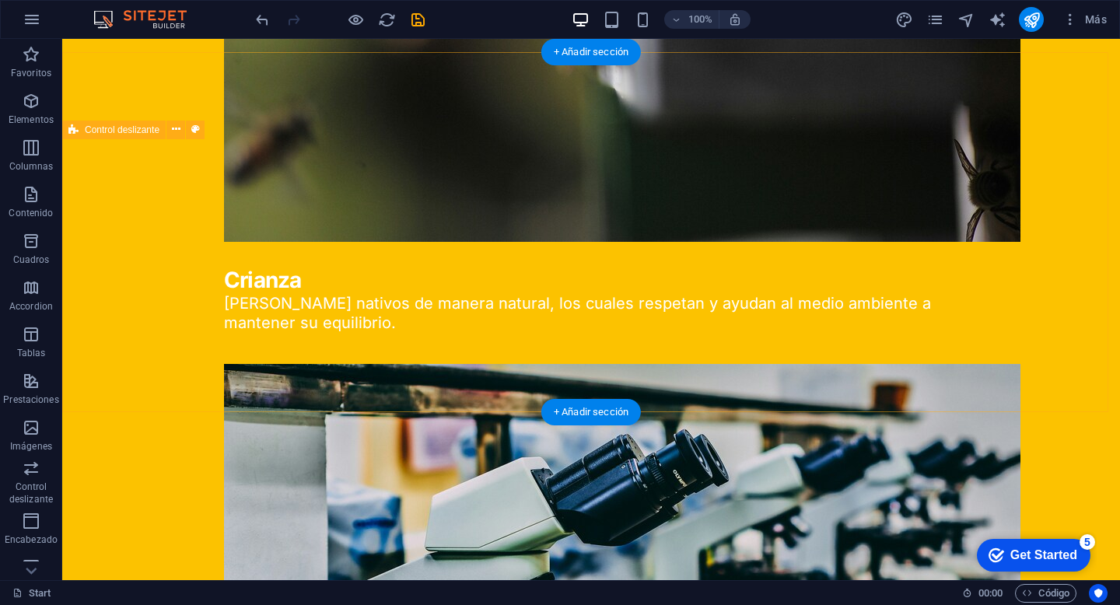
scroll to position [2844, 0]
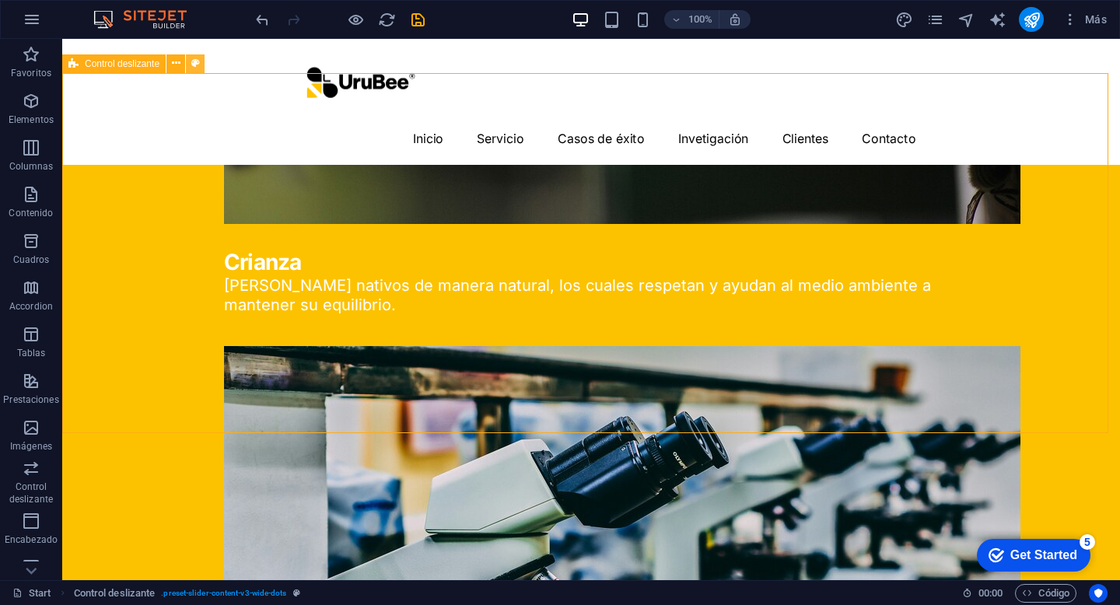
click at [201, 61] on button at bounding box center [195, 63] width 19 height 19
select select "rem"
select select "px"
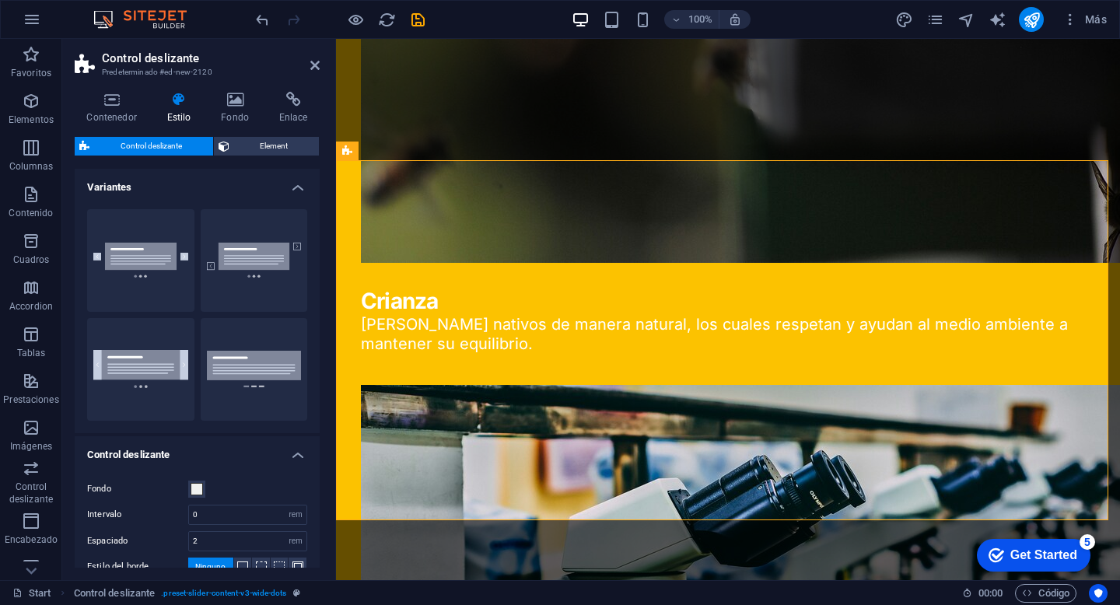
click at [231, 184] on h4 "Variantes" at bounding box center [197, 183] width 245 height 28
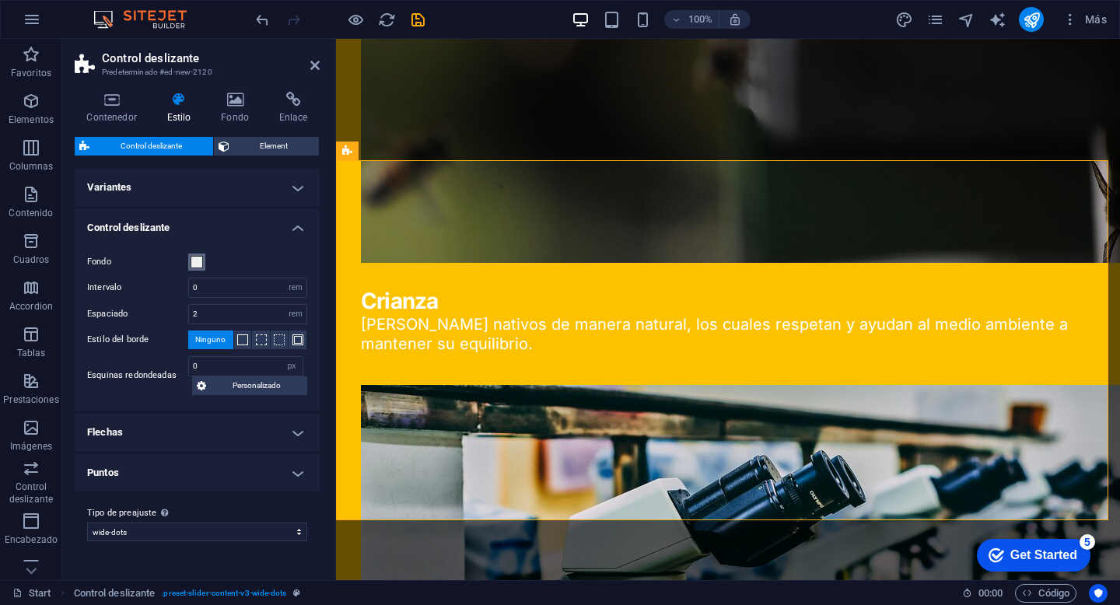
click at [193, 256] on span at bounding box center [197, 262] width 12 height 12
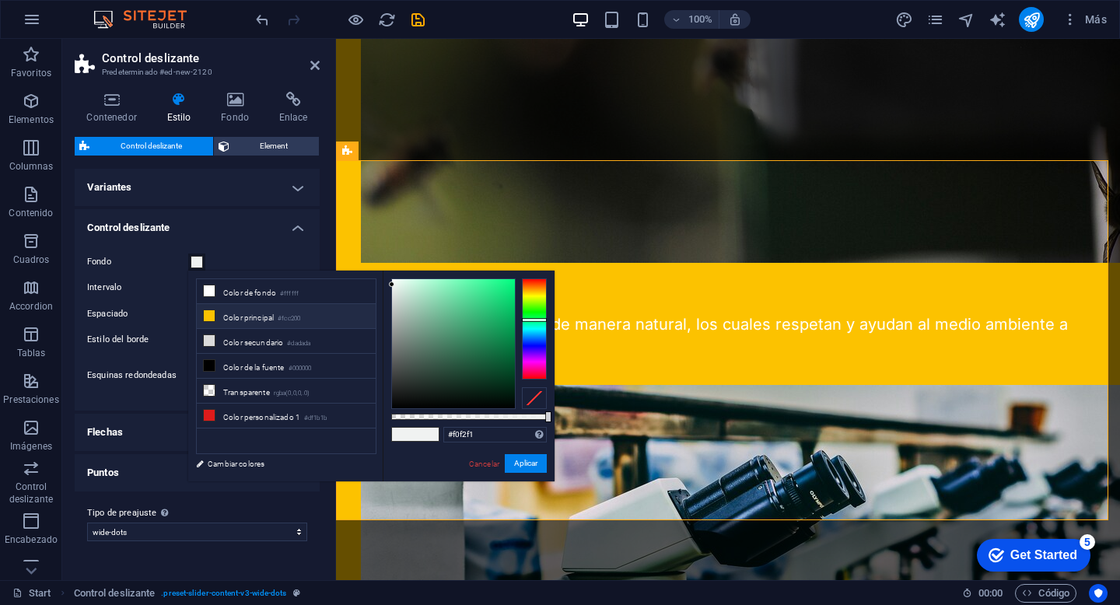
click at [230, 313] on li "Color principal #fcc200" at bounding box center [286, 316] width 179 height 25
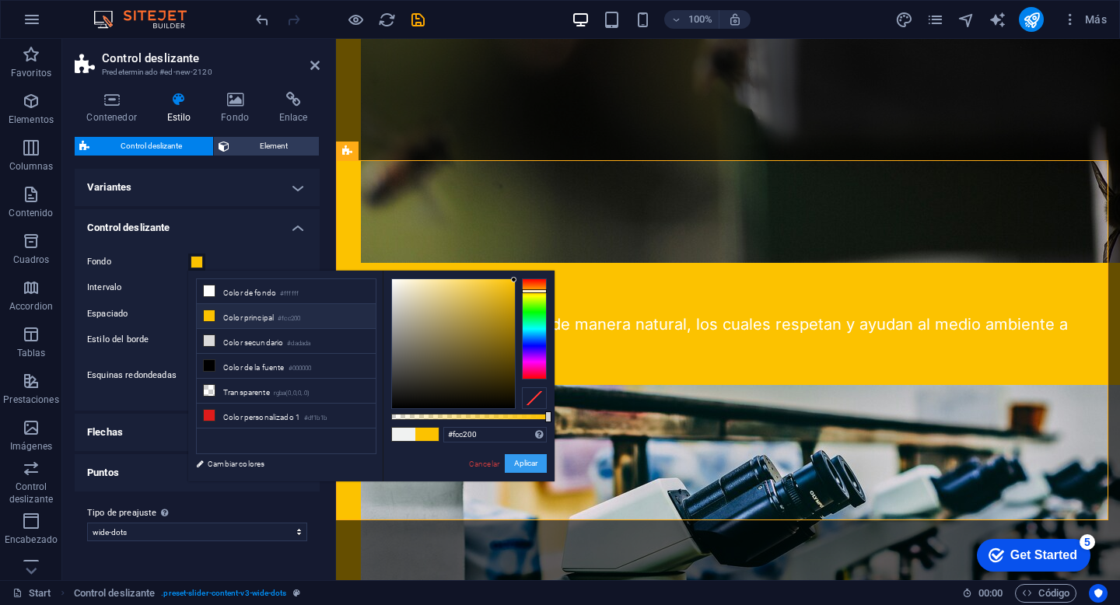
click at [514, 461] on button "Aplicar" at bounding box center [526, 463] width 42 height 19
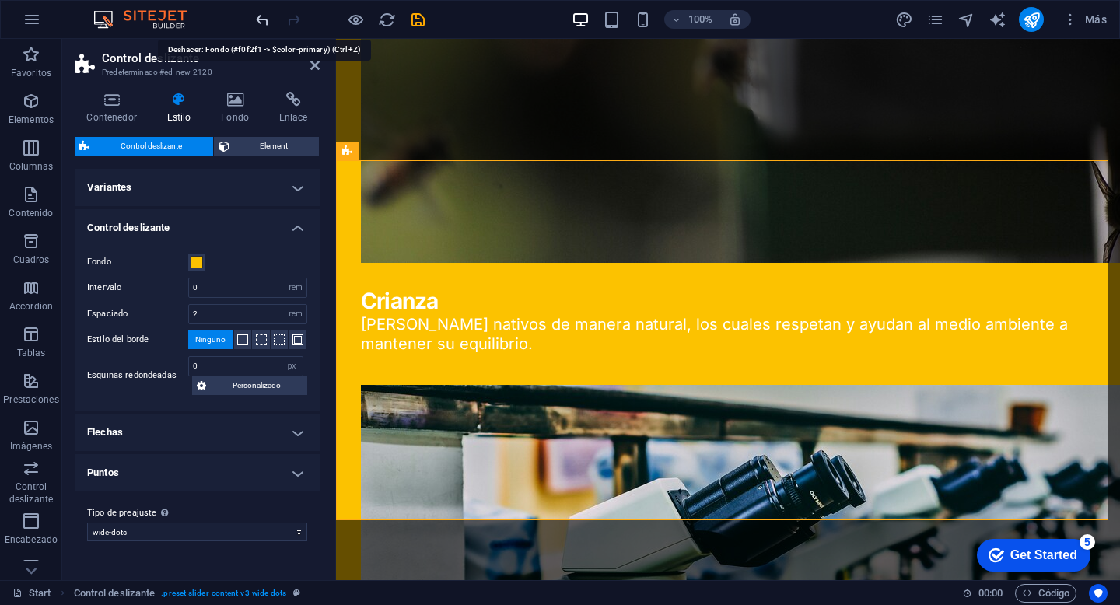
click at [256, 23] on icon "undo" at bounding box center [263, 20] width 18 height 18
click at [200, 259] on span at bounding box center [197, 262] width 12 height 12
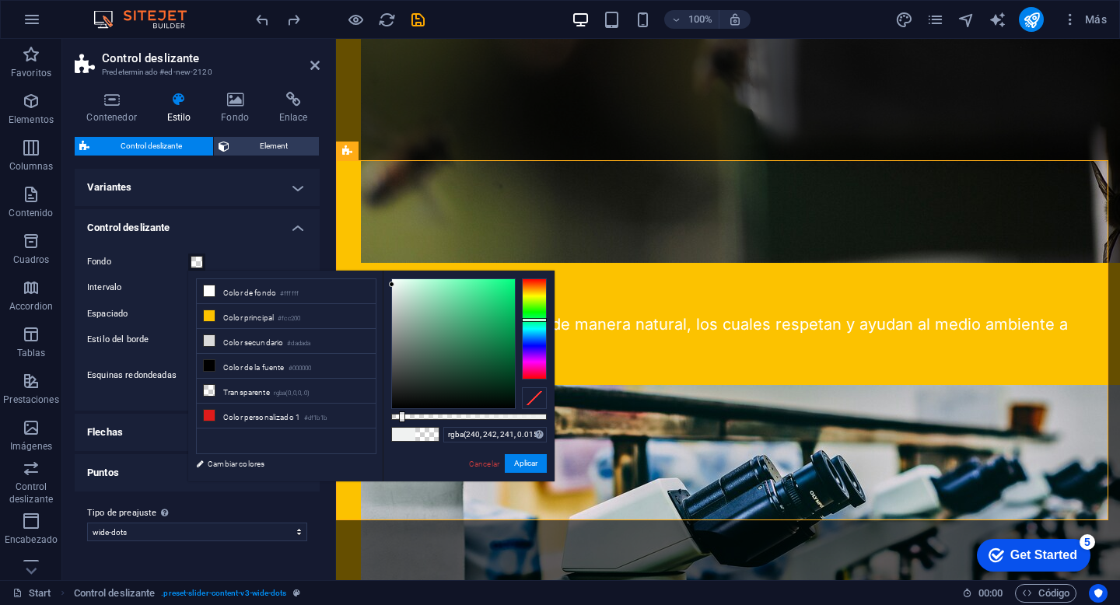
type input "rgba(240, 242, 241, 0)"
drag, startPoint x: 401, startPoint y: 416, endPoint x: 370, endPoint y: 415, distance: 30.4
click at [371, 415] on div "less Color de fondo #ffffff Color principal #fcc200 Color secundario #dadada Co…" at bounding box center [371, 376] width 366 height 211
click at [533, 464] on button "Aplicar" at bounding box center [526, 463] width 42 height 19
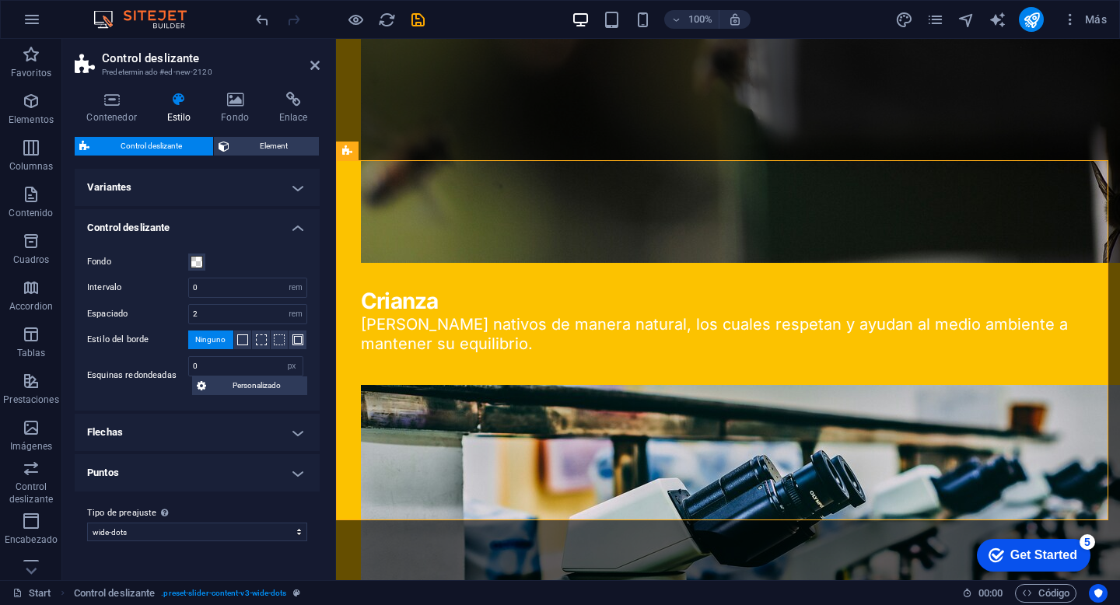
click at [232, 229] on h4 "Control deslizante" at bounding box center [197, 223] width 245 height 28
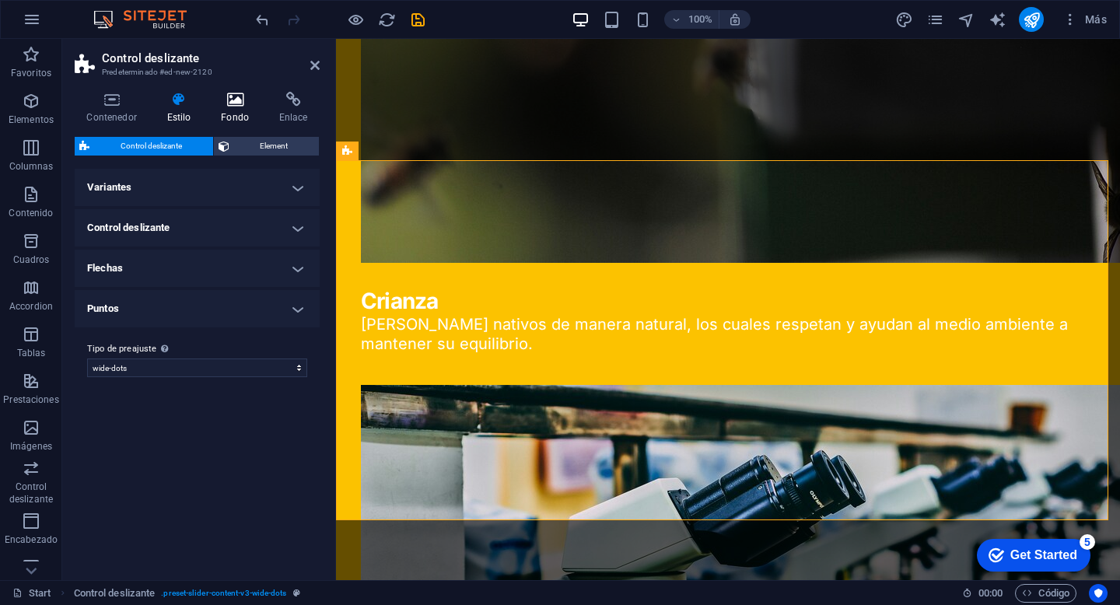
click at [243, 101] on icon at bounding box center [235, 100] width 52 height 16
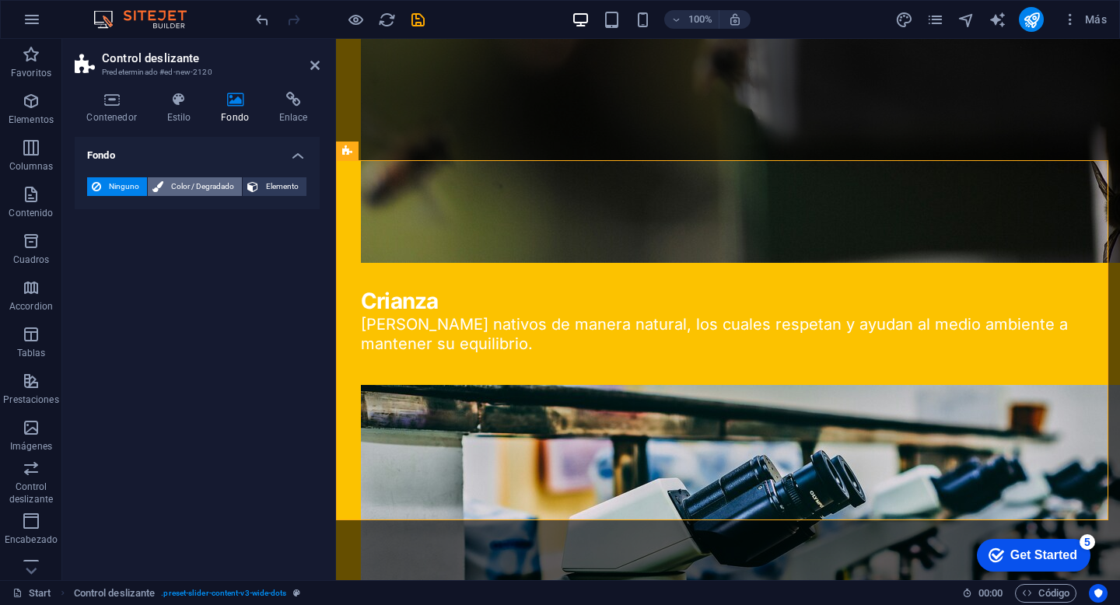
click at [198, 177] on span "Color / Degradado" at bounding box center [202, 186] width 69 height 19
click at [115, 252] on span "Color" at bounding box center [124, 249] width 22 height 12
click at [97, 249] on span at bounding box center [97, 248] width 17 height 17
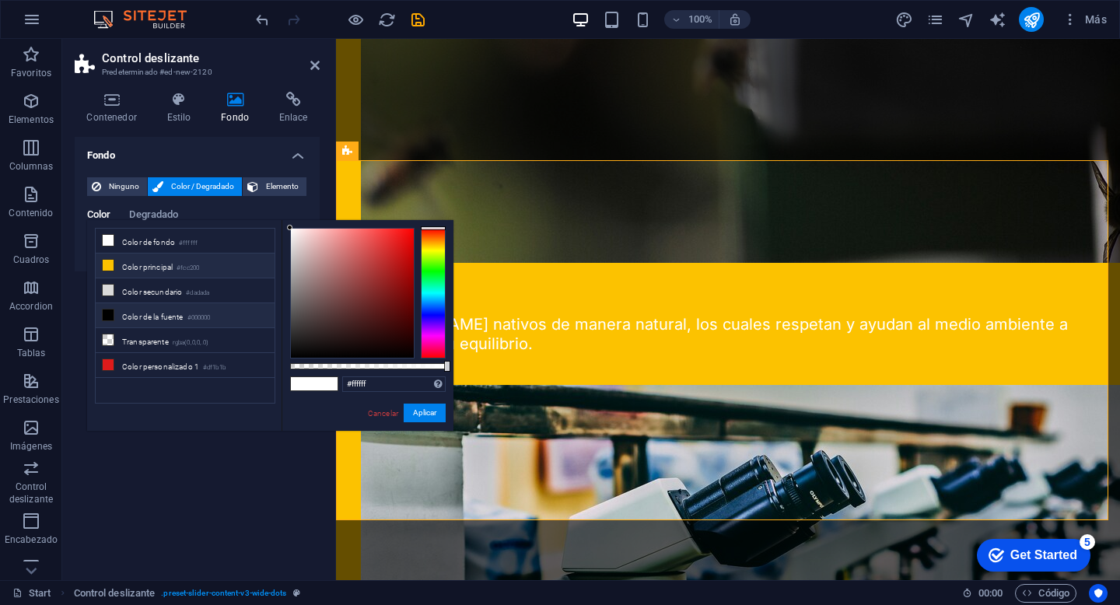
click at [145, 268] on li "Color principal #fcc200" at bounding box center [185, 266] width 179 height 25
type input "#fcc200"
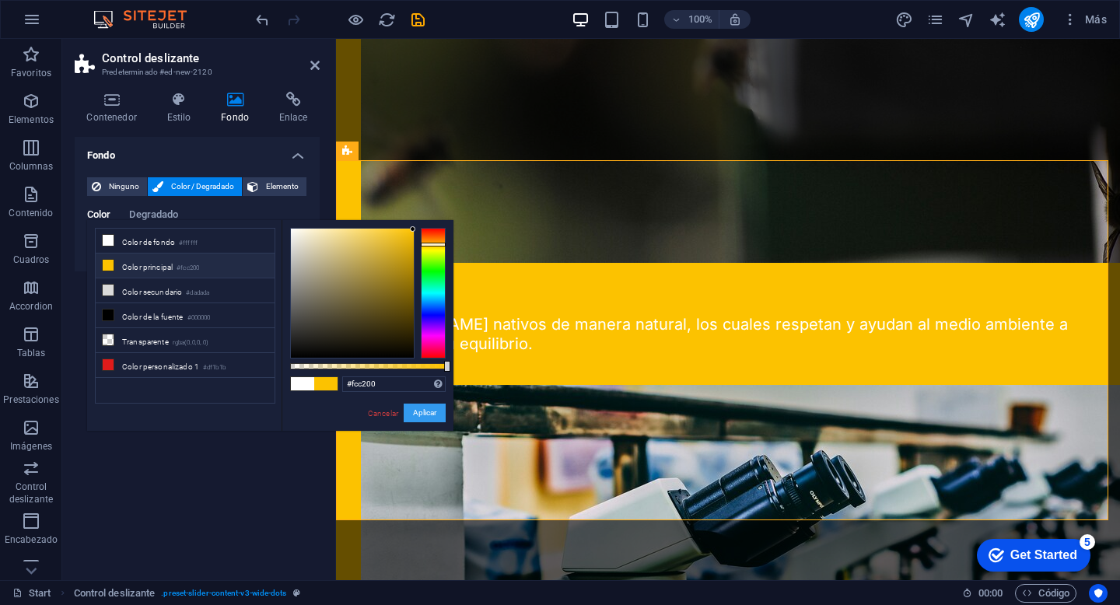
click at [425, 419] on button "Aplicar" at bounding box center [425, 413] width 42 height 19
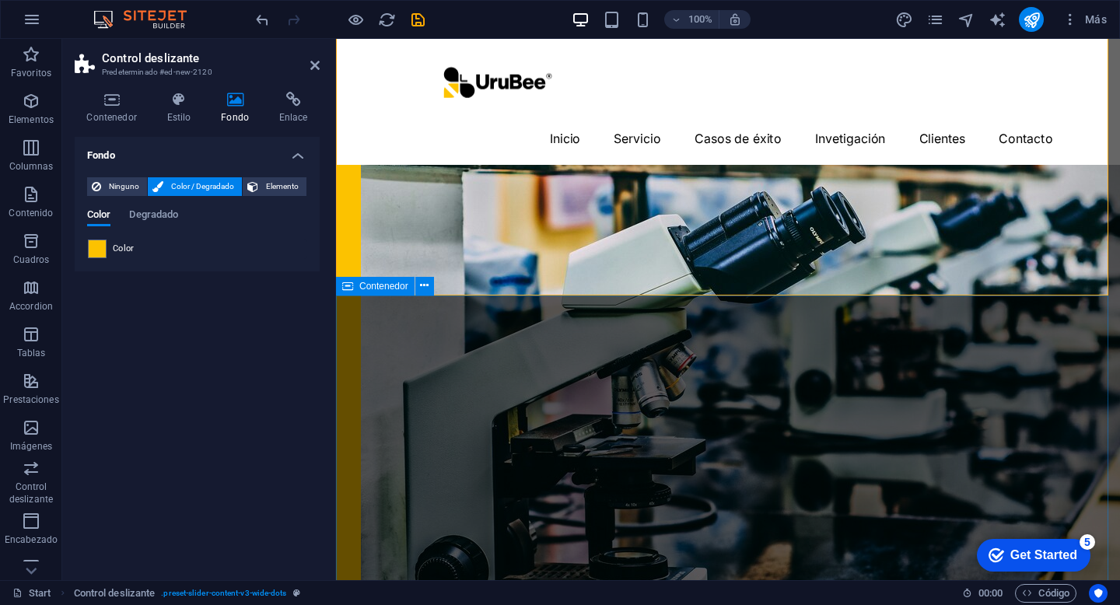
scroll to position [3032, 0]
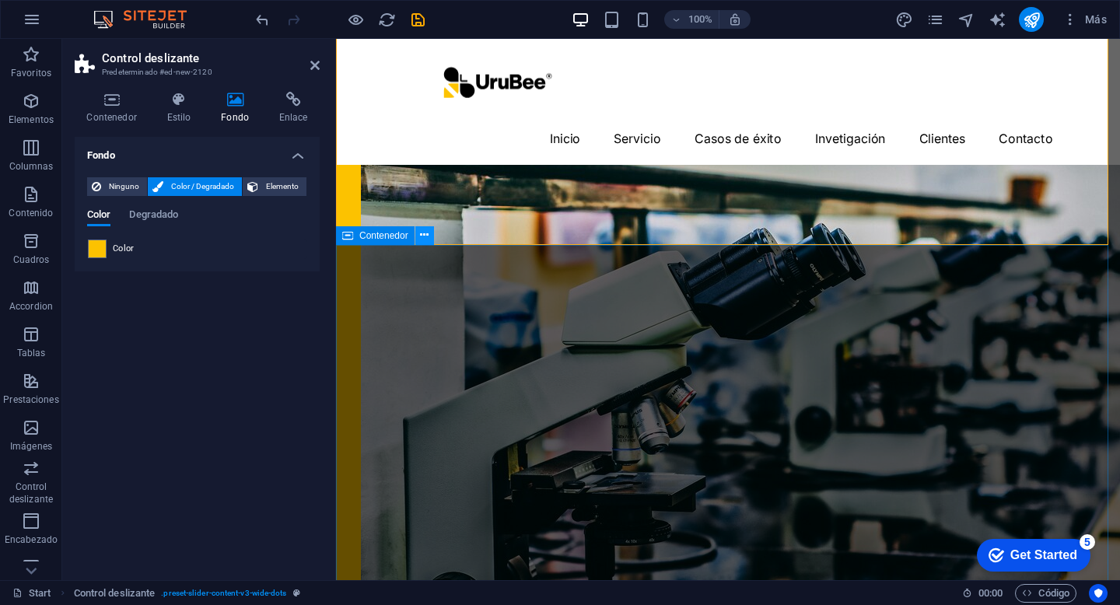
click at [424, 241] on icon at bounding box center [424, 235] width 9 height 16
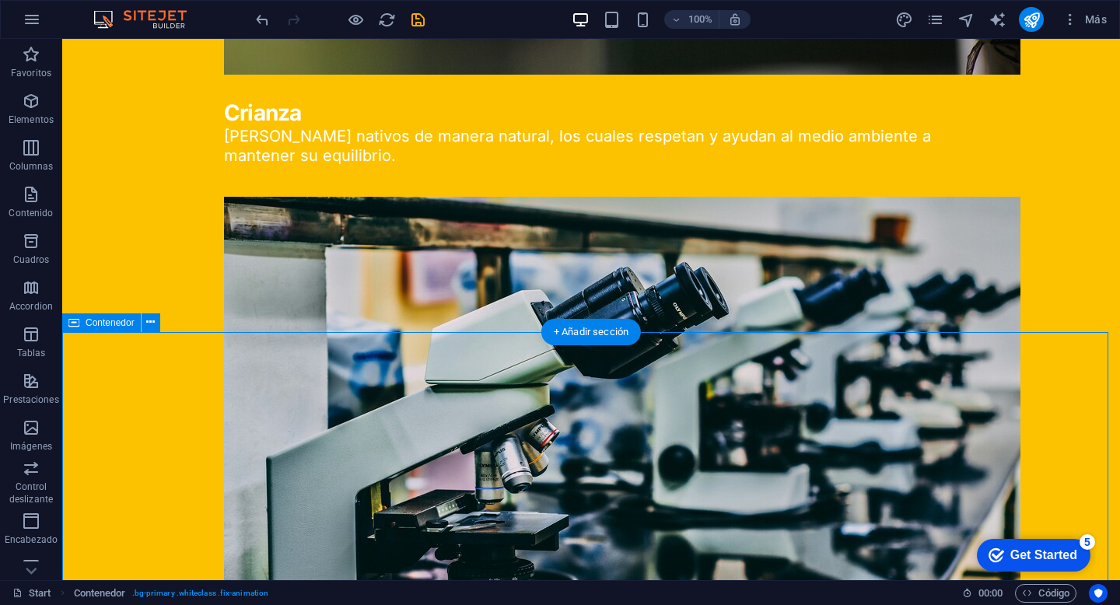
click at [147, 321] on icon at bounding box center [150, 322] width 9 height 16
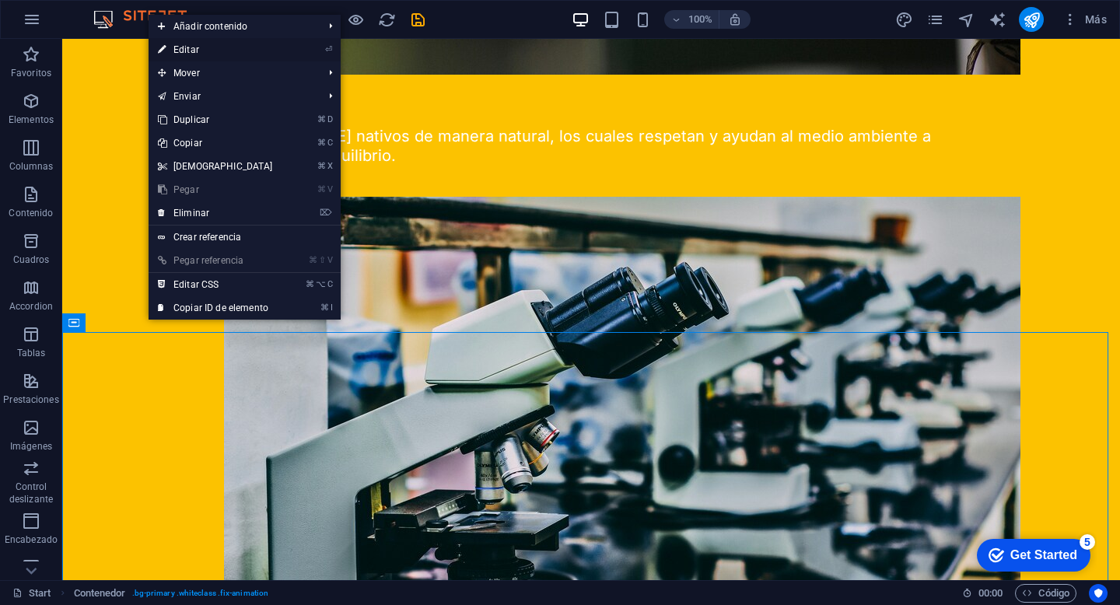
click at [209, 47] on link "⏎ Editar" at bounding box center [216, 49] width 134 height 23
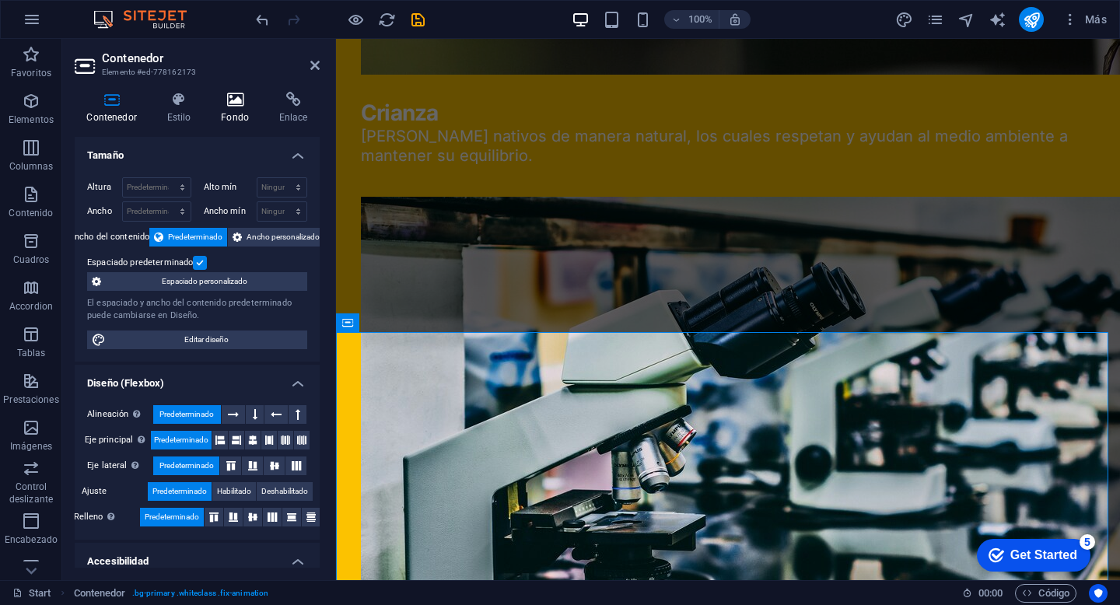
click at [233, 109] on h4 "Fondo" at bounding box center [238, 108] width 58 height 33
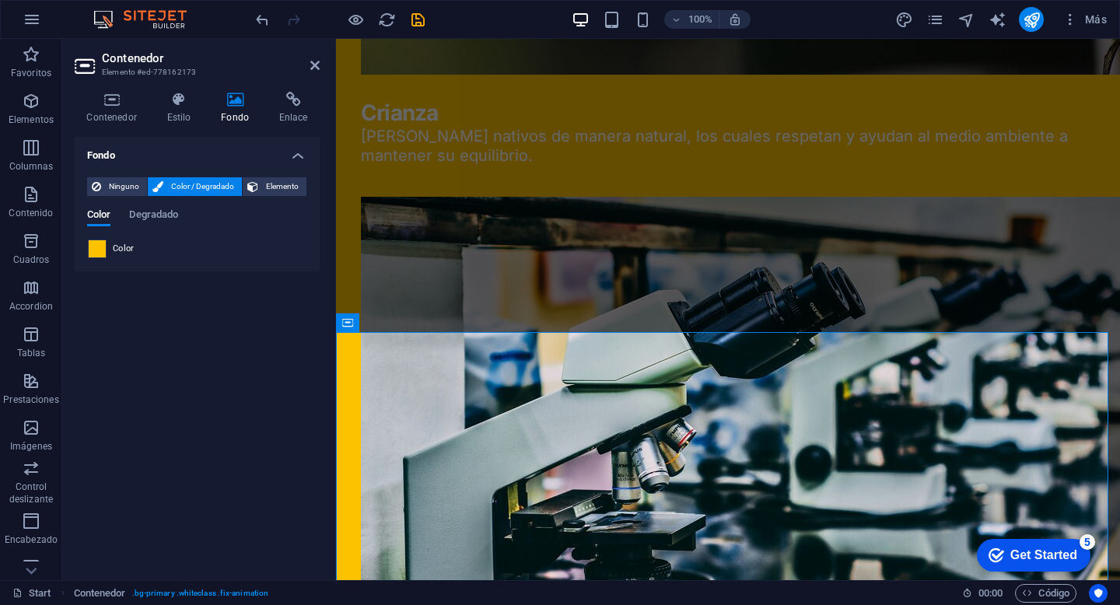
click at [96, 249] on span at bounding box center [97, 248] width 17 height 17
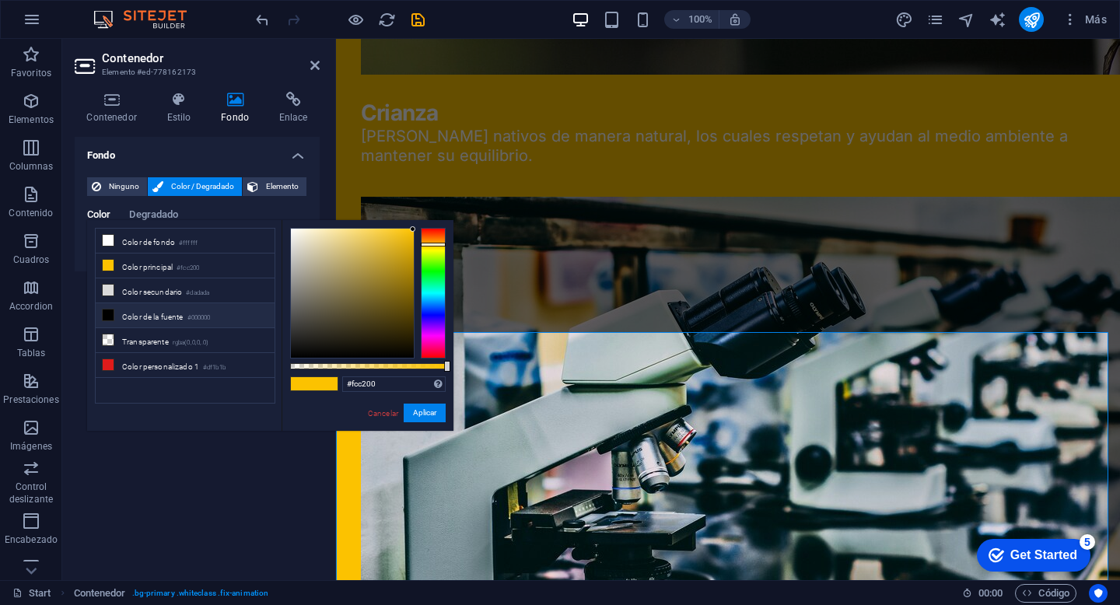
click at [163, 314] on li "Color de la fuente #000000" at bounding box center [185, 315] width 179 height 25
type input "#000000"
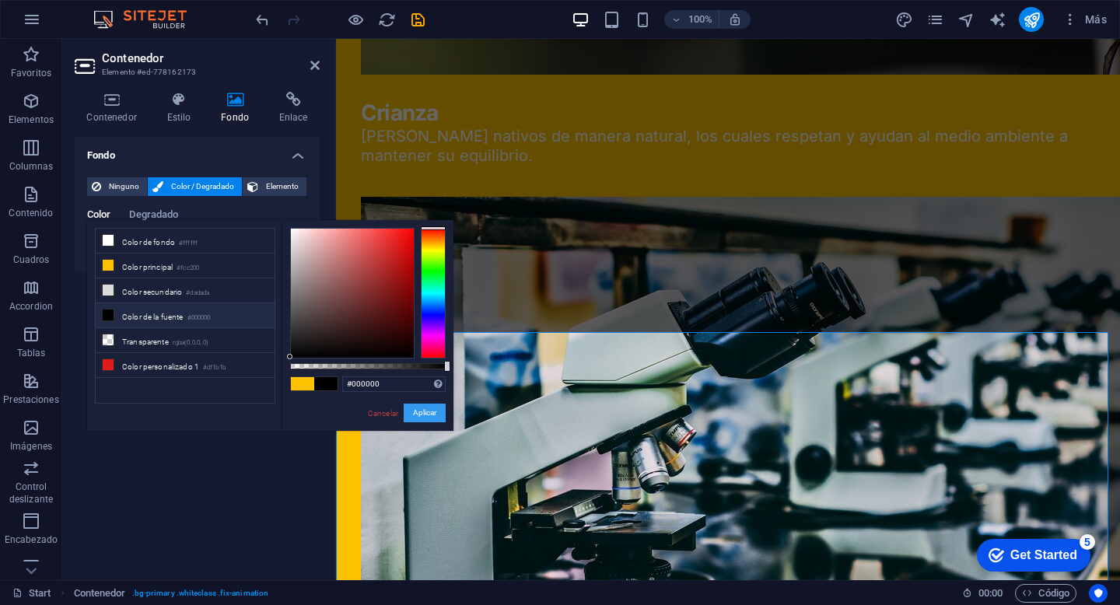
click at [423, 412] on button "Aplicar" at bounding box center [425, 413] width 42 height 19
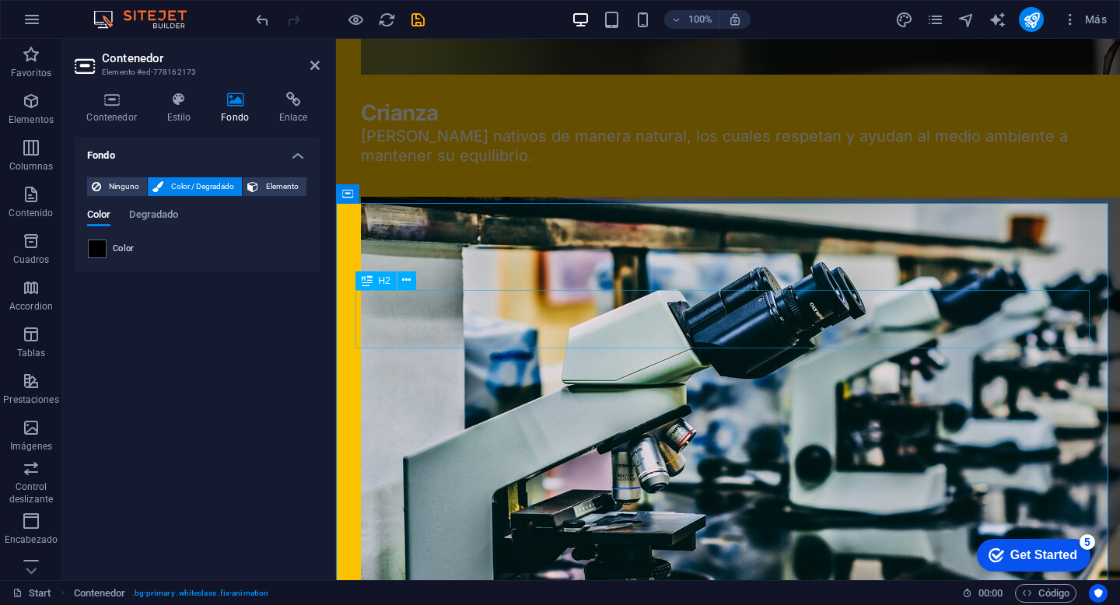
scroll to position [3289, 0]
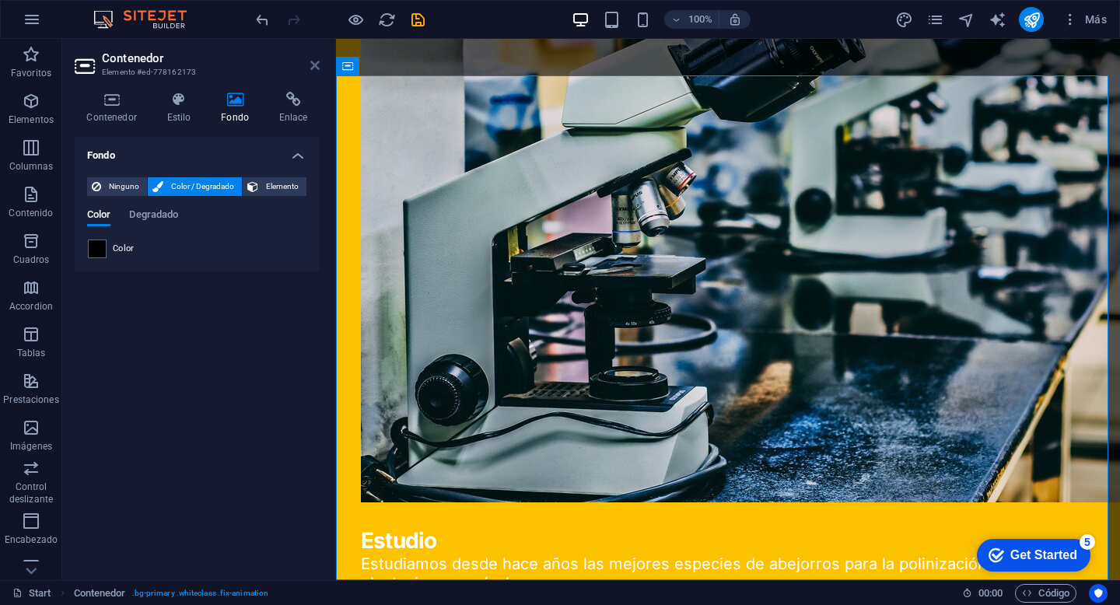
click at [313, 65] on icon at bounding box center [314, 65] width 9 height 12
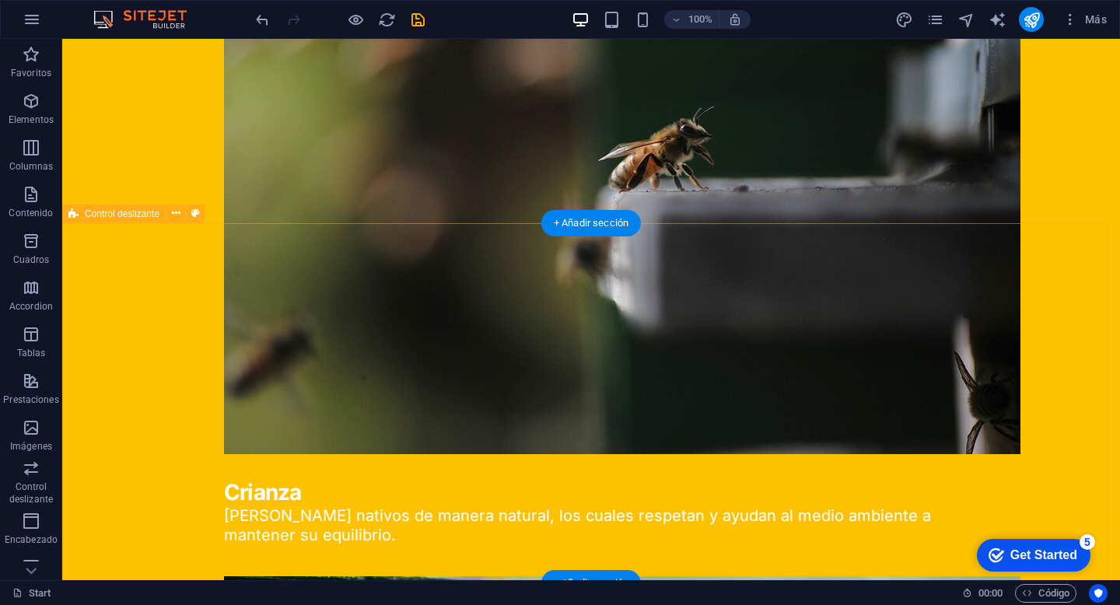
scroll to position [2850, 0]
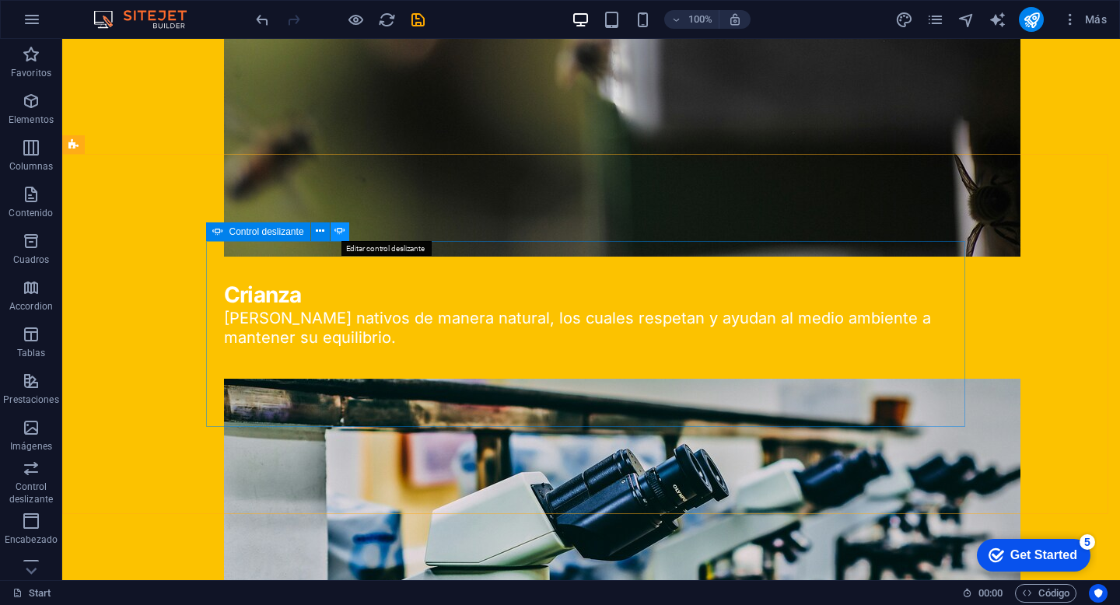
click at [339, 228] on icon at bounding box center [340, 231] width 11 height 16
select select "ms"
select select "s"
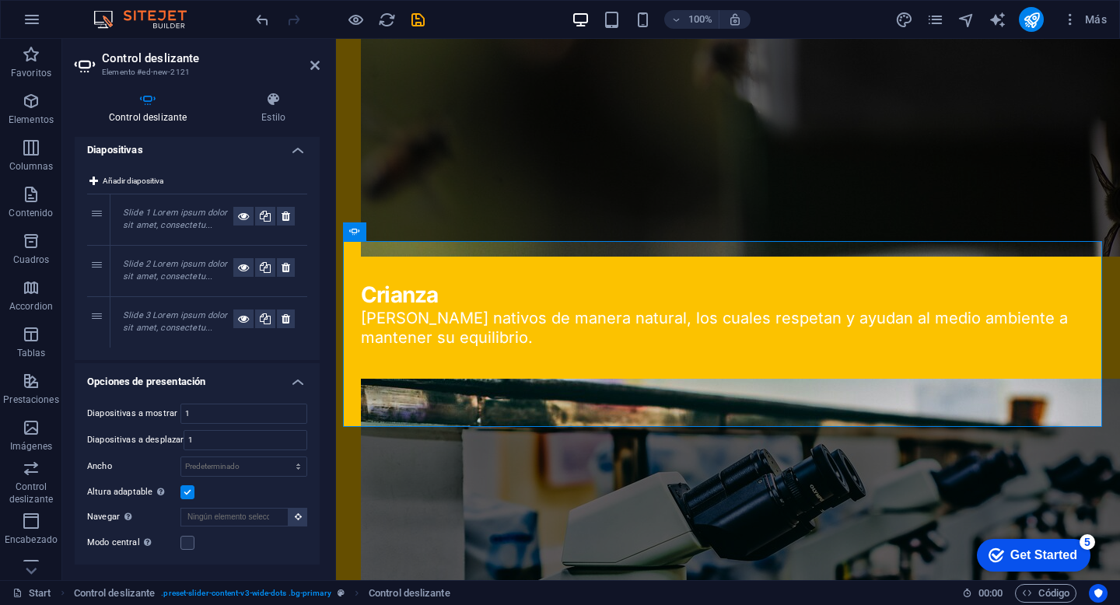
scroll to position [0, 0]
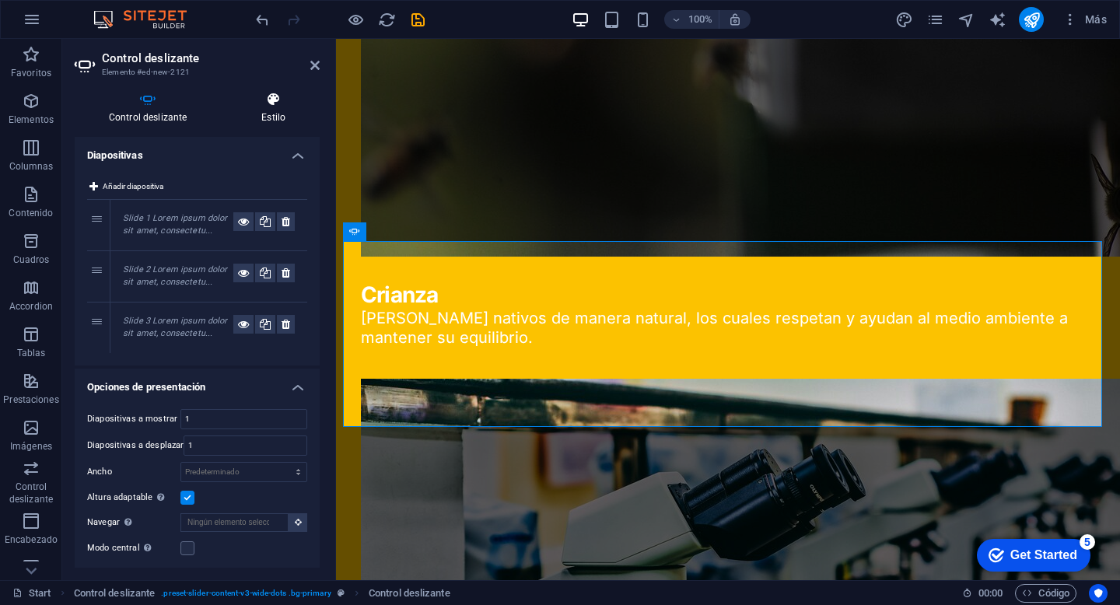
click at [272, 107] on h4 "Estilo" at bounding box center [273, 108] width 93 height 33
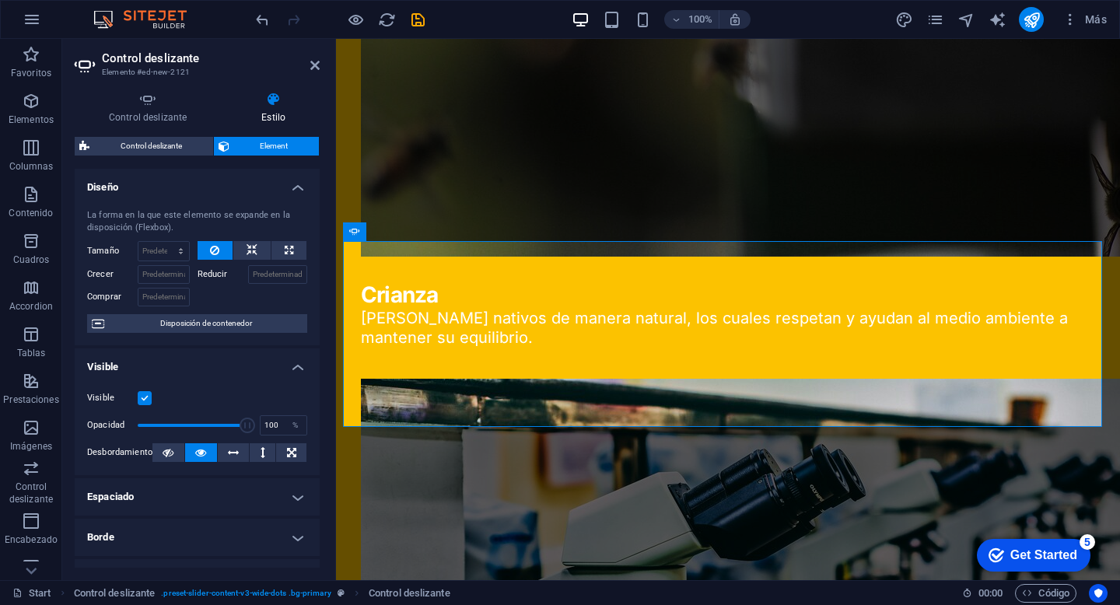
click at [268, 191] on h4 "Diseño" at bounding box center [197, 183] width 245 height 28
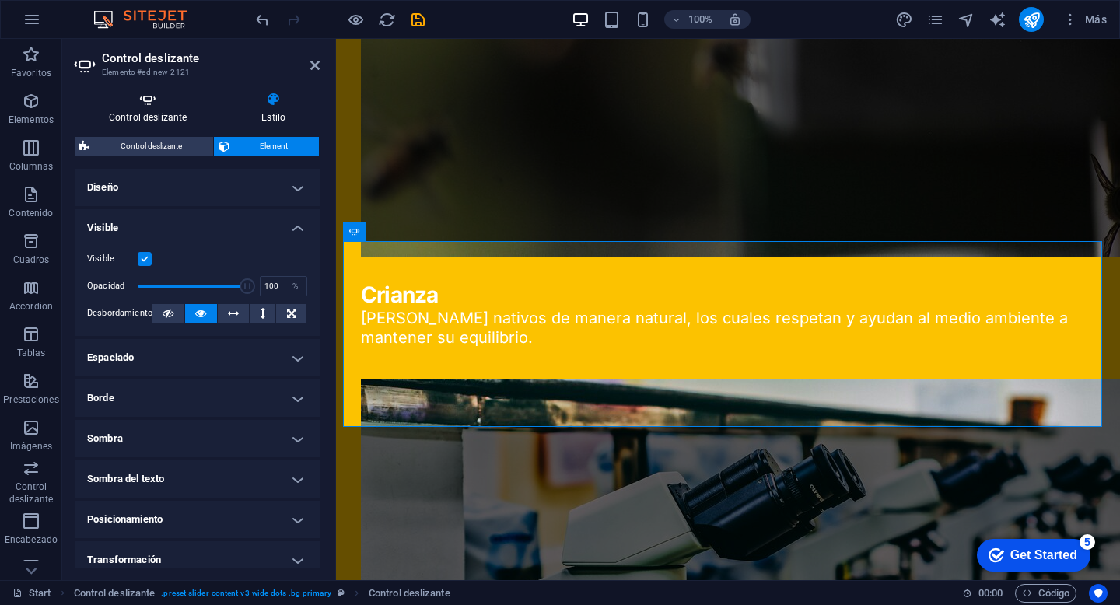
click at [159, 114] on h4 "Control deslizante" at bounding box center [151, 108] width 152 height 33
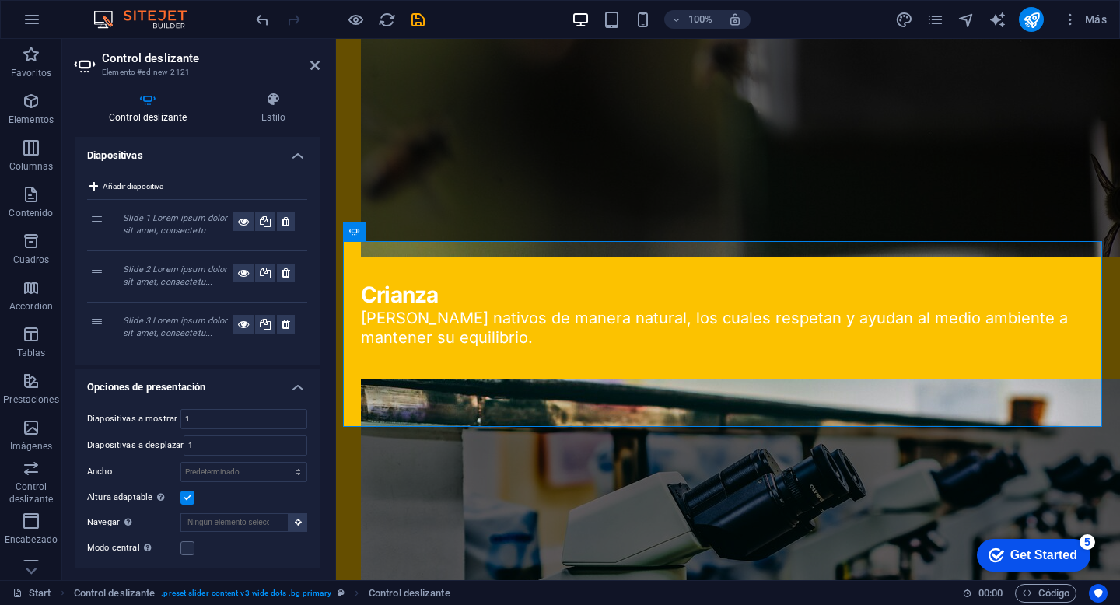
scroll to position [5, 0]
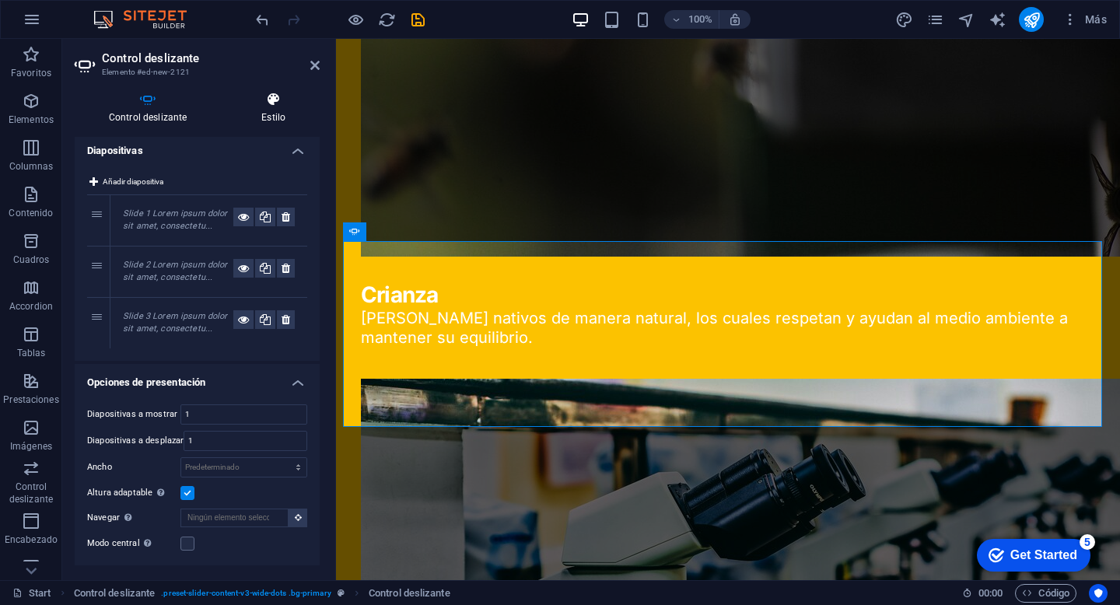
click at [268, 117] on h4 "Estilo" at bounding box center [273, 108] width 93 height 33
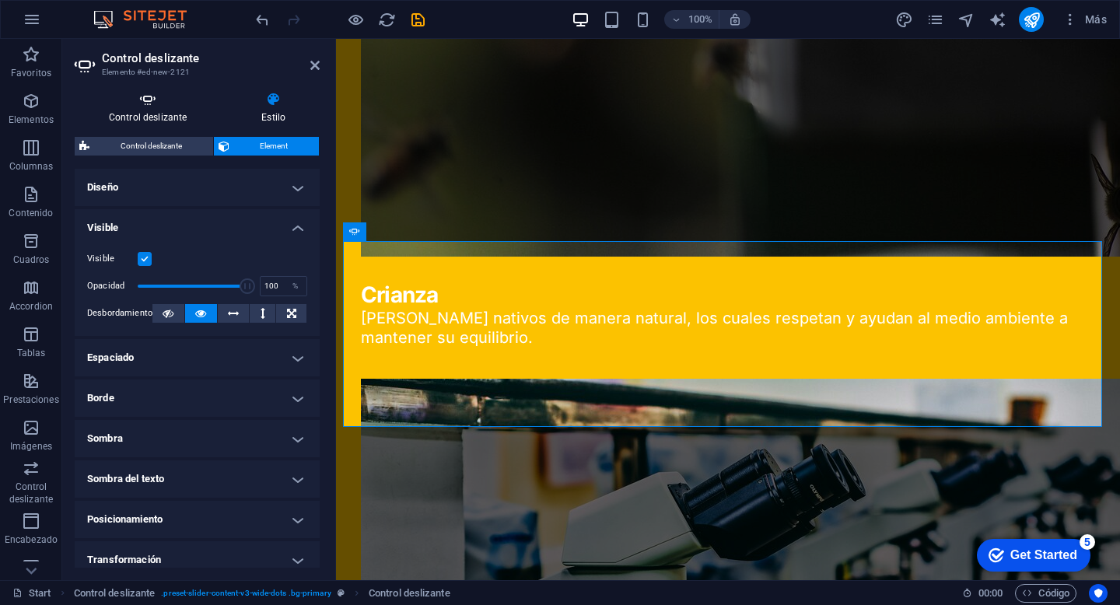
click at [157, 114] on h4 "Control deslizante" at bounding box center [151, 108] width 152 height 33
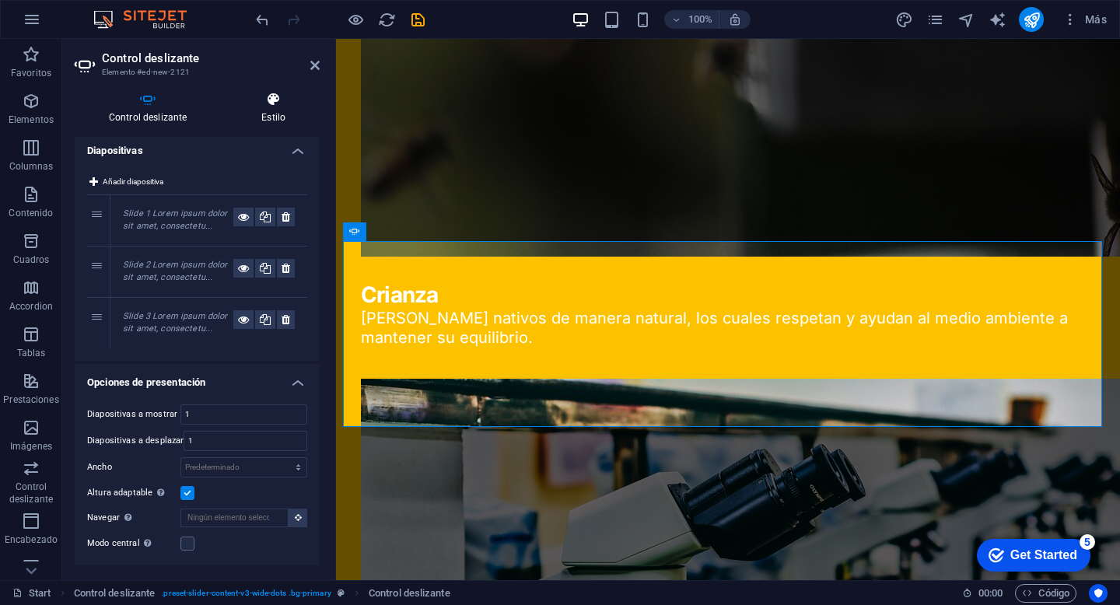
click at [260, 106] on icon at bounding box center [273, 100] width 93 height 16
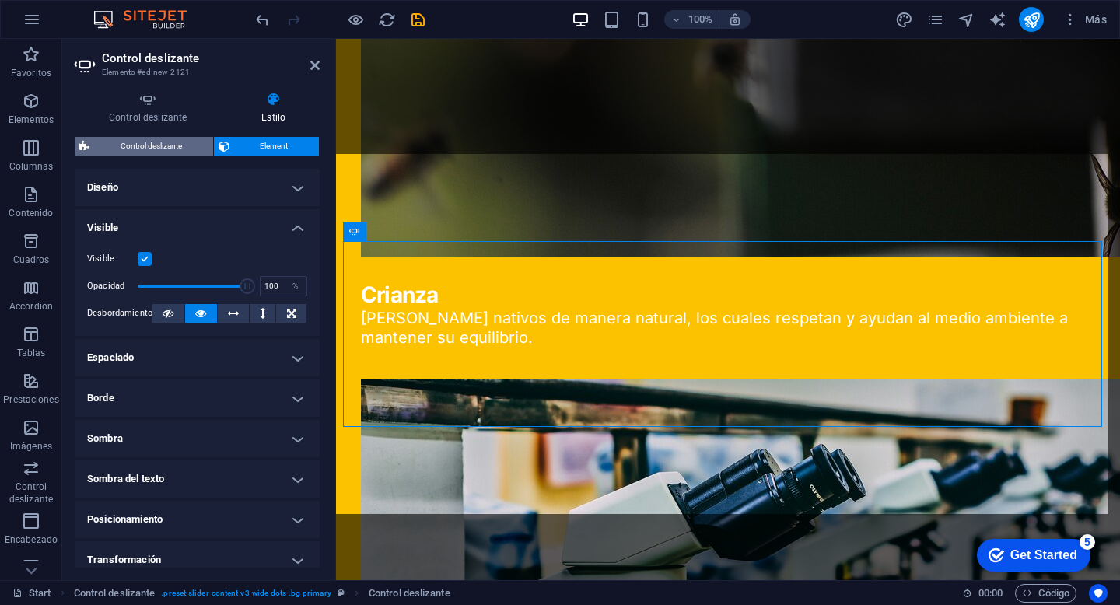
click at [166, 149] on span "Control deslizante" at bounding box center [151, 146] width 114 height 19
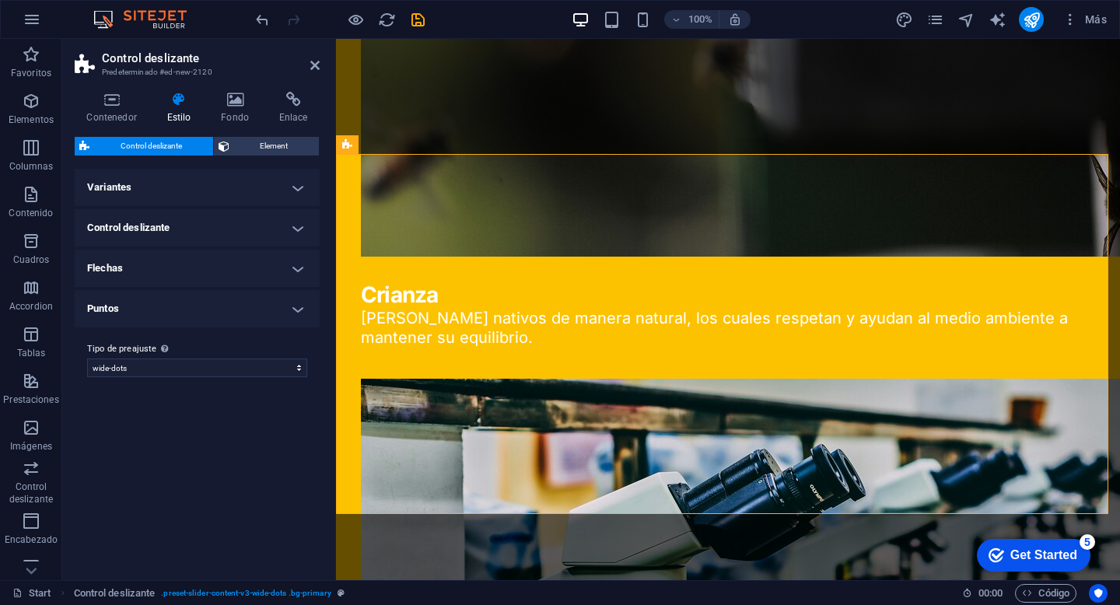
click at [187, 316] on h4 "Puntos" at bounding box center [197, 308] width 245 height 37
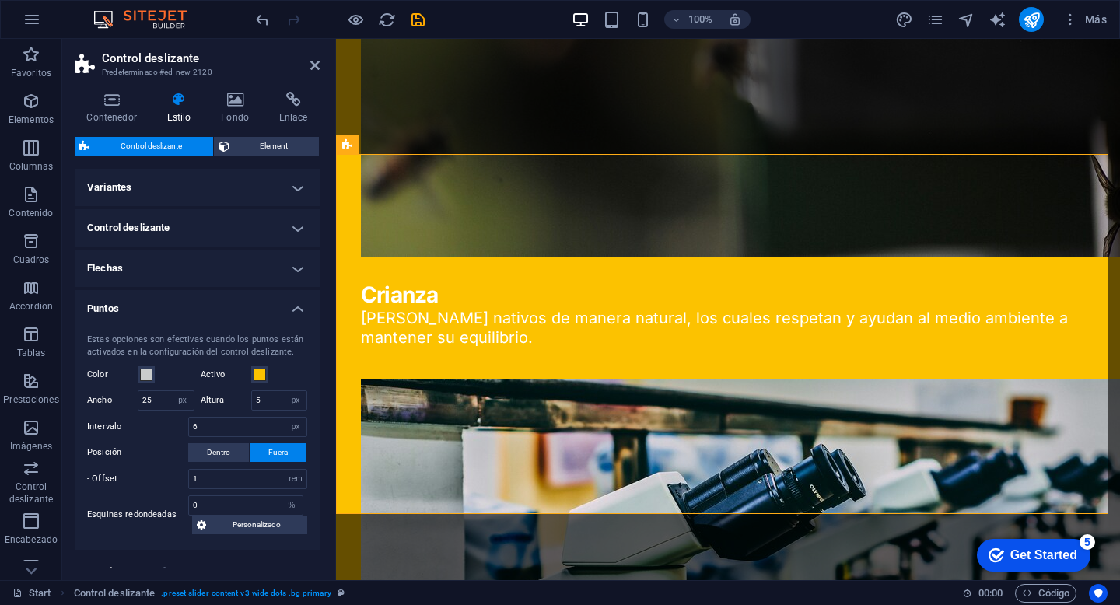
click at [186, 311] on h4 "Puntos" at bounding box center [197, 304] width 245 height 28
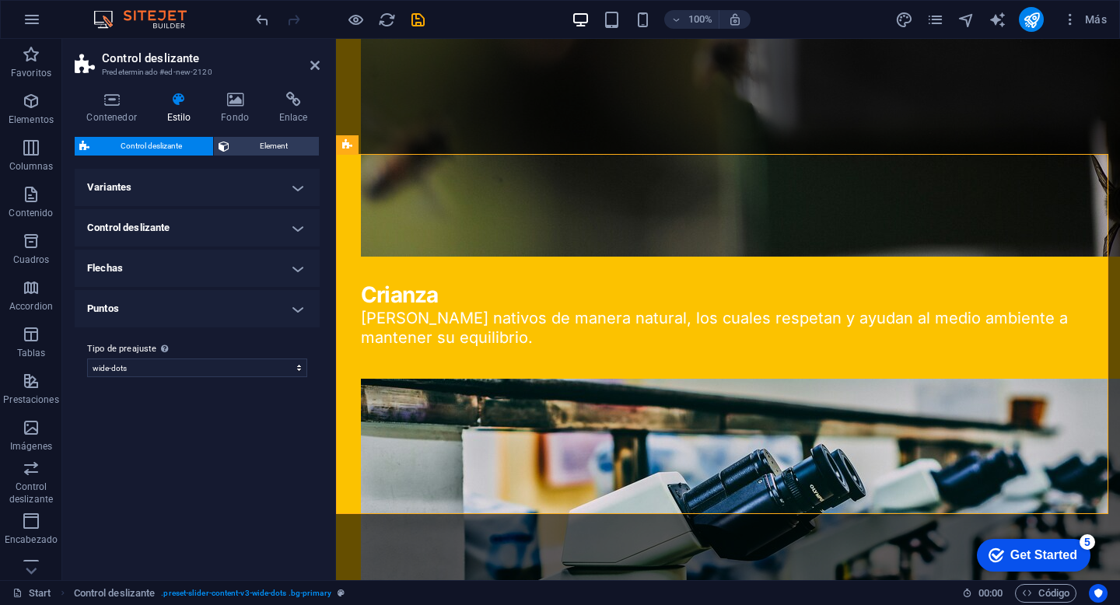
click at [187, 270] on h4 "Flechas" at bounding box center [197, 268] width 245 height 37
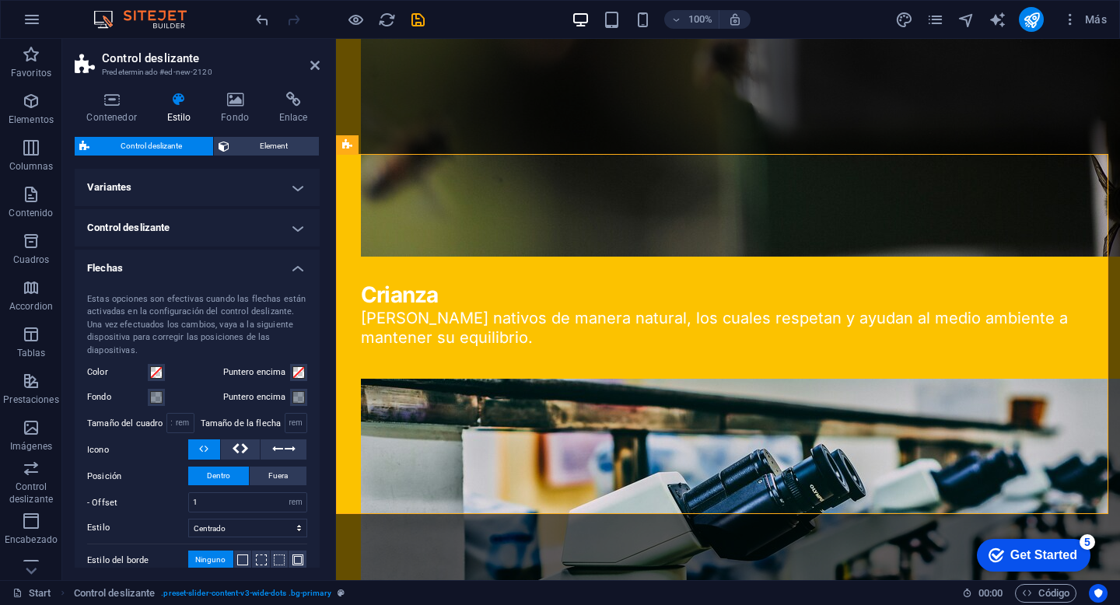
click at [187, 269] on h4 "Flechas" at bounding box center [197, 264] width 245 height 28
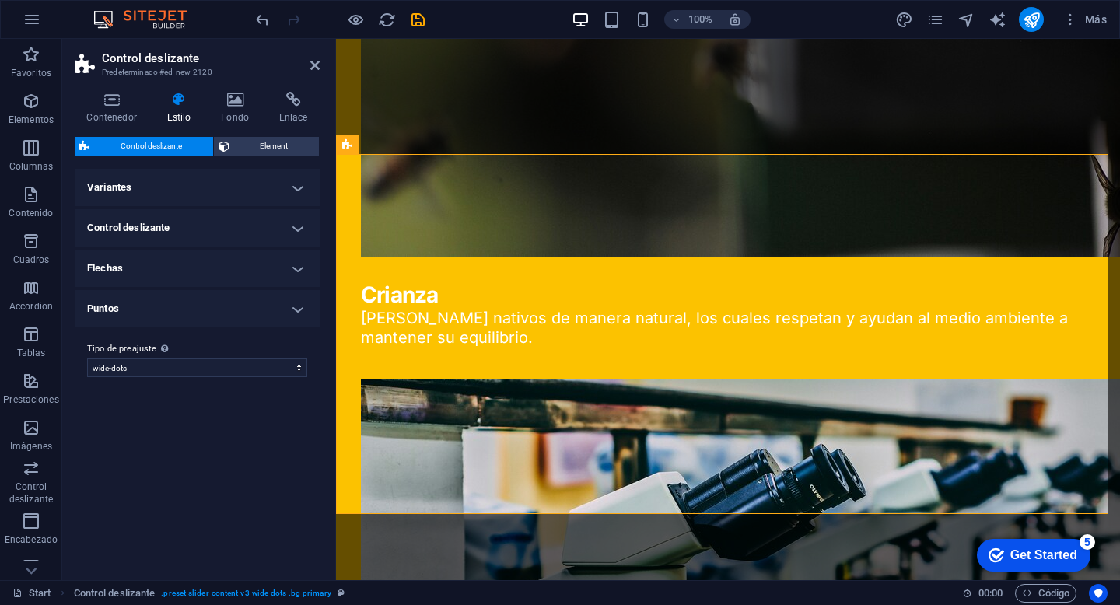
click at [182, 315] on h4 "Puntos" at bounding box center [197, 308] width 245 height 37
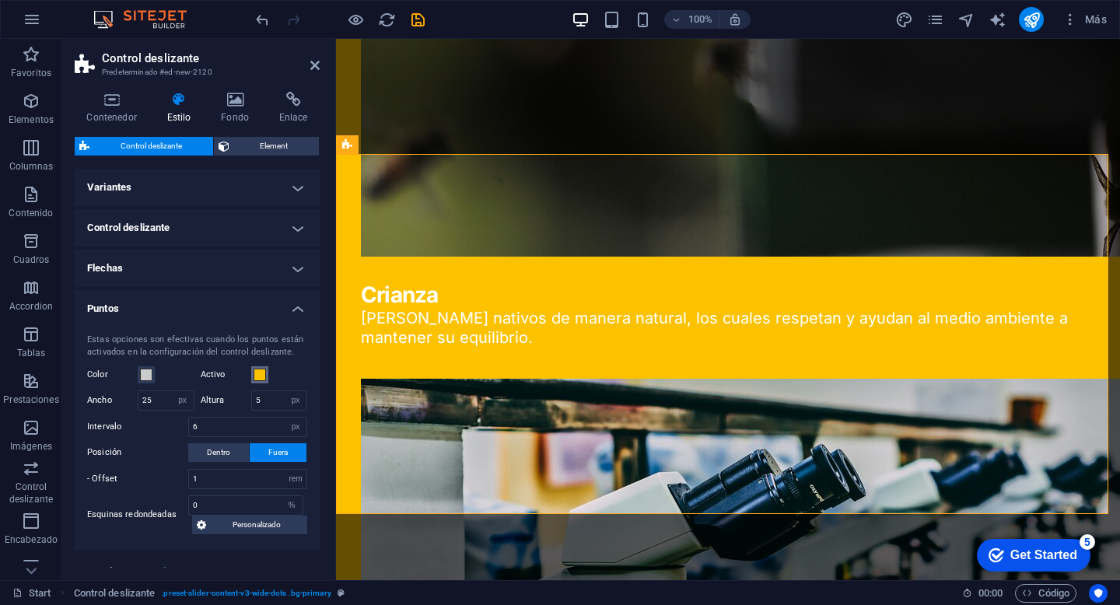
click at [258, 374] on span at bounding box center [260, 375] width 12 height 12
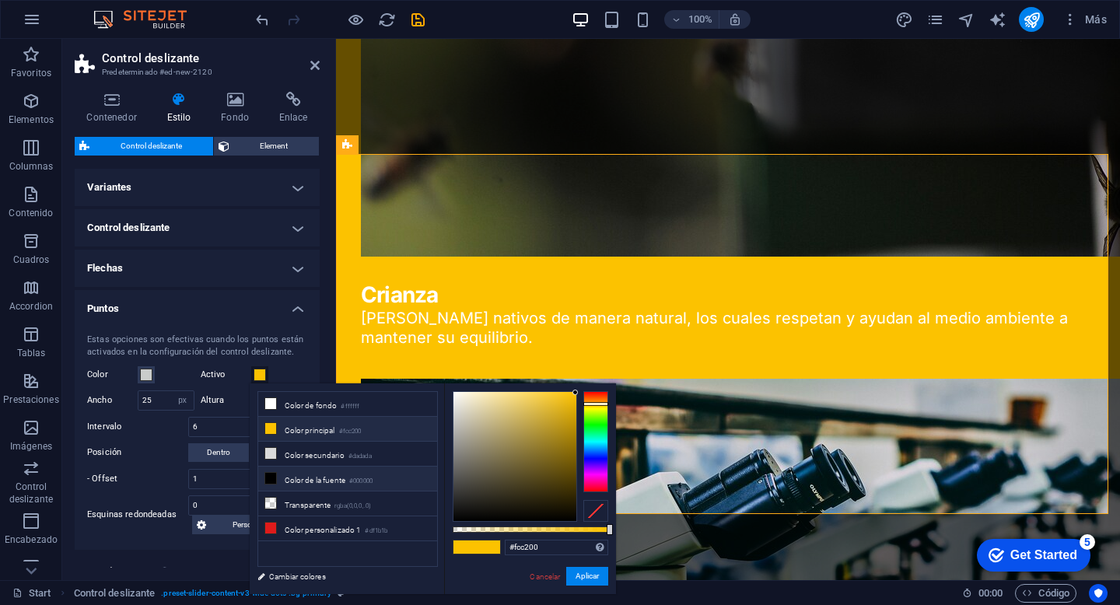
click at [306, 475] on li "Color de la fuente #000000" at bounding box center [347, 479] width 179 height 25
type input "#000000"
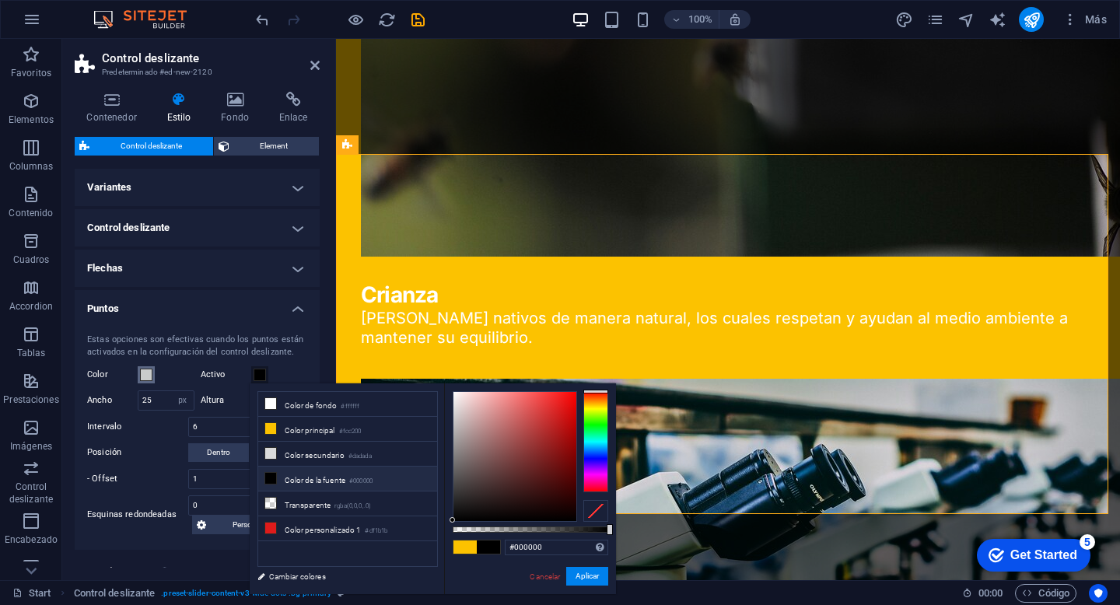
click at [154, 373] on button "Color" at bounding box center [146, 374] width 17 height 17
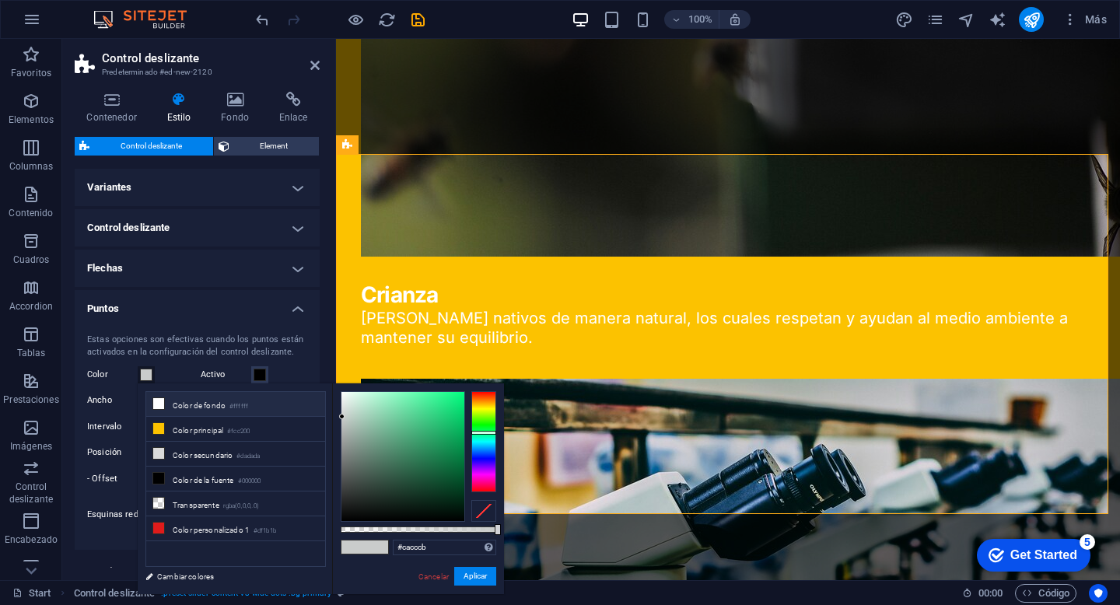
click at [211, 412] on li "Color de fondo #ffffff" at bounding box center [235, 404] width 179 height 25
type input "#ffffff"
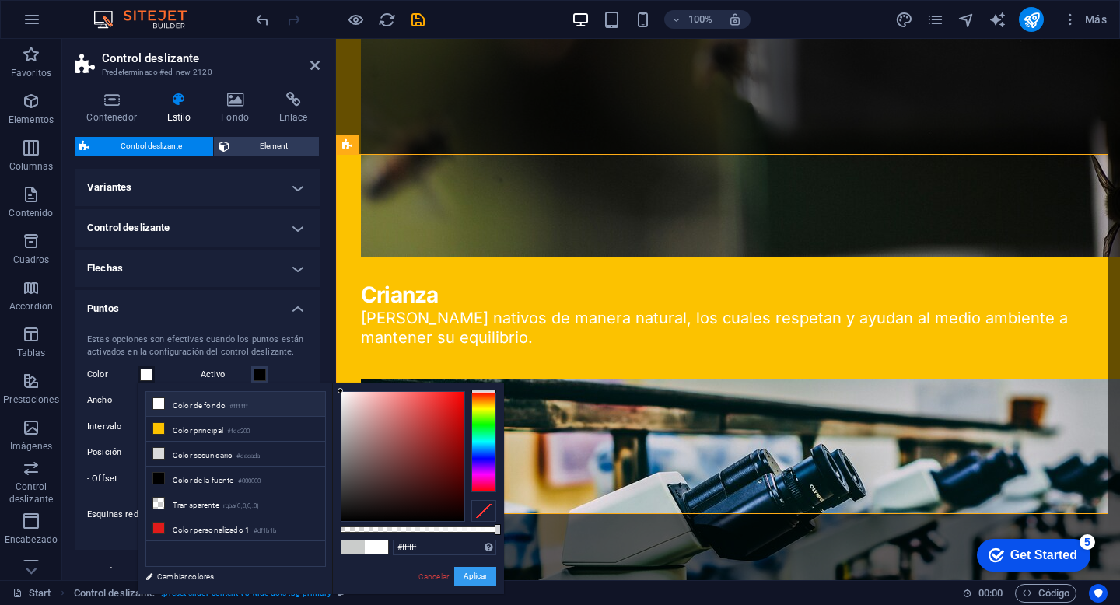
click at [472, 577] on button "Aplicar" at bounding box center [475, 576] width 42 height 19
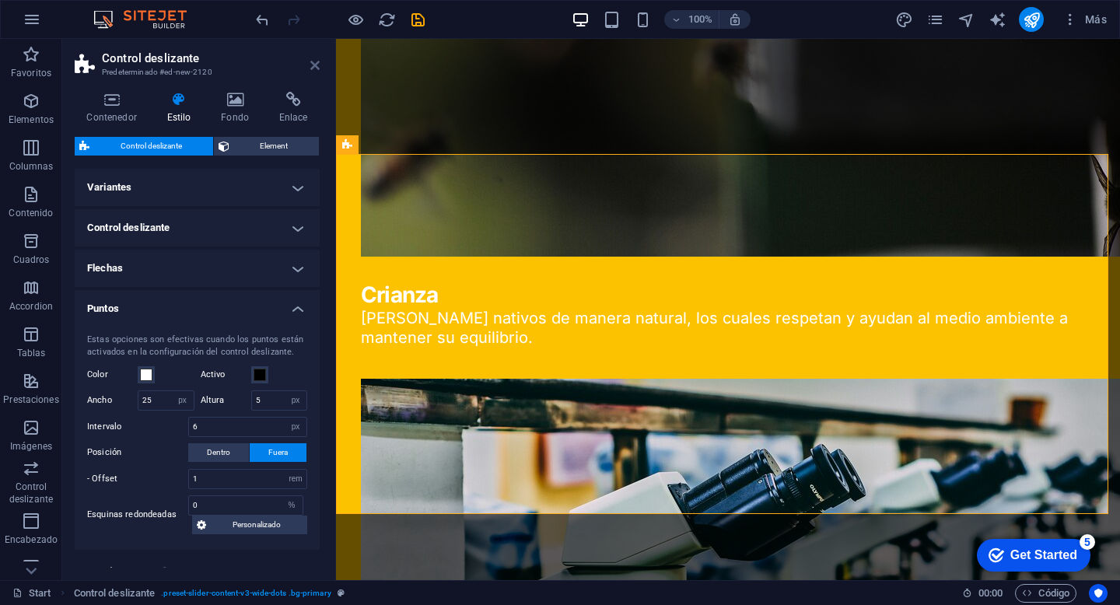
click at [314, 65] on icon at bounding box center [314, 65] width 9 height 12
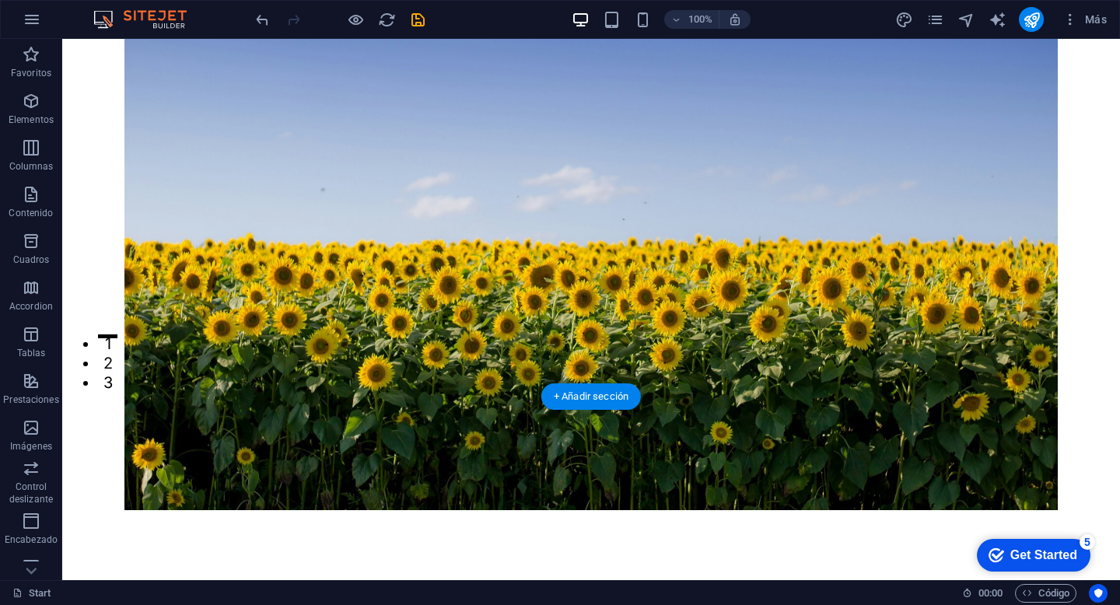
scroll to position [0, 0]
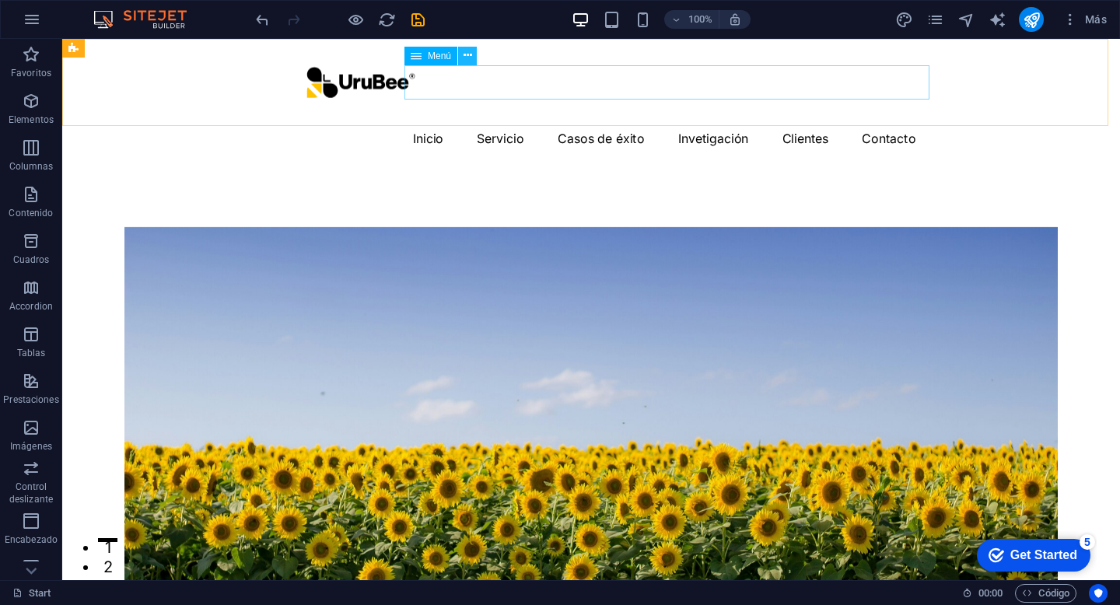
click at [474, 52] on button at bounding box center [467, 56] width 19 height 19
click at [425, 54] on div "Menú" at bounding box center [431, 56] width 53 height 19
click at [464, 53] on button at bounding box center [467, 56] width 19 height 19
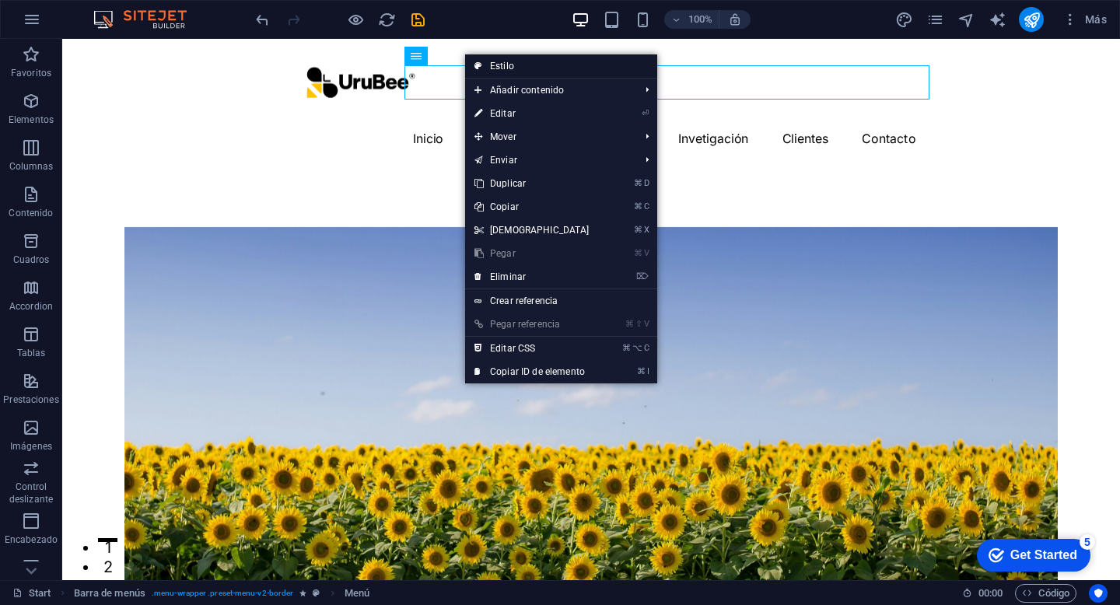
click at [487, 63] on link "Estilo" at bounding box center [561, 65] width 192 height 23
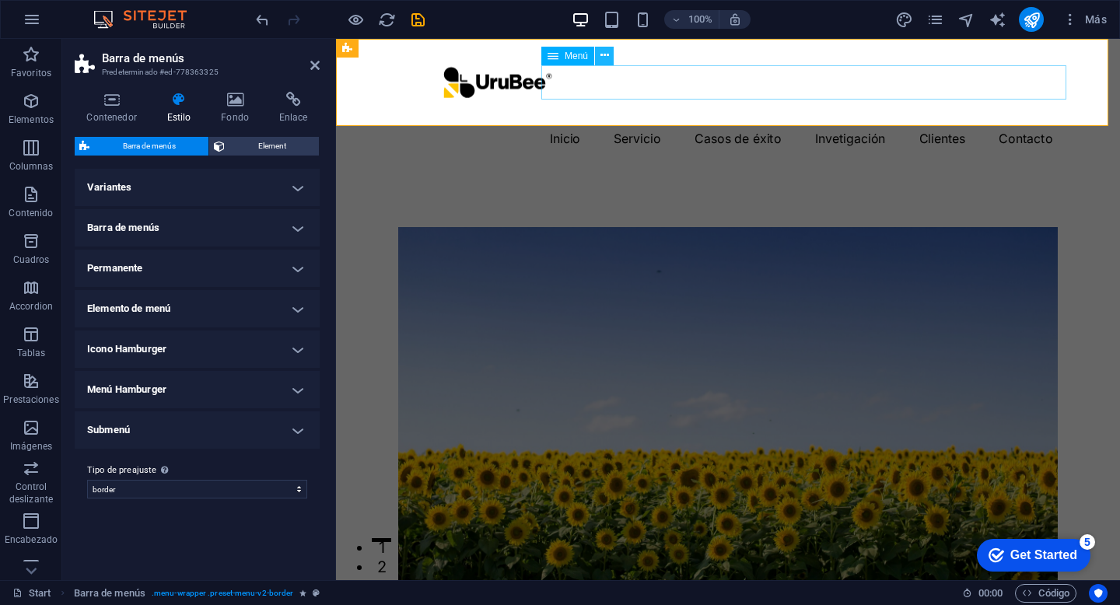
click at [599, 53] on button at bounding box center [604, 56] width 19 height 19
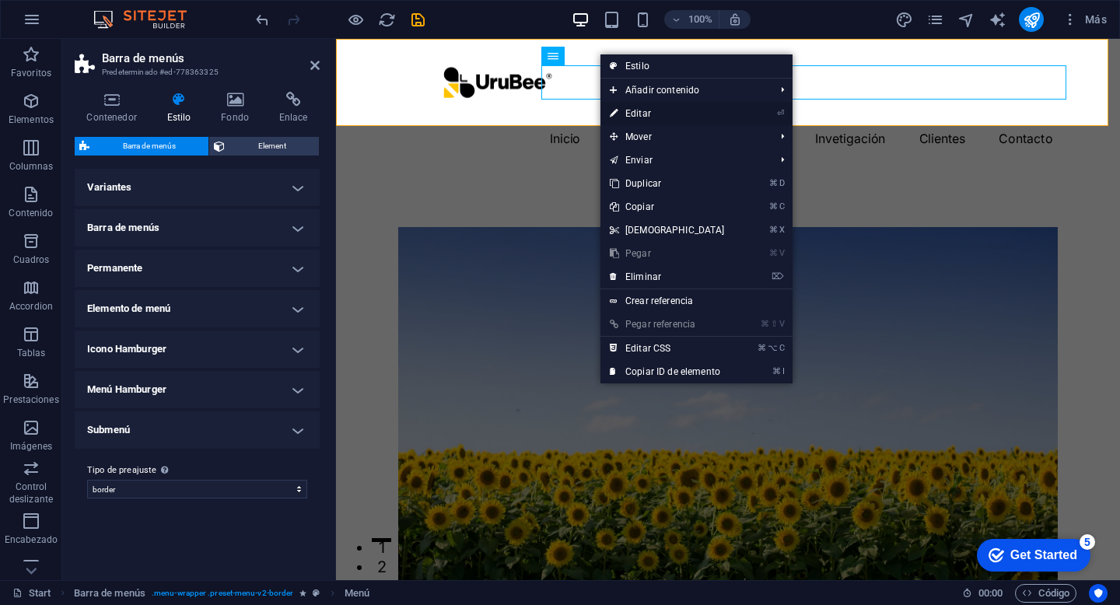
click at [643, 113] on link "⏎ Editar" at bounding box center [668, 113] width 134 height 23
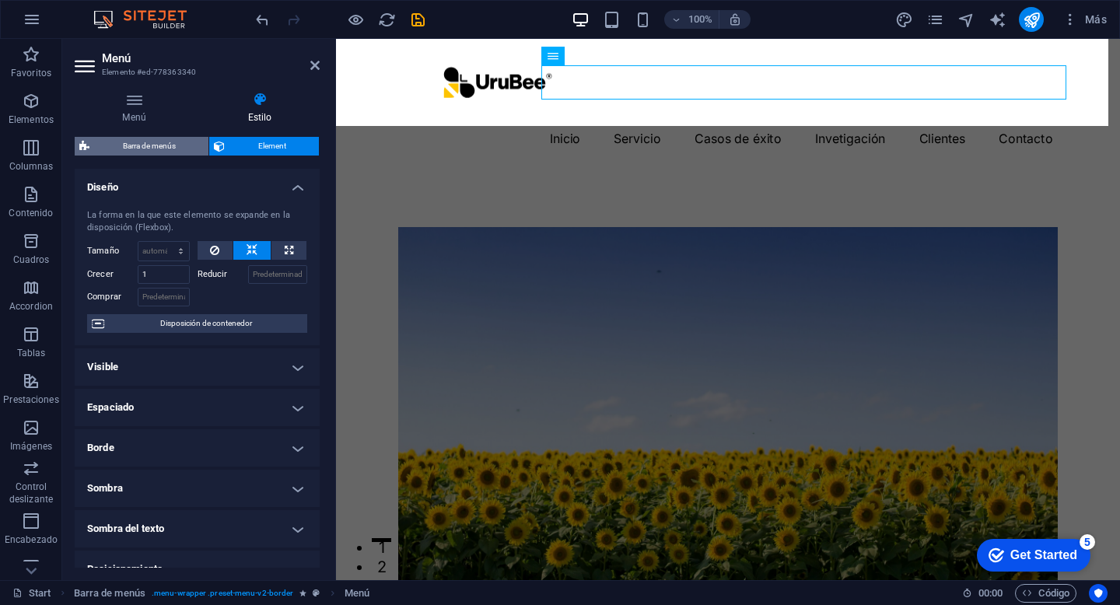
click at [157, 144] on span "Barra de menús" at bounding box center [149, 146] width 110 height 19
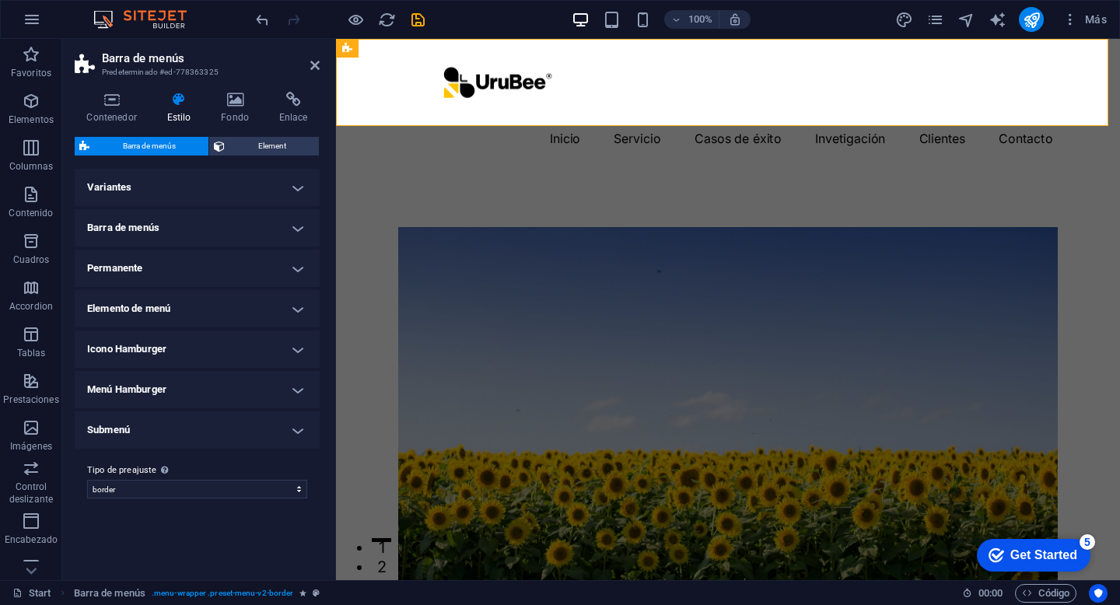
click at [173, 305] on h4 "Elemento de menú" at bounding box center [197, 308] width 245 height 37
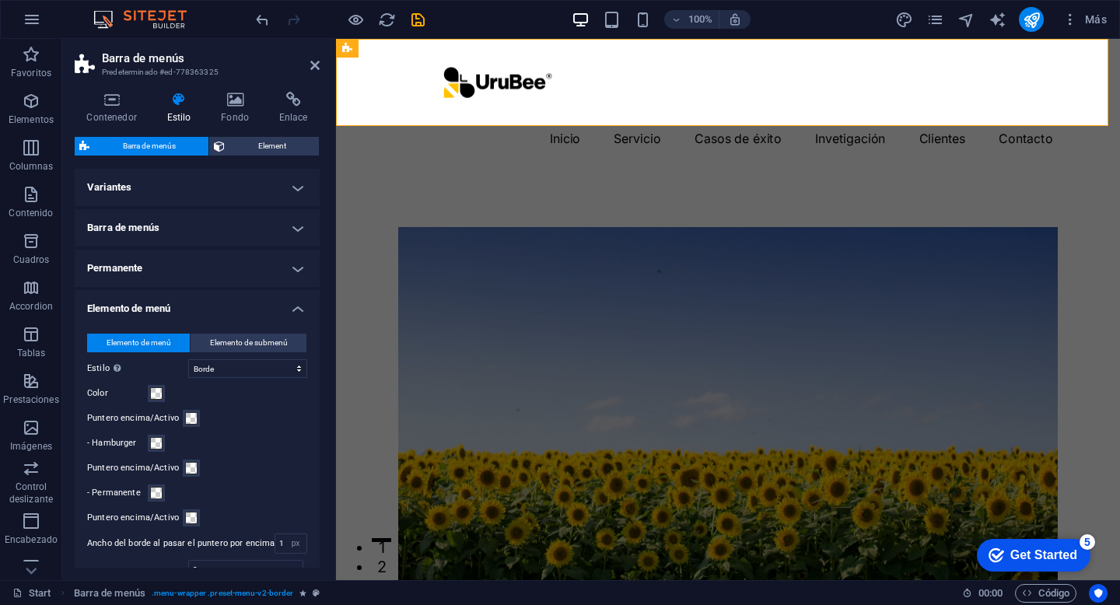
click at [173, 305] on h4 "Elemento de menú" at bounding box center [197, 304] width 245 height 28
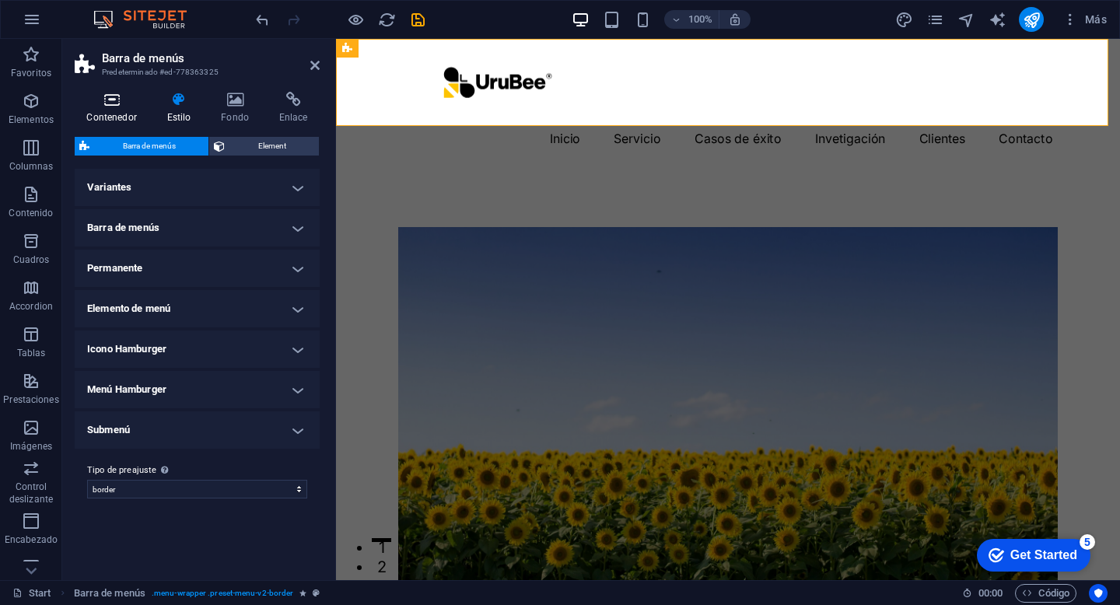
click at [117, 107] on icon at bounding box center [112, 100] width 74 height 16
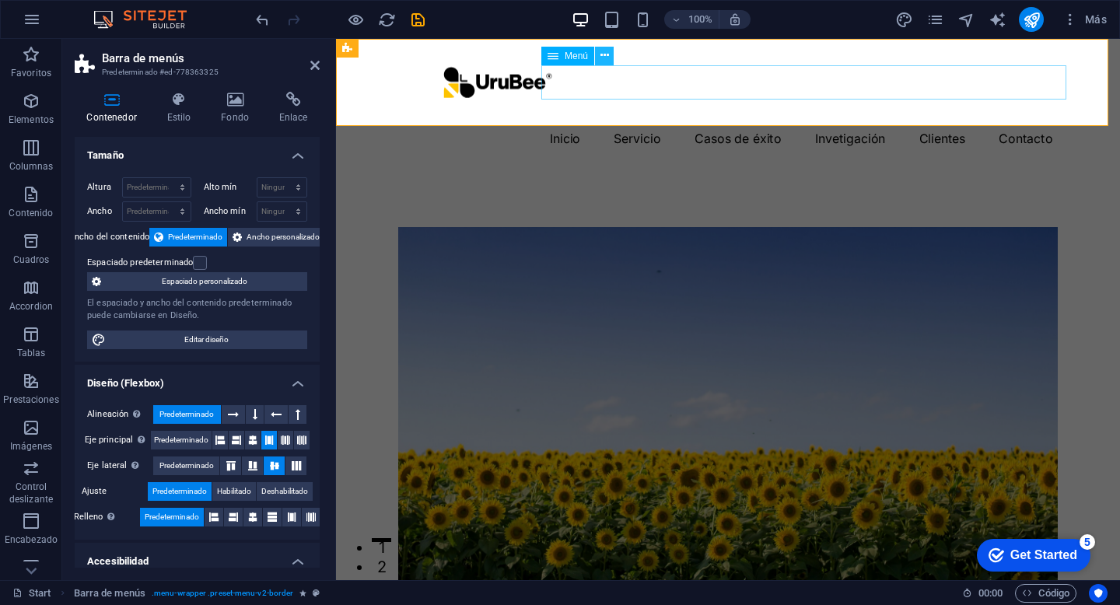
click at [603, 57] on icon at bounding box center [605, 55] width 9 height 16
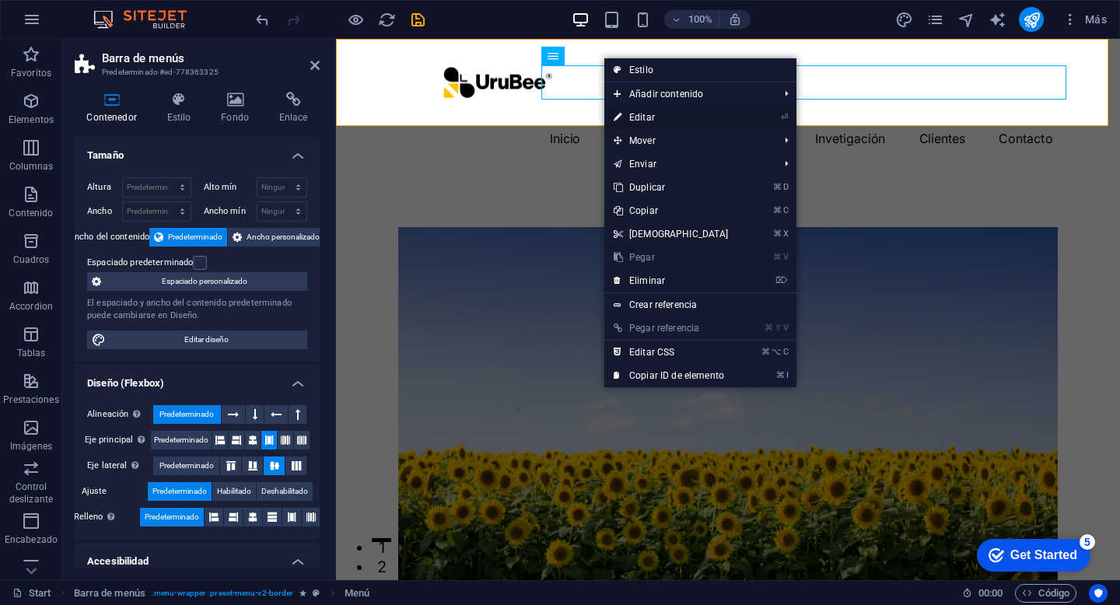
click at [633, 115] on link "⏎ Editar" at bounding box center [672, 117] width 134 height 23
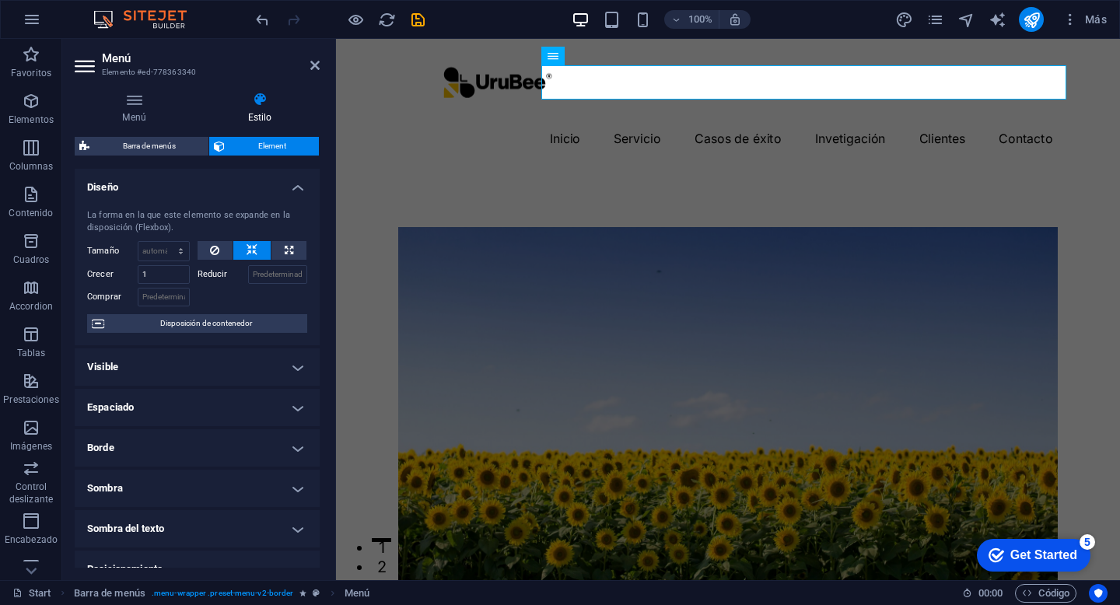
click at [200, 186] on h4 "Diseño" at bounding box center [197, 183] width 245 height 28
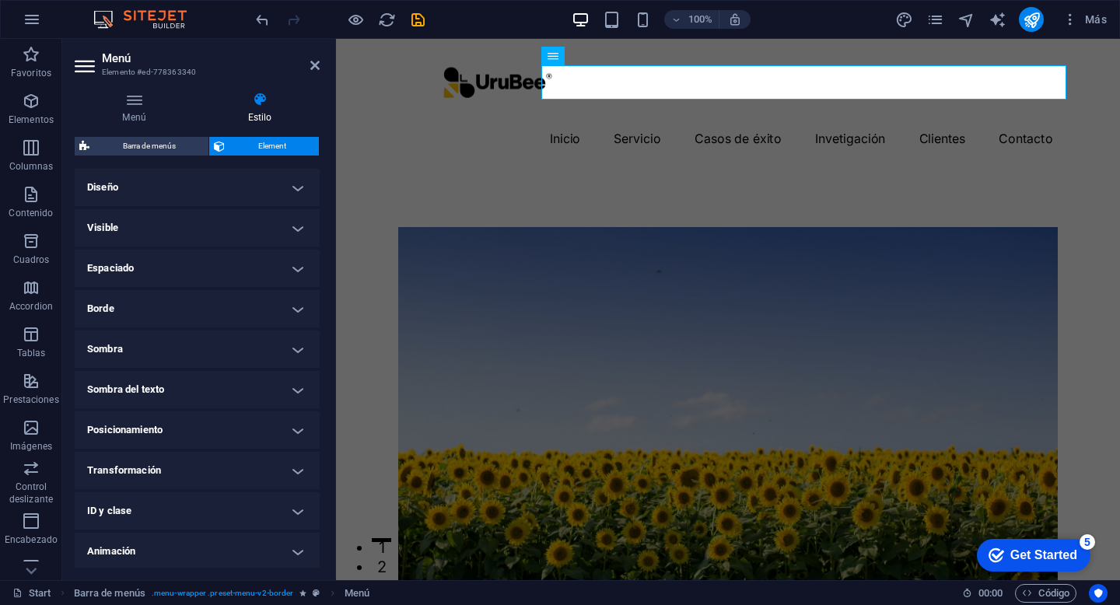
click at [195, 233] on h4 "Visible" at bounding box center [197, 227] width 245 height 37
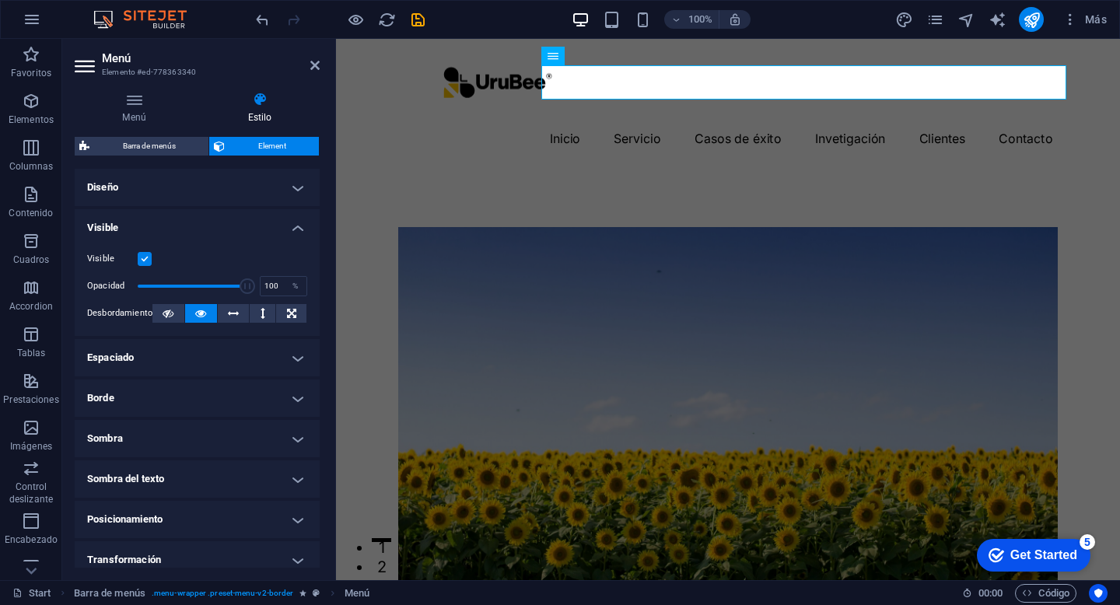
click at [195, 230] on h4 "Visible" at bounding box center [197, 223] width 245 height 28
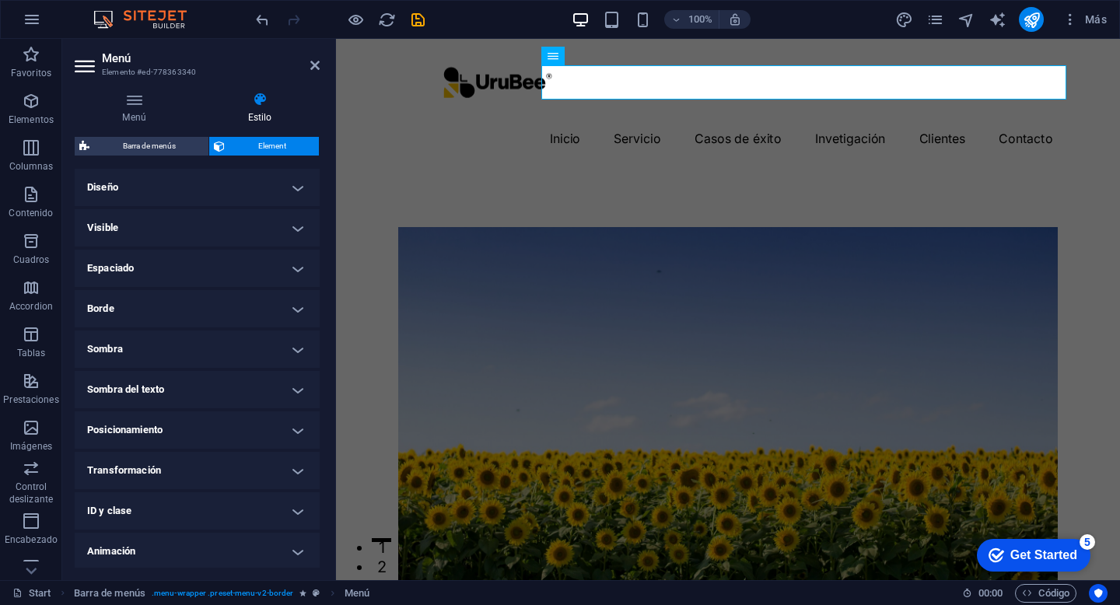
click at [190, 273] on h4 "Espaciado" at bounding box center [197, 268] width 245 height 37
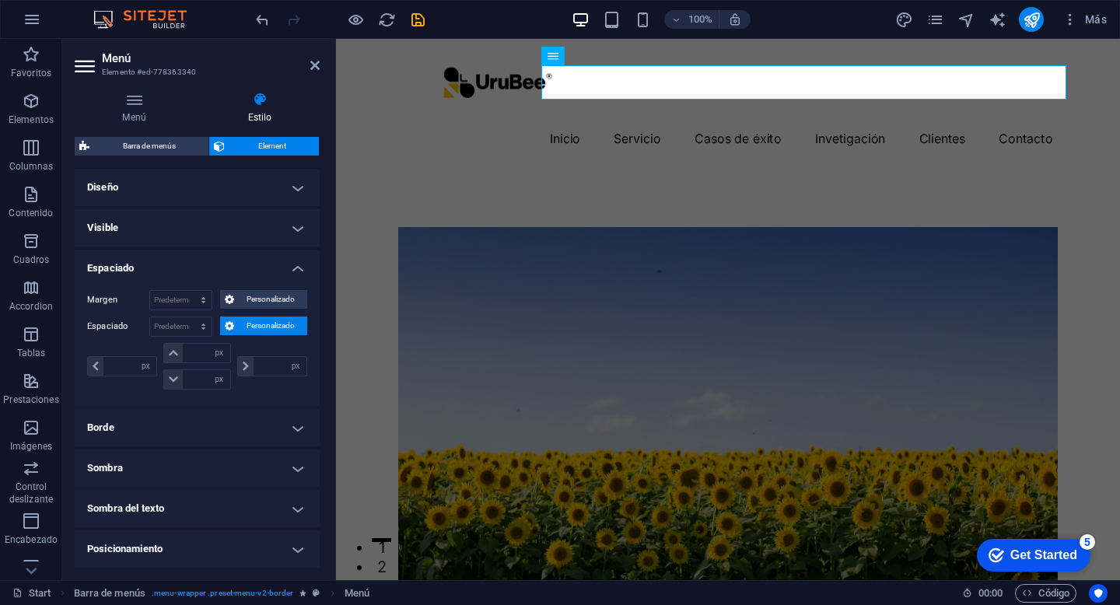
click at [190, 270] on h4 "Espaciado" at bounding box center [197, 264] width 245 height 28
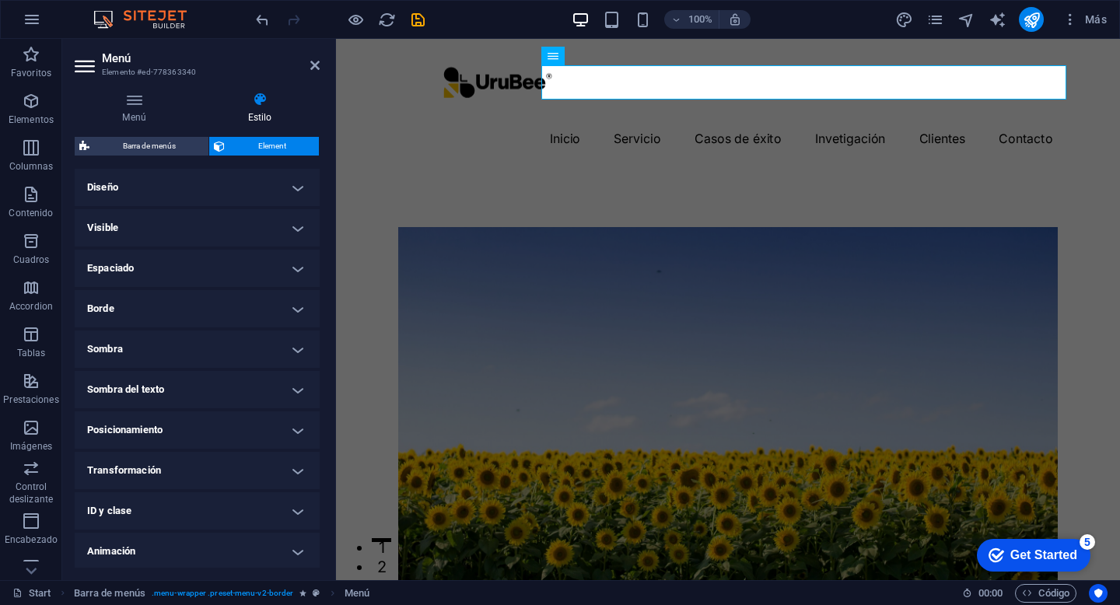
click at [182, 314] on h4 "Borde" at bounding box center [197, 308] width 245 height 37
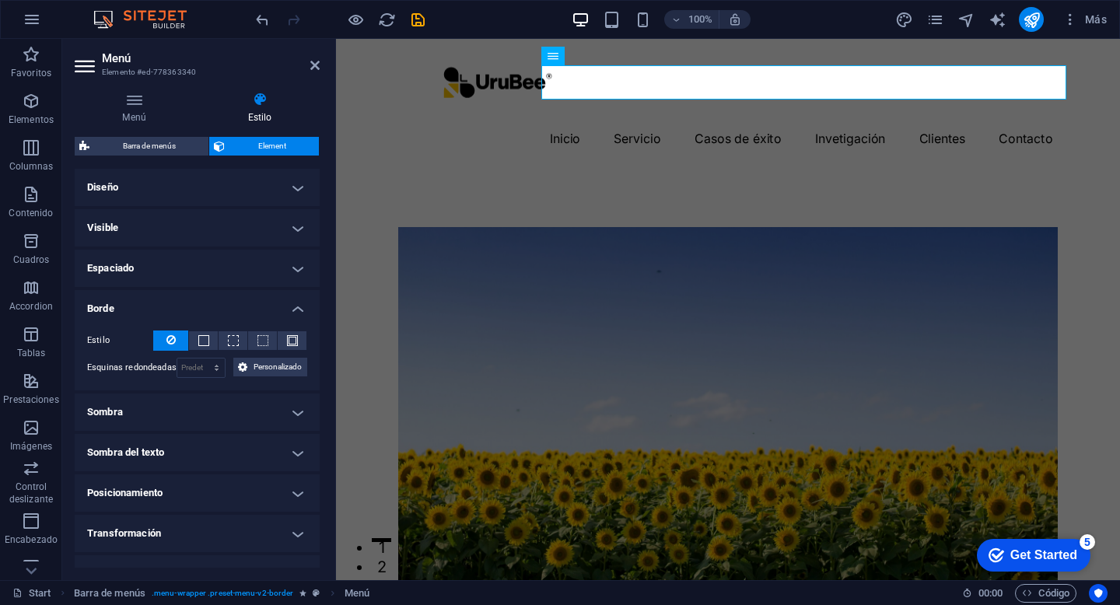
click at [184, 309] on h4 "Borde" at bounding box center [197, 304] width 245 height 28
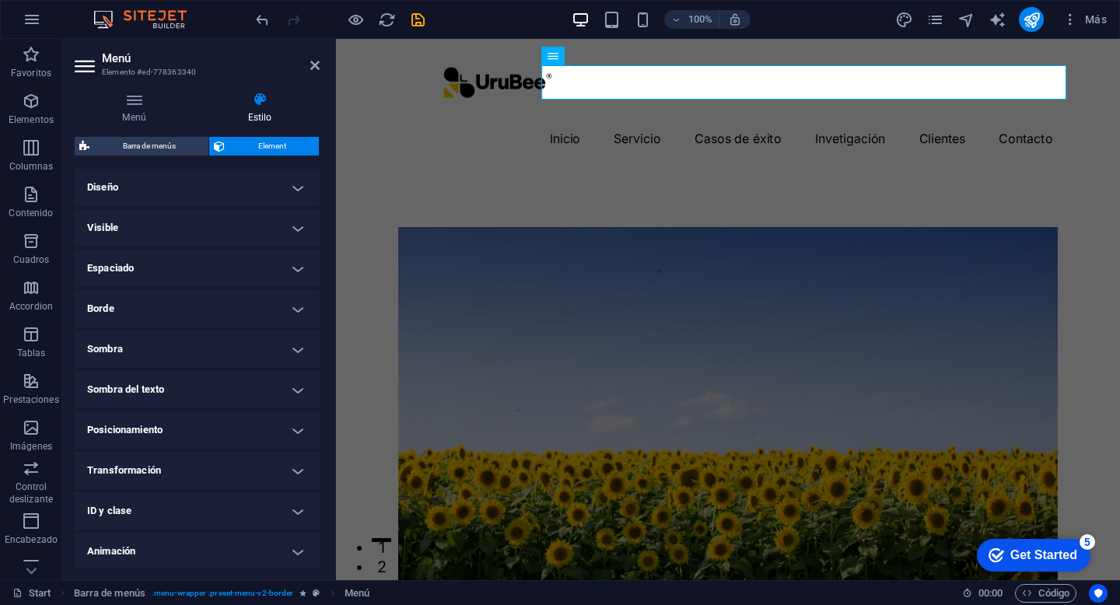
click at [181, 346] on h4 "Sombra" at bounding box center [197, 349] width 245 height 37
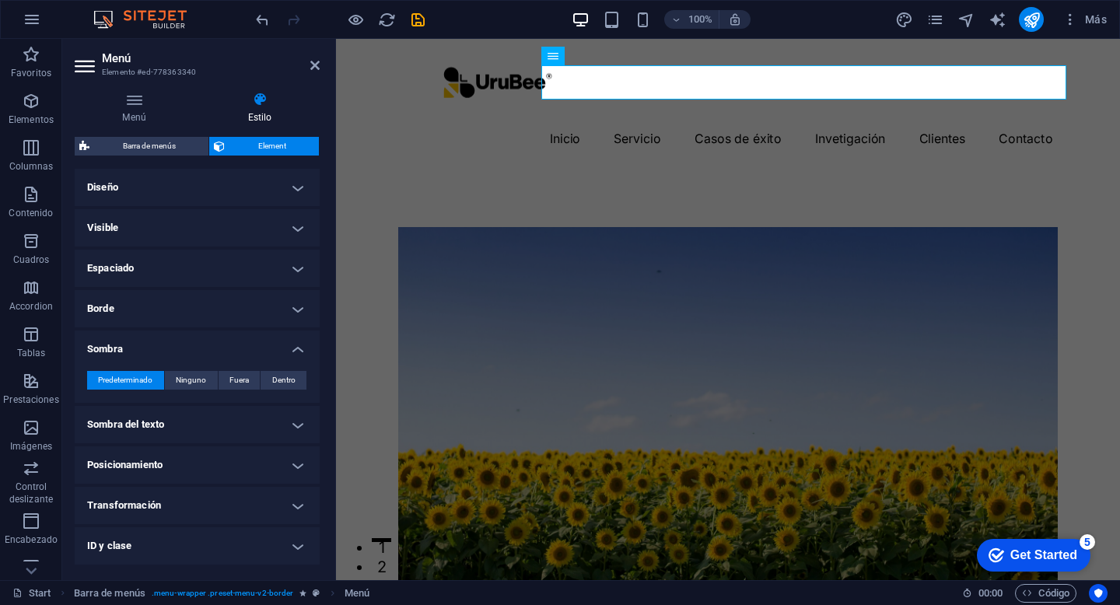
click at [181, 346] on h4 "Sombra" at bounding box center [197, 345] width 245 height 28
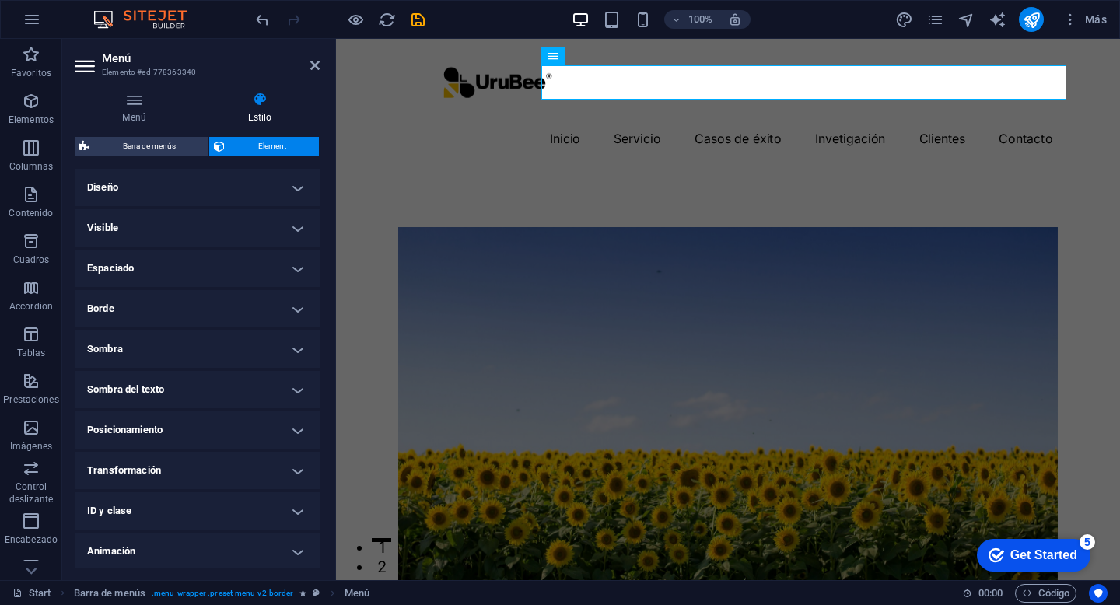
scroll to position [42, 0]
click at [151, 113] on h4 "Menú" at bounding box center [137, 108] width 125 height 33
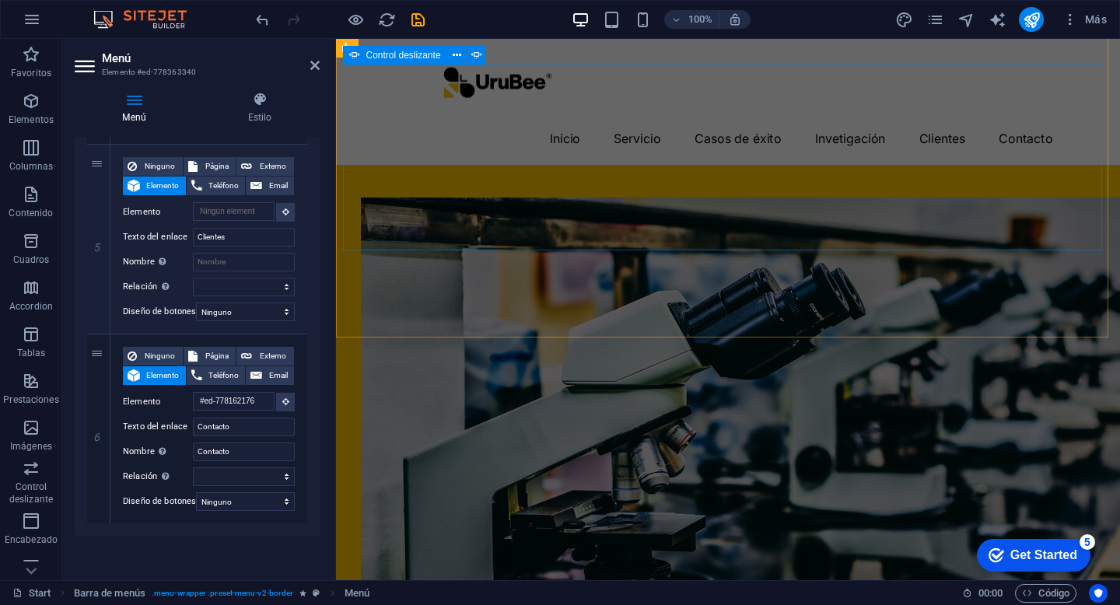
scroll to position [2870, 0]
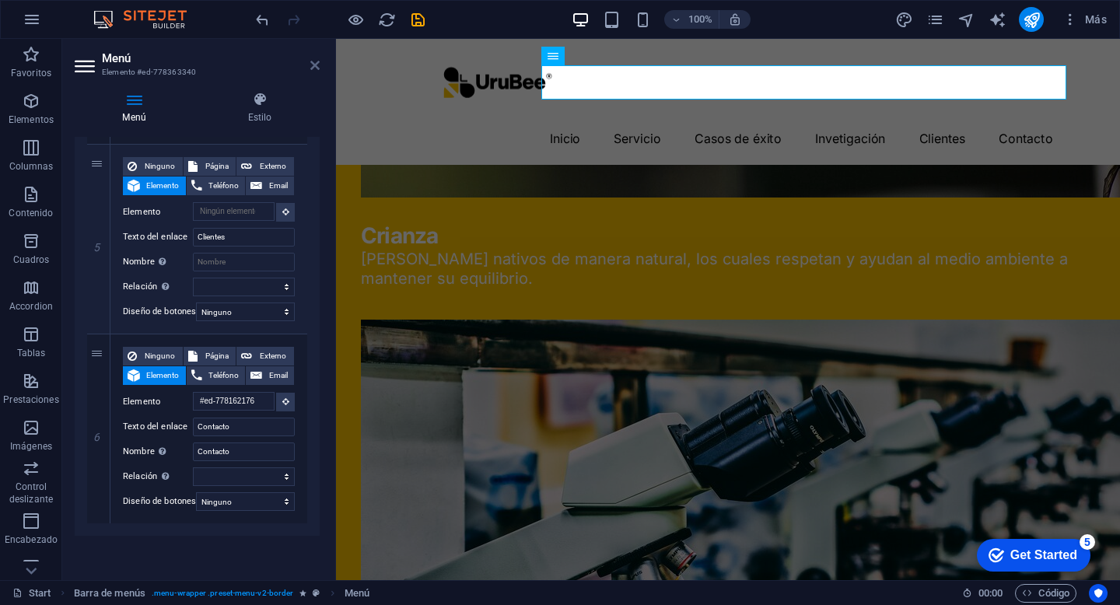
click at [317, 65] on icon at bounding box center [314, 65] width 9 height 12
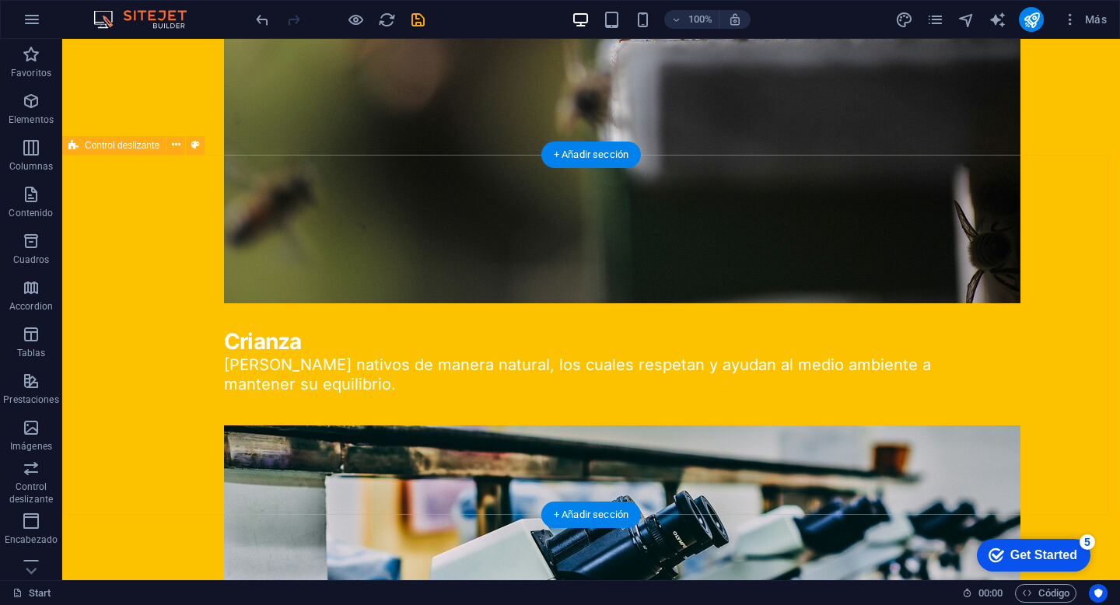
scroll to position [2849, 0]
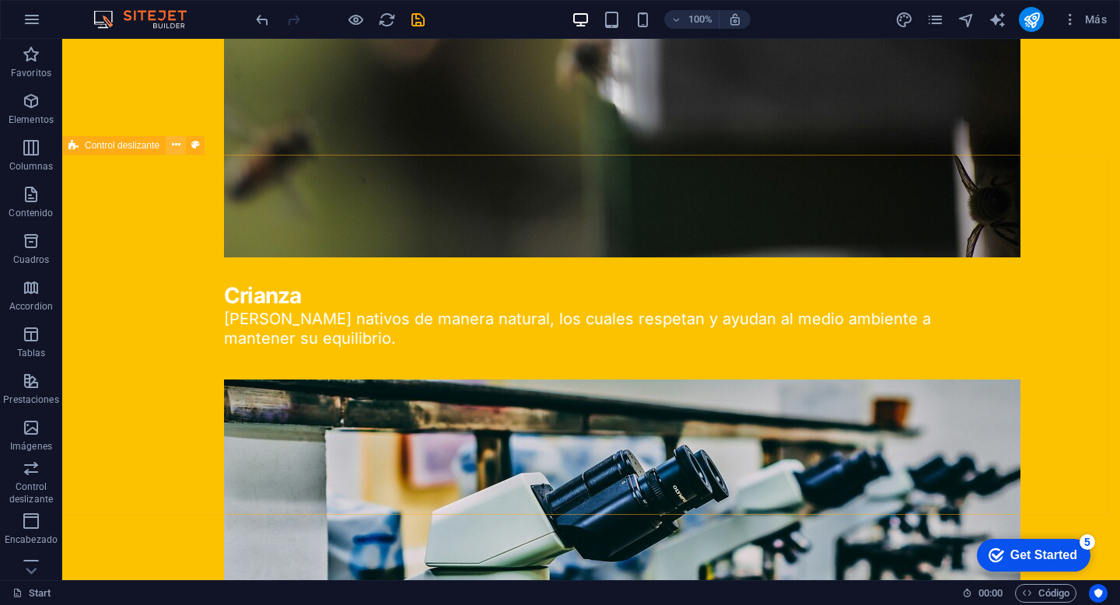
click at [180, 146] on icon at bounding box center [176, 145] width 9 height 16
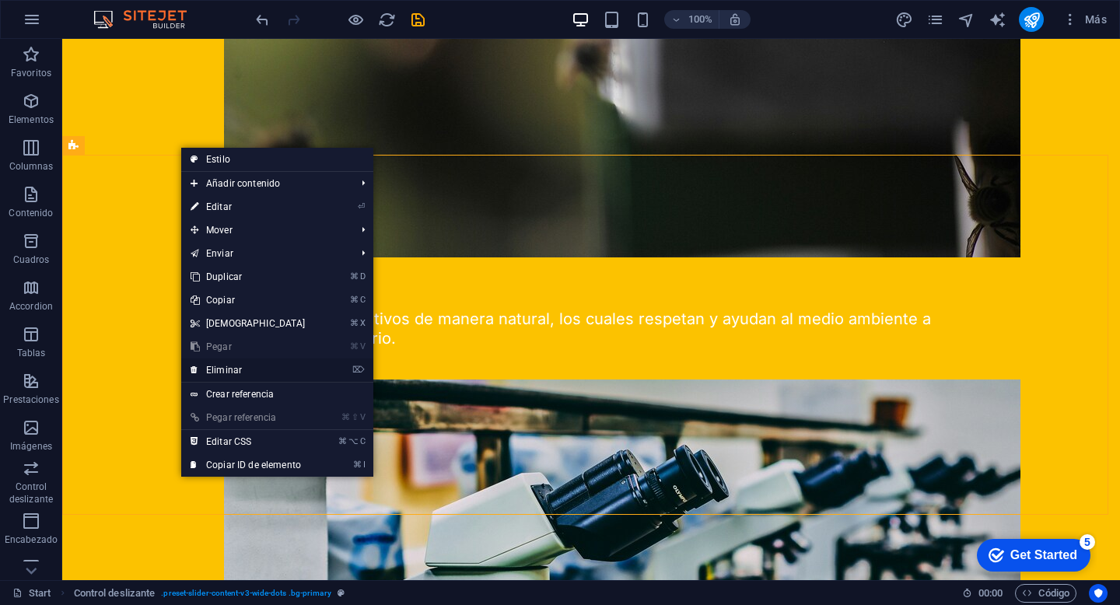
click at [267, 369] on link "⌦ Eliminar" at bounding box center [248, 370] width 134 height 23
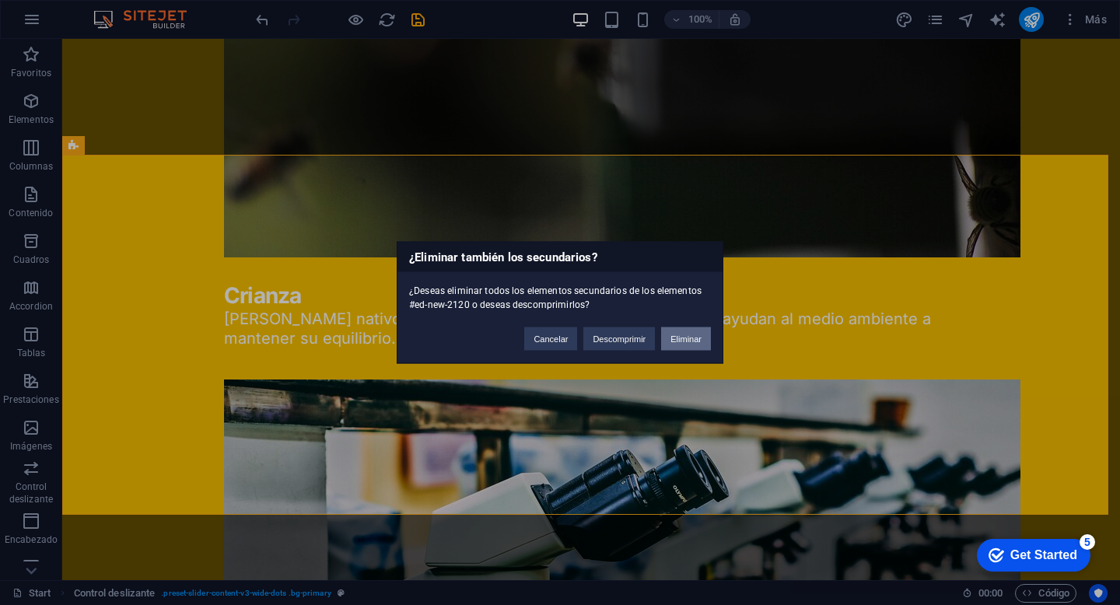
click at [693, 342] on button "Eliminar" at bounding box center [686, 339] width 50 height 23
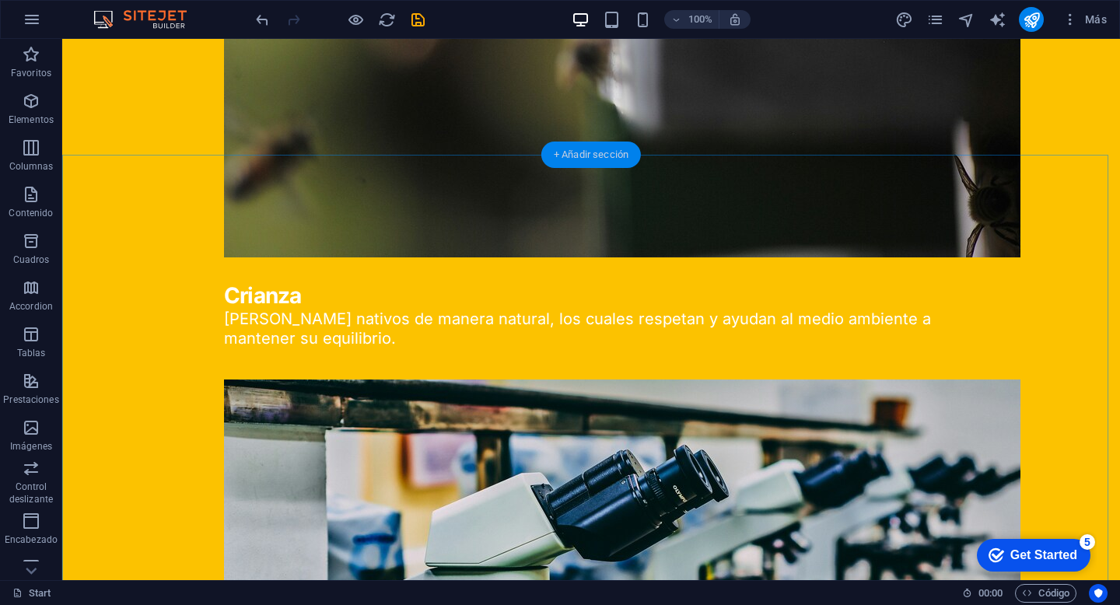
click at [591, 151] on div "+ Añadir sección" at bounding box center [592, 155] width 100 height 26
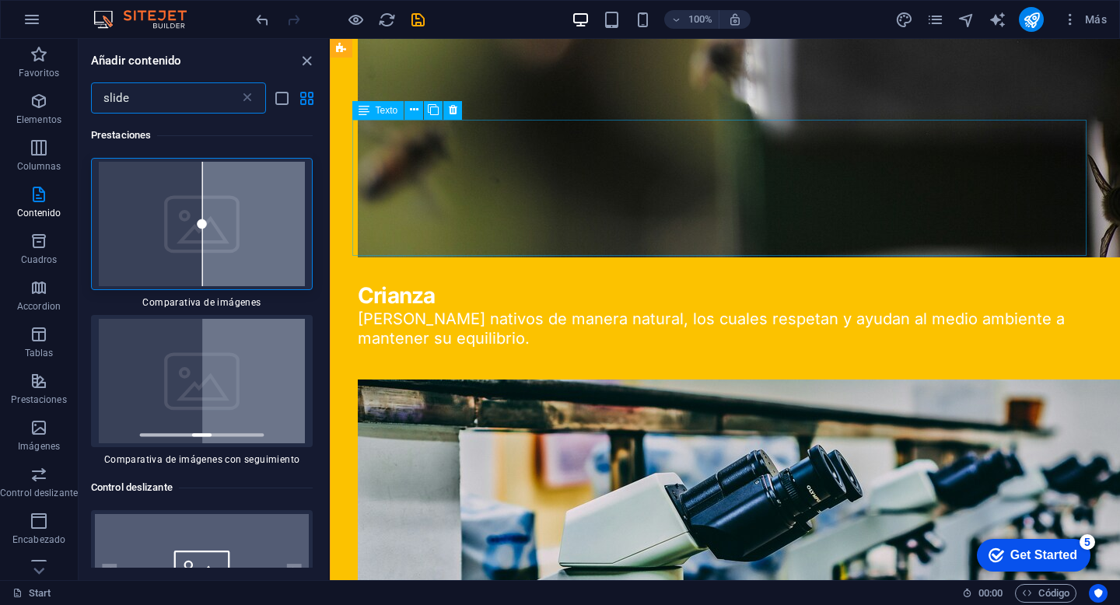
scroll to position [2359, 0]
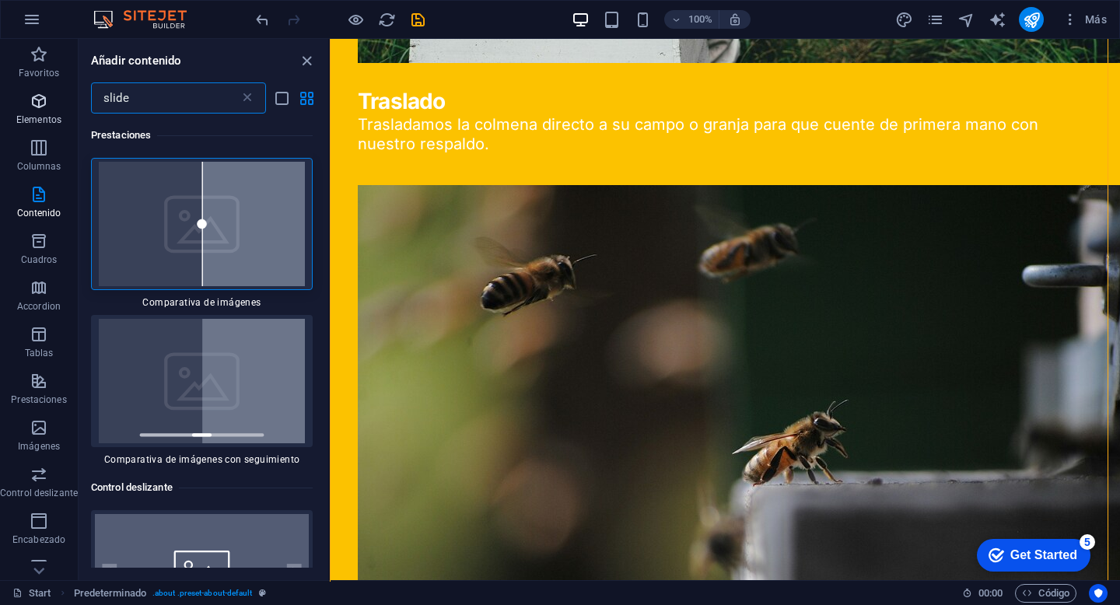
drag, startPoint x: 86, startPoint y: 98, endPoint x: 63, endPoint y: 98, distance: 22.6
click at [63, 98] on div "Favoritos Elementos Columnas Contenido Cuadros Accordion Tablas Prestaciones Im…" at bounding box center [165, 310] width 330 height 542
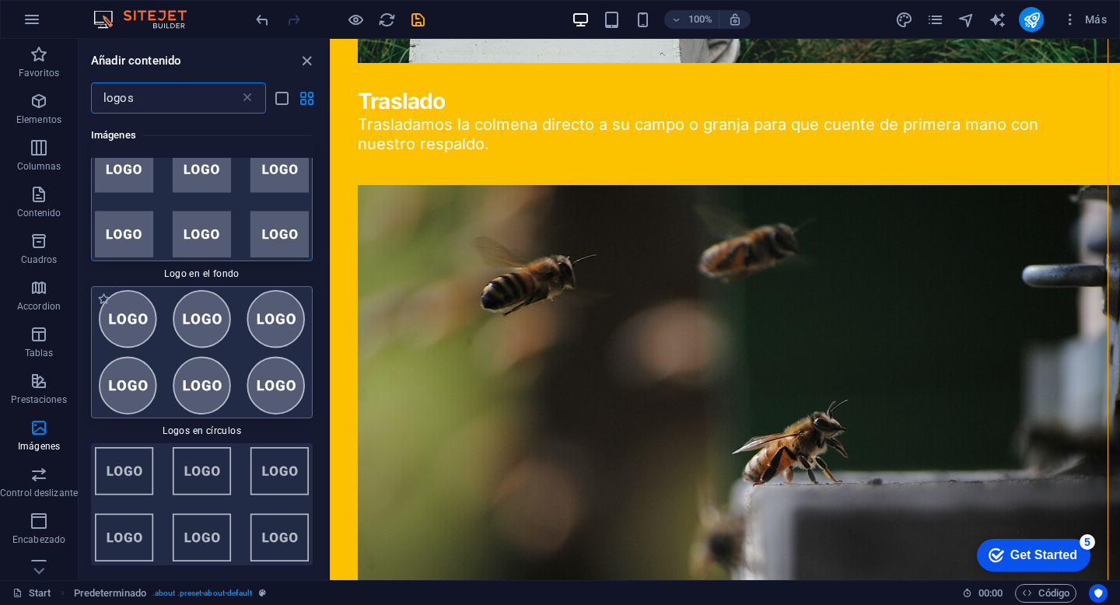
scroll to position [0, 0]
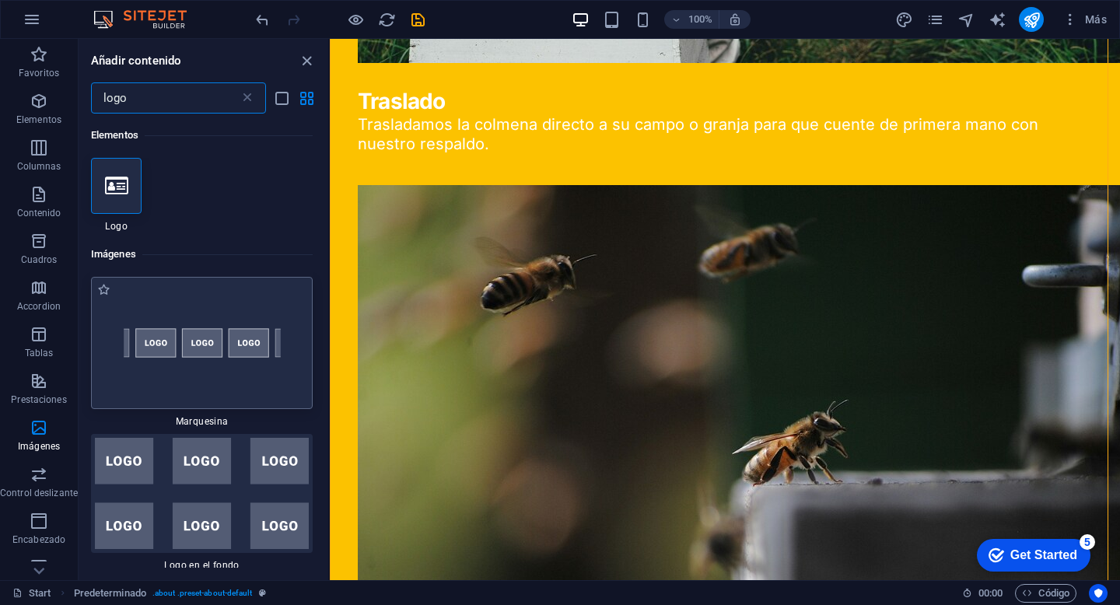
type input "logo"
click at [217, 336] on img at bounding box center [202, 343] width 214 height 124
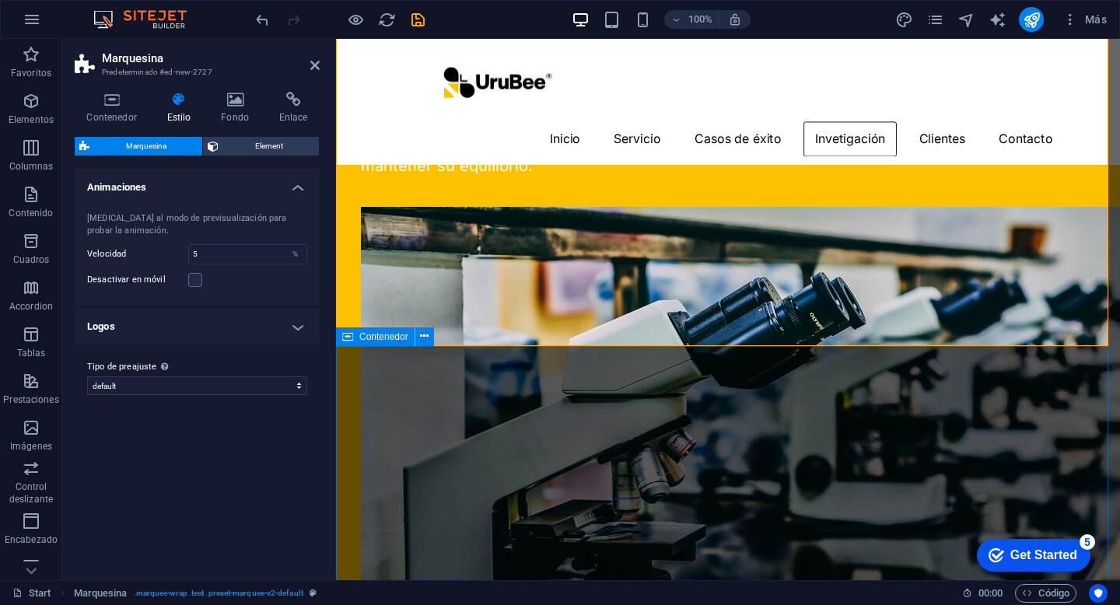
scroll to position [2782, 0]
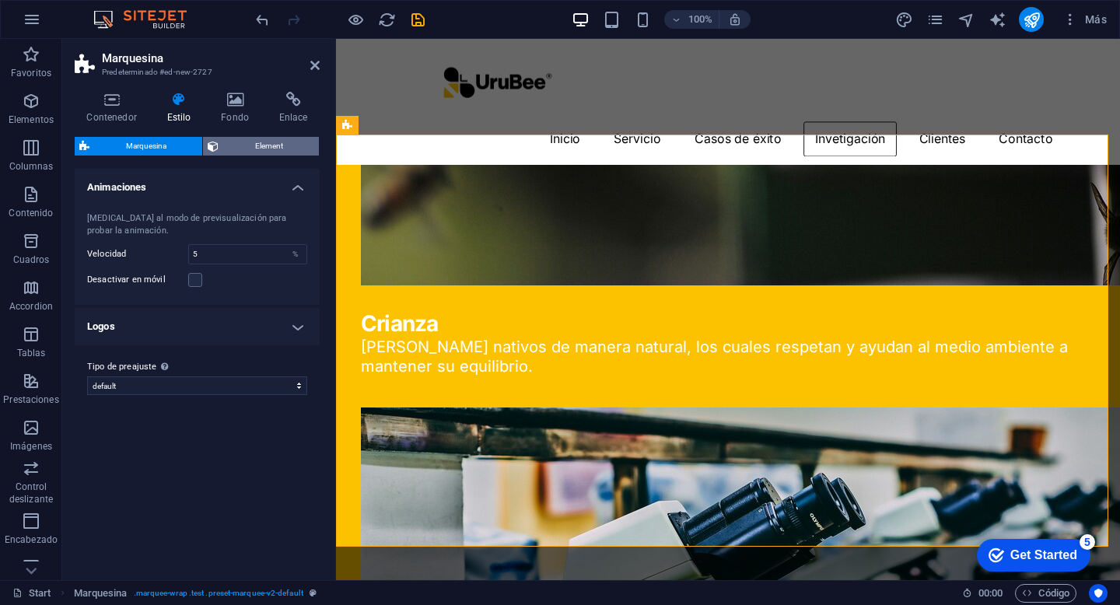
click at [258, 151] on span "Element" at bounding box center [268, 146] width 91 height 19
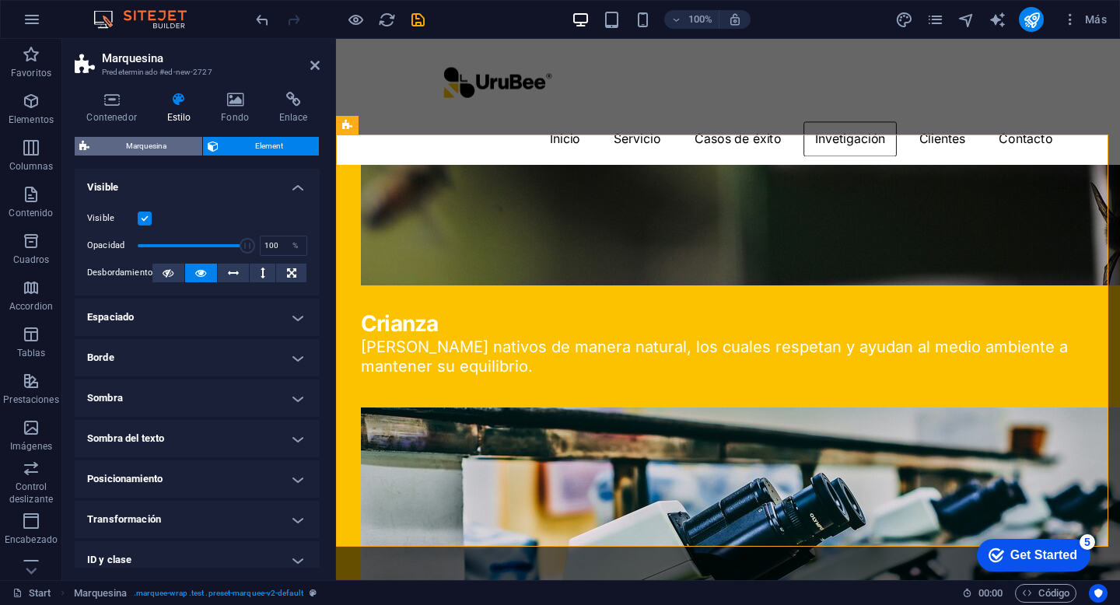
click at [148, 151] on span "Marquesina" at bounding box center [145, 146] width 103 height 19
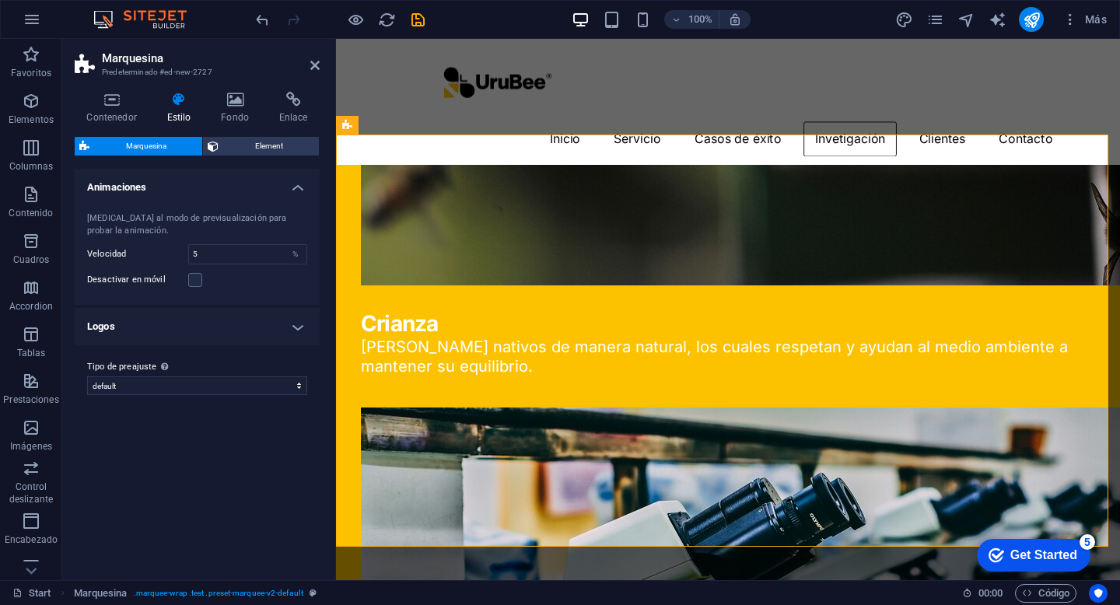
click at [175, 330] on h4 "Logos" at bounding box center [197, 326] width 245 height 37
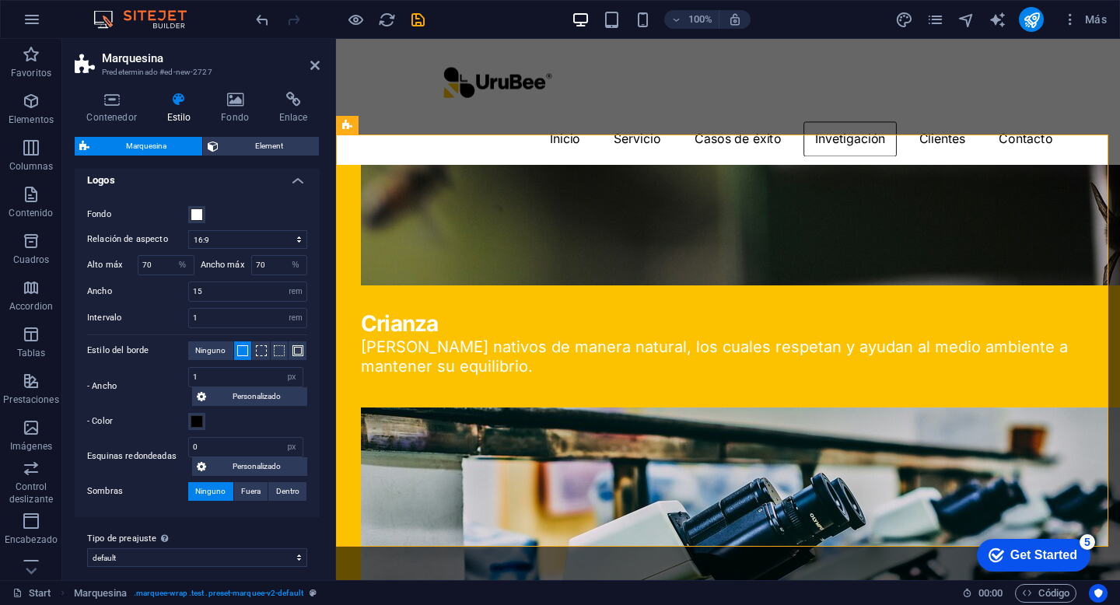
scroll to position [157, 0]
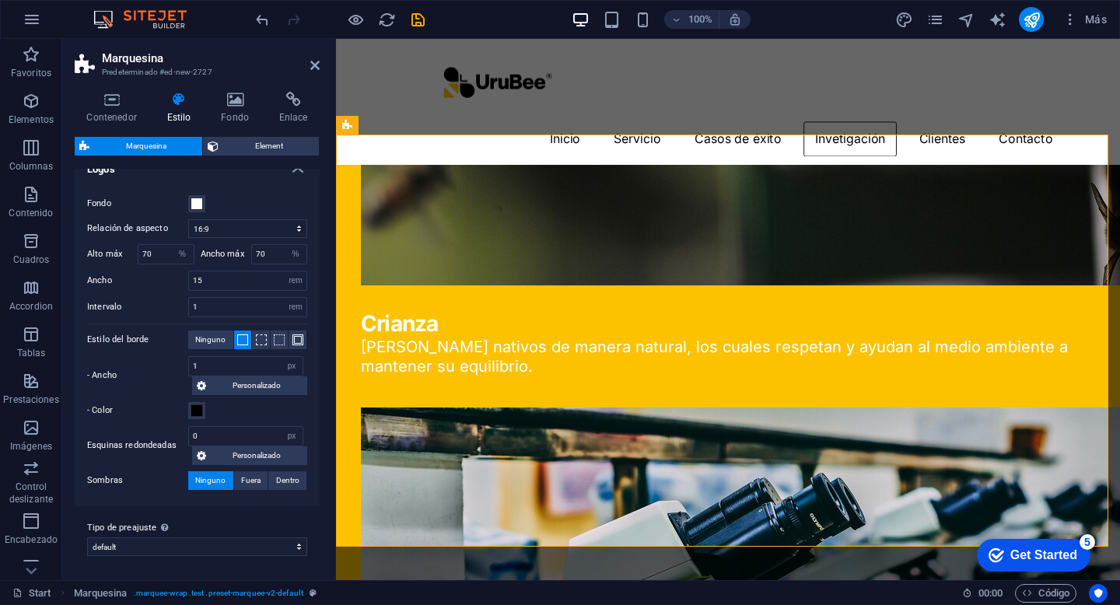
click at [311, 72] on header "Marquesina Predeterminado #ed-new-2727" at bounding box center [197, 59] width 245 height 40
click at [315, 65] on icon at bounding box center [314, 65] width 9 height 12
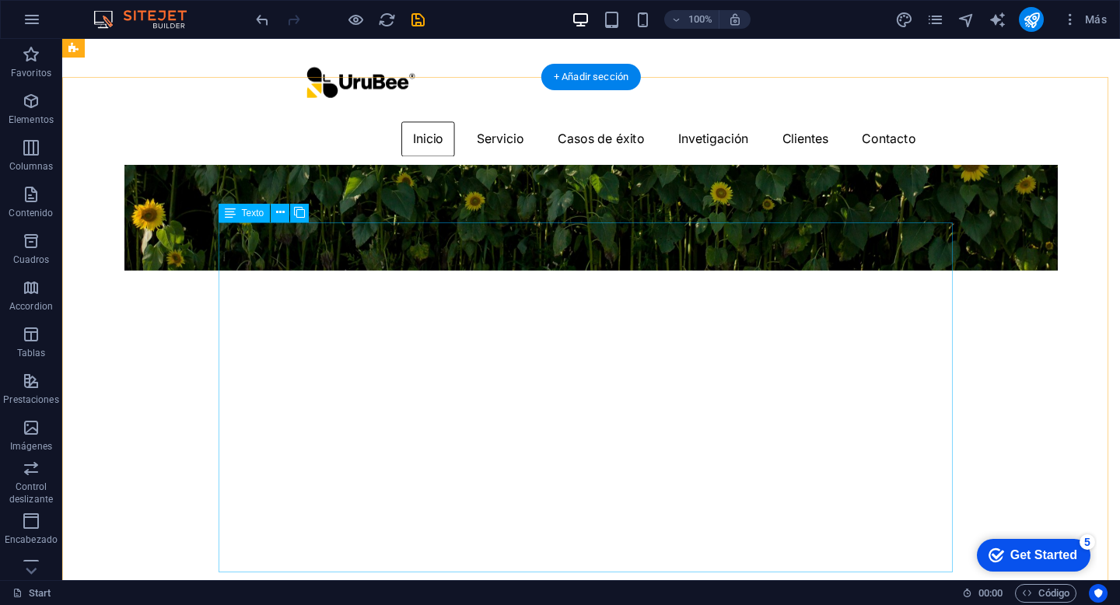
scroll to position [0, 0]
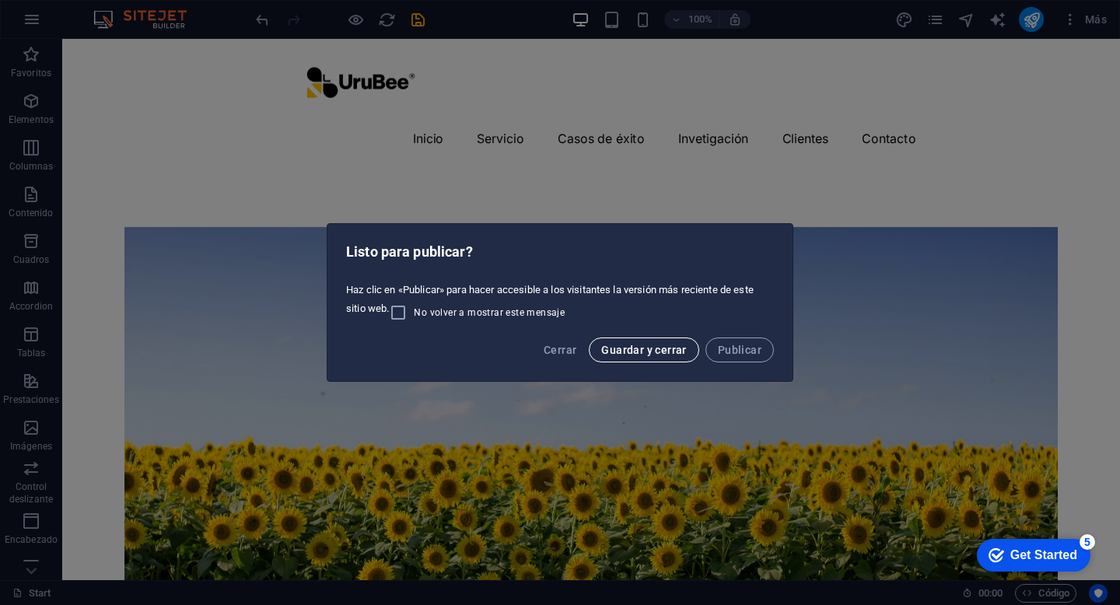
click at [669, 350] on span "Guardar y cerrar" at bounding box center [643, 350] width 85 height 12
